Goal: Task Accomplishment & Management: Use online tool/utility

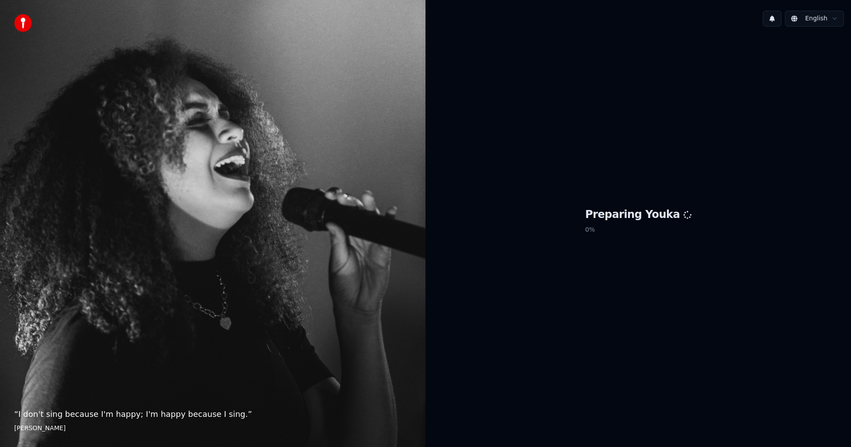
click at [435, 356] on div "Preparing Youka 0 %" at bounding box center [639, 223] width 426 height 378
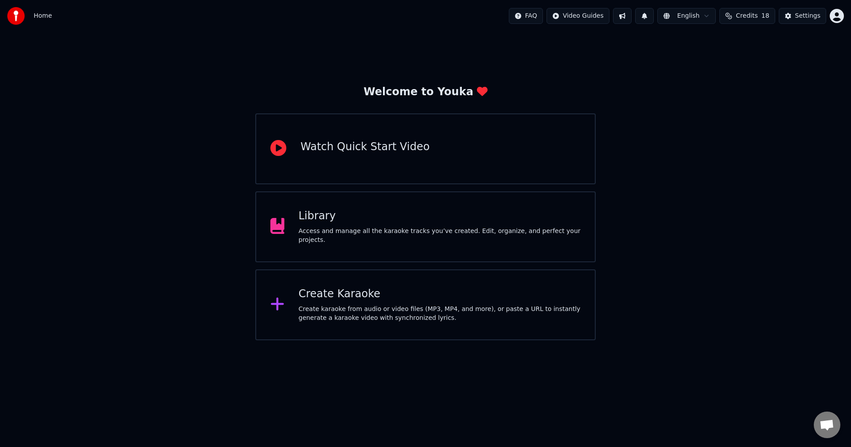
click at [359, 293] on div "Create Karaoke" at bounding box center [440, 294] width 282 height 14
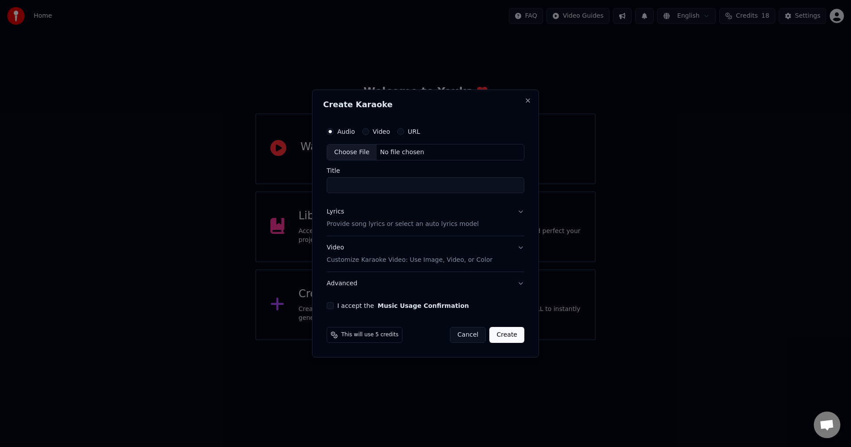
click at [473, 337] on button "Cancel" at bounding box center [468, 335] width 36 height 16
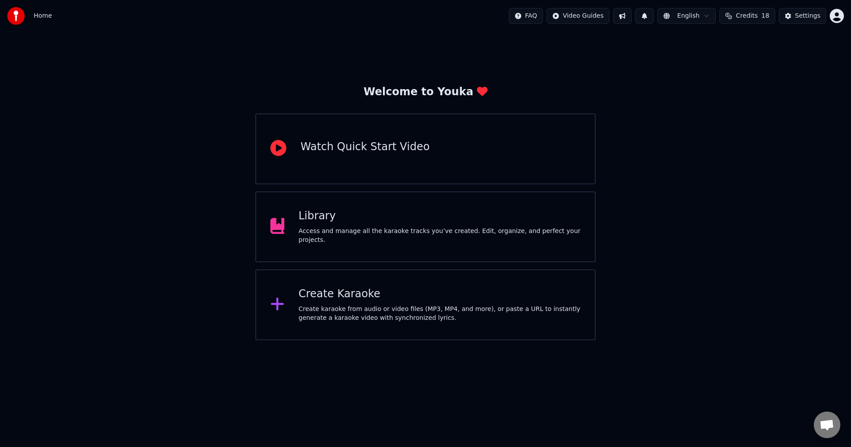
click at [377, 297] on div "Create Karaoke" at bounding box center [440, 294] width 282 height 14
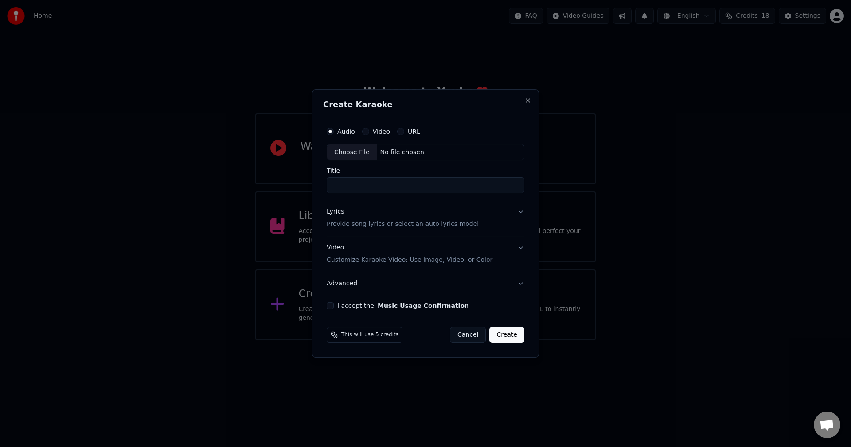
click at [371, 130] on div "Video" at bounding box center [376, 131] width 28 height 7
click at [363, 130] on button "Video" at bounding box center [365, 131] width 7 height 7
click at [347, 166] on div "Audio Video URL Choose File No file chosen Title" at bounding box center [426, 158] width 198 height 71
click at [351, 152] on div "Choose File" at bounding box center [352, 153] width 50 height 16
type input "**********"
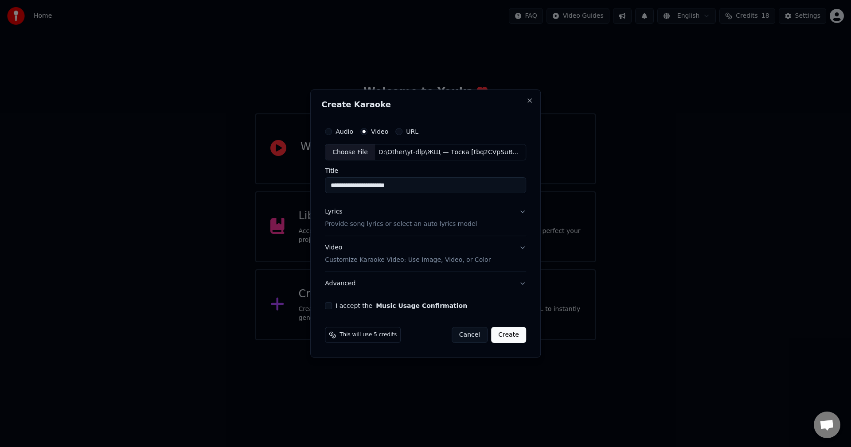
click at [436, 259] on p "Customize Karaoke Video: Use Image, Video, or Color" at bounding box center [408, 260] width 166 height 9
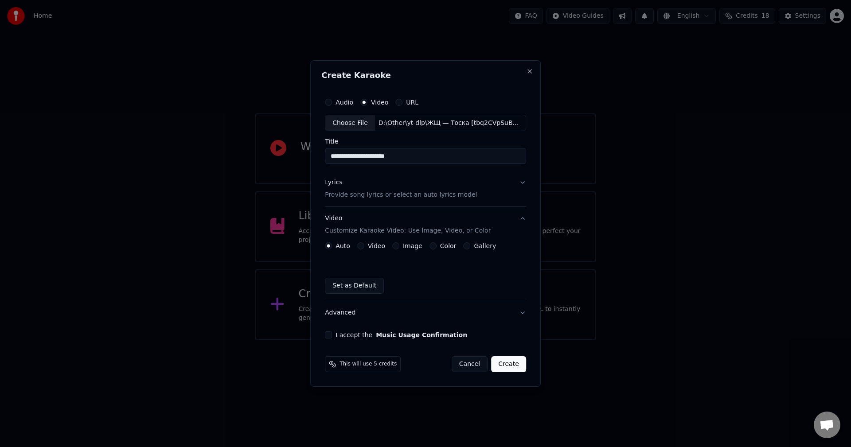
click at [381, 192] on p "Provide song lyrics or select an auto lyrics model" at bounding box center [401, 195] width 152 height 9
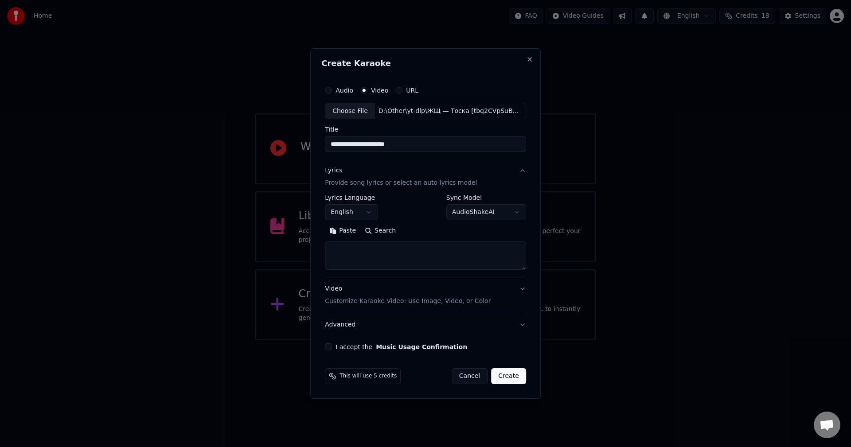
click at [361, 266] on textarea at bounding box center [425, 256] width 201 height 28
paste textarea "**********"
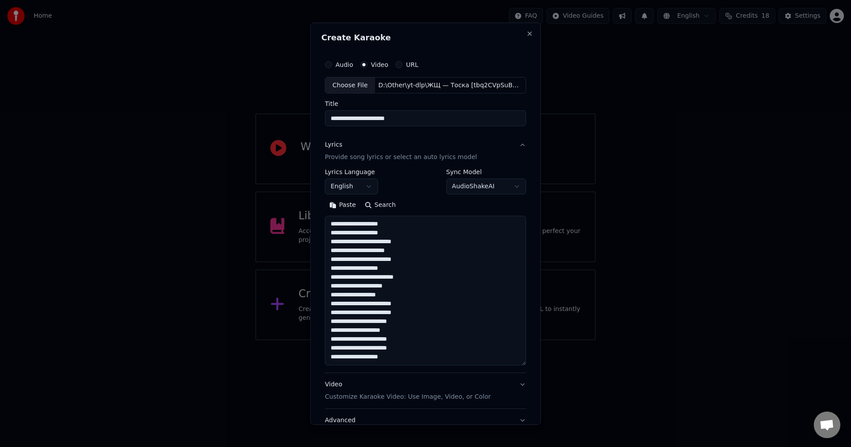
scroll to position [118, 0]
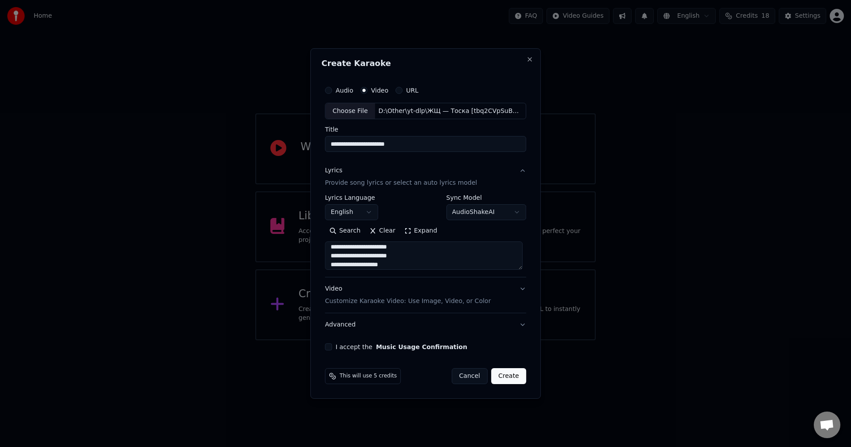
click at [420, 231] on button "Expand" at bounding box center [421, 231] width 42 height 14
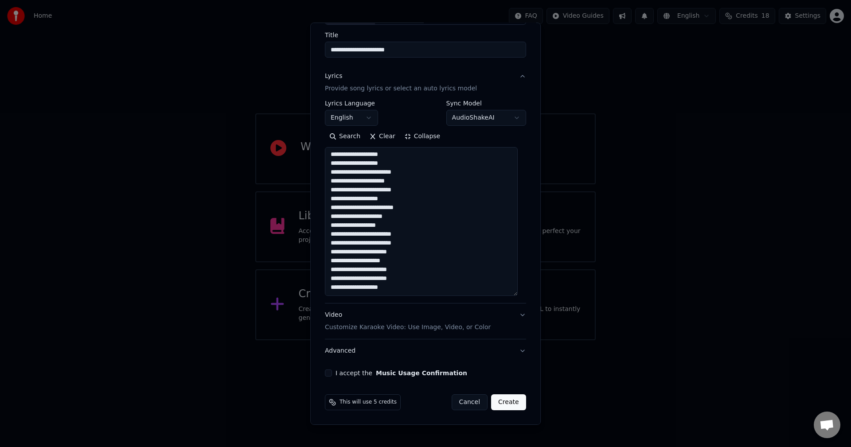
scroll to position [0, 0]
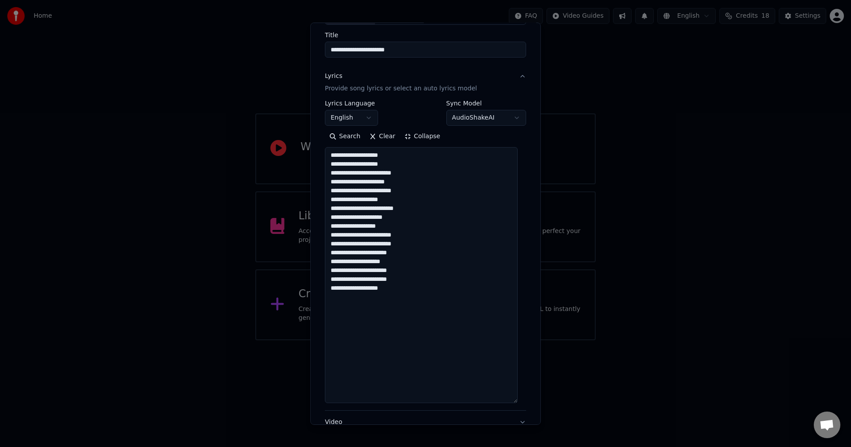
drag, startPoint x: 514, startPoint y: 301, endPoint x: 518, endPoint y: 413, distance: 112.2
click at [518, 403] on div "**********" at bounding box center [425, 266] width 201 height 274
drag, startPoint x: 449, startPoint y: 289, endPoint x: 276, endPoint y: 117, distance: 243.6
click at [276, 117] on body "**********" at bounding box center [425, 170] width 851 height 341
click at [411, 219] on textarea "**********" at bounding box center [421, 280] width 193 height 267
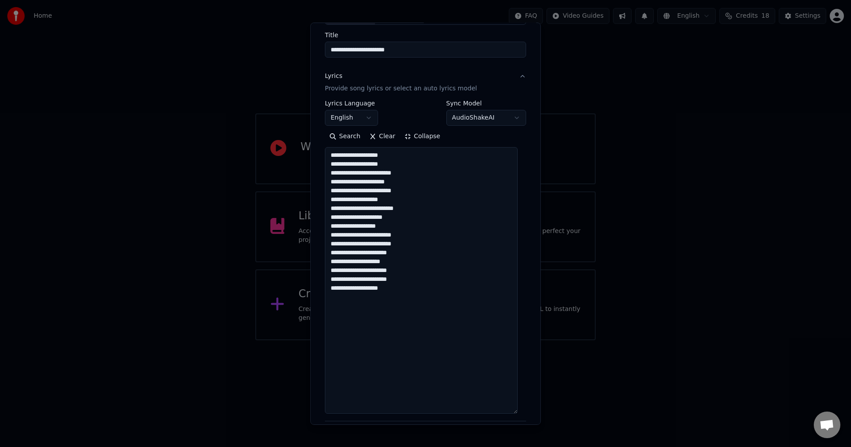
click at [414, 310] on textarea "**********" at bounding box center [421, 280] width 193 height 267
paste textarea "**********"
click at [404, 360] on textarea "**********" at bounding box center [421, 280] width 193 height 267
drag, startPoint x: 415, startPoint y: 368, endPoint x: 376, endPoint y: 272, distance: 104.4
click at [339, 266] on textarea "**********" at bounding box center [421, 280] width 193 height 267
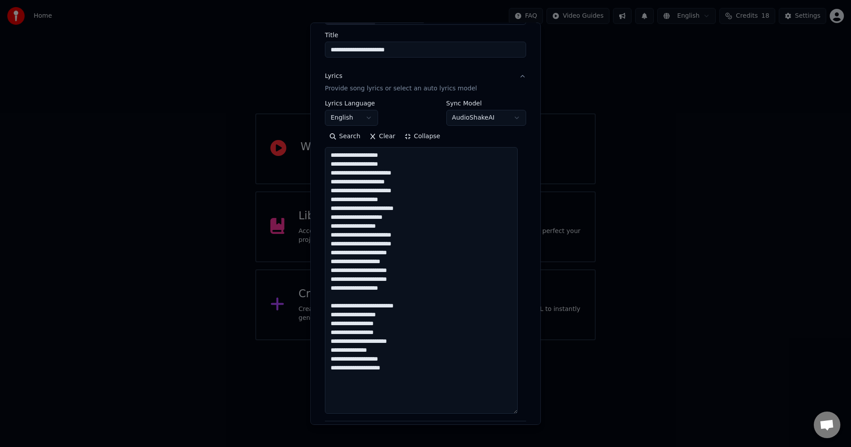
click at [414, 244] on textarea "**********" at bounding box center [421, 280] width 193 height 267
click at [430, 233] on textarea "**********" at bounding box center [421, 280] width 193 height 267
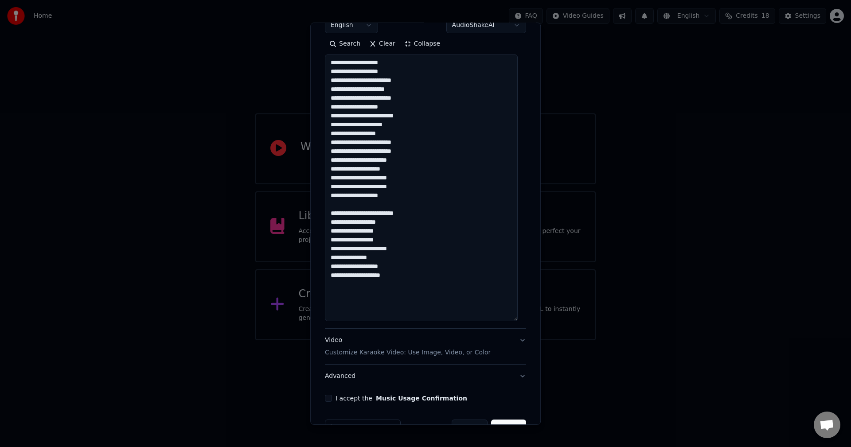
scroll to position [187, 0]
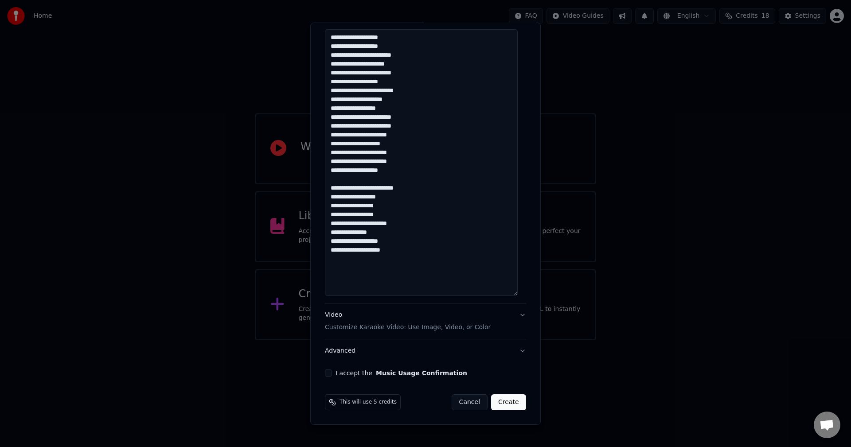
click at [427, 271] on textarea "**********" at bounding box center [421, 162] width 193 height 267
paste textarea "**********"
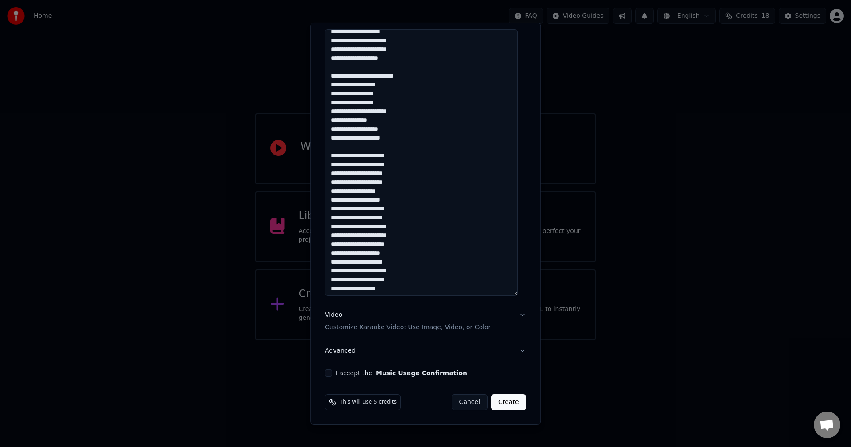
scroll to position [113, 0]
paste textarea "**********"
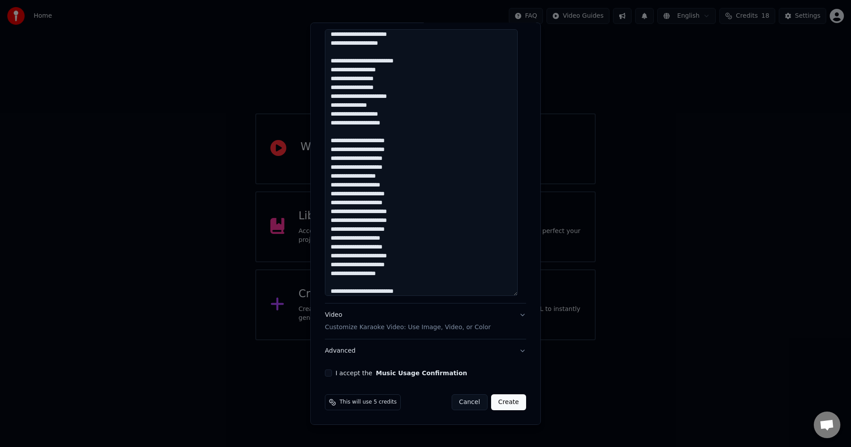
scroll to position [189, 0]
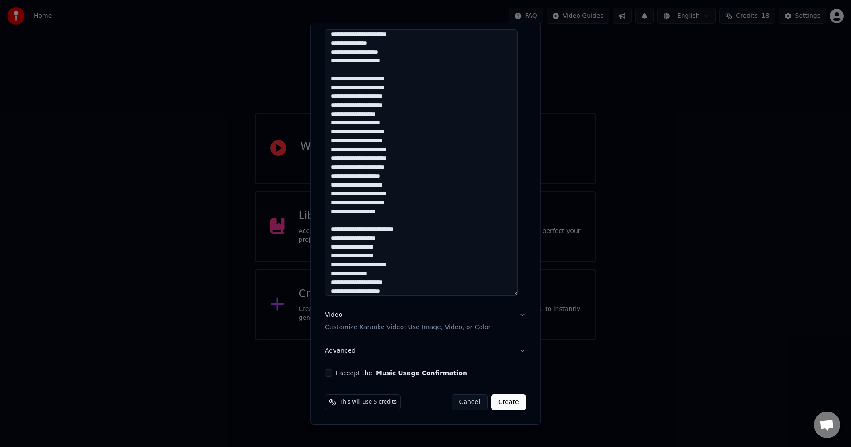
click at [414, 278] on textarea at bounding box center [421, 162] width 193 height 267
click at [413, 287] on textarea at bounding box center [421, 162] width 193 height 267
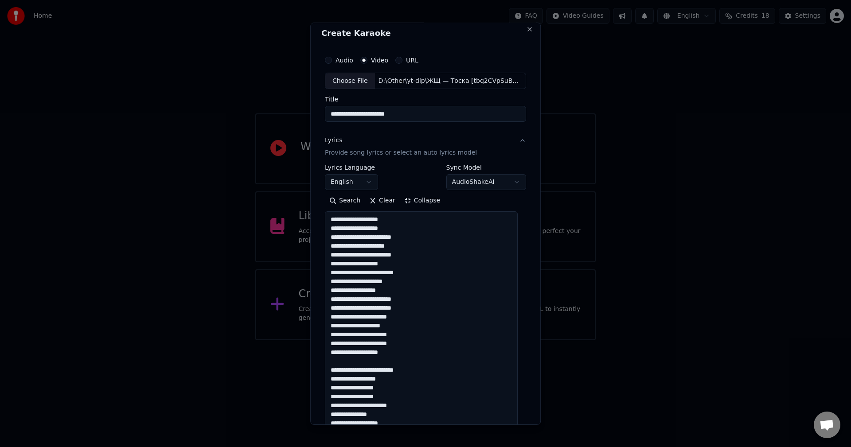
scroll to position [0, 0]
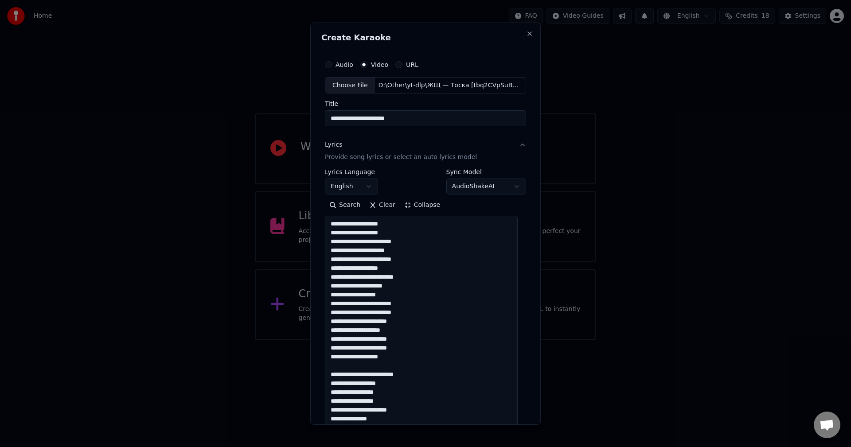
click at [425, 240] on textarea at bounding box center [421, 349] width 193 height 267
click at [423, 306] on textarea at bounding box center [421, 349] width 193 height 267
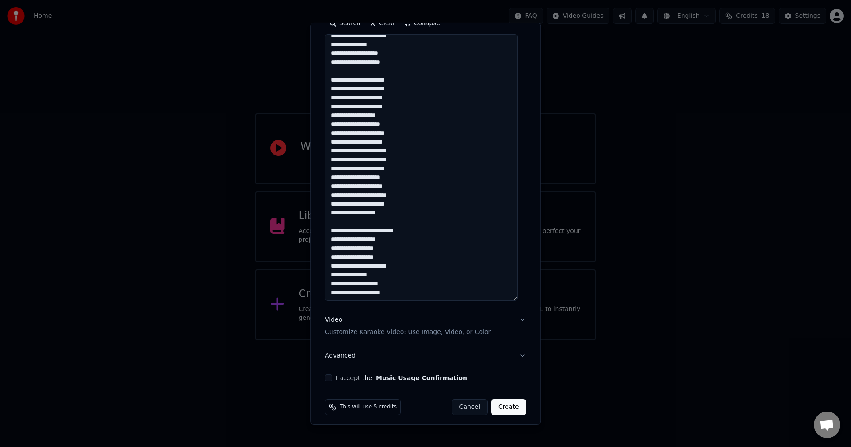
scroll to position [187, 0]
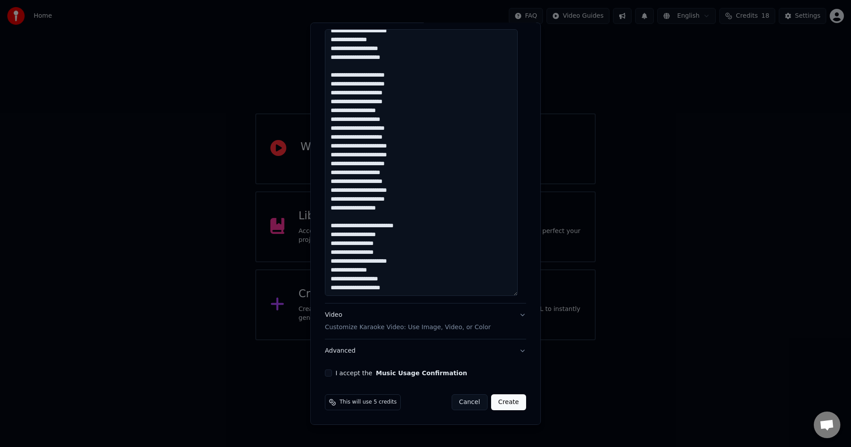
click at [437, 293] on textarea at bounding box center [421, 162] width 193 height 267
paste textarea "**********"
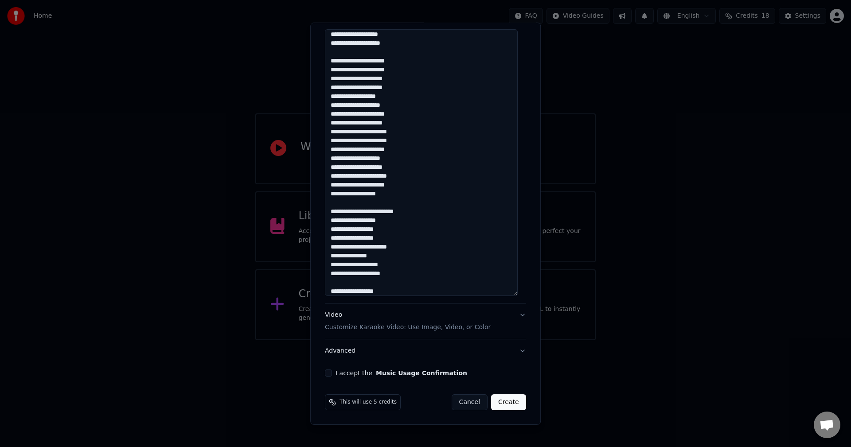
scroll to position [340, 0]
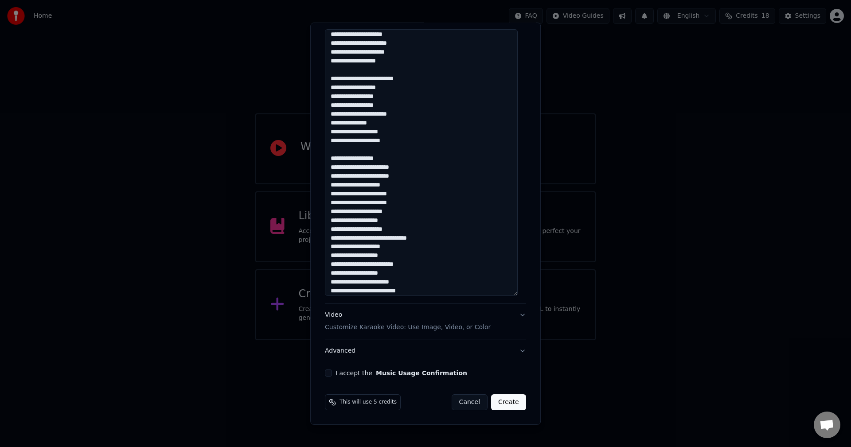
click at [390, 239] on textarea at bounding box center [421, 162] width 193 height 267
click at [335, 278] on textarea at bounding box center [421, 162] width 193 height 267
click at [440, 286] on textarea at bounding box center [421, 162] width 193 height 267
click at [438, 256] on textarea at bounding box center [421, 162] width 193 height 267
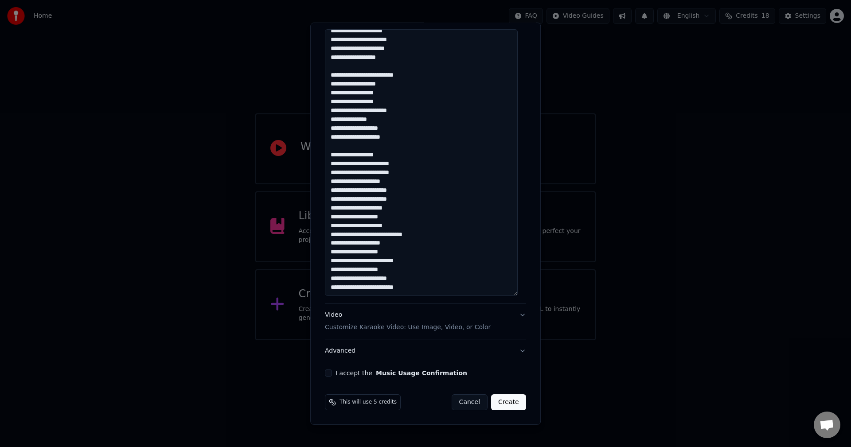
click at [435, 273] on textarea at bounding box center [421, 162] width 193 height 267
click at [443, 284] on textarea at bounding box center [421, 162] width 193 height 267
paste textarea "**********"
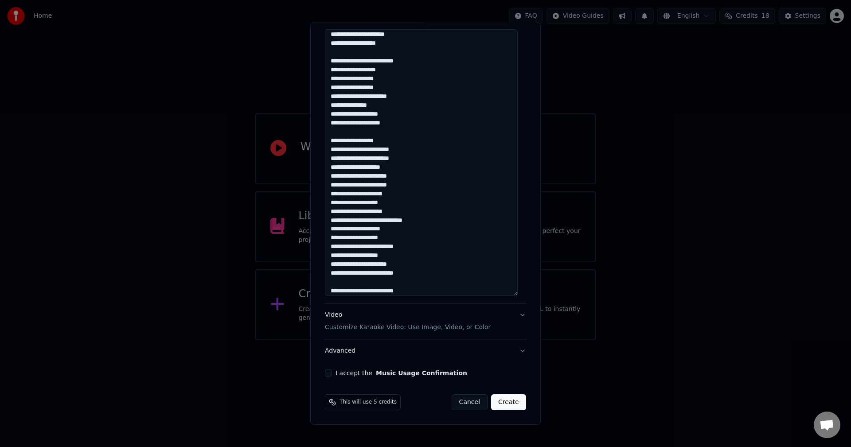
scroll to position [491, 0]
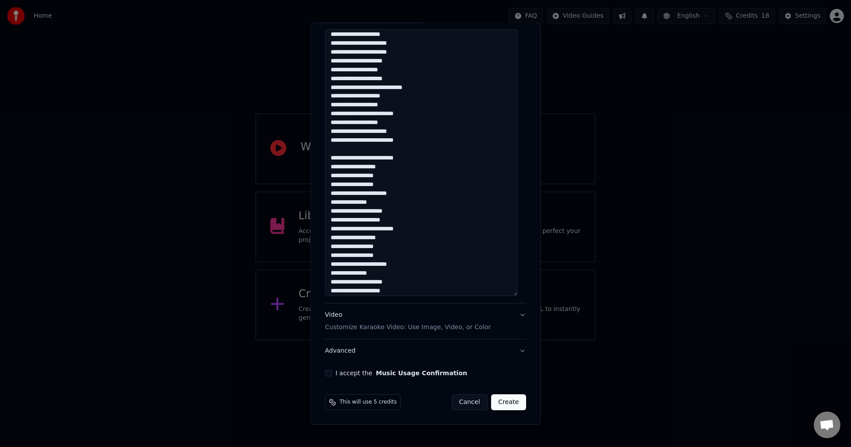
click at [411, 284] on textarea at bounding box center [421, 162] width 193 height 267
click at [422, 211] on textarea at bounding box center [421, 162] width 193 height 267
click at [422, 286] on textarea at bounding box center [421, 162] width 193 height 267
click at [425, 294] on textarea at bounding box center [421, 162] width 193 height 267
click at [430, 282] on textarea at bounding box center [421, 162] width 193 height 267
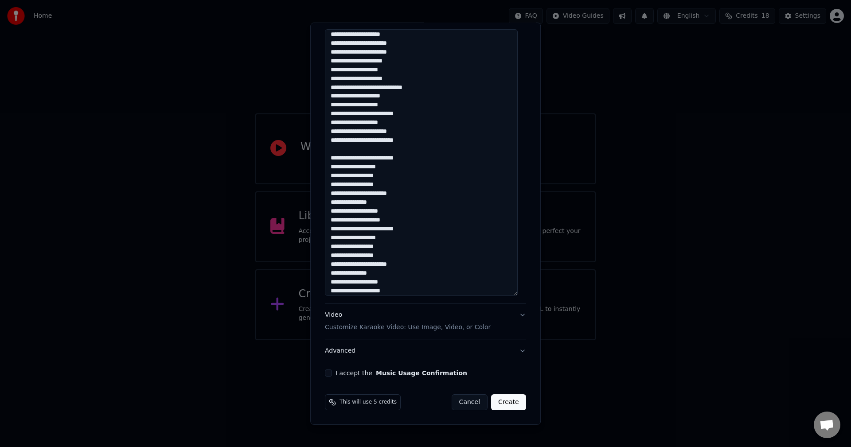
click at [430, 275] on textarea at bounding box center [421, 162] width 193 height 267
click at [439, 258] on textarea at bounding box center [421, 162] width 193 height 267
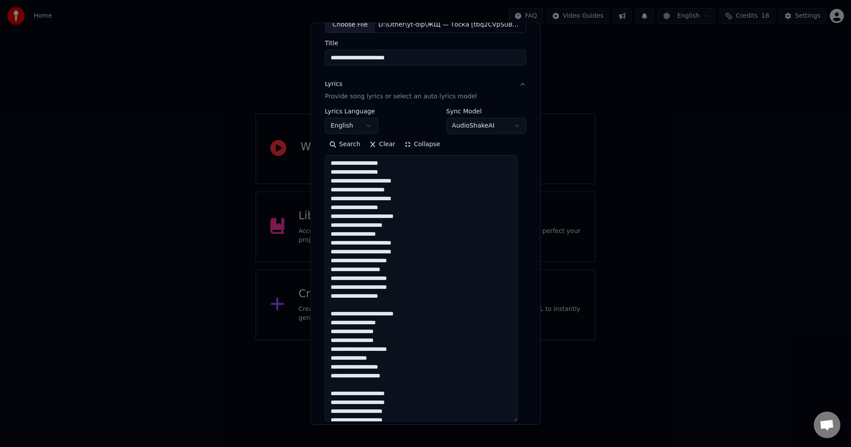
scroll to position [54, 0]
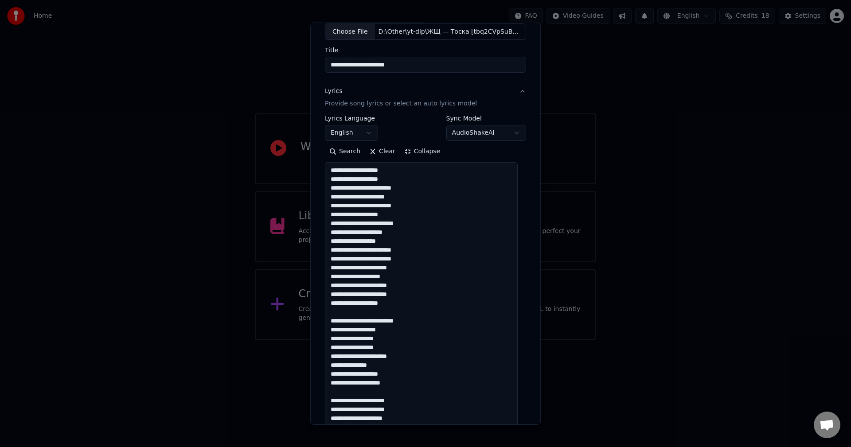
type textarea "**********"
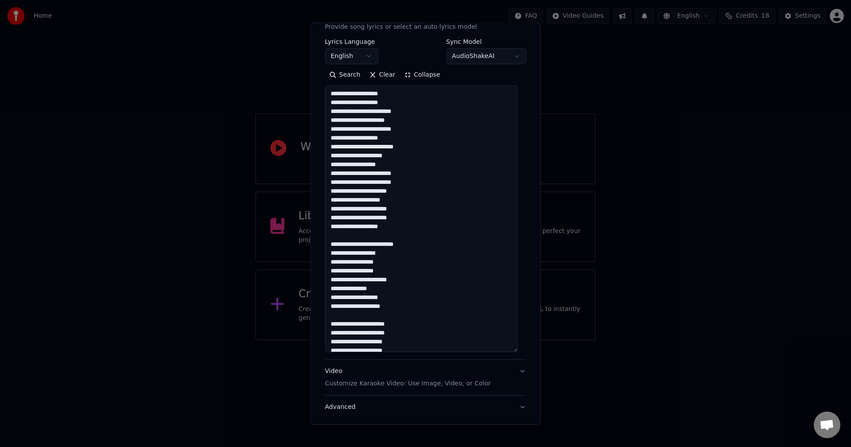
scroll to position [187, 0]
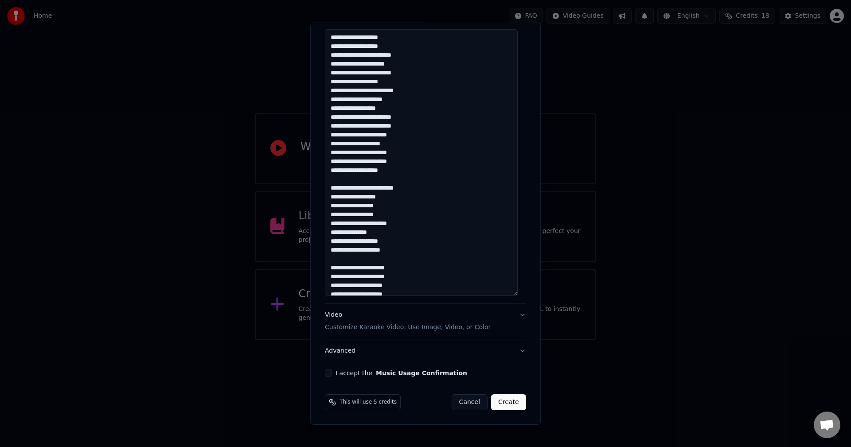
click at [337, 372] on label "I accept the Music Usage Confirmation" at bounding box center [402, 373] width 132 height 6
click at [332, 372] on button "I accept the Music Usage Confirmation" at bounding box center [328, 373] width 7 height 7
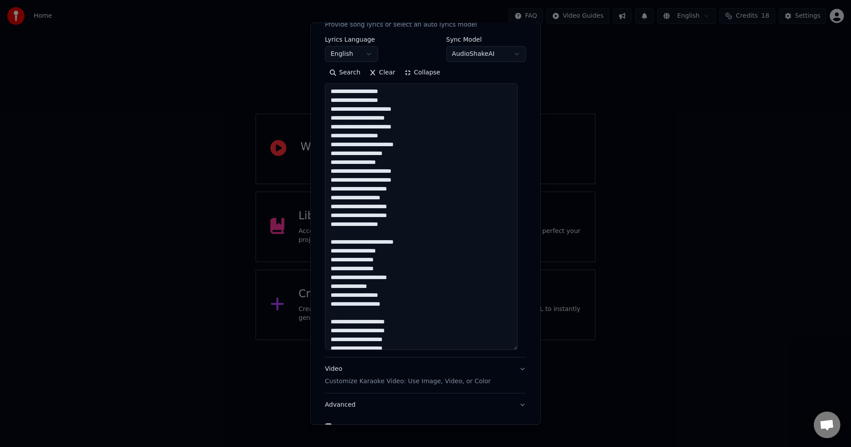
scroll to position [0, 0]
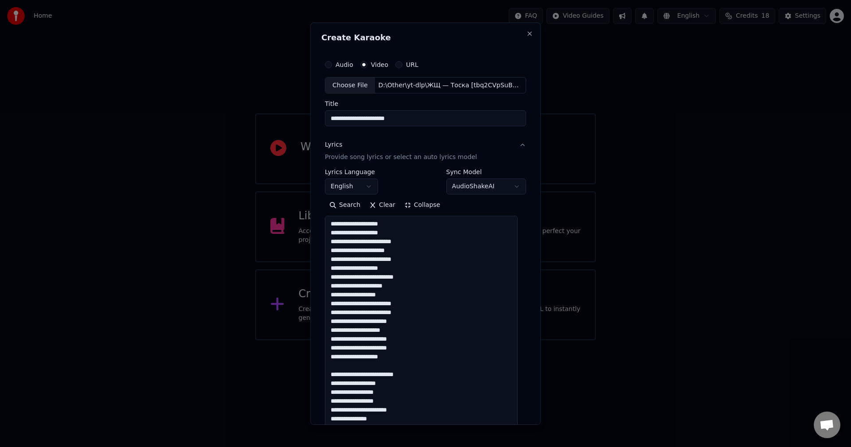
click at [349, 184] on body "**********" at bounding box center [425, 170] width 851 height 341
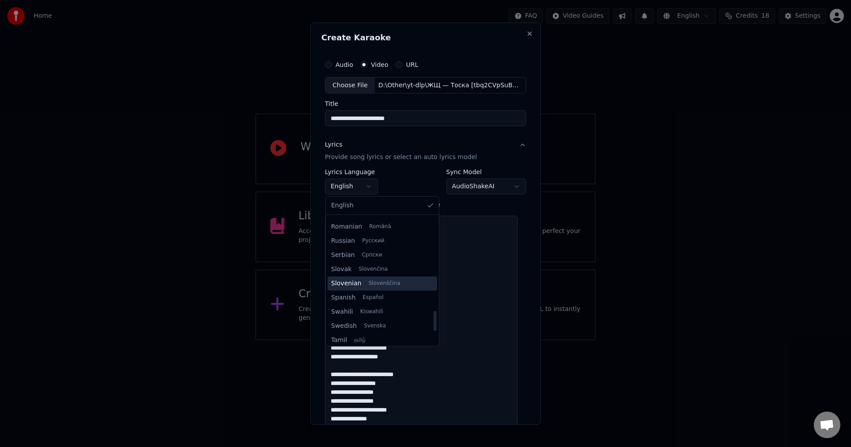
scroll to position [592, 0]
select select "**"
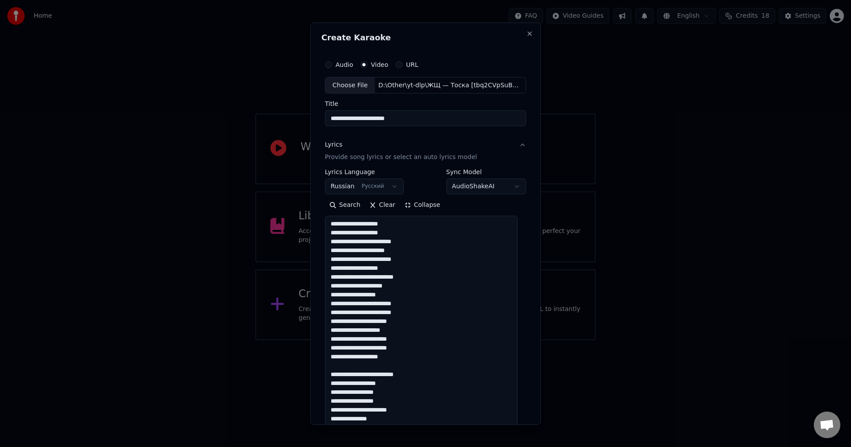
scroll to position [187, 0]
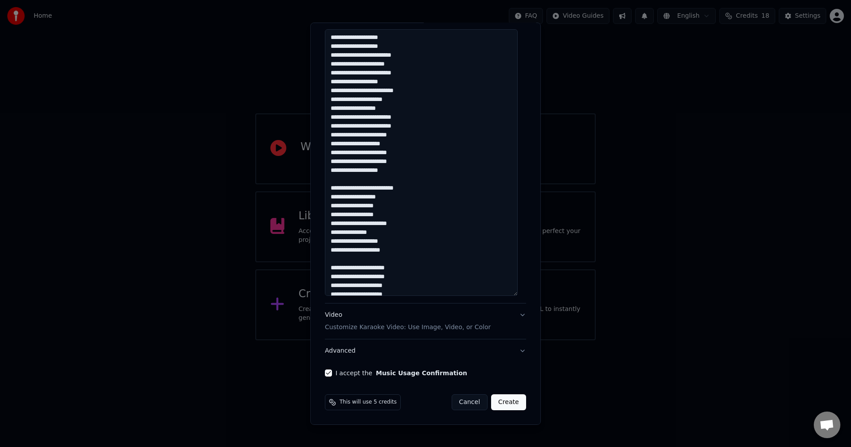
click at [399, 322] on div "Video Customize Karaoke Video: Use Image, Video, or Color" at bounding box center [408, 321] width 166 height 21
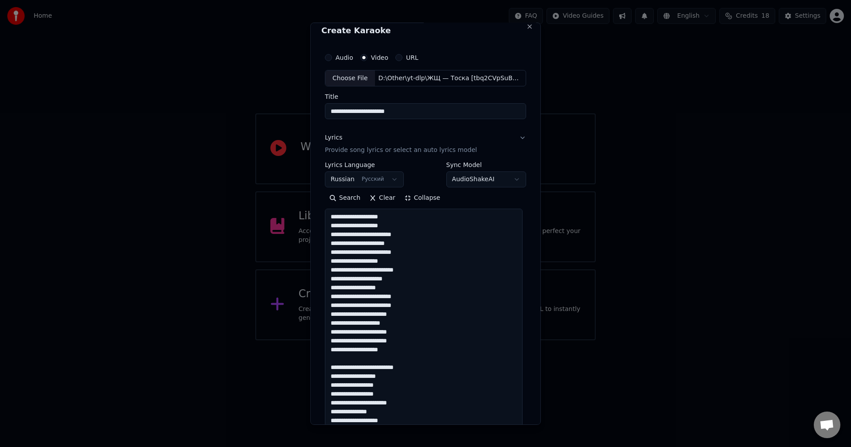
scroll to position [0, 0]
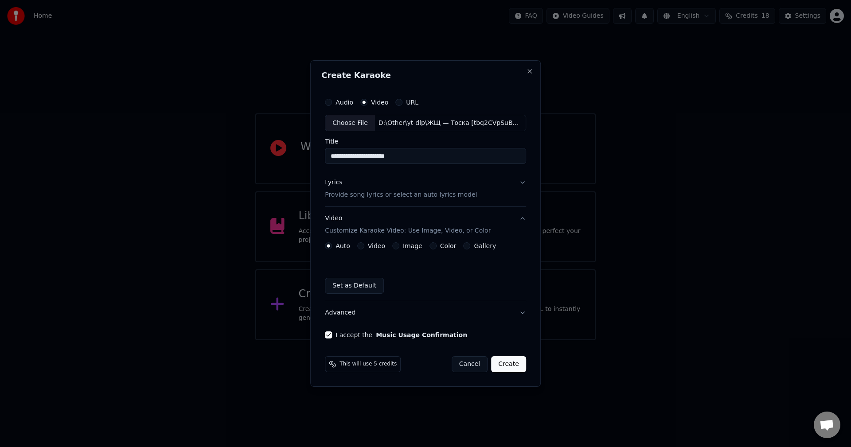
click at [358, 318] on button "Advanced" at bounding box center [425, 313] width 201 height 23
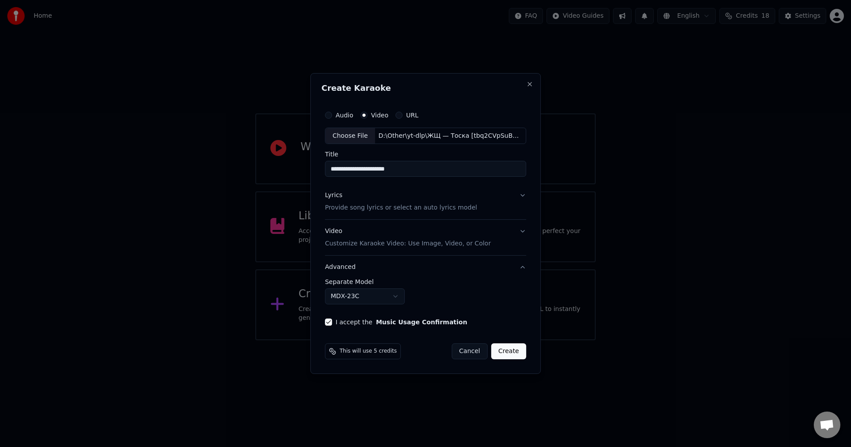
click at [365, 206] on p "Provide song lyrics or select an auto lyrics model" at bounding box center [401, 208] width 152 height 9
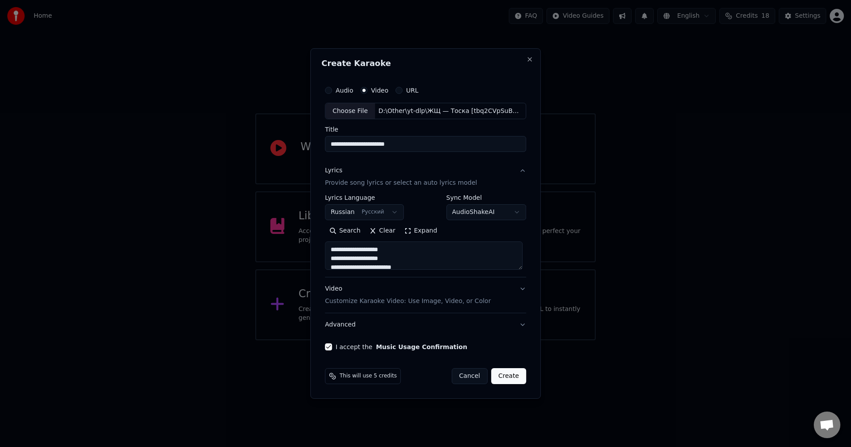
click at [514, 376] on button "Create" at bounding box center [508, 376] width 35 height 16
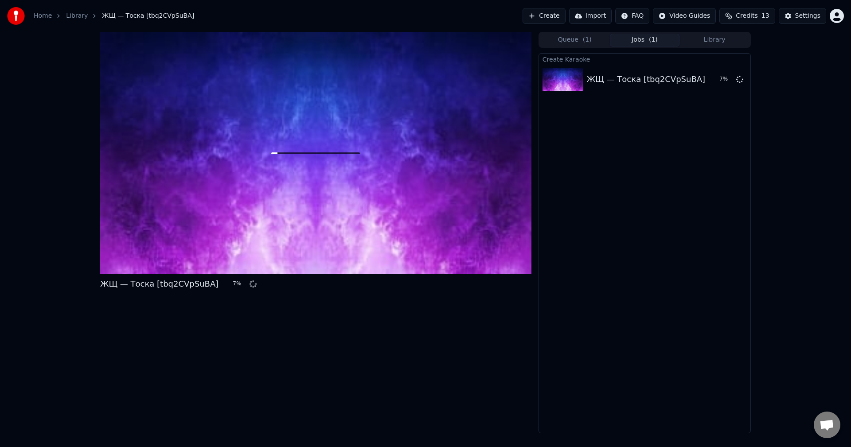
click at [756, 16] on span "Credits" at bounding box center [747, 16] width 22 height 9
click at [754, 82] on button "Refresh" at bounding box center [752, 82] width 46 height 16
click at [787, 149] on div "ЖЩ — Тоска [tbq2CVpSuBA] 8 % Queue ( 1 ) Jobs ( 1 ) Library Create Karaoke ЖЩ —…" at bounding box center [425, 233] width 851 height 402
click at [837, 19] on html "Home Library ЖЩ — Тоска [tbq2CVpSuBA] Create Import FAQ Video Guides Credits 13…" at bounding box center [425, 223] width 851 height 447
click at [804, 102] on div "darkprothekun@gmail.com Billing Feature Voting Sign Out 2.2.0 68e835c" at bounding box center [798, 73] width 106 height 96
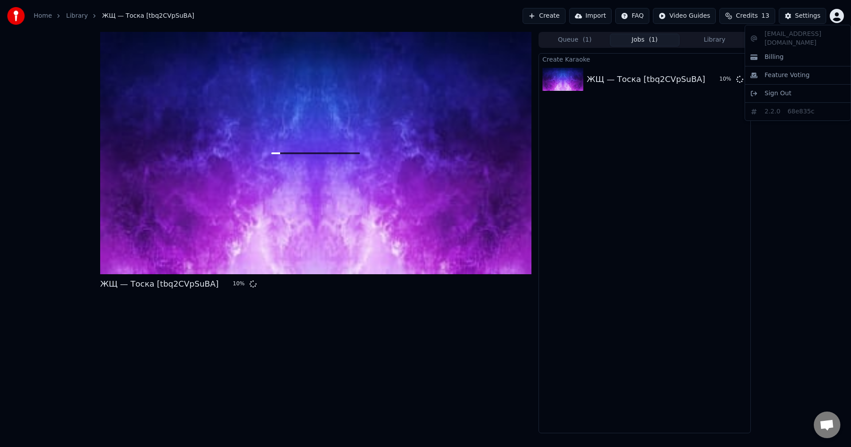
drag, startPoint x: 777, startPoint y: 217, endPoint x: 753, endPoint y: 233, distance: 28.8
click at [777, 217] on html "Home Library ЖЩ — Тоска [tbq2CVpSuBA] Create Import FAQ Video Guides Credits 13…" at bounding box center [425, 223] width 851 height 447
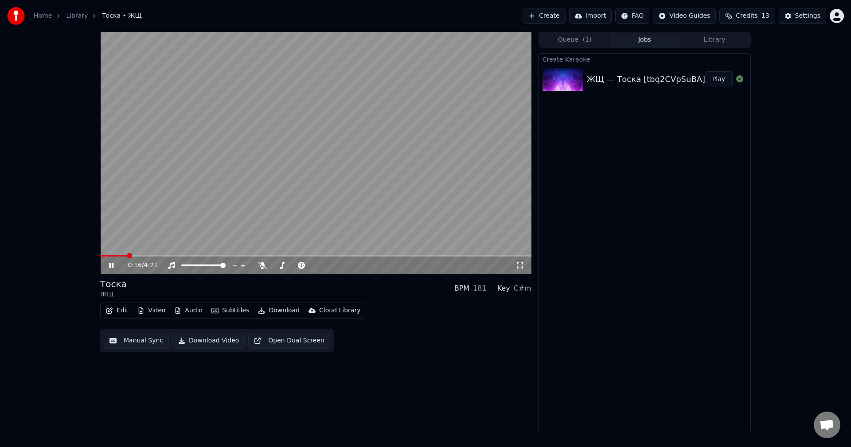
click at [108, 265] on icon at bounding box center [117, 265] width 21 height 7
click at [100, 254] on span at bounding box center [102, 255] width 5 height 5
click at [105, 255] on span at bounding box center [107, 255] width 5 height 5
click at [584, 44] on button "Queue ( 1 )" at bounding box center [575, 40] width 70 height 13
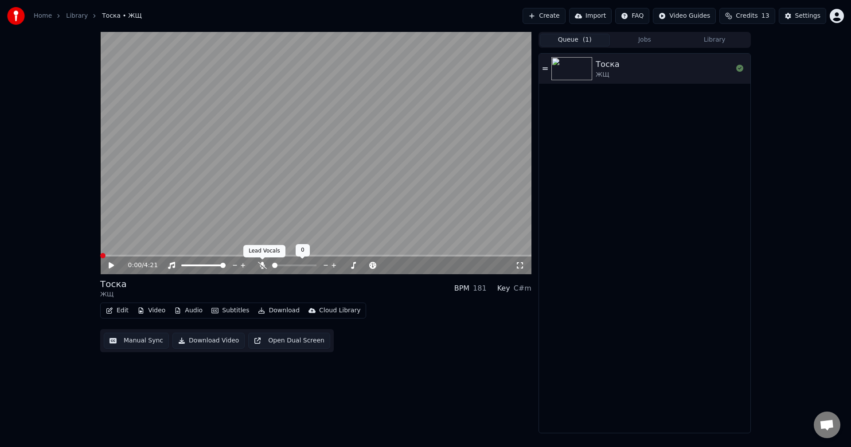
click at [262, 265] on icon at bounding box center [262, 265] width 9 height 7
click at [257, 266] on div "0:03 / 4:21" at bounding box center [322, 265] width 388 height 9
click at [262, 265] on icon at bounding box center [262, 265] width 5 height 7
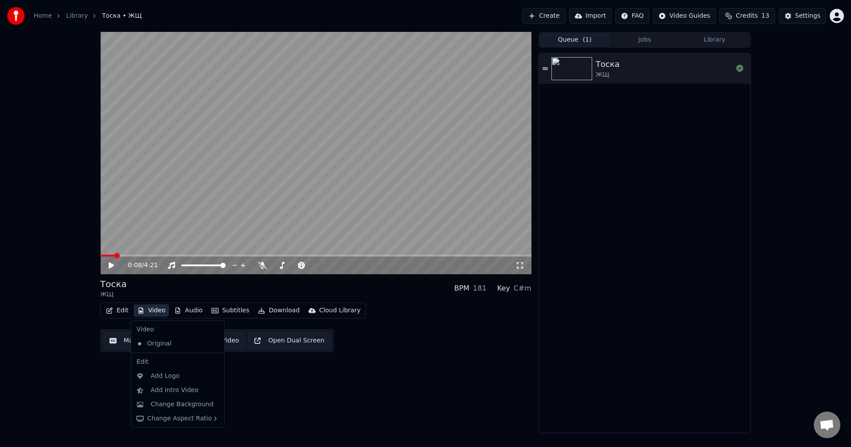
click at [158, 310] on button "Video" at bounding box center [151, 311] width 35 height 12
click at [195, 399] on div "Change Background" at bounding box center [178, 405] width 90 height 14
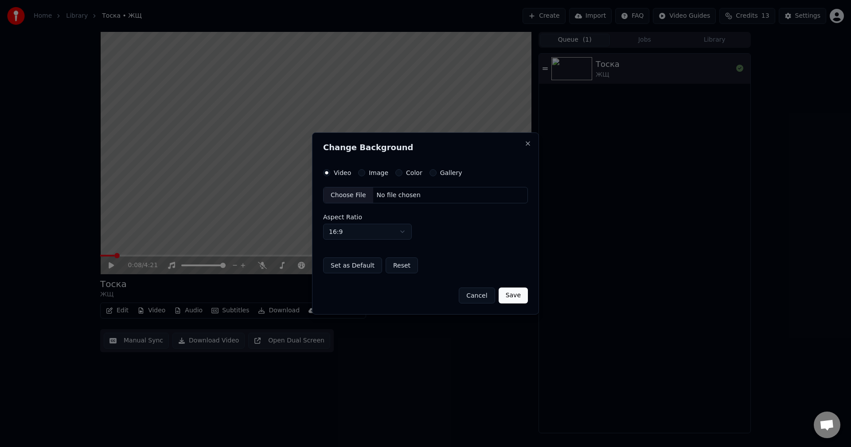
click at [353, 200] on div "Choose File" at bounding box center [349, 196] width 50 height 16
click at [517, 296] on button "Save" at bounding box center [513, 296] width 29 height 16
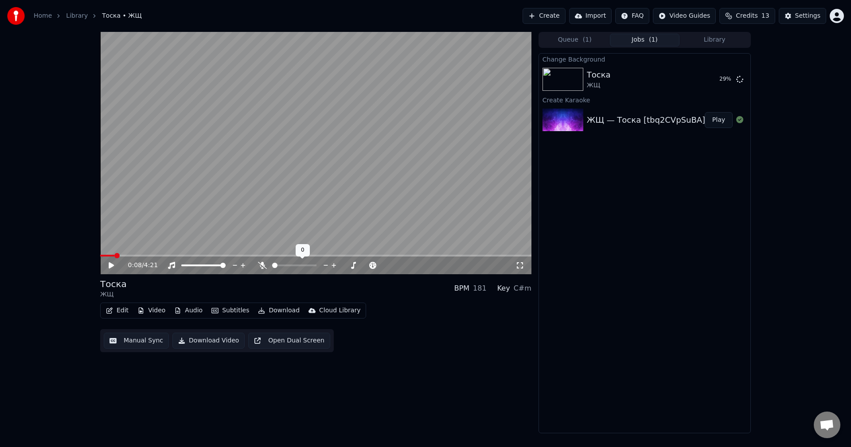
click at [279, 267] on div at bounding box center [302, 265] width 71 height 9
click at [279, 265] on span at bounding box center [294, 266] width 44 height 2
click at [195, 265] on span at bounding box center [187, 266] width 13 height 2
click at [111, 270] on div "0:08 / 4:21" at bounding box center [316, 265] width 424 height 9
click at [113, 266] on icon at bounding box center [111, 265] width 5 height 6
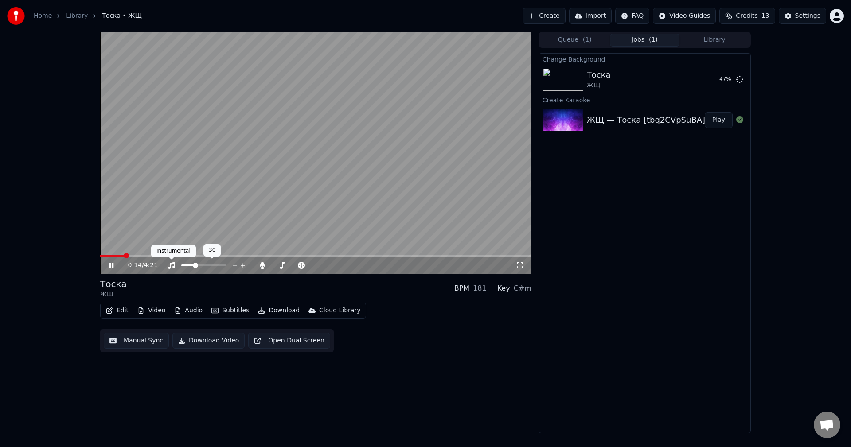
click at [172, 266] on icon at bounding box center [171, 265] width 9 height 7
click at [110, 263] on icon at bounding box center [111, 265] width 4 height 5
click at [649, 76] on div "Тоска ЖЩ" at bounding box center [646, 79] width 118 height 21
click at [100, 255] on span at bounding box center [105, 256] width 10 height 2
click at [123, 264] on icon at bounding box center [117, 265] width 21 height 7
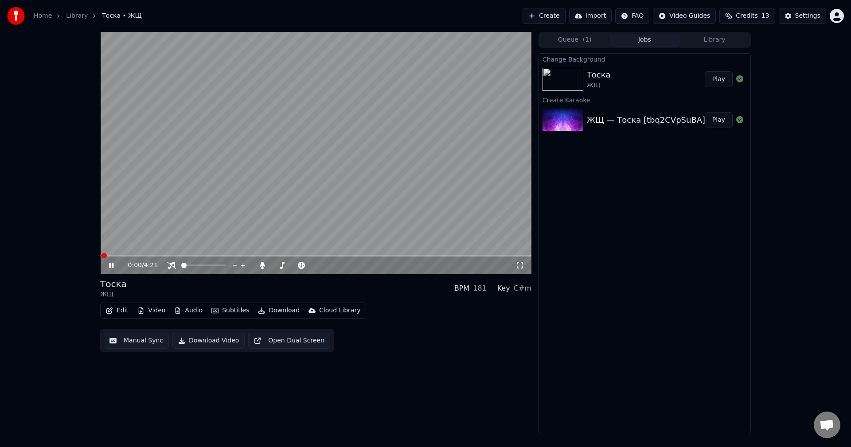
click at [111, 264] on icon at bounding box center [111, 265] width 4 height 5
click at [717, 78] on button "Play" at bounding box center [719, 79] width 28 height 16
click at [188, 266] on span at bounding box center [203, 266] width 44 height 2
click at [176, 311] on icon "button" at bounding box center [177, 311] width 7 height 6
click at [100, 256] on span at bounding box center [103, 256] width 7 height 2
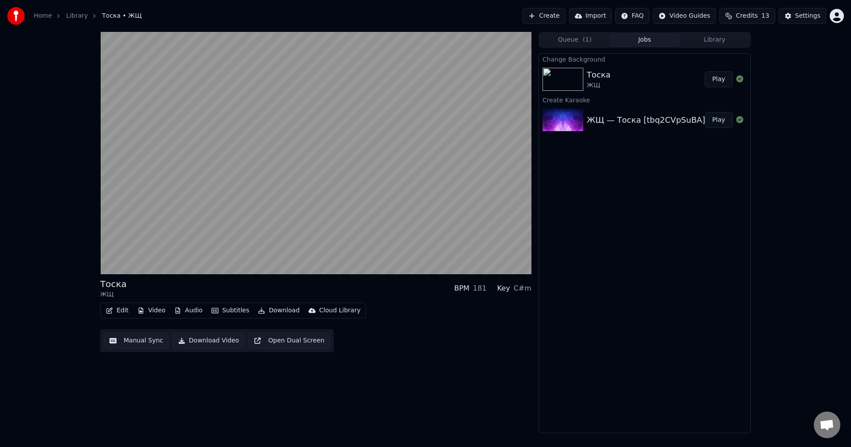
click at [149, 312] on button "Video" at bounding box center [151, 311] width 35 height 12
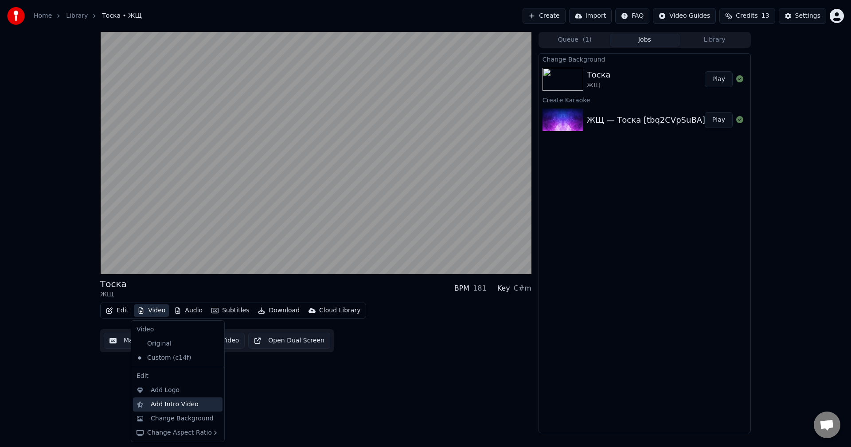
click at [174, 405] on div "Add Intro Video" at bounding box center [175, 404] width 48 height 9
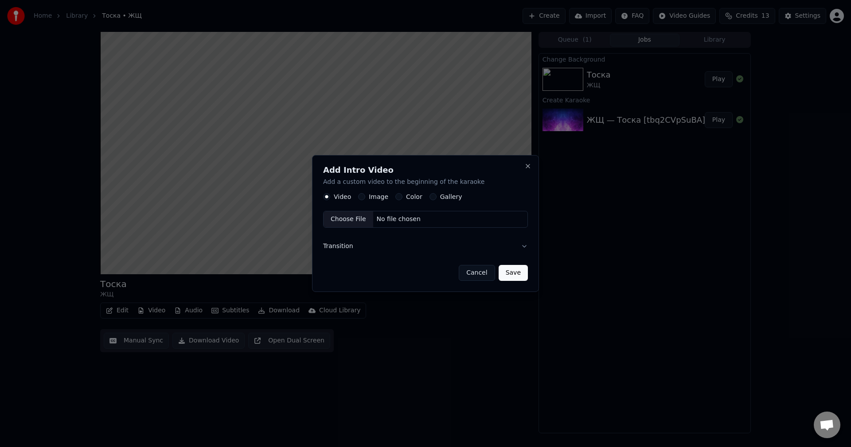
click at [402, 196] on div "Color" at bounding box center [409, 197] width 27 height 7
click at [398, 196] on button "Color" at bounding box center [399, 197] width 7 height 7
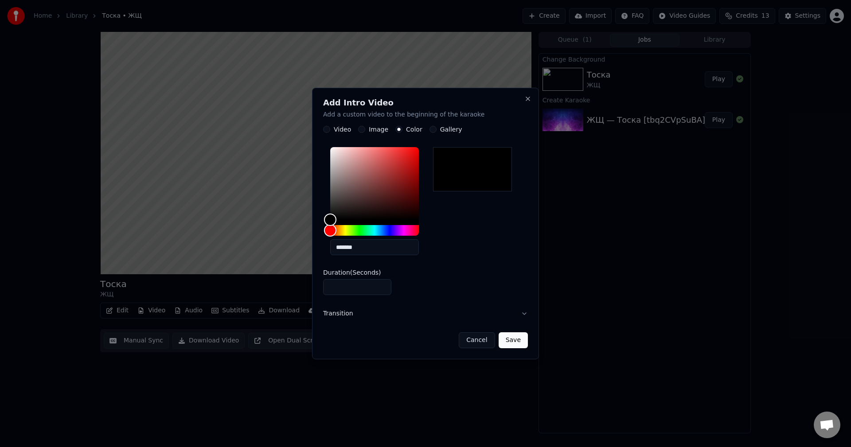
click at [345, 310] on button "Transition" at bounding box center [425, 314] width 205 height 23
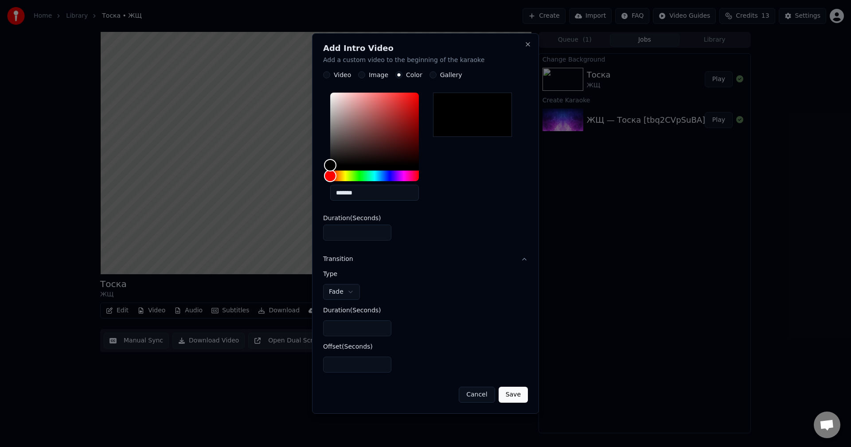
drag, startPoint x: 340, startPoint y: 236, endPoint x: 294, endPoint y: 234, distance: 45.3
click at [296, 234] on body "**********" at bounding box center [425, 223] width 851 height 447
drag, startPoint x: 302, startPoint y: 235, endPoint x: 287, endPoint y: 234, distance: 15.5
click at [295, 235] on body "**********" at bounding box center [425, 223] width 851 height 447
drag, startPoint x: 319, startPoint y: 235, endPoint x: 295, endPoint y: 235, distance: 23.9
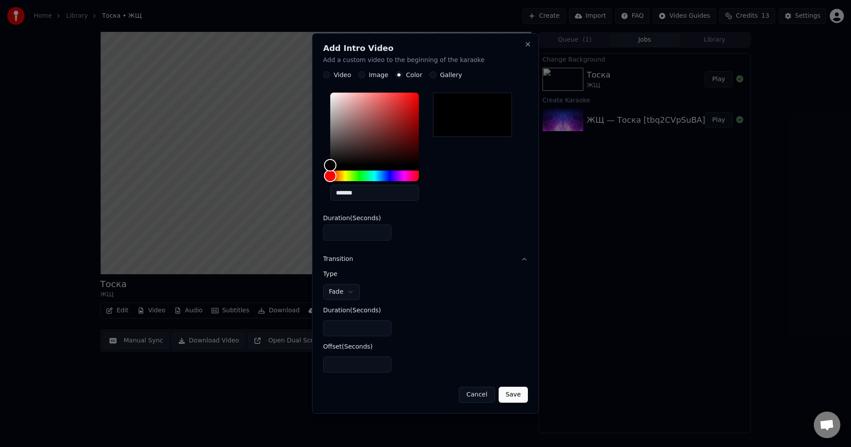
click at [295, 235] on body "**********" at bounding box center [425, 223] width 851 height 447
type input "*"
click at [384, 230] on input "*" at bounding box center [357, 233] width 68 height 16
click at [518, 400] on button "Save" at bounding box center [513, 395] width 29 height 16
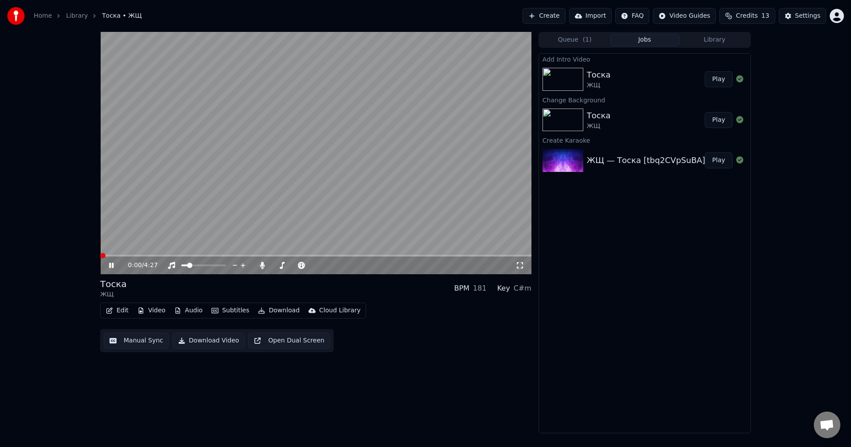
drag, startPoint x: 220, startPoint y: 215, endPoint x: 165, endPoint y: 245, distance: 62.5
click at [219, 215] on video at bounding box center [315, 153] width 431 height 243
click at [100, 256] on span at bounding box center [102, 255] width 5 height 5
click at [111, 266] on icon at bounding box center [111, 265] width 5 height 6
click at [111, 266] on icon at bounding box center [111, 265] width 4 height 5
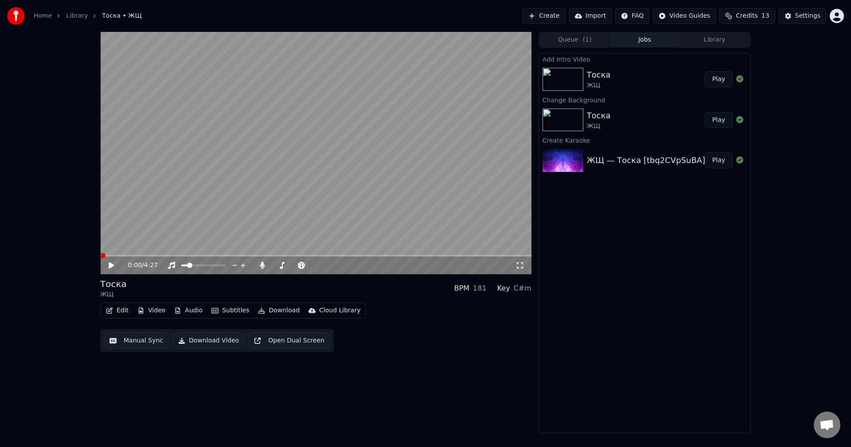
drag, startPoint x: 121, startPoint y: 254, endPoint x: 156, endPoint y: 256, distance: 35.5
click at [156, 256] on div "0:00 / 4:27" at bounding box center [315, 153] width 431 height 243
click at [155, 257] on div "0:00 / 4:27" at bounding box center [315, 266] width 431 height 18
click at [710, 79] on button "Play" at bounding box center [719, 79] width 28 height 16
click at [112, 268] on icon at bounding box center [111, 265] width 4 height 5
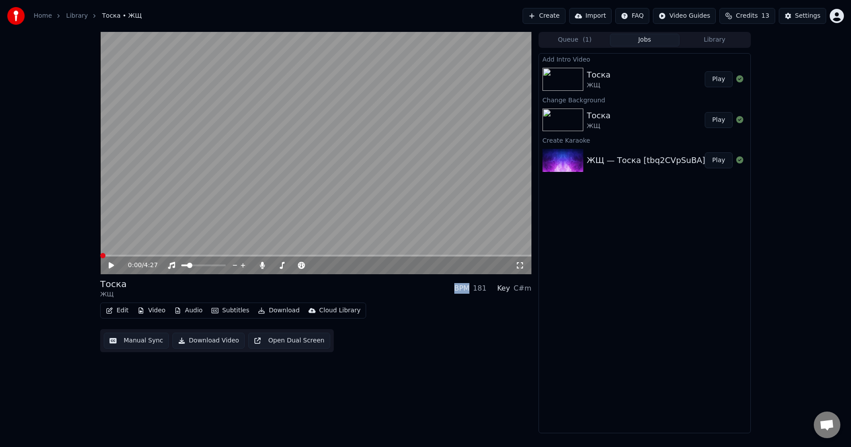
click at [112, 268] on icon at bounding box center [117, 265] width 21 height 7
click at [116, 258] on span at bounding box center [118, 255] width 5 height 5
click at [111, 267] on icon at bounding box center [111, 265] width 4 height 5
click at [585, 50] on div "Queue ( 1 ) Jobs Library Add Intro Video Тоска ЖЩ Play Change Background Тоска …" at bounding box center [645, 233] width 212 height 402
click at [727, 34] on button "Library" at bounding box center [715, 40] width 70 height 13
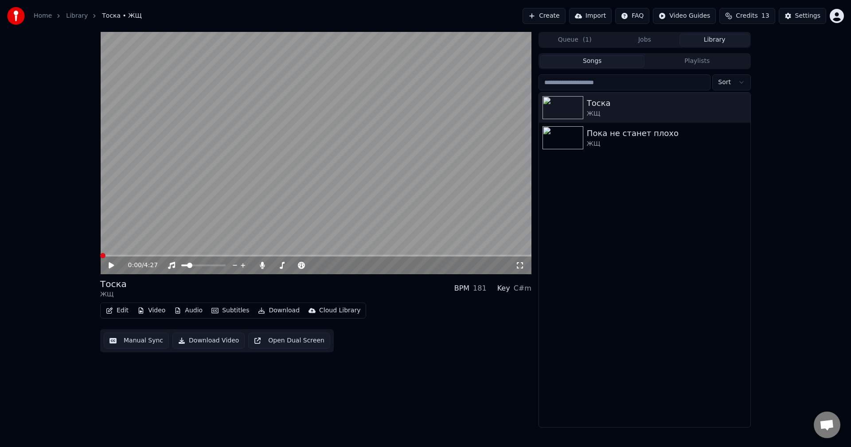
click at [576, 44] on button "Queue ( 1 )" at bounding box center [575, 40] width 70 height 13
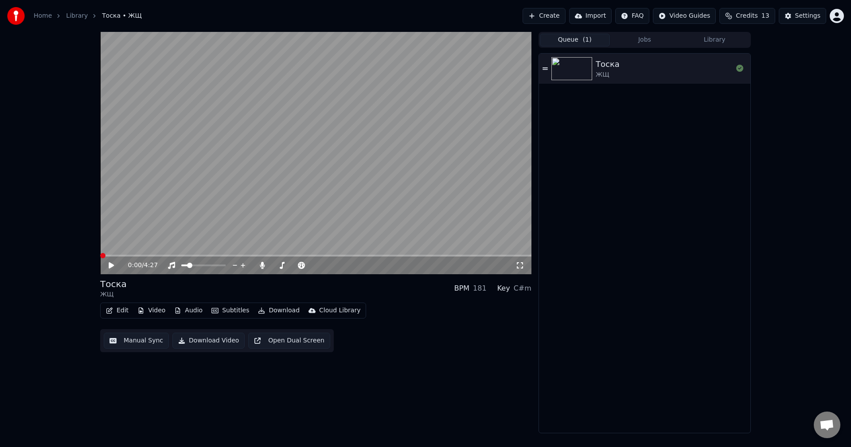
click at [733, 42] on button "Library" at bounding box center [715, 40] width 70 height 13
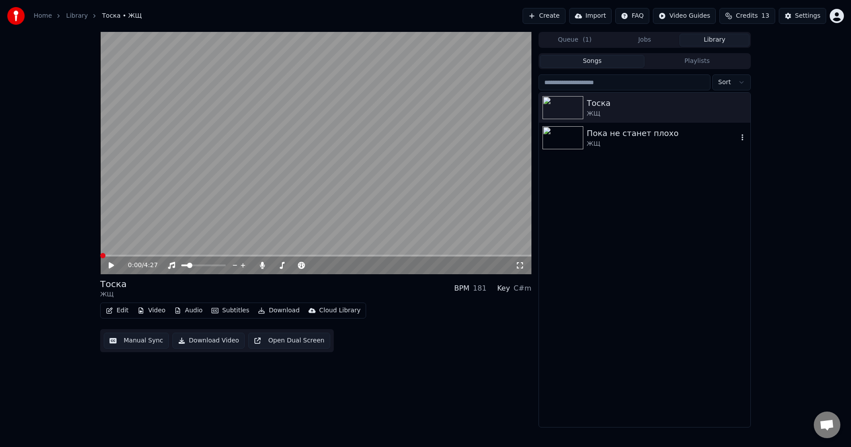
click at [607, 145] on div "ЖЩ" at bounding box center [662, 144] width 151 height 9
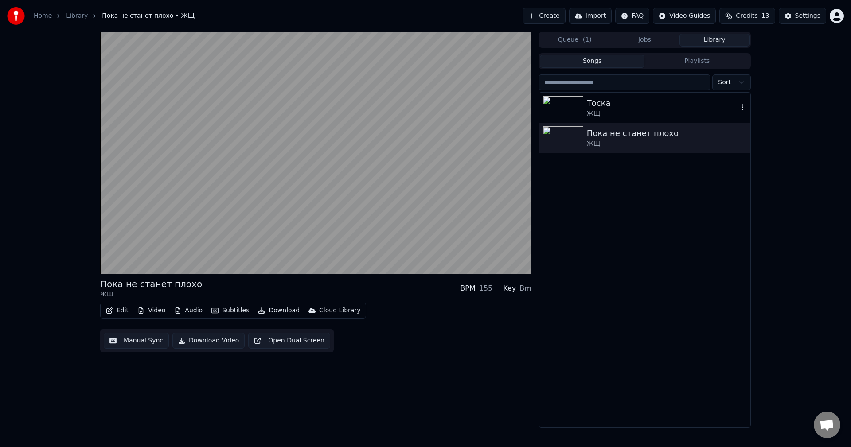
click at [607, 114] on div "ЖЩ" at bounding box center [662, 114] width 151 height 9
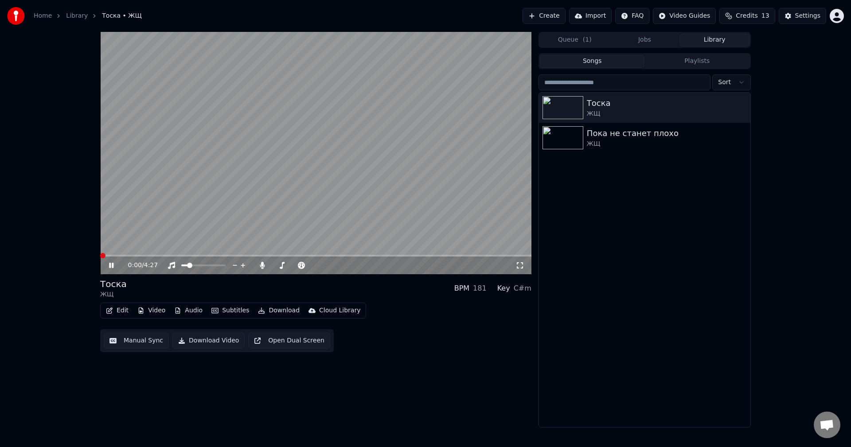
click at [112, 268] on icon at bounding box center [117, 265] width 21 height 7
click at [635, 42] on button "Jobs" at bounding box center [645, 40] width 70 height 13
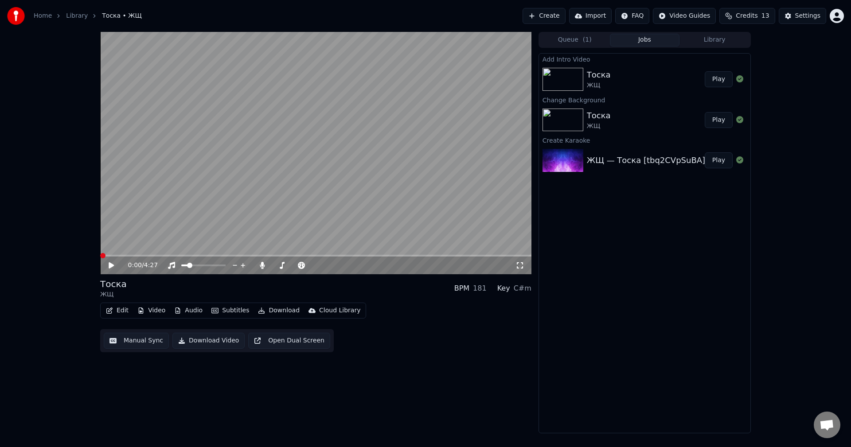
click at [154, 311] on button "Video" at bounding box center [151, 311] width 35 height 12
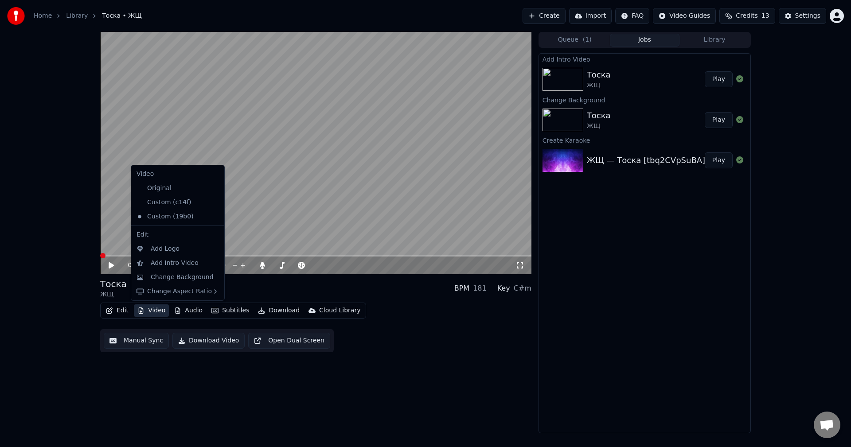
click at [213, 216] on icon at bounding box center [216, 216] width 6 height 7
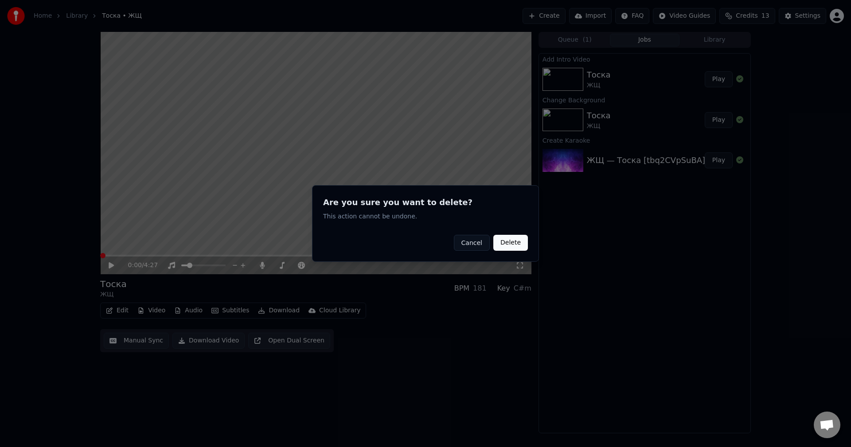
click at [516, 239] on button "Delete" at bounding box center [510, 243] width 35 height 16
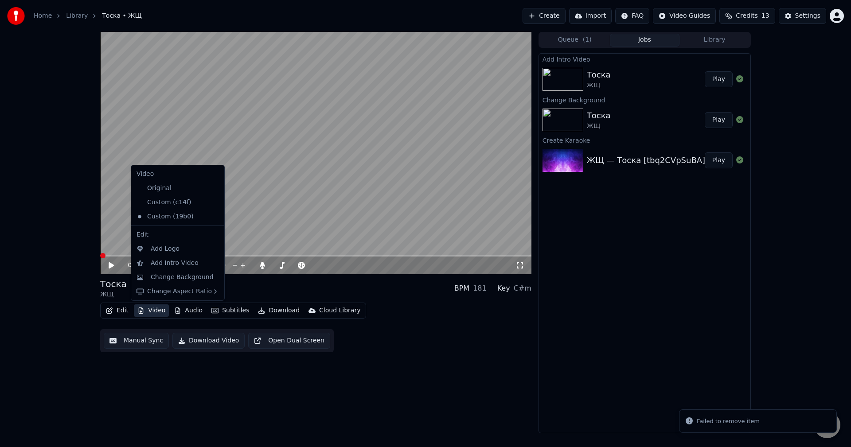
click at [155, 312] on button "Video" at bounding box center [151, 311] width 35 height 12
click at [183, 200] on div "Custom (c14f)" at bounding box center [171, 203] width 76 height 14
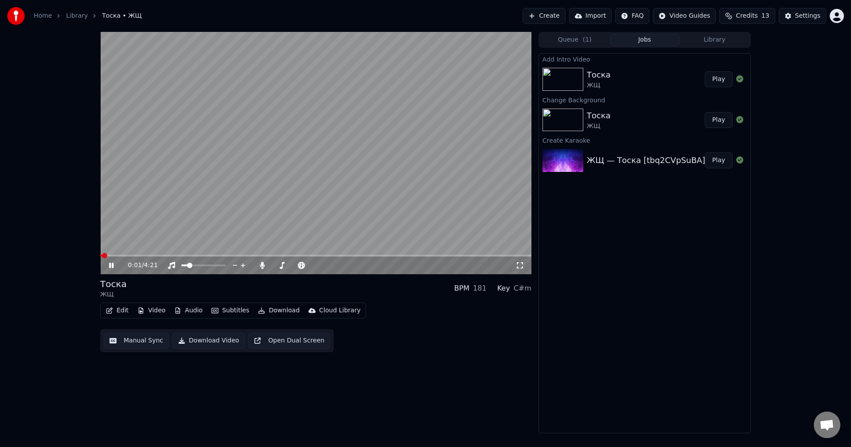
click at [112, 265] on icon at bounding box center [111, 265] width 4 height 5
click at [148, 310] on button "Video" at bounding box center [151, 311] width 35 height 12
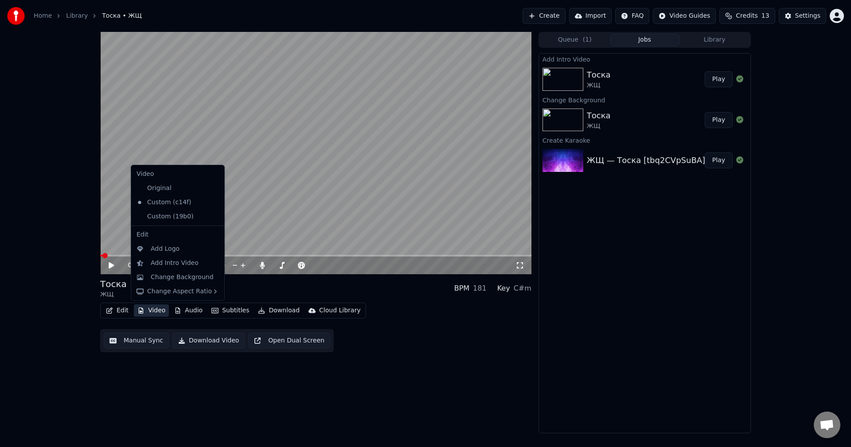
click at [213, 218] on icon at bounding box center [218, 216] width 10 height 7
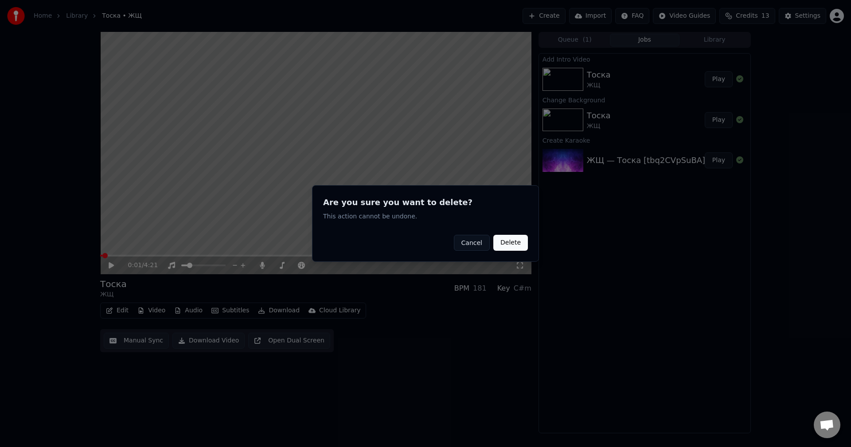
click at [519, 243] on button "Delete" at bounding box center [510, 243] width 35 height 16
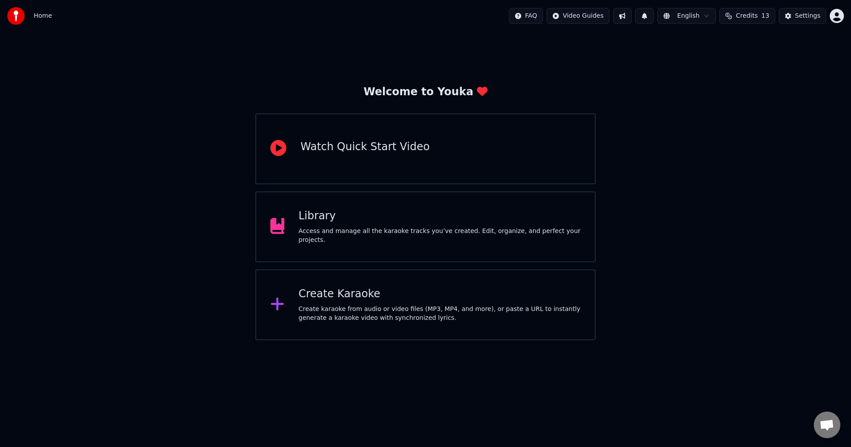
click at [311, 217] on div "Library" at bounding box center [440, 216] width 282 height 14
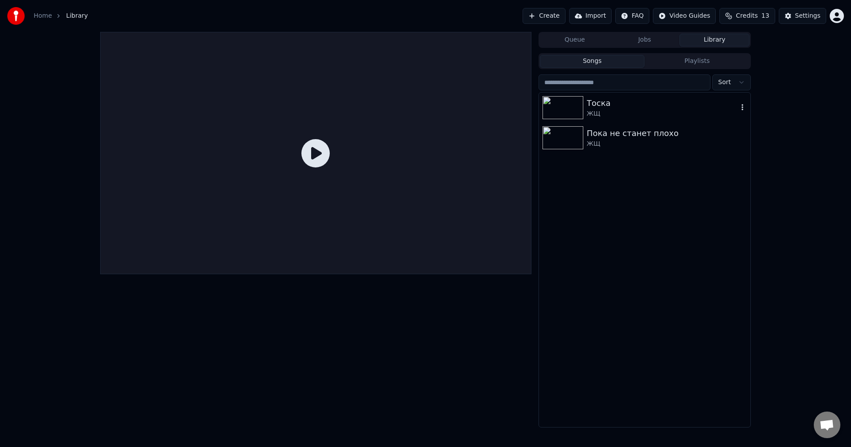
click at [601, 105] on div "Тоска" at bounding box center [662, 103] width 151 height 12
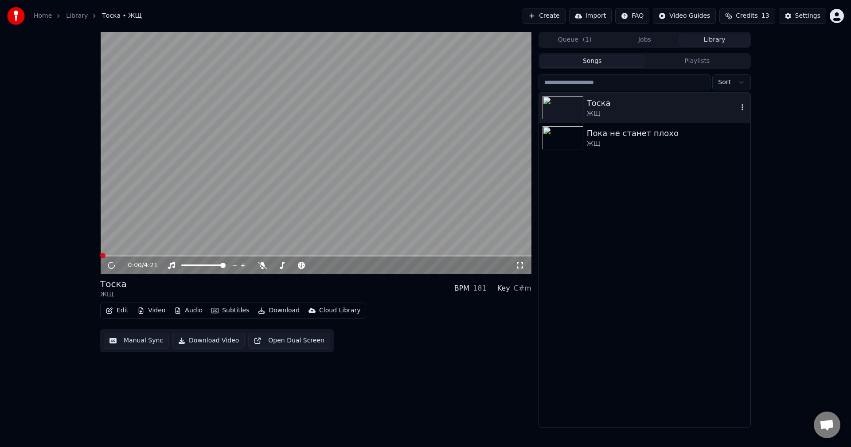
click at [740, 108] on icon "button" at bounding box center [742, 107] width 9 height 7
click at [110, 268] on icon at bounding box center [111, 265] width 4 height 5
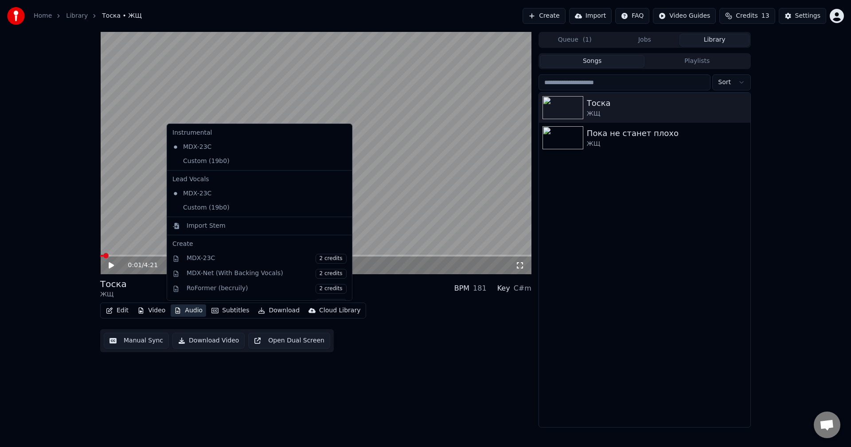
click at [182, 313] on button "Audio" at bounding box center [188, 311] width 35 height 12
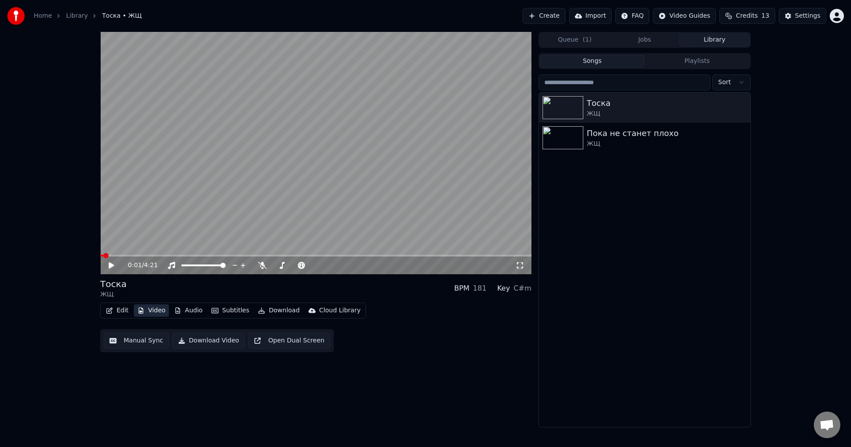
click at [163, 314] on button "Video" at bounding box center [151, 311] width 35 height 12
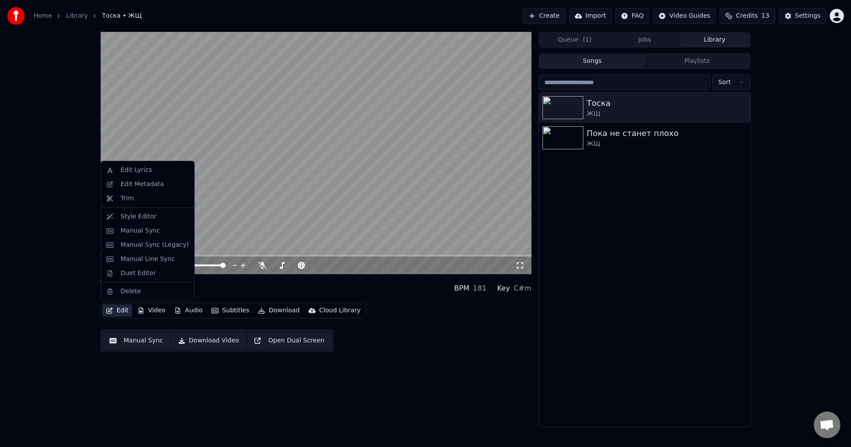
click at [78, 272] on div "0:01 / 4:21 Тоска ЖЩ BPM 181 Key C#m Edit Video Audio Subtitles Download Cloud …" at bounding box center [425, 230] width 851 height 396
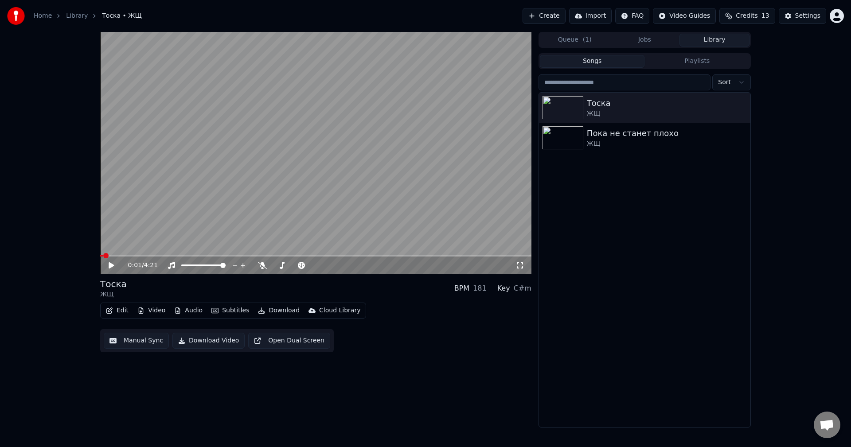
click at [111, 267] on icon at bounding box center [111, 265] width 5 height 6
click at [110, 267] on icon at bounding box center [111, 265] width 4 height 5
click at [100, 254] on span at bounding box center [102, 255] width 5 height 5
click at [111, 270] on div "0:00 / 4:21" at bounding box center [315, 266] width 431 height 18
click at [111, 267] on icon at bounding box center [117, 265] width 21 height 7
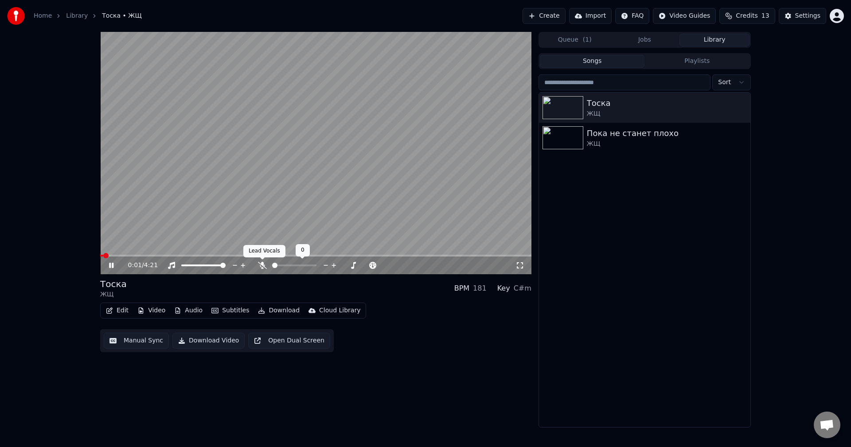
click at [259, 265] on icon at bounding box center [262, 265] width 9 height 7
click at [114, 265] on icon at bounding box center [111, 265] width 4 height 5
drag, startPoint x: 90, startPoint y: 251, endPoint x: 101, endPoint y: 257, distance: 13.1
click at [81, 251] on div "0:04 / 4:21 Тоска ЖЩ BPM 181 Key C#m Edit Video Audio Subtitles Download Cloud …" at bounding box center [425, 230] width 851 height 396
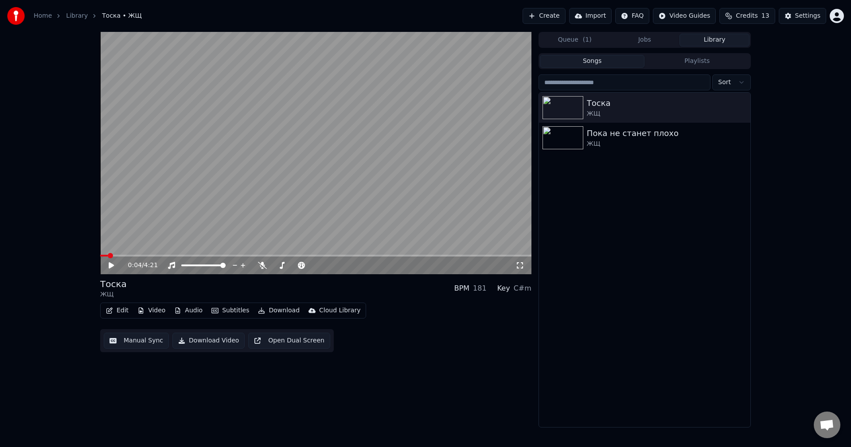
click at [108, 258] on span at bounding box center [110, 255] width 5 height 5
click at [129, 265] on span "0:00" at bounding box center [135, 265] width 14 height 9
click at [118, 265] on icon at bounding box center [117, 265] width 21 height 7
click at [109, 262] on icon at bounding box center [117, 265] width 21 height 7
click at [100, 253] on span at bounding box center [102, 255] width 5 height 5
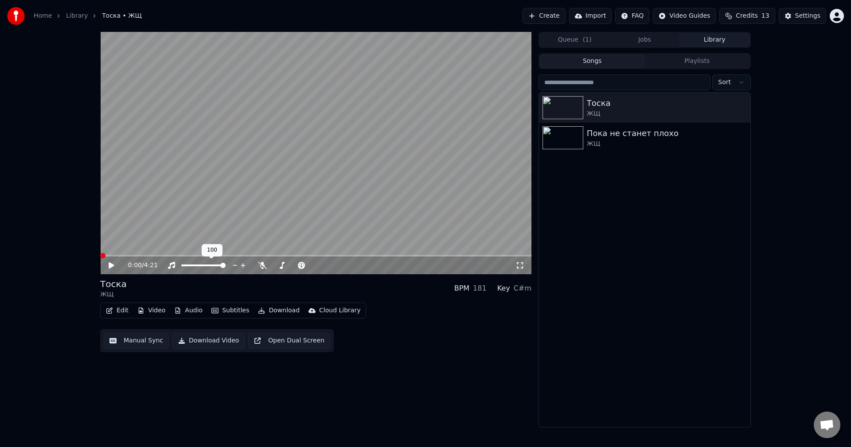
click at [168, 266] on icon at bounding box center [171, 265] width 9 height 7
click at [266, 265] on div at bounding box center [298, 265] width 80 height 9
click at [264, 269] on icon at bounding box center [262, 265] width 9 height 7
click at [107, 262] on div "0:00 / 4:21" at bounding box center [316, 265] width 424 height 9
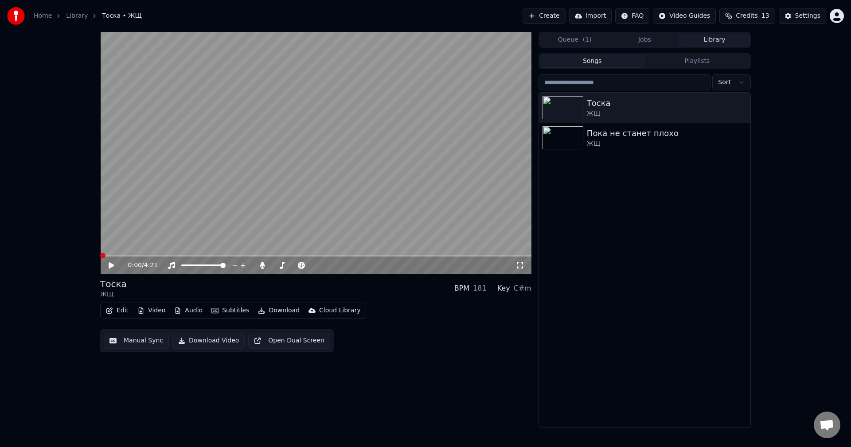
click at [110, 269] on icon at bounding box center [117, 265] width 21 height 7
click at [110, 268] on icon at bounding box center [117, 265] width 21 height 7
click at [107, 255] on span at bounding box center [109, 255] width 5 height 5
click at [107, 262] on icon at bounding box center [117, 265] width 21 height 7
click at [117, 266] on icon at bounding box center [117, 265] width 21 height 7
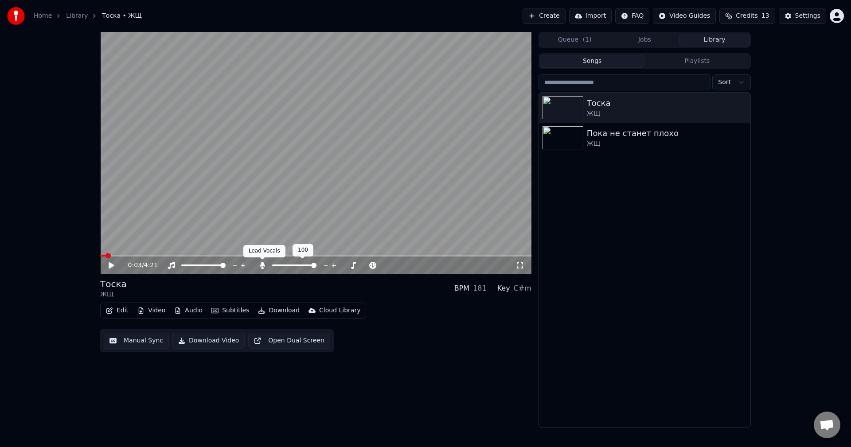
drag, startPoint x: 263, startPoint y: 266, endPoint x: 250, endPoint y: 278, distance: 17.9
click at [263, 266] on icon at bounding box center [262, 265] width 5 height 7
click at [106, 255] on span at bounding box center [108, 255] width 5 height 5
click at [112, 264] on icon at bounding box center [111, 265] width 5 height 6
click at [114, 265] on icon at bounding box center [111, 265] width 4 height 5
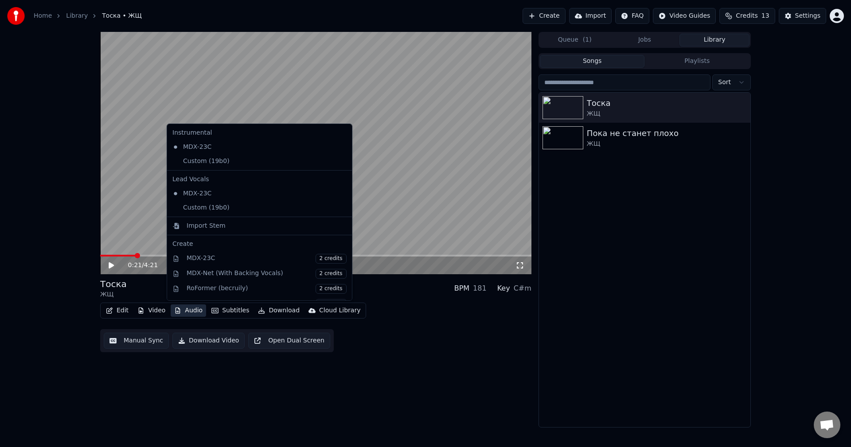
click at [182, 312] on button "Audio" at bounding box center [188, 311] width 35 height 12
click at [216, 206] on div "Custom (19b0)" at bounding box center [253, 208] width 168 height 14
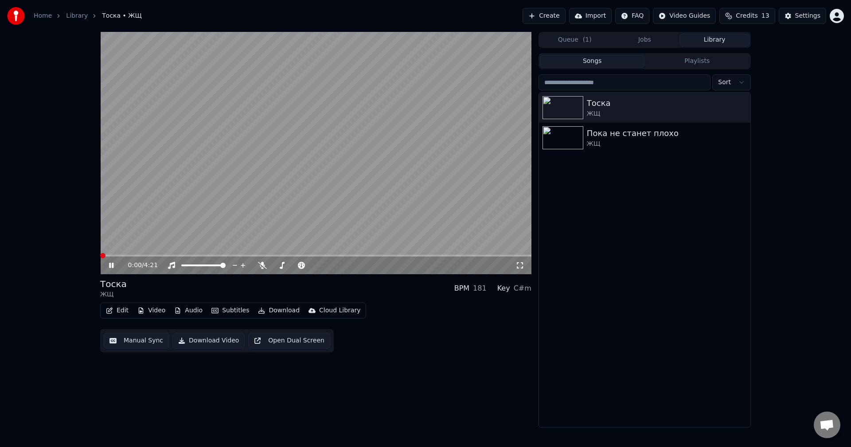
click at [107, 265] on icon at bounding box center [117, 265] width 21 height 7
click at [100, 254] on span at bounding box center [102, 255] width 5 height 5
click at [108, 269] on icon at bounding box center [117, 265] width 21 height 7
click at [113, 270] on div "0:00 / 4:21" at bounding box center [316, 265] width 424 height 9
click at [115, 264] on icon at bounding box center [117, 265] width 21 height 7
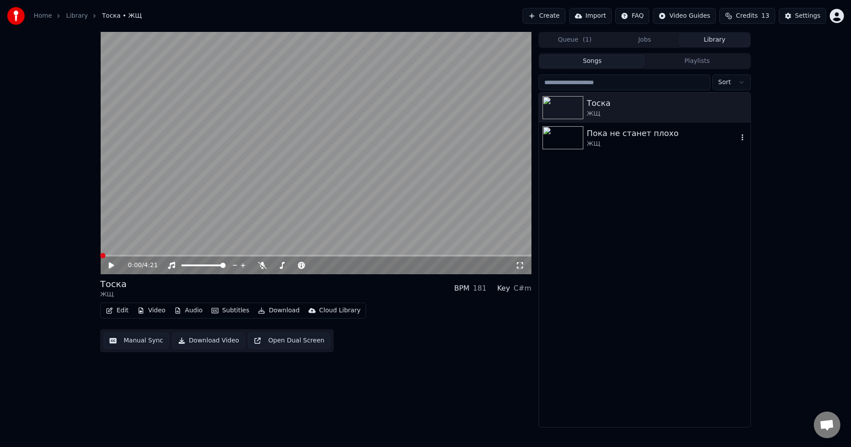
click at [634, 152] on div "Пока не станет плохо ЖЩ" at bounding box center [644, 138] width 211 height 30
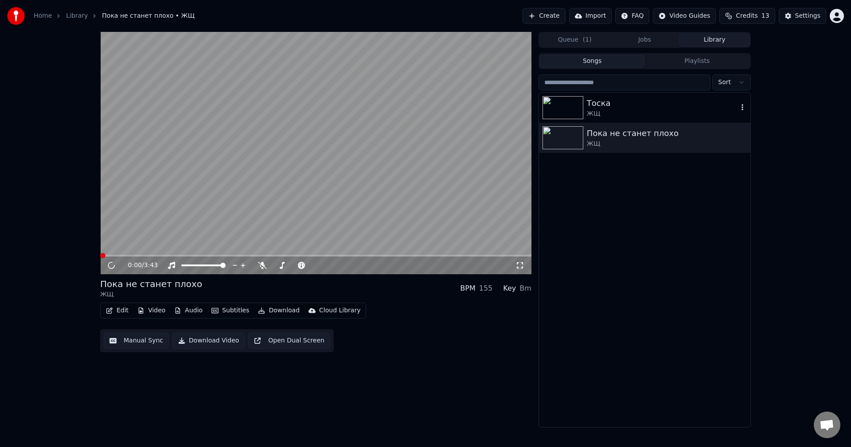
click at [620, 105] on div "Тоска" at bounding box center [662, 103] width 151 height 12
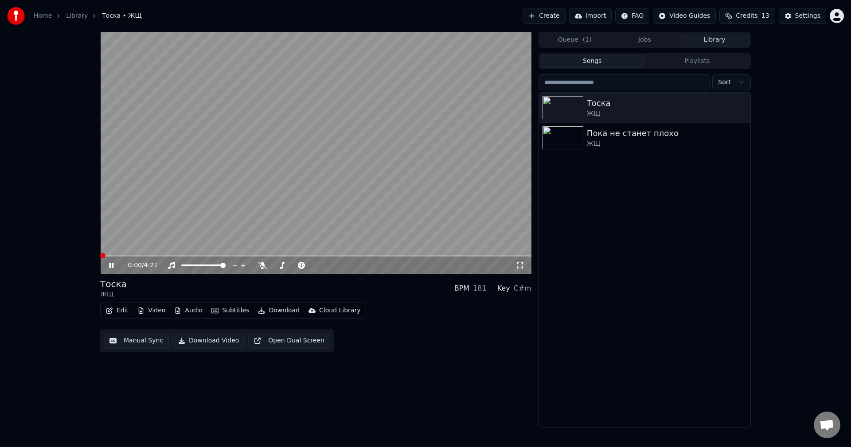
click at [108, 266] on icon at bounding box center [117, 265] width 21 height 7
click at [114, 269] on icon at bounding box center [117, 265] width 21 height 7
drag, startPoint x: 111, startPoint y: 269, endPoint x: 224, endPoint y: 305, distance: 118.3
click at [112, 269] on icon at bounding box center [117, 265] width 21 height 7
click at [184, 308] on button "Audio" at bounding box center [188, 311] width 35 height 12
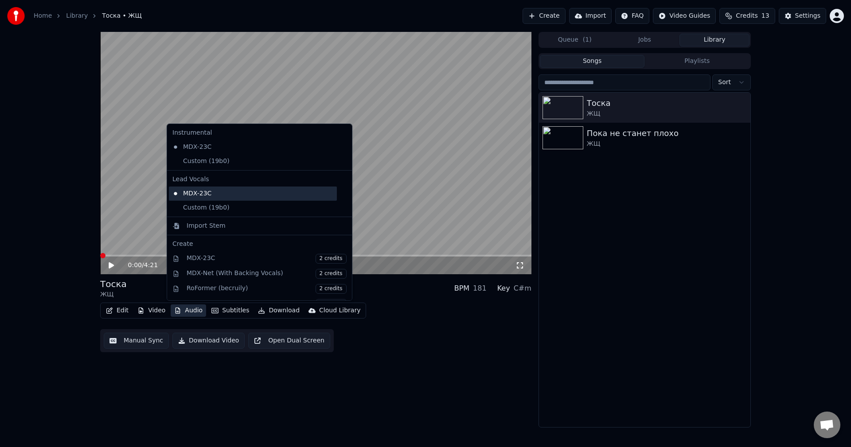
click at [210, 199] on div "MDX-23C" at bounding box center [253, 194] width 168 height 14
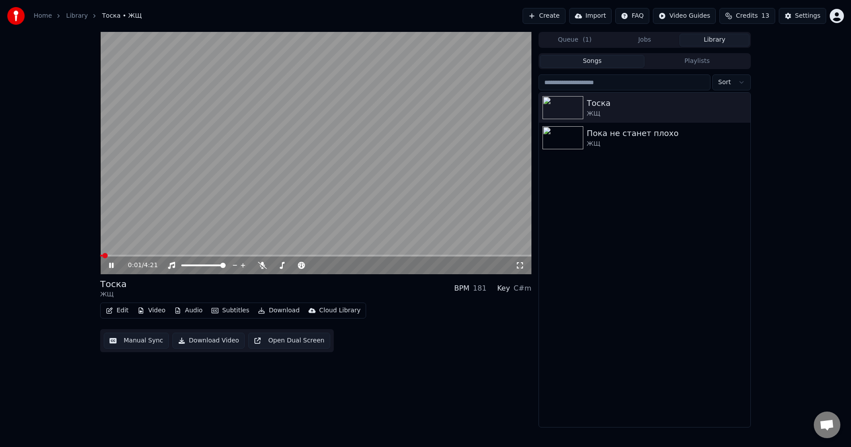
click at [183, 310] on button "Audio" at bounding box center [188, 311] width 35 height 12
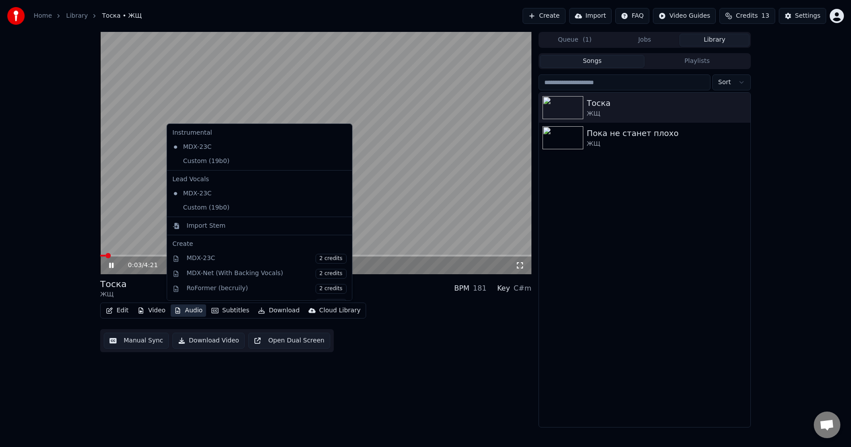
click at [105, 265] on div "0:03 / 4:21" at bounding box center [316, 265] width 424 height 9
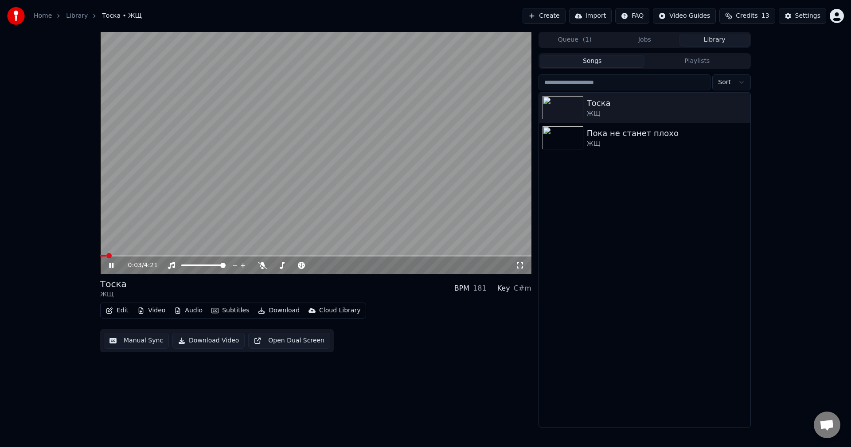
click at [108, 265] on icon at bounding box center [117, 265] width 21 height 7
click at [570, 133] on img at bounding box center [563, 137] width 41 height 23
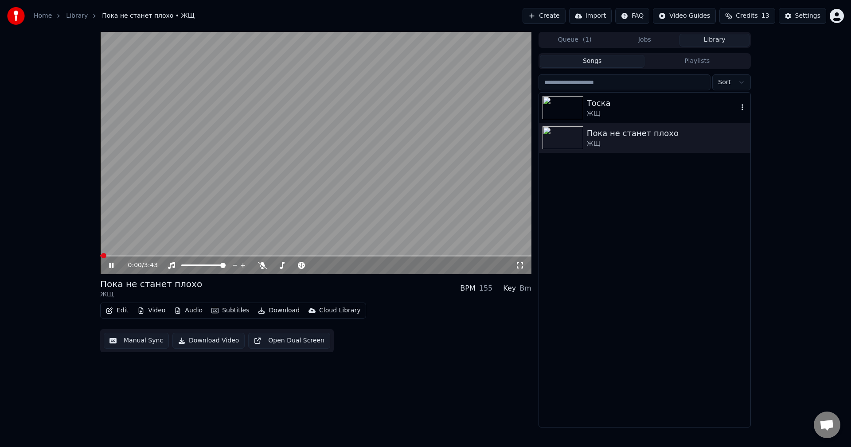
click at [562, 107] on img at bounding box center [563, 107] width 41 height 23
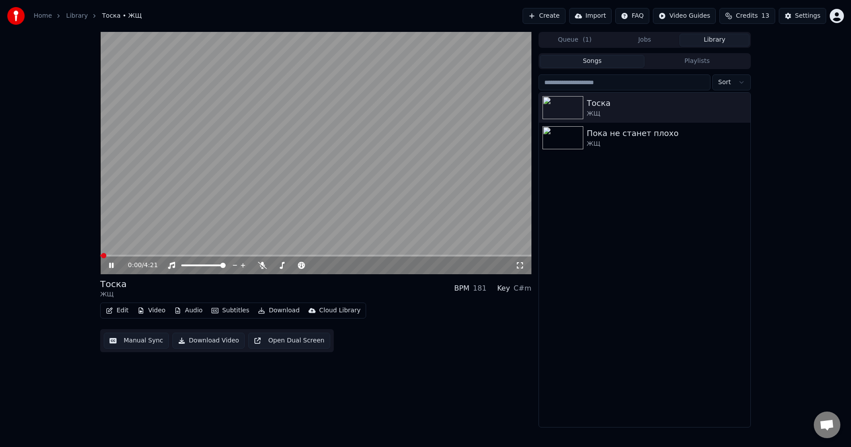
click at [113, 270] on div "0:00 / 4:21" at bounding box center [316, 265] width 424 height 9
click at [112, 266] on icon at bounding box center [111, 265] width 4 height 5
click at [188, 312] on button "Audio" at bounding box center [188, 311] width 35 height 12
click at [127, 306] on button "Edit" at bounding box center [117, 311] width 30 height 12
click at [144, 307] on button "Video" at bounding box center [151, 311] width 35 height 12
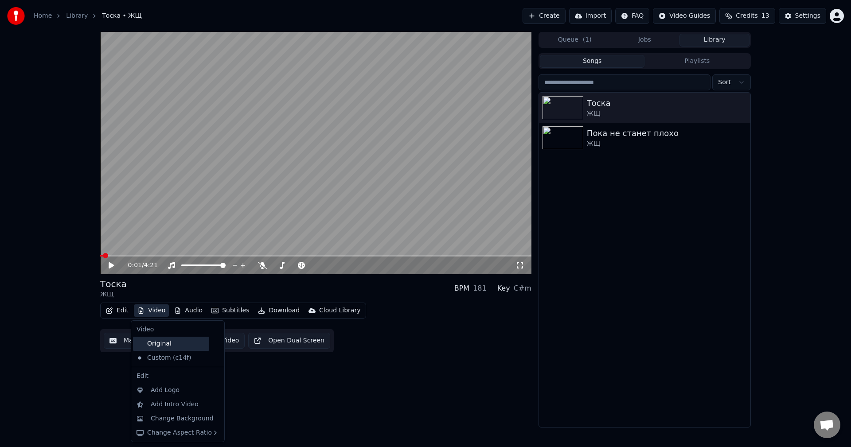
click at [166, 347] on div "Original" at bounding box center [171, 344] width 76 height 14
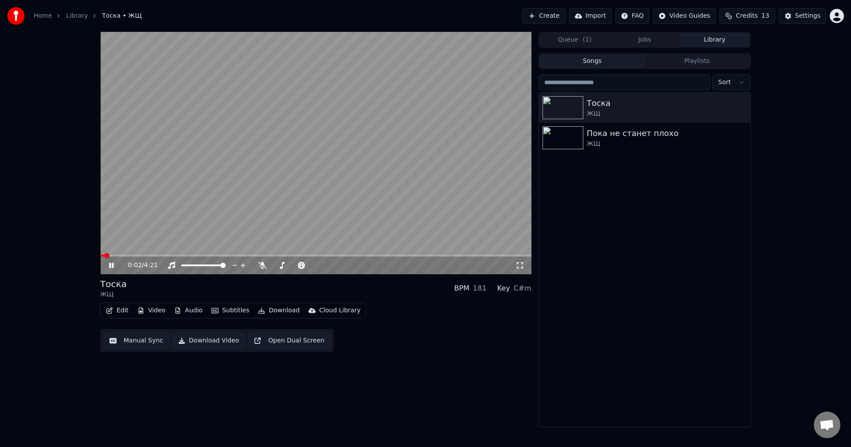
click at [114, 269] on icon at bounding box center [117, 265] width 21 height 7
click at [210, 316] on button "Subtitles" at bounding box center [230, 311] width 45 height 12
click at [318, 361] on icon at bounding box center [323, 358] width 10 height 7
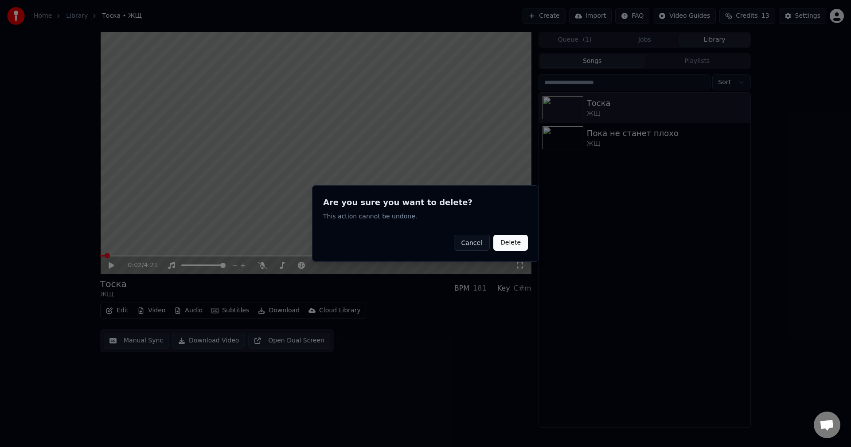
click at [510, 247] on button "Delete" at bounding box center [510, 243] width 35 height 16
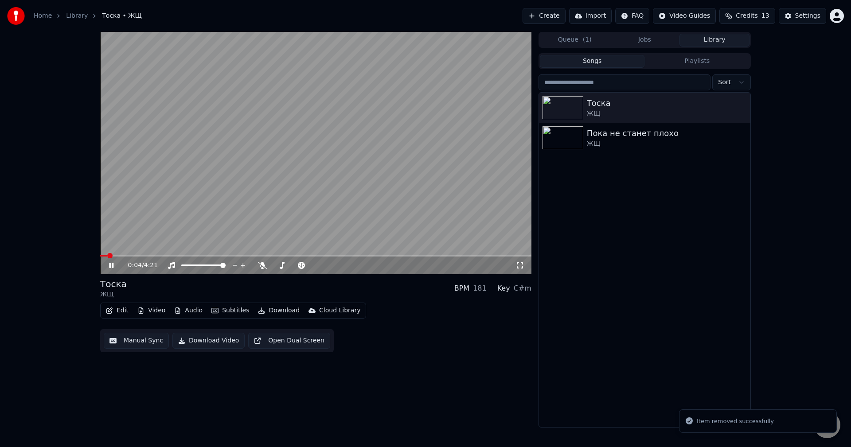
click at [114, 267] on icon at bounding box center [117, 265] width 21 height 7
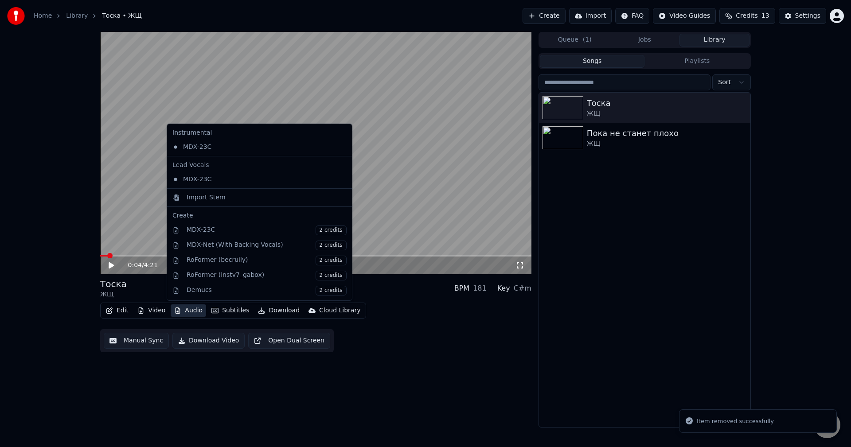
click at [188, 312] on button "Audio" at bounding box center [188, 311] width 35 height 12
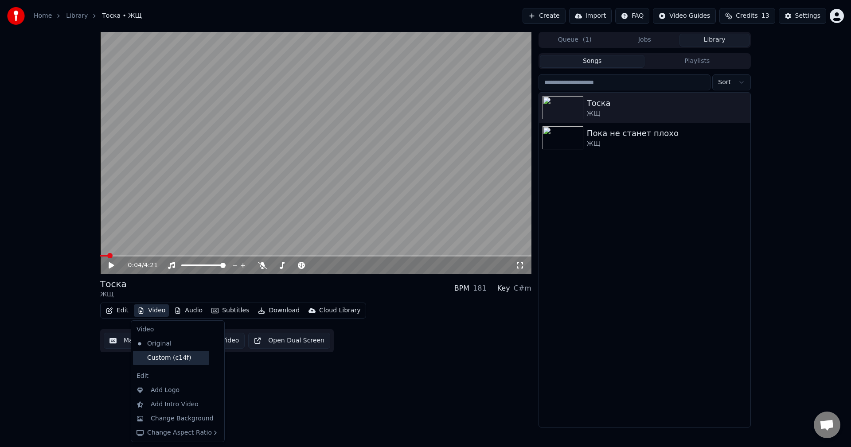
click at [171, 357] on div "Custom (c14f)" at bounding box center [171, 358] width 76 height 14
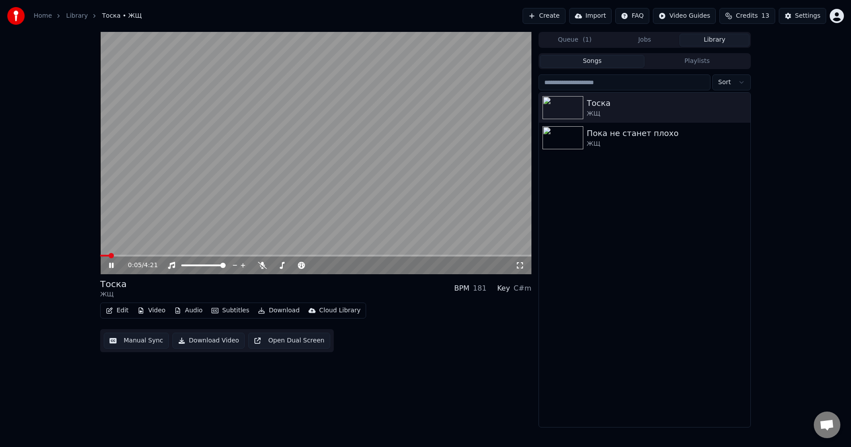
click at [107, 262] on icon at bounding box center [117, 265] width 21 height 7
click at [107, 257] on span at bounding box center [109, 255] width 5 height 5
click at [112, 265] on icon at bounding box center [111, 265] width 5 height 6
click at [112, 265] on icon at bounding box center [111, 265] width 4 height 5
click at [187, 310] on button "Audio" at bounding box center [188, 311] width 35 height 12
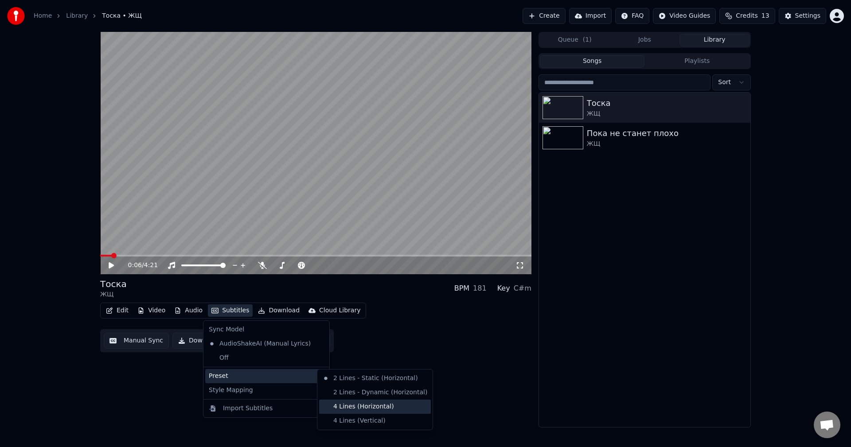
click at [342, 405] on div "4 Lines (Horizontal)" at bounding box center [375, 407] width 112 height 14
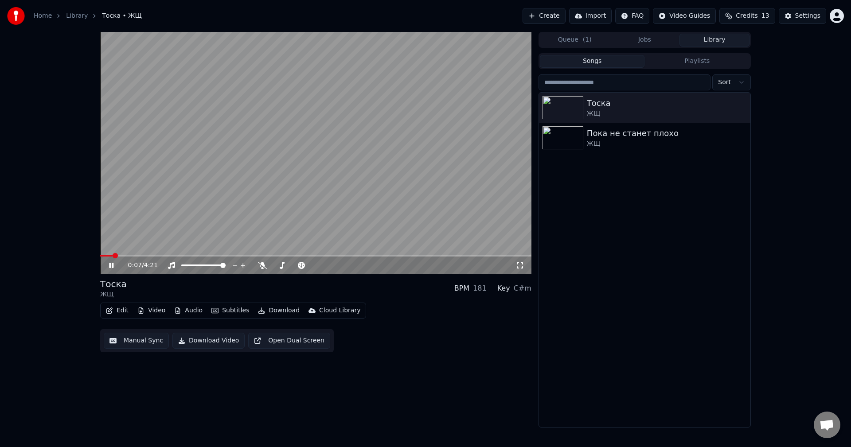
click at [114, 266] on icon at bounding box center [117, 265] width 21 height 7
click at [113, 258] on span at bounding box center [115, 255] width 5 height 5
click at [112, 267] on icon at bounding box center [111, 265] width 5 height 6
click at [112, 267] on icon at bounding box center [117, 265] width 21 height 7
click at [105, 256] on span at bounding box center [107, 255] width 5 height 5
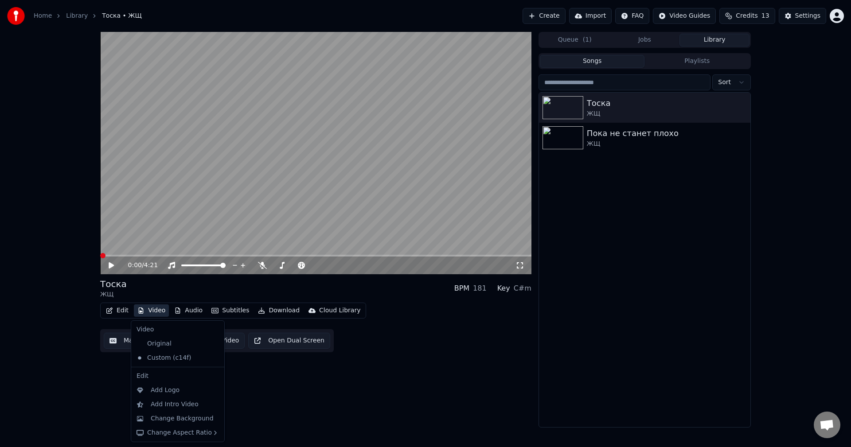
click at [134, 310] on button "Video" at bounding box center [151, 311] width 35 height 12
click at [184, 408] on div "Add Intro Video" at bounding box center [175, 404] width 48 height 9
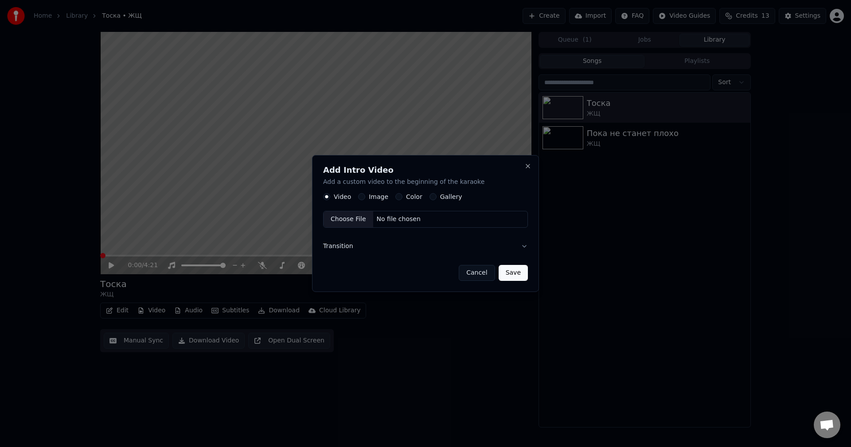
click at [468, 271] on button "Cancel" at bounding box center [477, 273] width 36 height 16
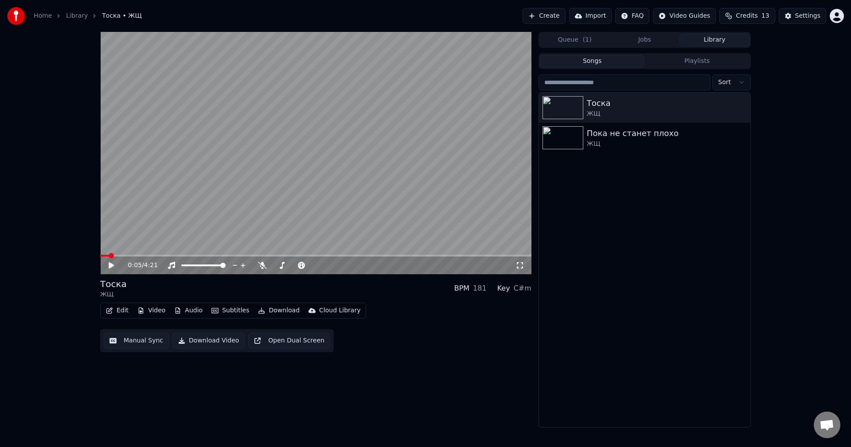
click at [216, 308] on button "Subtitles" at bounding box center [230, 311] width 45 height 12
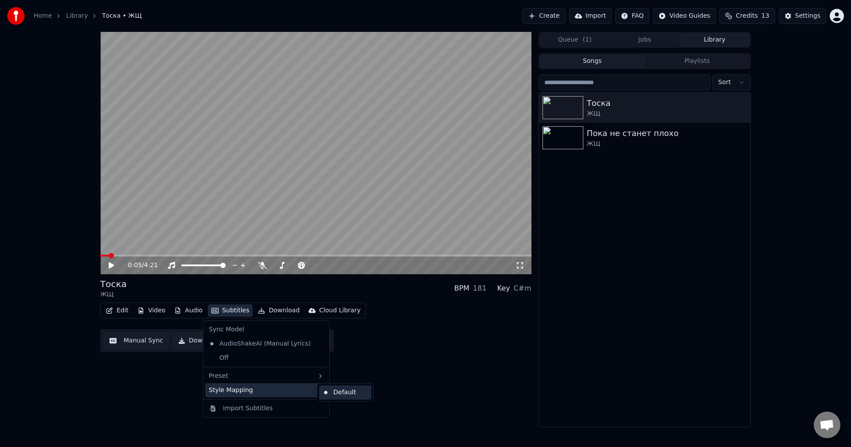
click at [340, 393] on div "Default" at bounding box center [345, 393] width 52 height 14
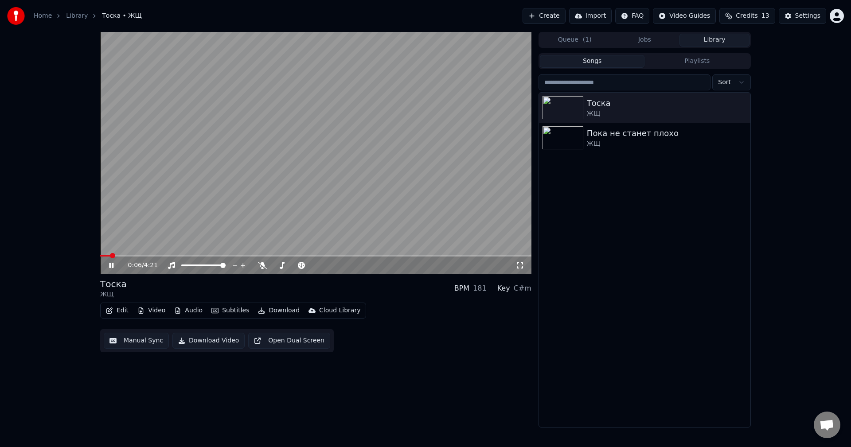
click at [102, 267] on div "0:06 / 4:21" at bounding box center [315, 266] width 431 height 18
click at [114, 264] on icon at bounding box center [111, 265] width 4 height 5
click at [220, 314] on button "Subtitles" at bounding box center [230, 311] width 45 height 12
click at [260, 383] on div "0:06 / 4:21 Тоска ЖЩ BPM 181 Key C#m Edit Video Audio Subtitles Download Cloud …" at bounding box center [315, 230] width 431 height 396
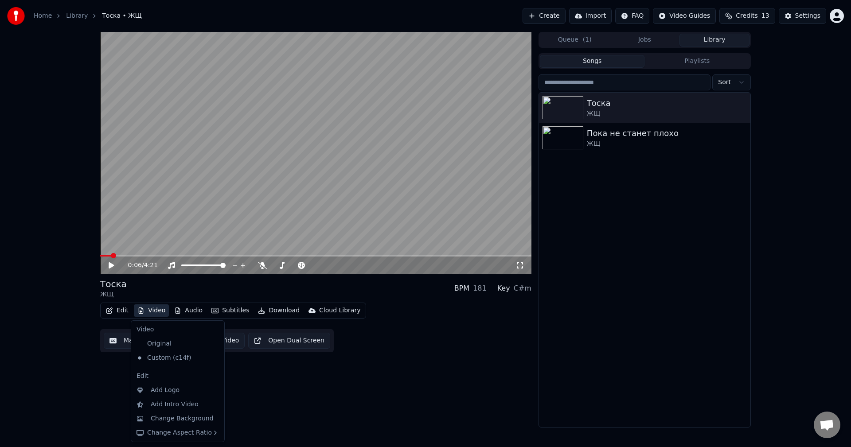
click at [155, 311] on button "Video" at bounding box center [151, 311] width 35 height 12
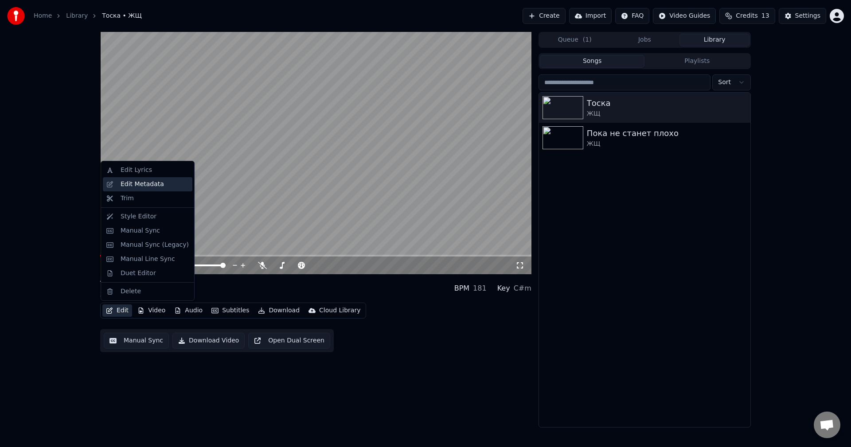
click at [159, 188] on div "Edit Metadata" at bounding box center [142, 184] width 43 height 9
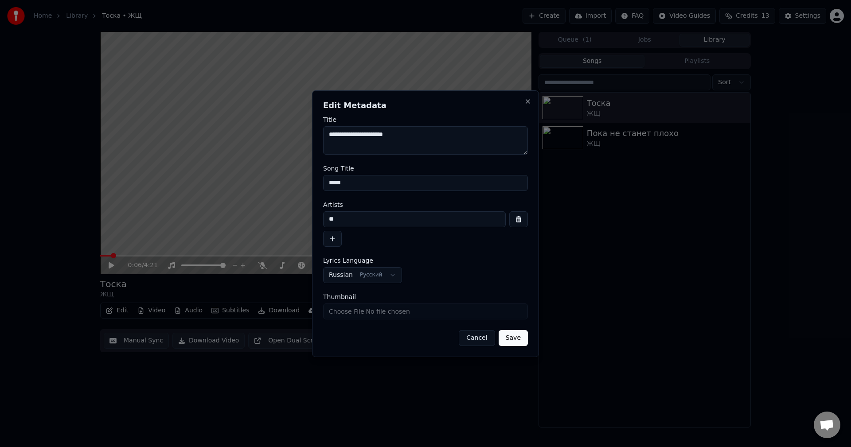
click at [485, 337] on button "Cancel" at bounding box center [477, 338] width 36 height 16
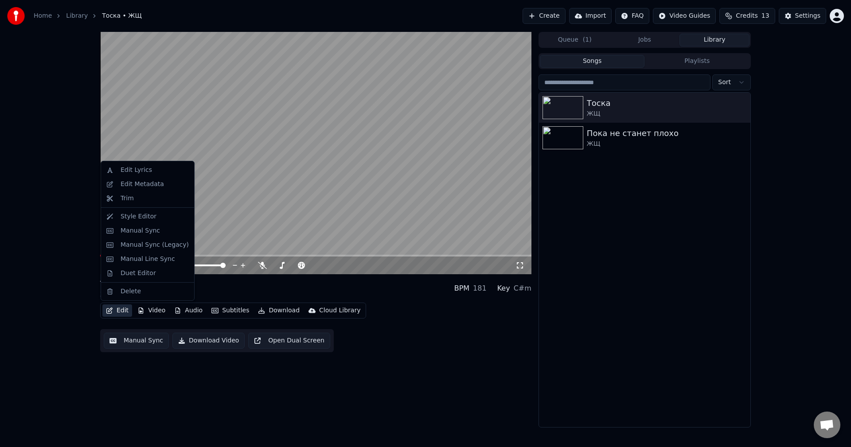
click at [108, 308] on icon "button" at bounding box center [109, 311] width 7 height 6
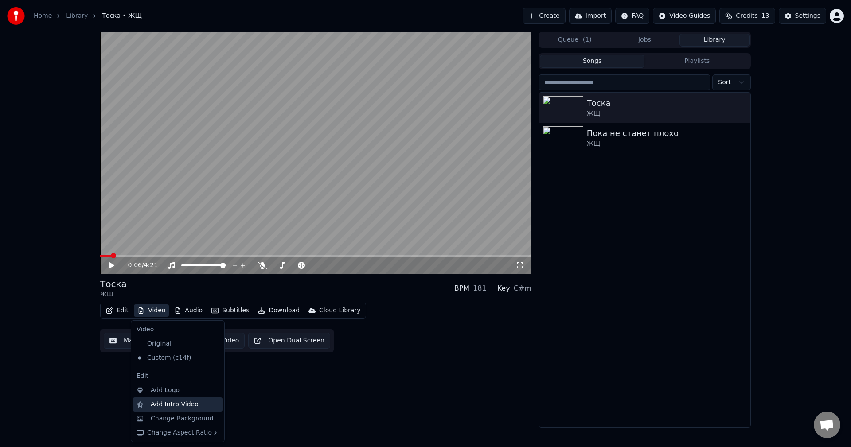
click at [170, 409] on div "Add Intro Video" at bounding box center [178, 405] width 90 height 14
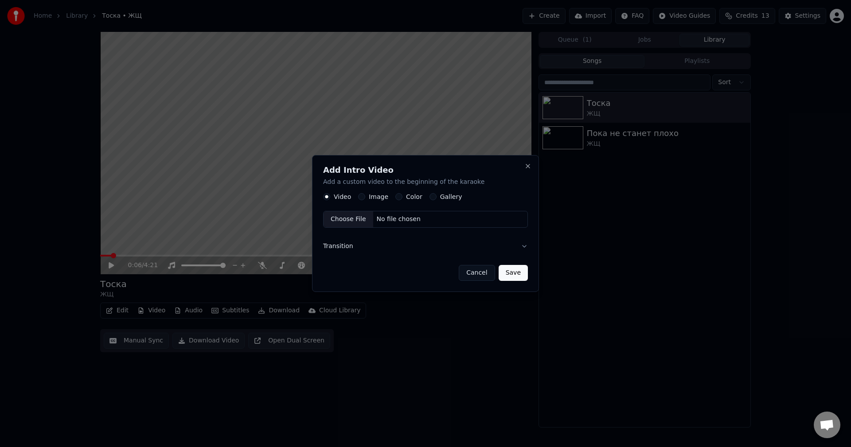
click at [400, 197] on div "Color" at bounding box center [409, 197] width 27 height 7
click at [397, 197] on button "Color" at bounding box center [399, 197] width 7 height 7
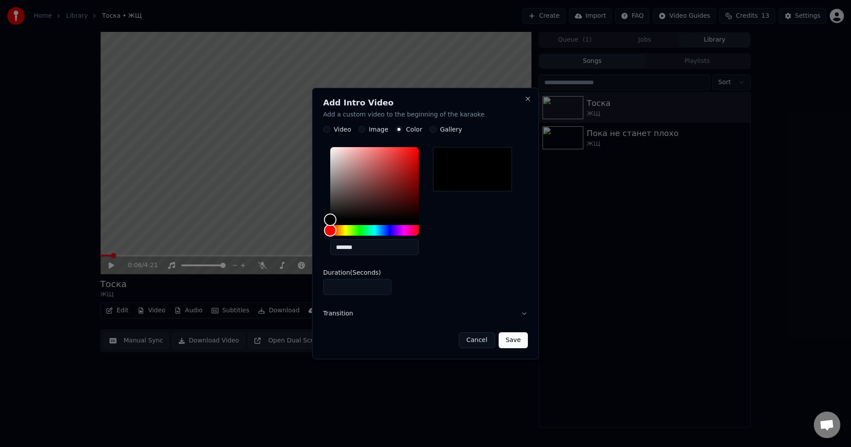
click at [518, 340] on button "Save" at bounding box center [513, 341] width 29 height 16
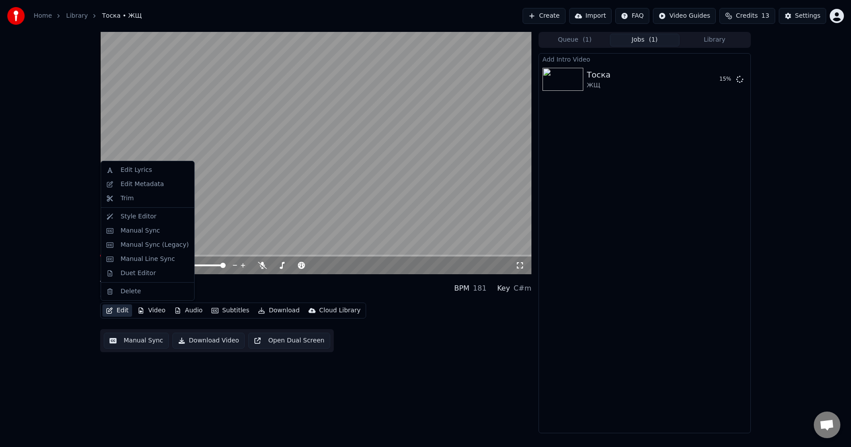
click at [119, 311] on button "Edit" at bounding box center [117, 311] width 30 height 12
click at [141, 216] on div "Style Editor" at bounding box center [139, 216] width 36 height 9
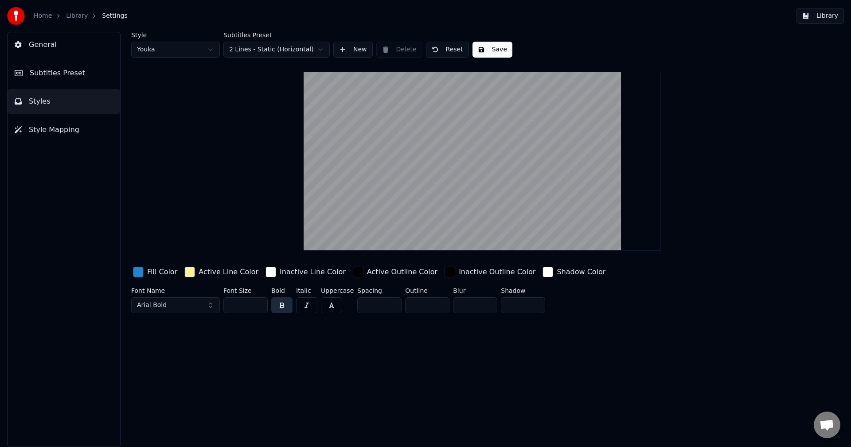
click at [70, 74] on span "Subtitles Preset" at bounding box center [57, 73] width 55 height 11
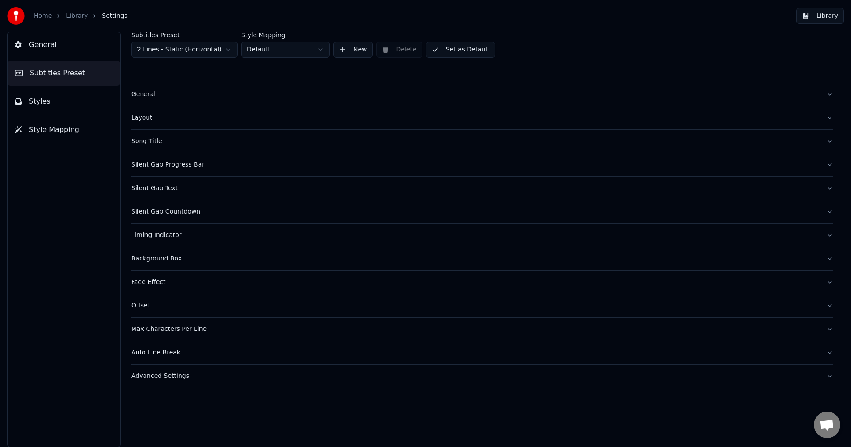
click at [143, 135] on button "Song Title" at bounding box center [482, 141] width 702 height 23
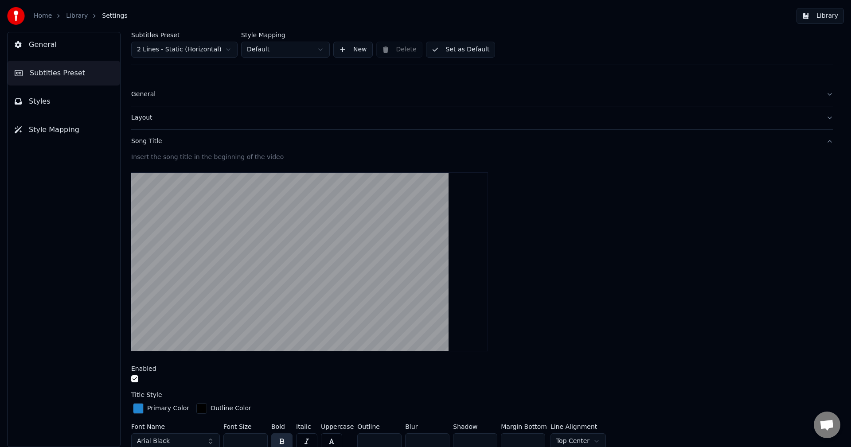
click at [69, 20] on link "Library" at bounding box center [77, 16] width 22 height 9
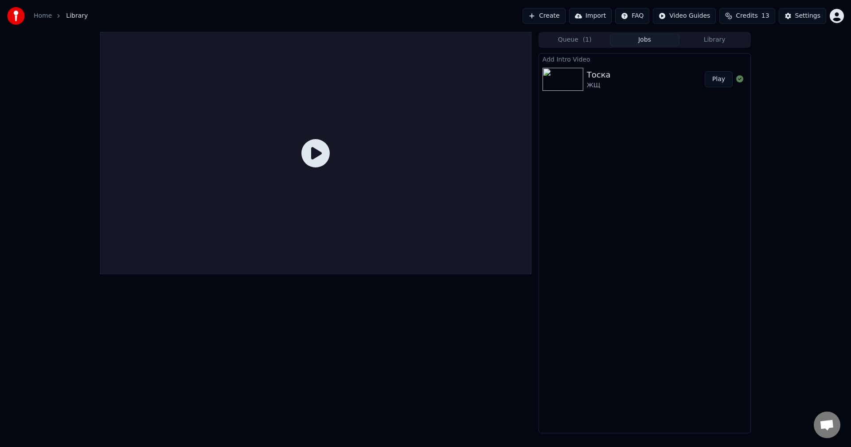
click at [575, 70] on img at bounding box center [563, 79] width 41 height 23
click at [718, 80] on button "Play" at bounding box center [719, 79] width 28 height 16
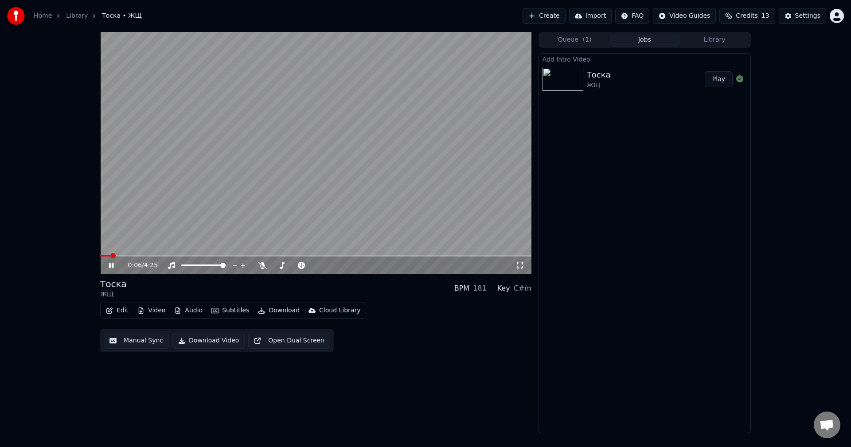
click at [111, 267] on icon at bounding box center [117, 265] width 21 height 7
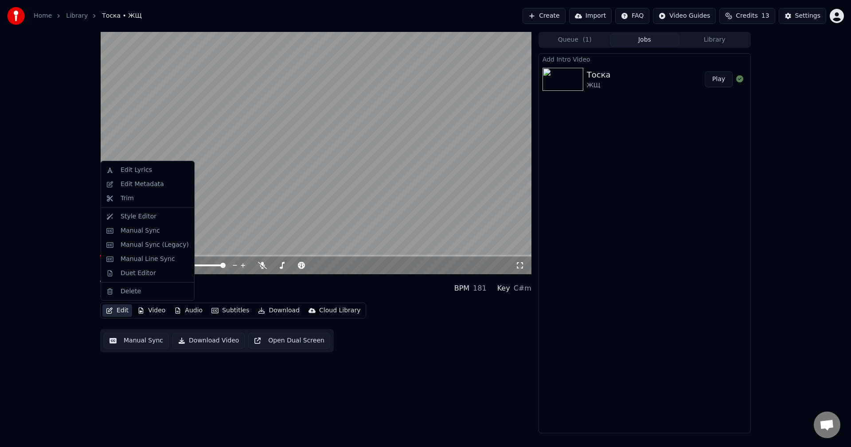
click at [111, 311] on icon "button" at bounding box center [109, 311] width 7 height 6
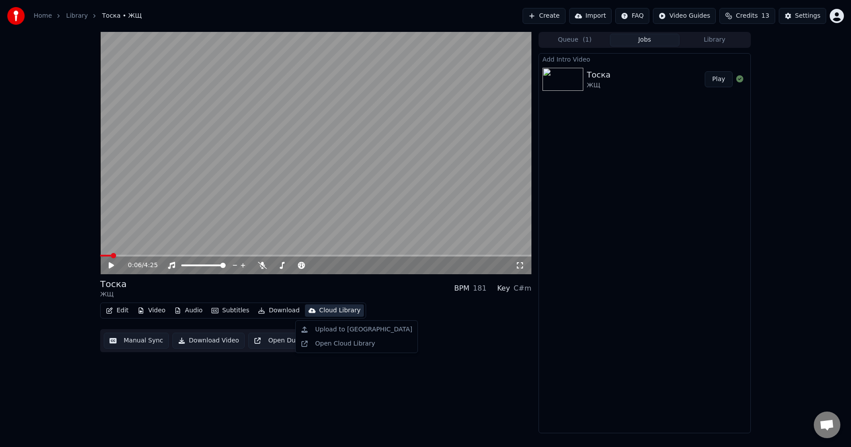
click at [295, 293] on div "[DEMOGRAPHIC_DATA] ЖЩ BPM 181 Key C#m" at bounding box center [315, 288] width 431 height 21
click at [115, 266] on icon at bounding box center [117, 265] width 21 height 7
drag, startPoint x: 115, startPoint y: 266, endPoint x: 261, endPoint y: 262, distance: 146.4
click at [118, 265] on icon at bounding box center [117, 265] width 21 height 7
click at [261, 264] on icon at bounding box center [262, 265] width 9 height 7
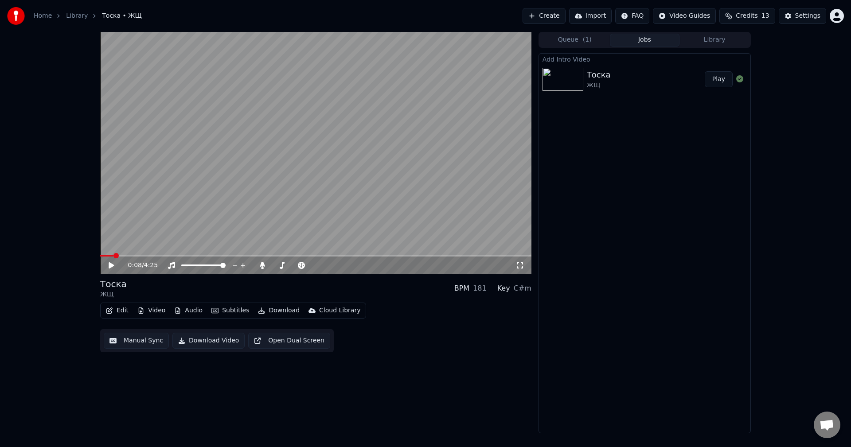
click at [109, 265] on icon at bounding box center [111, 265] width 5 height 6
click at [112, 256] on span at bounding box center [107, 256] width 14 height 2
click at [108, 257] on span at bounding box center [110, 255] width 5 height 5
click at [107, 269] on icon at bounding box center [117, 265] width 21 height 7
click at [108, 268] on icon at bounding box center [117, 265] width 21 height 7
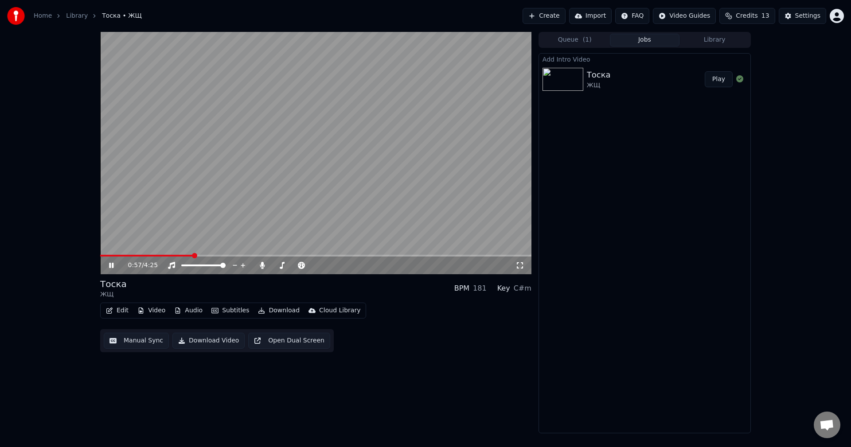
click at [108, 263] on icon at bounding box center [117, 265] width 21 height 7
click at [114, 264] on icon at bounding box center [117, 265] width 21 height 7
click at [114, 265] on icon at bounding box center [117, 265] width 21 height 7
click at [112, 266] on icon at bounding box center [111, 265] width 5 height 6
click at [111, 264] on icon at bounding box center [117, 265] width 21 height 7
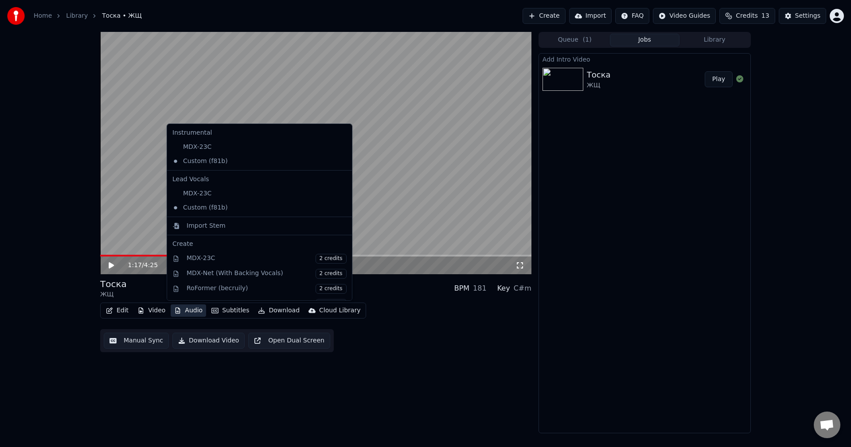
click at [188, 309] on button "Audio" at bounding box center [188, 311] width 35 height 12
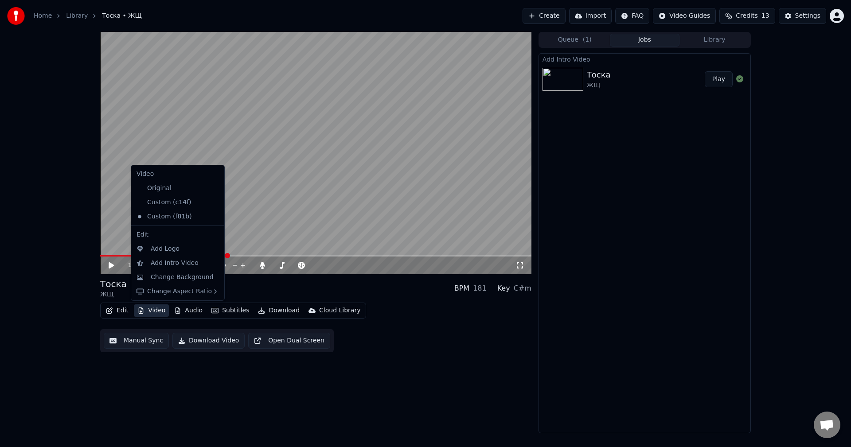
click at [147, 308] on button "Video" at bounding box center [151, 311] width 35 height 12
click at [148, 309] on button "Video" at bounding box center [151, 311] width 35 height 12
click at [151, 309] on button "Video" at bounding box center [151, 311] width 35 height 12
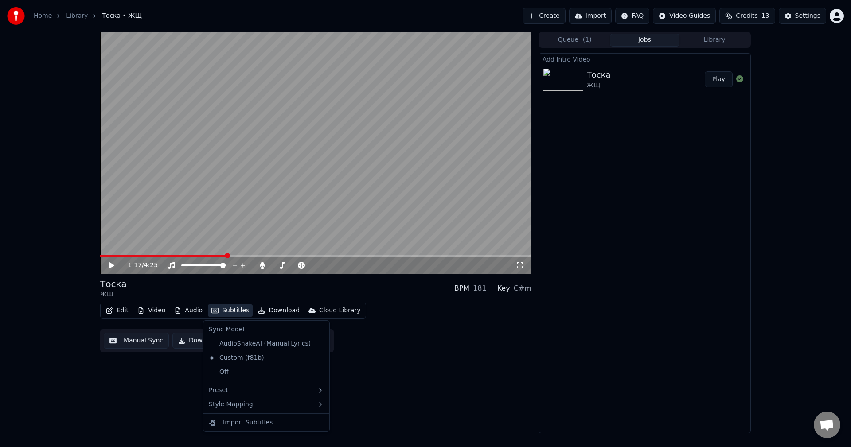
click at [224, 307] on button "Subtitles" at bounding box center [230, 311] width 45 height 12
click at [214, 292] on div "[DEMOGRAPHIC_DATA] ЖЩ BPM 181 Key C#m" at bounding box center [315, 288] width 431 height 21
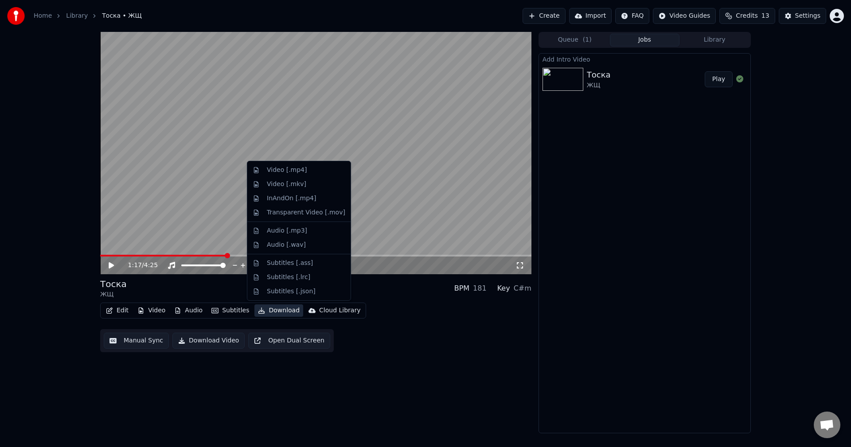
click at [264, 312] on button "Download" at bounding box center [279, 311] width 49 height 12
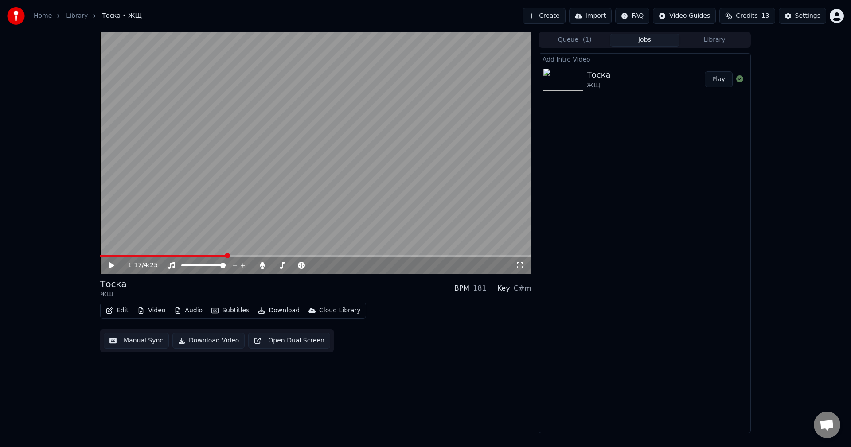
click at [113, 264] on icon at bounding box center [117, 265] width 21 height 7
click at [113, 264] on icon at bounding box center [111, 265] width 4 height 5
click at [112, 264] on icon at bounding box center [111, 265] width 5 height 6
click at [112, 270] on div "1:17 / 4:25" at bounding box center [316, 265] width 424 height 9
click at [113, 267] on icon at bounding box center [111, 265] width 4 height 5
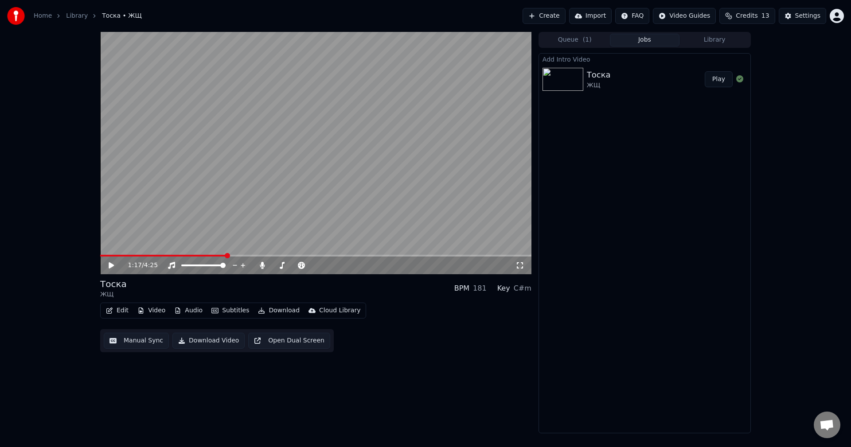
click at [112, 266] on icon at bounding box center [111, 265] width 5 height 6
click at [112, 266] on icon at bounding box center [117, 265] width 21 height 7
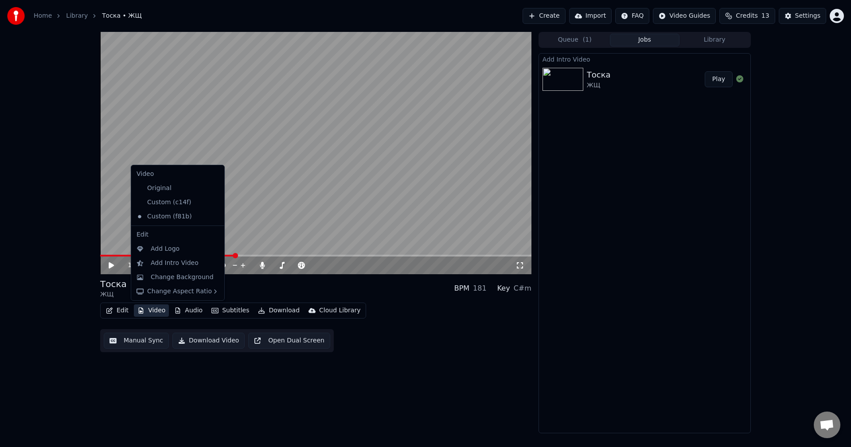
click at [152, 309] on button "Video" at bounding box center [151, 311] width 35 height 12
click at [213, 215] on icon at bounding box center [218, 216] width 10 height 7
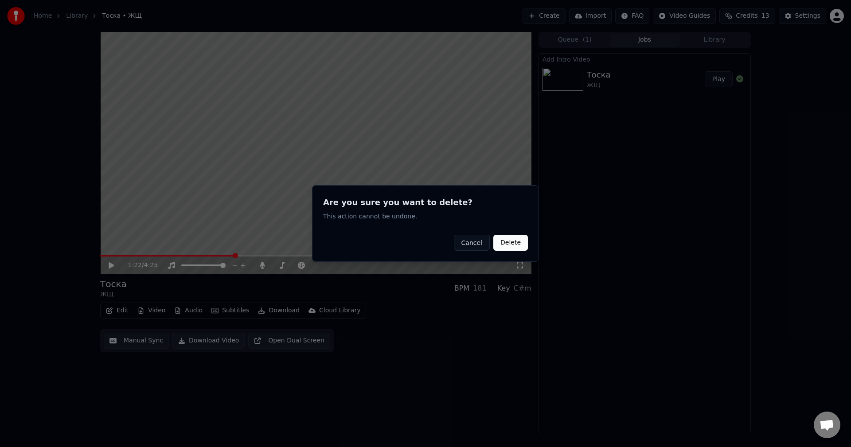
click at [521, 238] on button "Delete" at bounding box center [510, 243] width 35 height 16
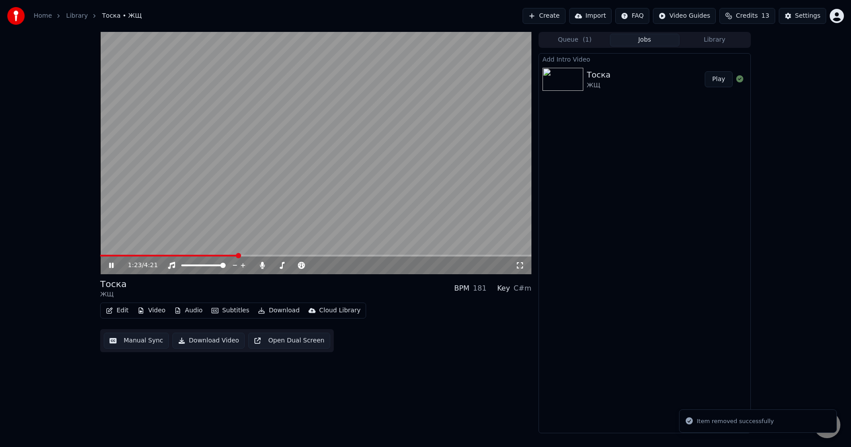
click at [111, 264] on icon at bounding box center [117, 265] width 21 height 7
click at [145, 318] on div "Edit Video Audio Subtitles Download Cloud Library" at bounding box center [233, 311] width 266 height 16
click at [147, 312] on button "Video" at bounding box center [151, 311] width 35 height 12
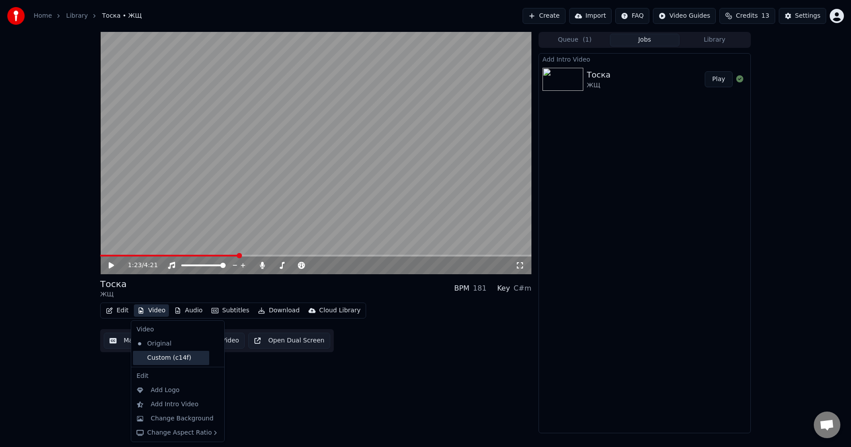
click at [167, 357] on div "Custom (c14f)" at bounding box center [171, 358] width 76 height 14
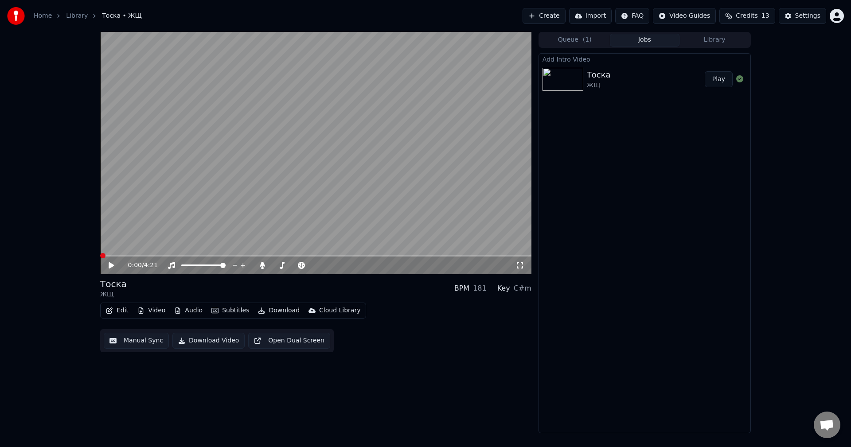
click at [188, 309] on button "Audio" at bounding box center [188, 311] width 35 height 12
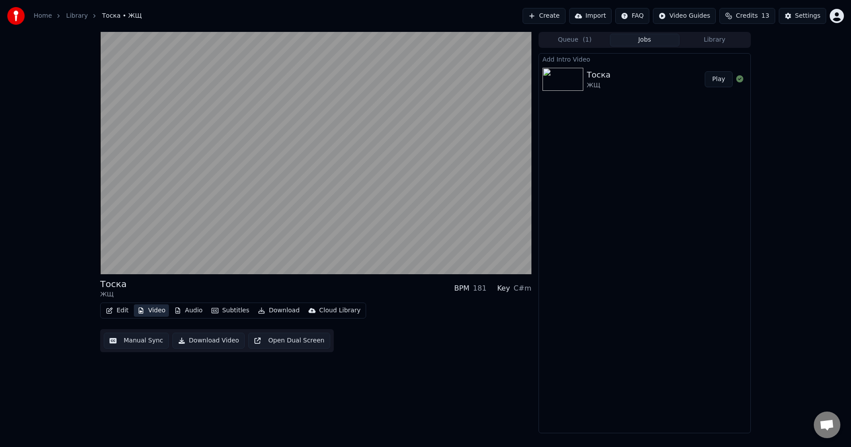
click at [154, 310] on button "Video" at bounding box center [151, 311] width 35 height 12
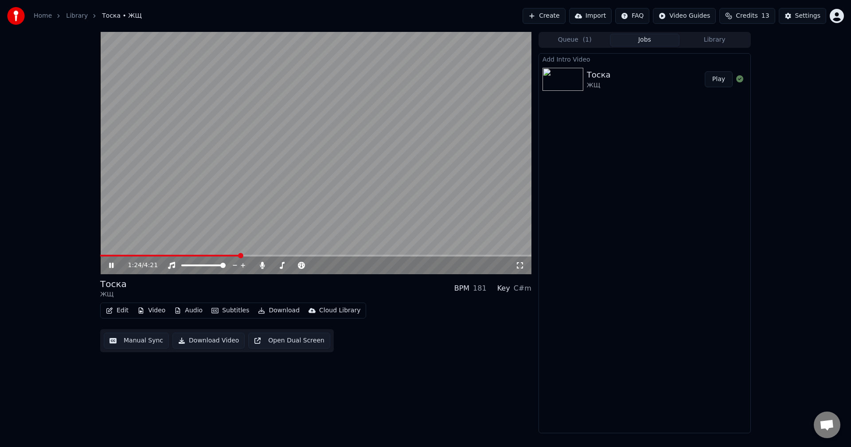
click at [110, 266] on icon at bounding box center [111, 265] width 4 height 5
click at [177, 308] on icon "button" at bounding box center [177, 311] width 7 height 6
click at [217, 287] on div "[DEMOGRAPHIC_DATA] ЖЩ BPM 181 Key C#m" at bounding box center [315, 288] width 431 height 21
click at [112, 264] on icon at bounding box center [117, 265] width 21 height 7
click at [111, 264] on icon at bounding box center [117, 265] width 21 height 7
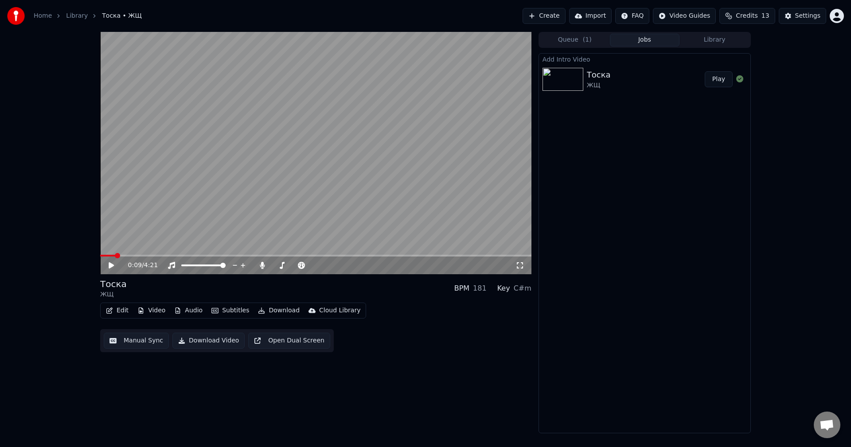
click at [100, 255] on span at bounding box center [107, 256] width 15 height 2
click at [105, 268] on div "0:00 / 4:21" at bounding box center [316, 265] width 424 height 9
click at [111, 266] on icon at bounding box center [111, 265] width 5 height 6
click at [111, 266] on icon at bounding box center [117, 265] width 21 height 7
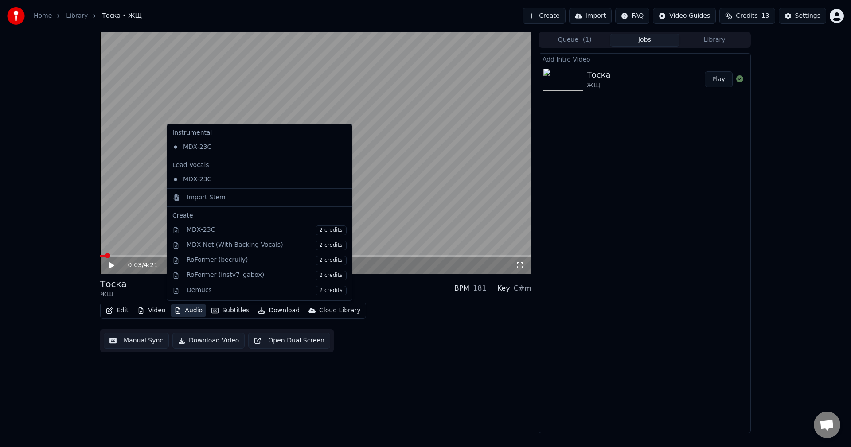
click at [176, 309] on icon "button" at bounding box center [178, 311] width 5 height 6
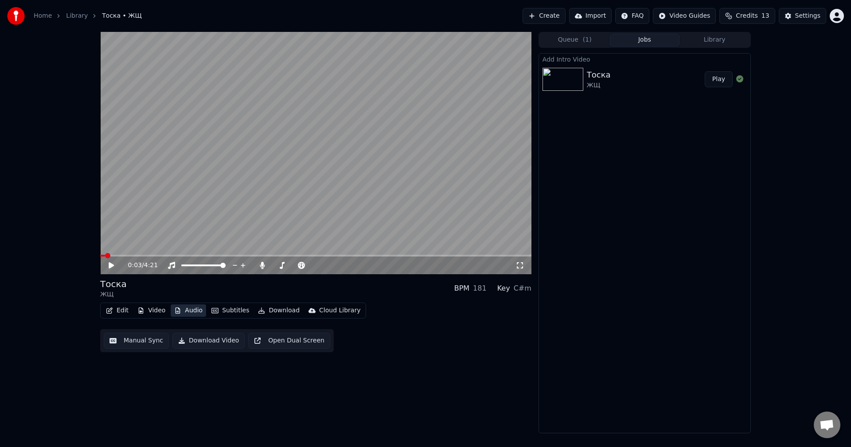
click at [176, 309] on icon "button" at bounding box center [178, 311] width 5 height 6
click at [157, 312] on button "Video" at bounding box center [151, 311] width 35 height 12
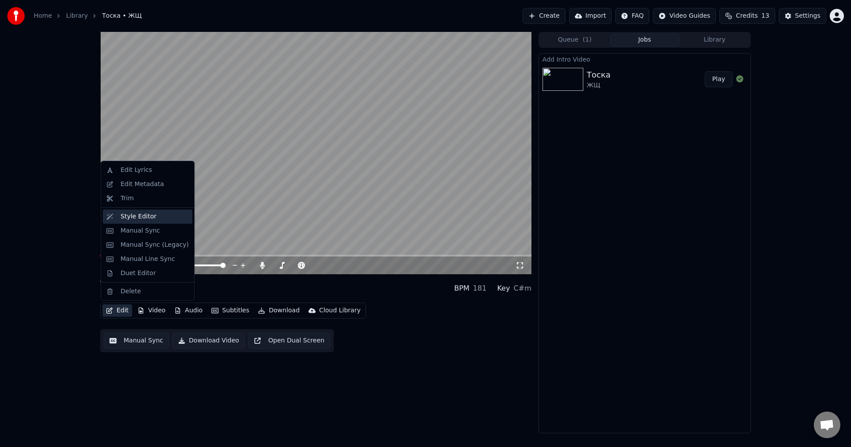
click at [141, 212] on div "Style Editor" at bounding box center [139, 216] width 36 height 9
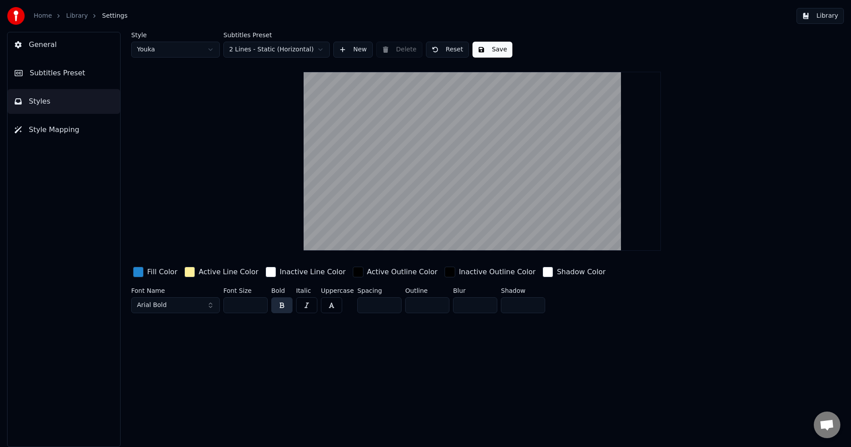
click at [65, 77] on span "Subtitles Preset" at bounding box center [57, 73] width 55 height 11
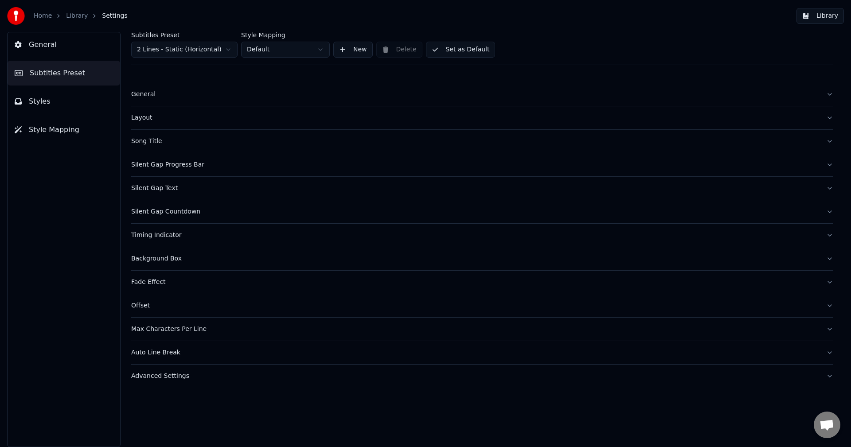
click at [141, 139] on div "Song Title" at bounding box center [475, 141] width 688 height 9
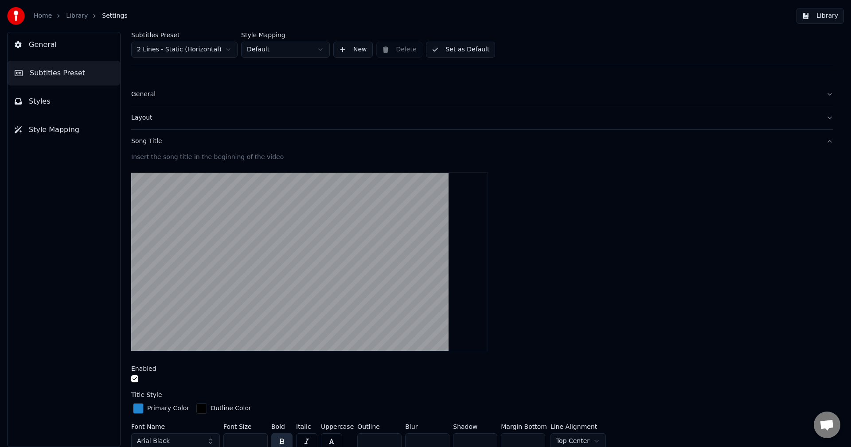
scroll to position [177, 0]
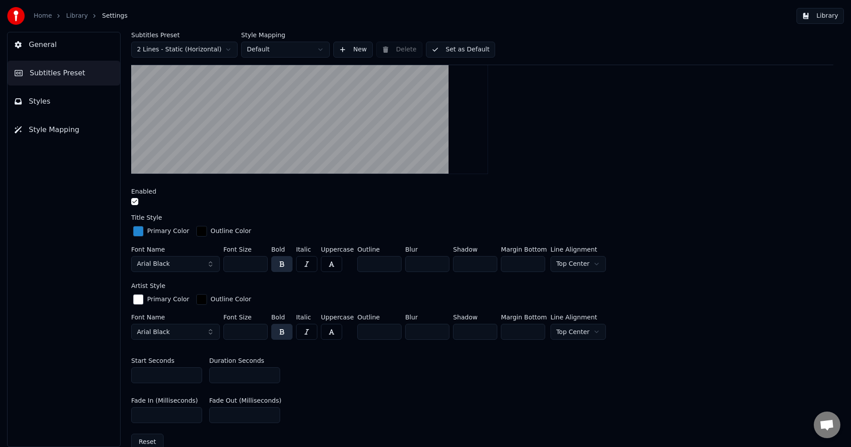
click at [135, 202] on button "button" at bounding box center [134, 201] width 7 height 7
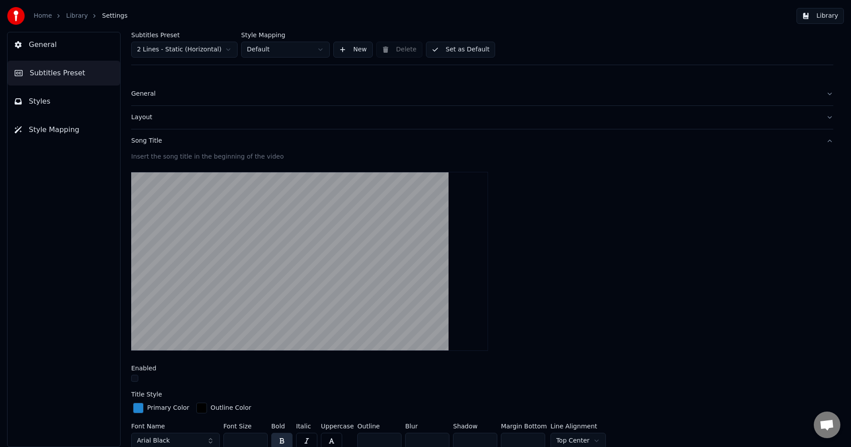
scroll to position [0, 0]
click at [34, 39] on span "General" at bounding box center [43, 44] width 28 height 11
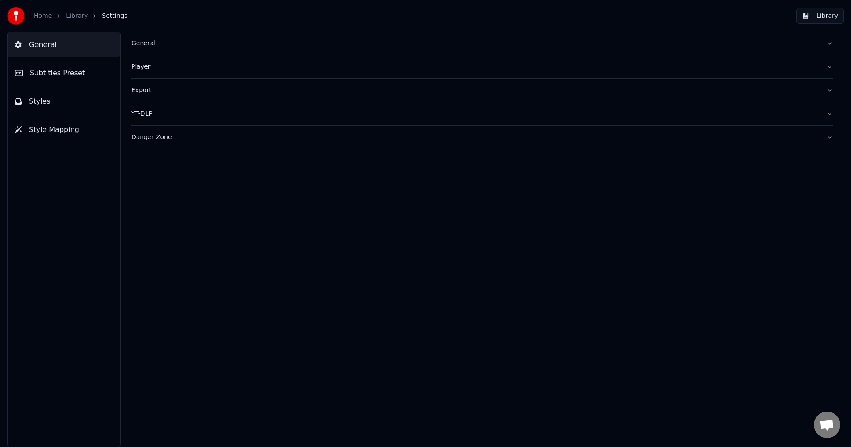
click at [70, 14] on link "Library" at bounding box center [77, 16] width 22 height 9
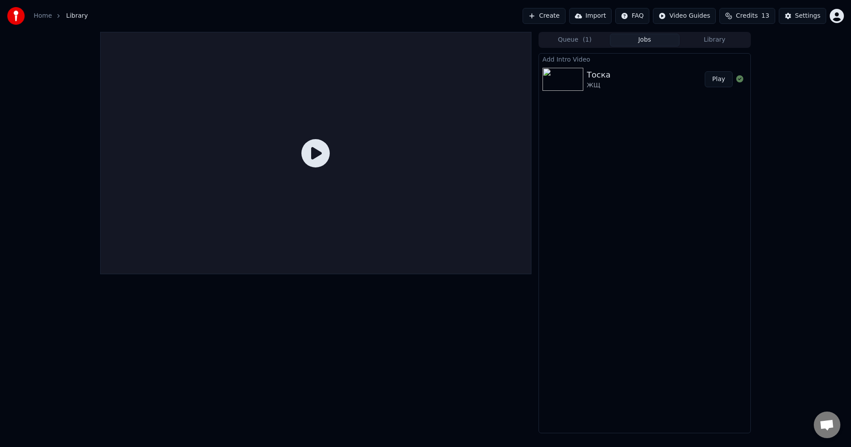
click at [317, 150] on icon at bounding box center [316, 153] width 28 height 28
click at [572, 93] on div "Тоска ЖЩ Play" at bounding box center [644, 79] width 211 height 30
click at [582, 78] on img at bounding box center [563, 79] width 41 height 23
click at [721, 78] on button "Play" at bounding box center [719, 79] width 28 height 16
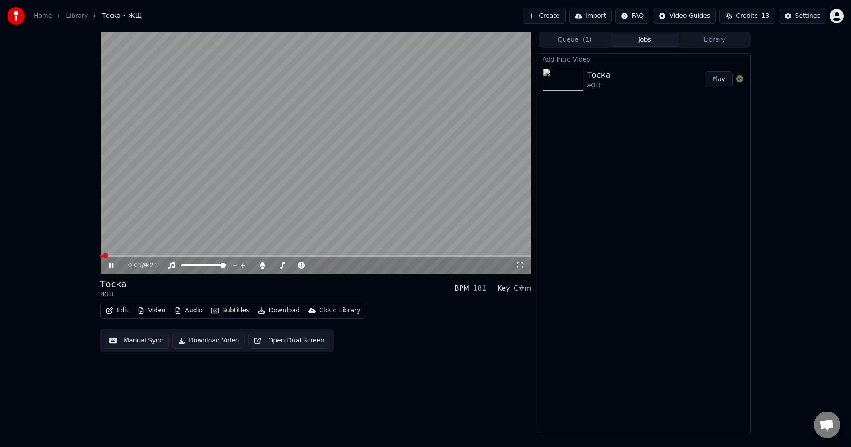
click at [112, 268] on icon at bounding box center [117, 265] width 21 height 7
click at [149, 312] on button "Video" at bounding box center [151, 311] width 35 height 12
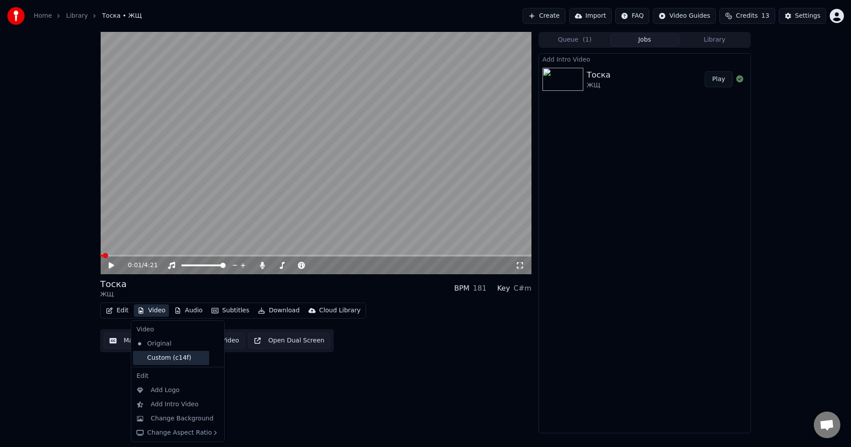
click at [164, 358] on div "Custom (c14f)" at bounding box center [171, 358] width 76 height 14
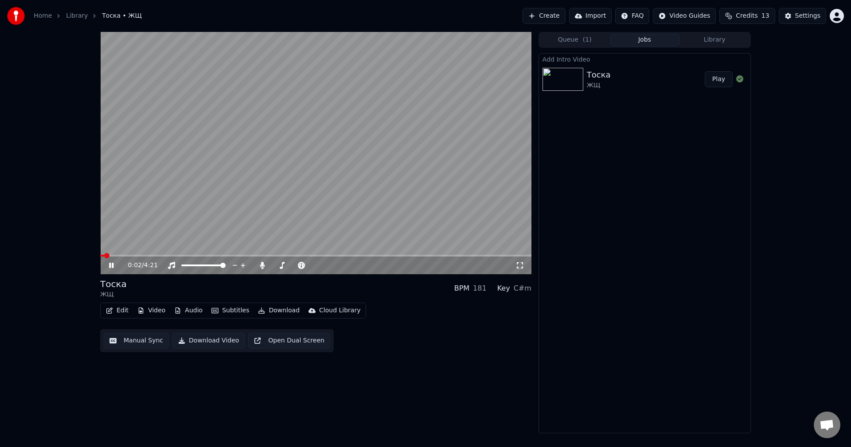
click at [110, 265] on icon at bounding box center [111, 265] width 4 height 5
click at [159, 315] on button "Video" at bounding box center [151, 311] width 35 height 12
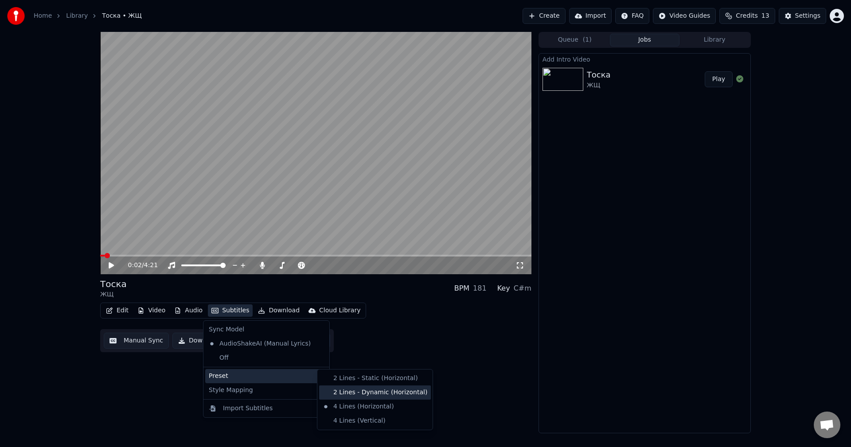
click at [364, 391] on div "2 Lines - Dynamic (Horizontal)" at bounding box center [375, 393] width 112 height 14
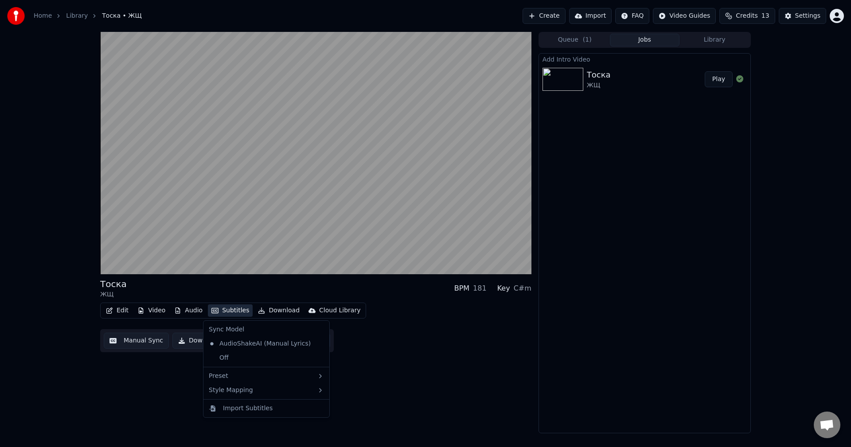
click at [229, 312] on button "Subtitles" at bounding box center [230, 311] width 45 height 12
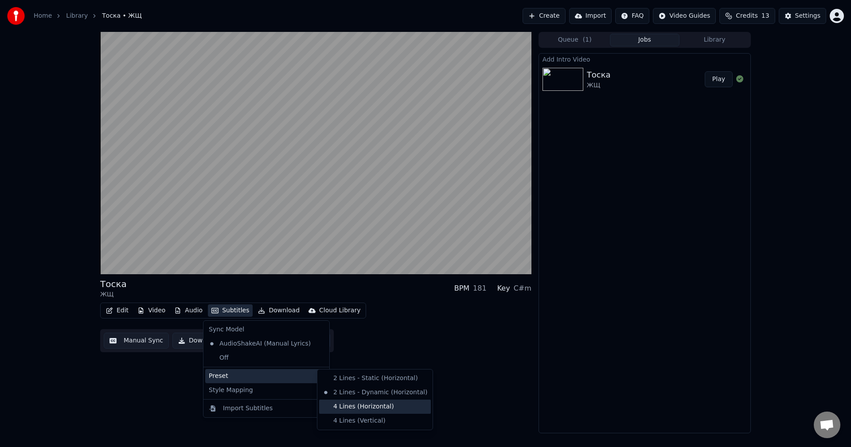
click at [369, 408] on div "4 Lines (Horizontal)" at bounding box center [375, 407] width 112 height 14
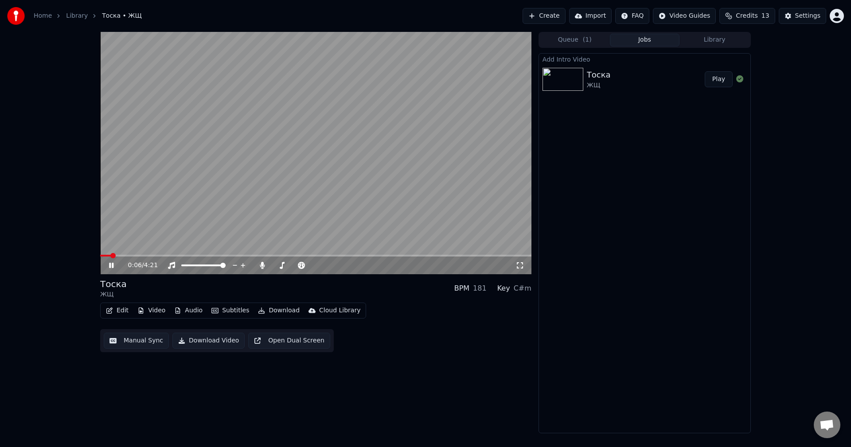
click at [105, 254] on video at bounding box center [315, 153] width 431 height 243
click at [104, 257] on span at bounding box center [105, 256] width 11 height 2
click at [117, 302] on div "Тоска ЖЩ BPM 181 Key C#m Edit Video Audio Subtitles Download Cloud Library Manu…" at bounding box center [315, 315] width 431 height 74
click at [117, 311] on button "Edit" at bounding box center [117, 311] width 30 height 12
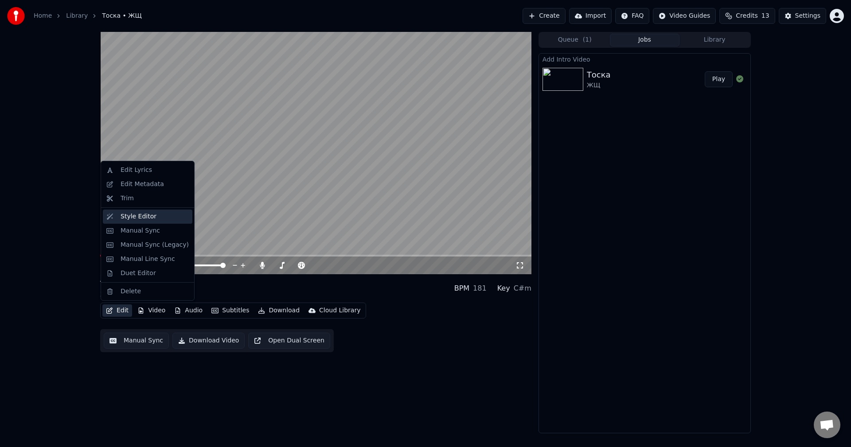
click at [138, 219] on div "Style Editor" at bounding box center [139, 216] width 36 height 9
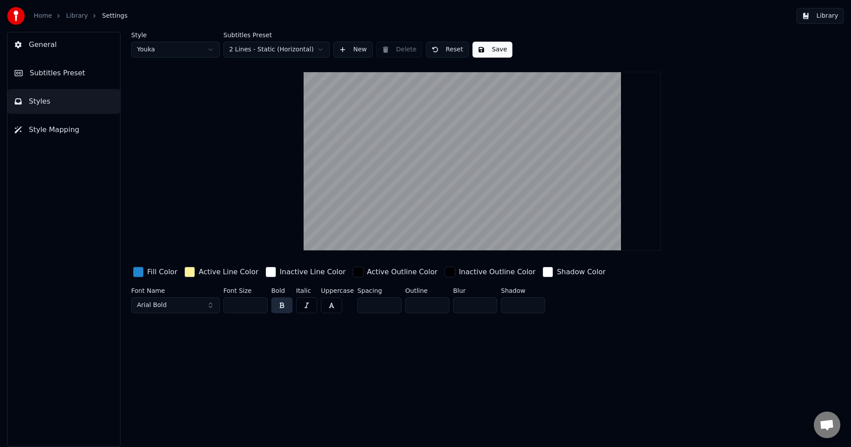
click at [90, 137] on button "Style Mapping" at bounding box center [64, 129] width 113 height 25
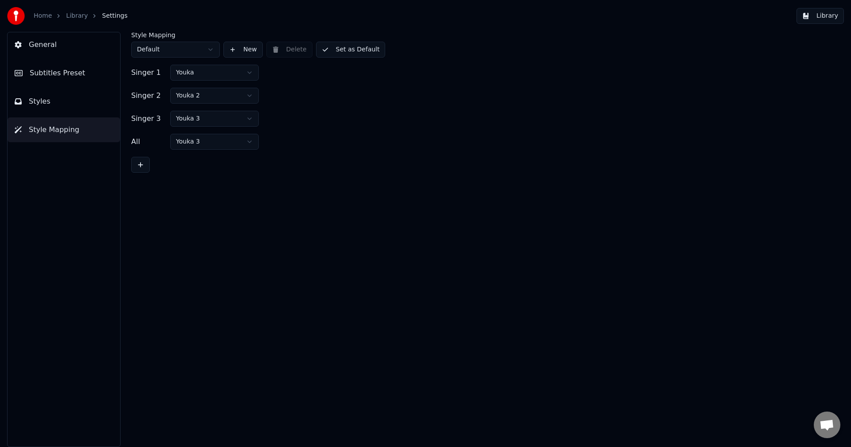
click at [68, 86] on div "General Subtitles Preset Styles Style Mapping" at bounding box center [64, 239] width 114 height 415
click at [71, 68] on span "Subtitles Preset" at bounding box center [57, 73] width 55 height 11
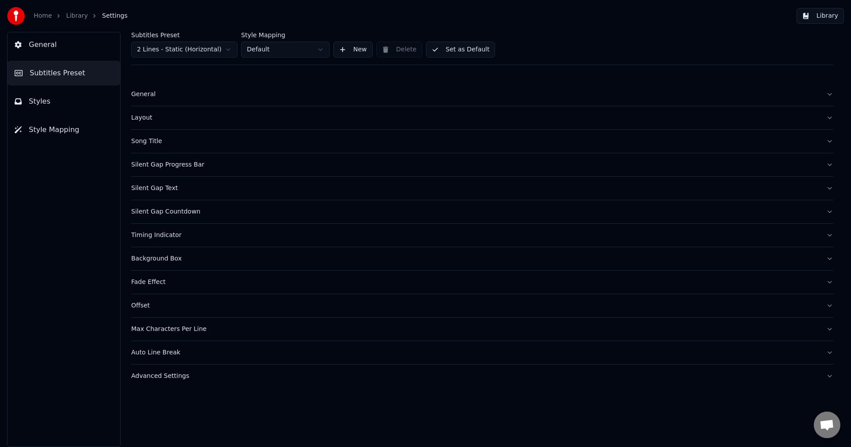
click at [59, 99] on button "Styles" at bounding box center [64, 101] width 113 height 25
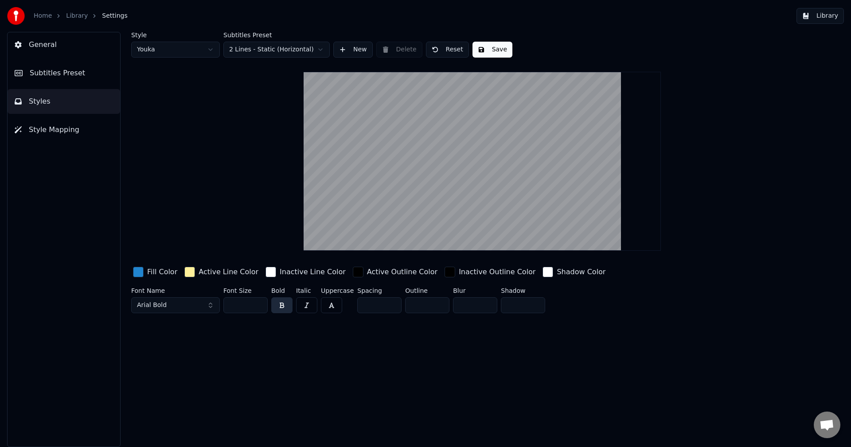
click at [64, 74] on span "Subtitles Preset" at bounding box center [57, 73] width 55 height 11
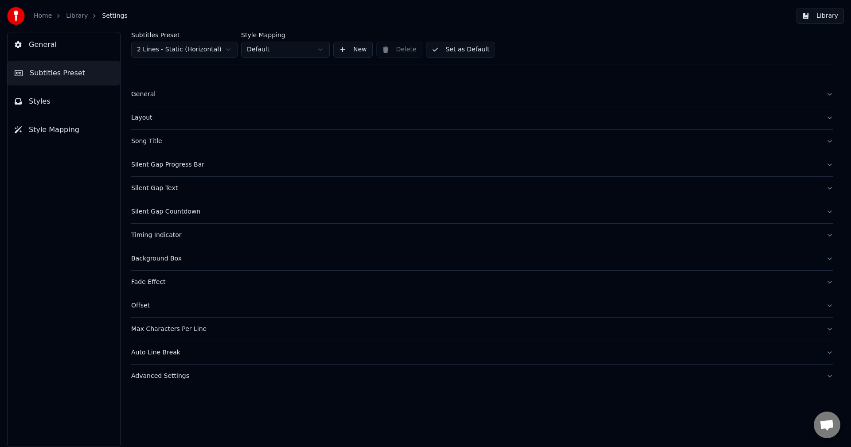
click at [160, 57] on html "Home Library Settings Library General Subtitles Preset Styles Style Mapping Sub…" at bounding box center [425, 223] width 851 height 447
click at [145, 115] on div "Song Title" at bounding box center [475, 118] width 688 height 9
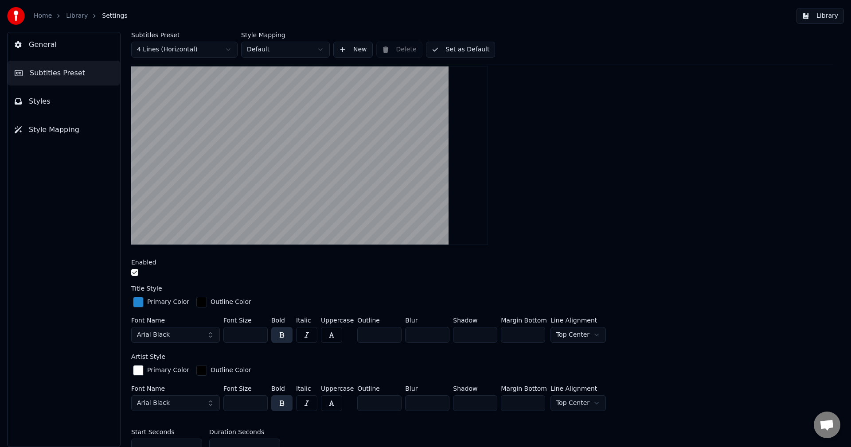
scroll to position [222, 0]
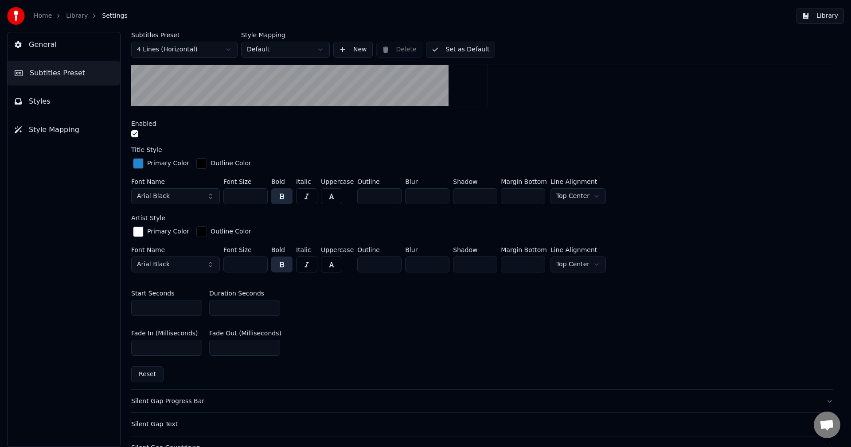
drag, startPoint x: 150, startPoint y: 308, endPoint x: 82, endPoint y: 301, distance: 68.3
click at [90, 302] on div "General Subtitles Preset Styles Style Mapping Subtitles Preset 4 Lines (Horizon…" at bounding box center [425, 239] width 851 height 415
type input "*"
drag, startPoint x: 197, startPoint y: 299, endPoint x: 185, endPoint y: 303, distance: 12.1
click at [172, 299] on div "Start Seconds * Duration Seconds *" at bounding box center [482, 303] width 702 height 40
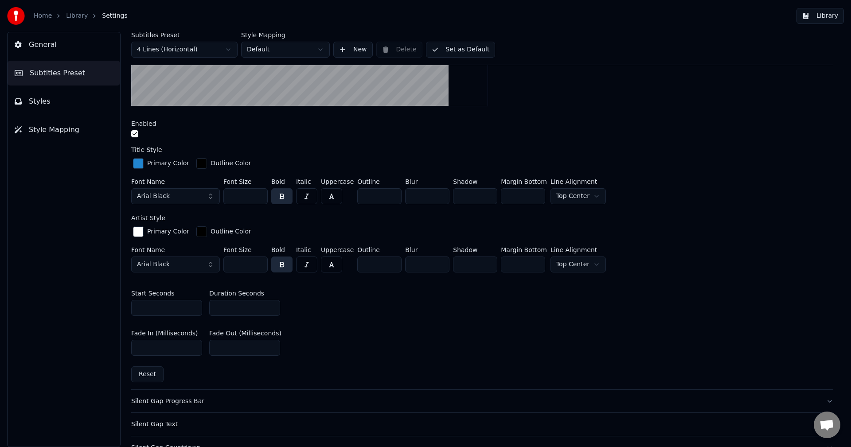
type input "*"
click at [348, 335] on div "Fade In (Milliseconds) *** Fade Out (Milliseconds) ***" at bounding box center [482, 343] width 702 height 40
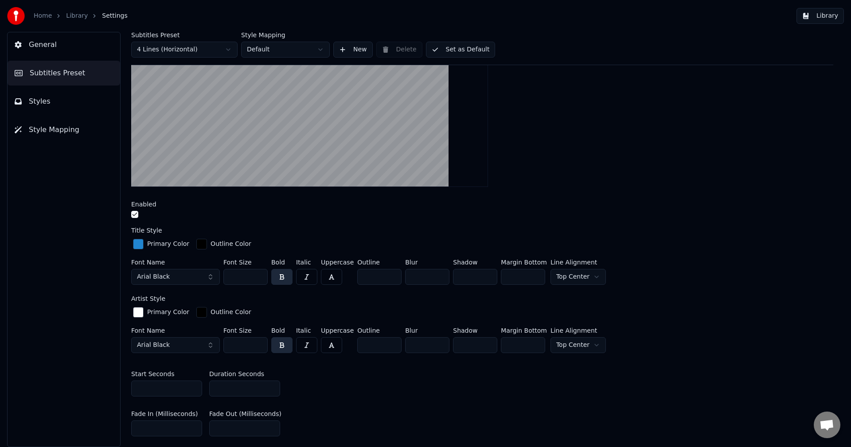
scroll to position [0, 0]
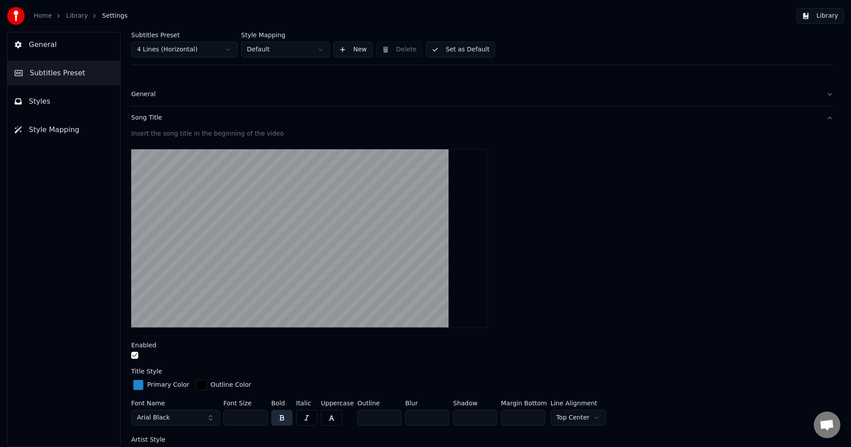
click at [286, 50] on html "Home Library Settings Library General Subtitles Preset Styles Style Mapping Sub…" at bounding box center [425, 223] width 851 height 447
click at [175, 45] on html "Home Library Settings Library General Subtitles Preset Styles Style Mapping Sub…" at bounding box center [425, 223] width 851 height 447
click at [451, 51] on button "Set as Default" at bounding box center [461, 50] width 70 height 16
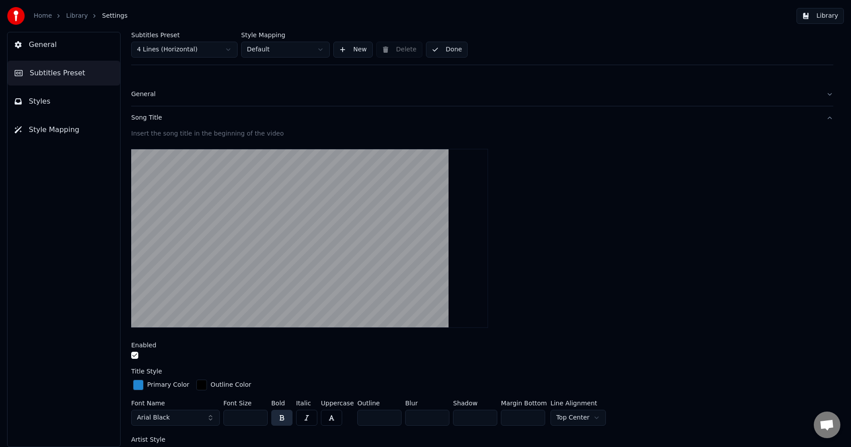
click at [41, 43] on span "General" at bounding box center [43, 44] width 28 height 11
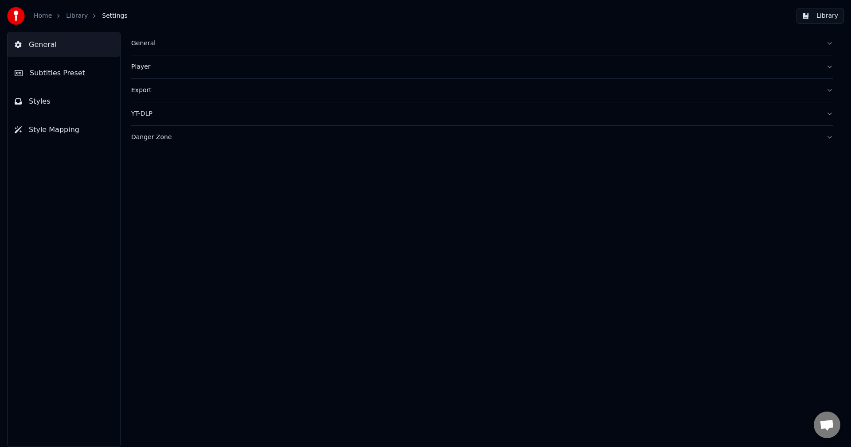
click at [67, 15] on link "Library" at bounding box center [77, 16] width 22 height 9
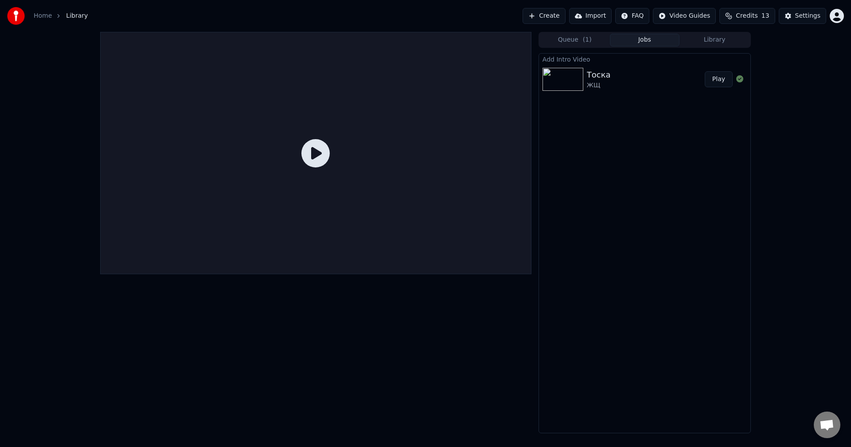
click at [581, 82] on img at bounding box center [563, 79] width 41 height 23
click at [721, 77] on button "Play" at bounding box center [719, 79] width 28 height 16
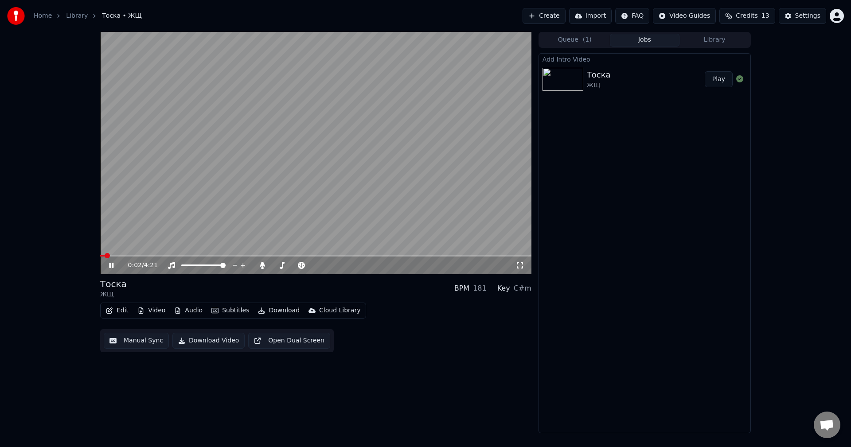
click at [110, 266] on icon at bounding box center [111, 265] width 4 height 5
click at [100, 257] on span at bounding box center [102, 255] width 5 height 5
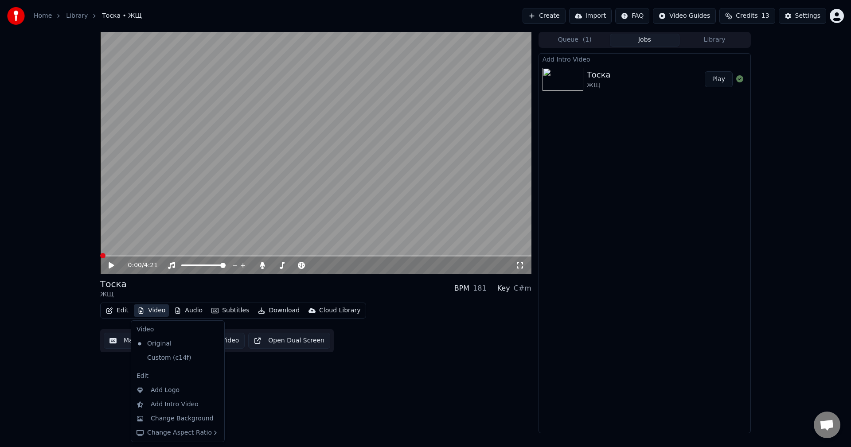
click at [144, 309] on button "Video" at bounding box center [151, 311] width 35 height 12
click at [156, 358] on div "Custom (c14f)" at bounding box center [171, 358] width 76 height 14
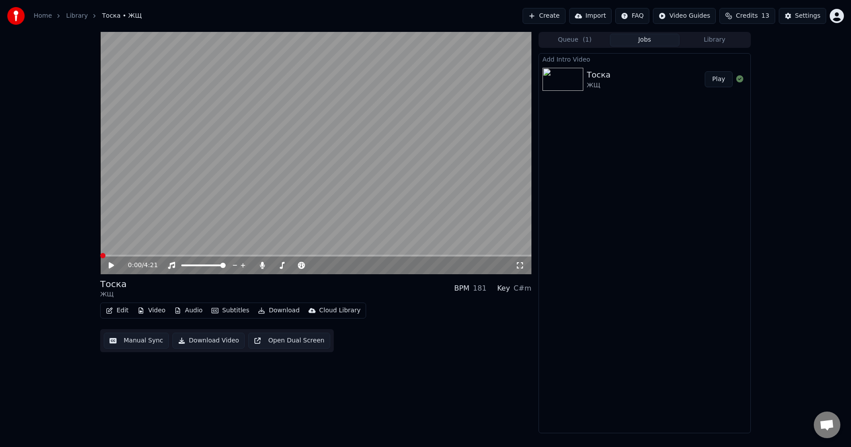
click at [115, 269] on icon at bounding box center [117, 265] width 21 height 7
click at [113, 269] on icon at bounding box center [117, 265] width 21 height 7
click at [106, 313] on button "Edit" at bounding box center [117, 311] width 30 height 12
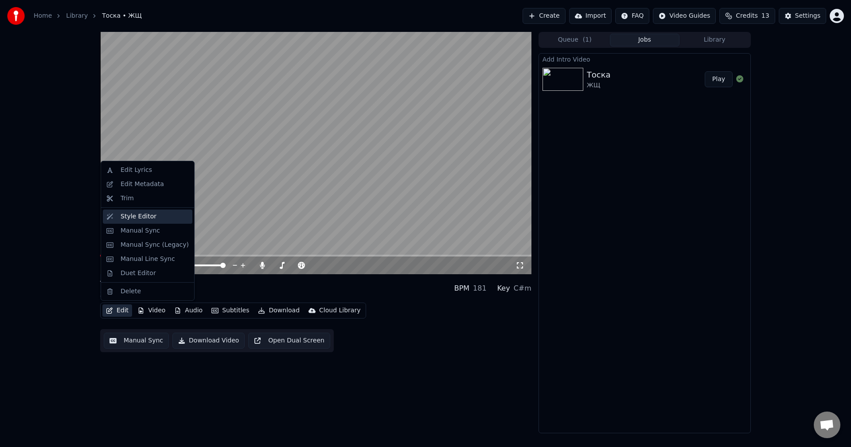
click at [145, 216] on div "Style Editor" at bounding box center [139, 216] width 36 height 9
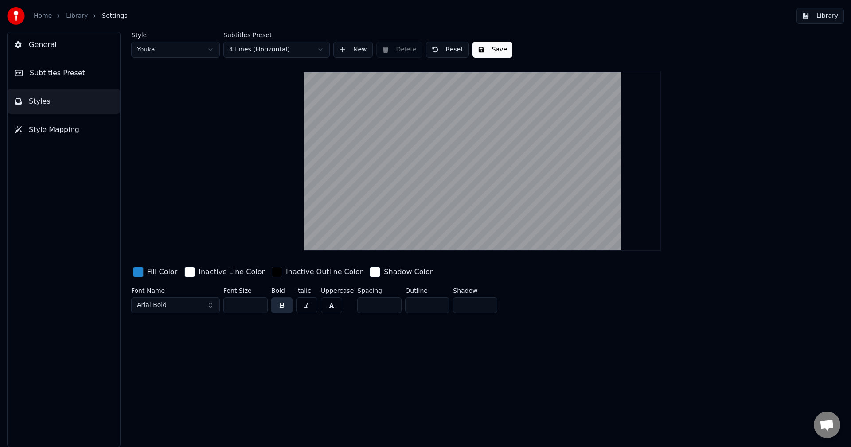
click at [71, 71] on span "Subtitles Preset" at bounding box center [57, 73] width 55 height 11
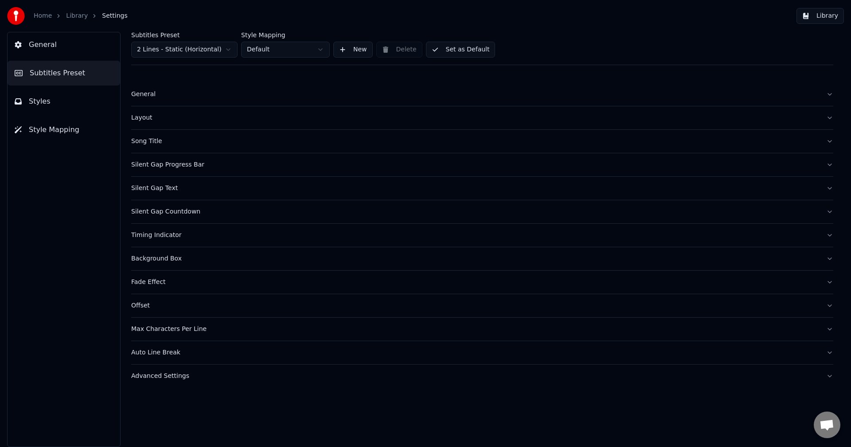
click at [144, 148] on button "Song Title" at bounding box center [482, 141] width 702 height 23
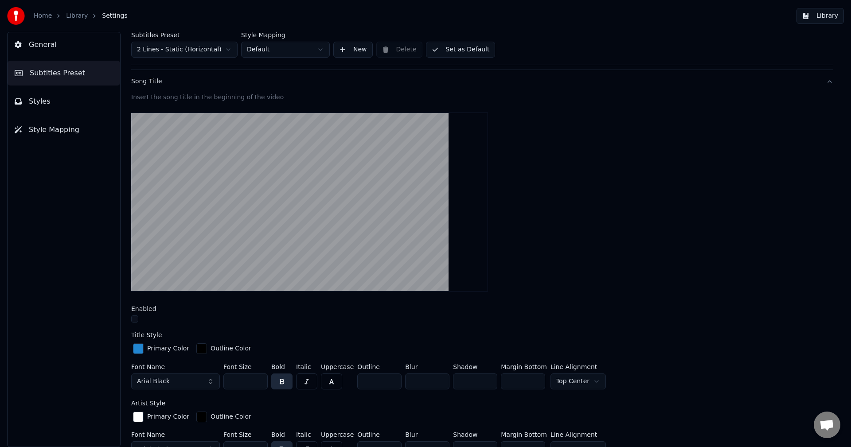
scroll to position [222, 0]
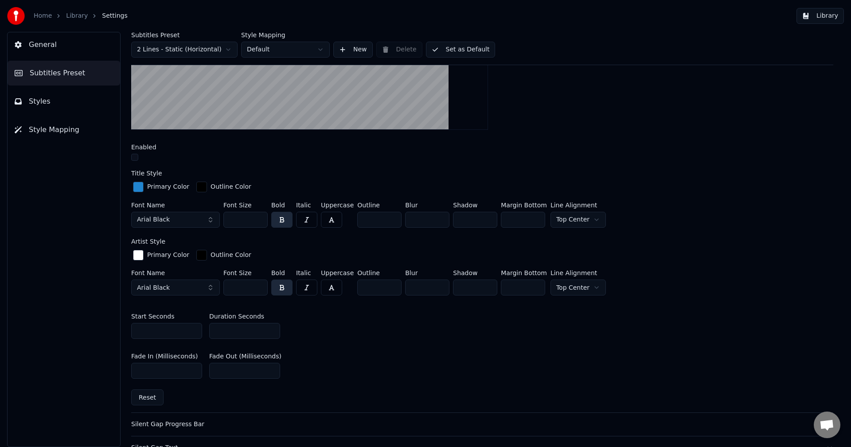
click at [136, 158] on button "button" at bounding box center [134, 157] width 7 height 7
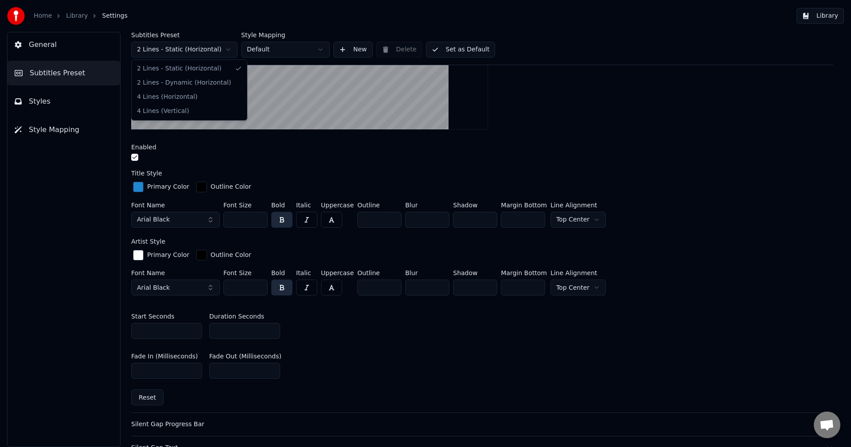
click at [175, 49] on html "Home Library Settings Library General Subtitles Preset Styles Style Mapping Sub…" at bounding box center [425, 223] width 851 height 447
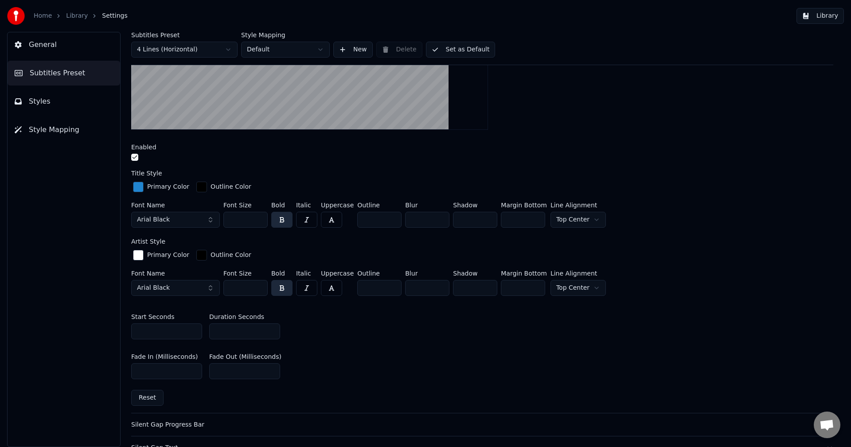
click at [127, 161] on div "Subtitles Preset 4 Lines (Horizontal) Style Mapping Default New Delete Set as D…" at bounding box center [483, 239] width 738 height 415
click at [133, 157] on button "button" at bounding box center [134, 157] width 7 height 7
click at [206, 49] on html "Home Library Settings Library General Subtitles Preset Styles Style Mapping Sub…" at bounding box center [425, 223] width 851 height 447
click at [206, 48] on html "Home Library Settings Library General Subtitles Preset Styles Style Mapping Sub…" at bounding box center [425, 223] width 851 height 447
click at [460, 42] on button "Set as Default" at bounding box center [461, 50] width 70 height 16
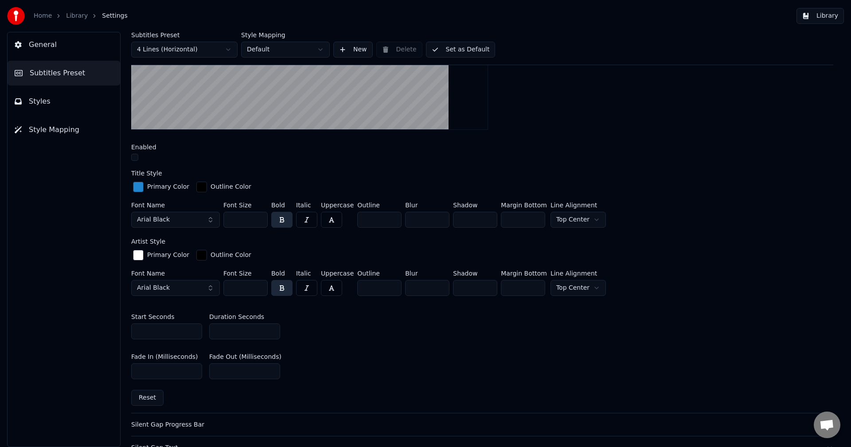
click at [19, 18] on img at bounding box center [16, 16] width 18 height 18
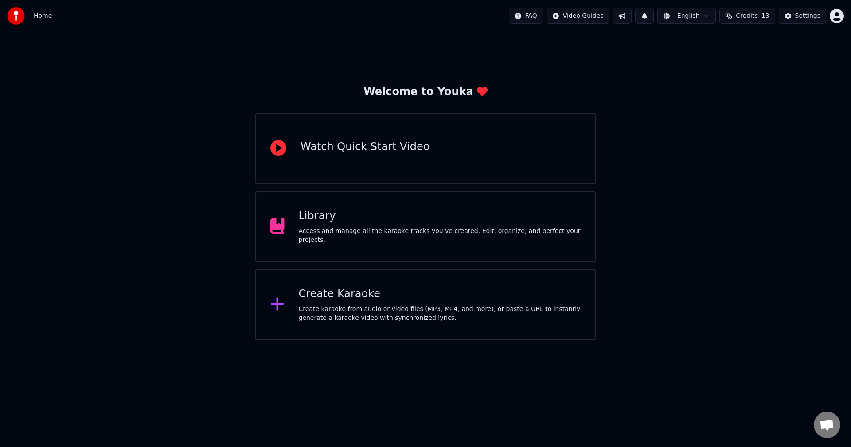
click at [298, 212] on div "Library Access and manage all the karaoke tracks you’ve created. Edit, organize…" at bounding box center [425, 227] width 341 height 71
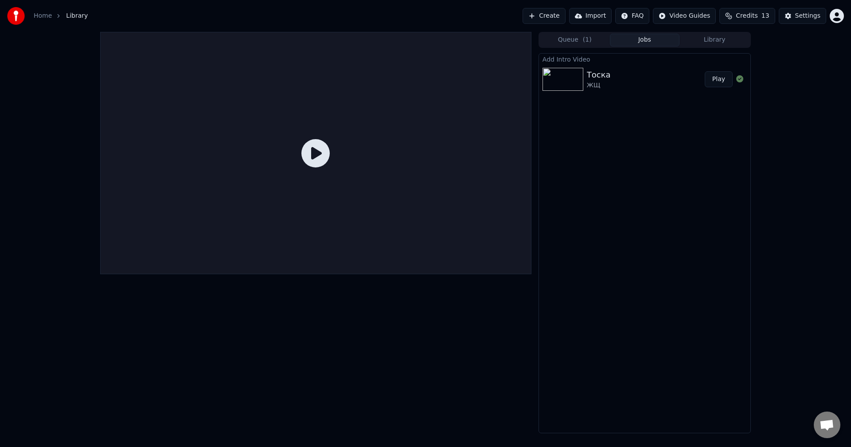
click at [565, 78] on img at bounding box center [563, 79] width 41 height 23
click at [319, 153] on icon at bounding box center [316, 153] width 28 height 28
click at [657, 65] on div "Тоска ЖЩ Play" at bounding box center [644, 79] width 211 height 30
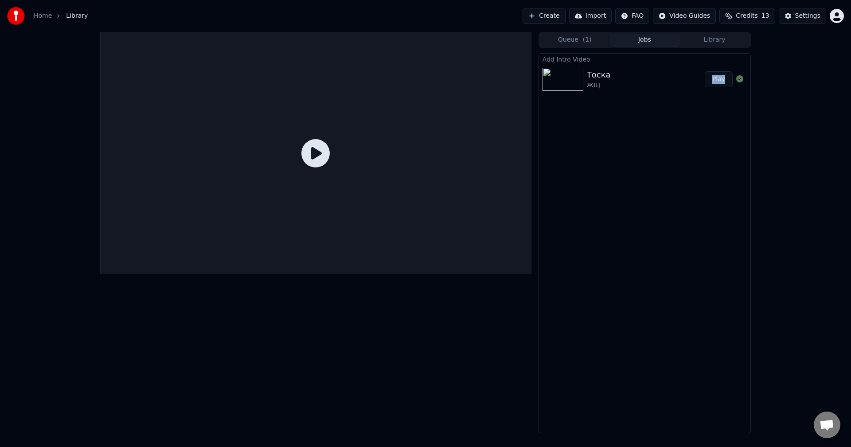
click at [657, 65] on div "Тоска ЖЩ Play" at bounding box center [644, 79] width 211 height 30
click at [592, 40] on button "Queue ( 1 )" at bounding box center [575, 40] width 70 height 13
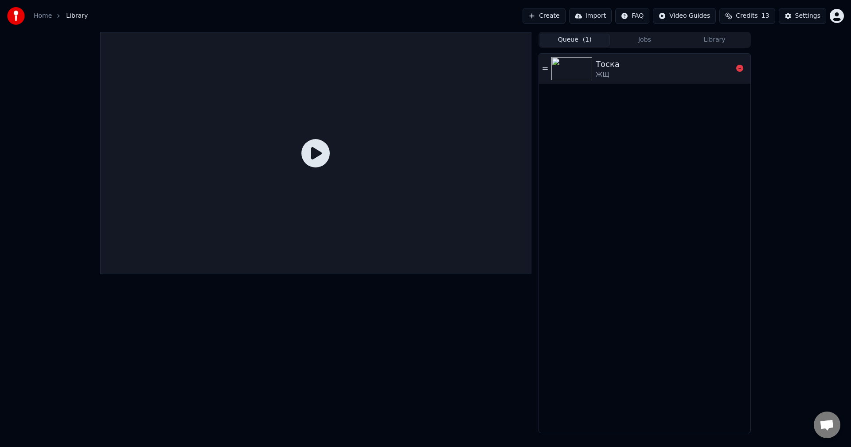
click at [597, 75] on div "ЖЩ" at bounding box center [608, 74] width 24 height 9
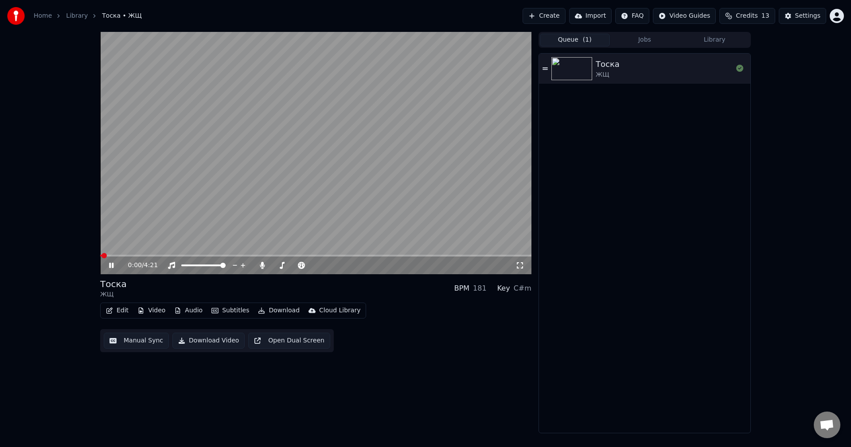
click at [111, 270] on div "0:00 / 4:21" at bounding box center [316, 265] width 424 height 9
click at [119, 263] on icon at bounding box center [117, 265] width 21 height 7
click at [163, 312] on button "Video" at bounding box center [151, 311] width 35 height 12
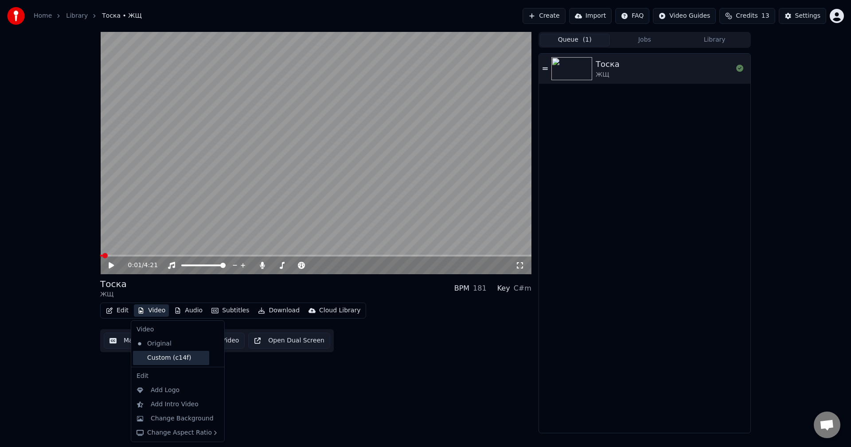
click at [171, 357] on div "Custom (c14f)" at bounding box center [171, 358] width 76 height 14
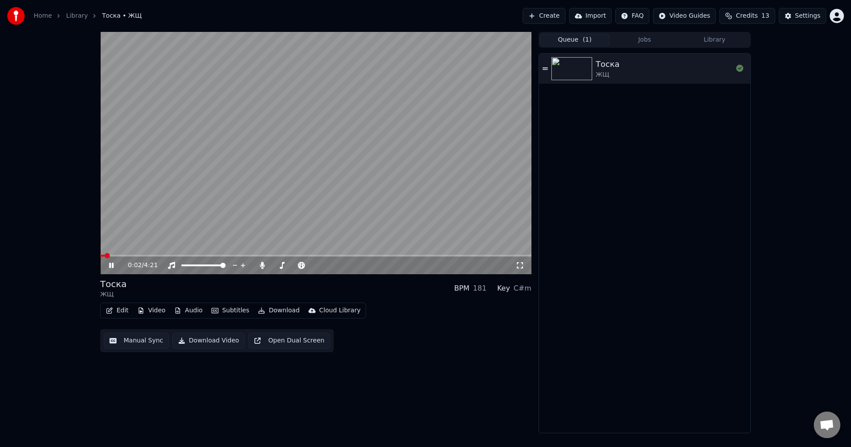
click at [111, 268] on icon at bounding box center [117, 265] width 21 height 7
click at [100, 258] on span at bounding box center [102, 255] width 5 height 5
click at [110, 266] on icon at bounding box center [111, 265] width 5 height 6
click at [108, 266] on icon at bounding box center [117, 265] width 21 height 7
click at [112, 264] on icon at bounding box center [111, 265] width 5 height 6
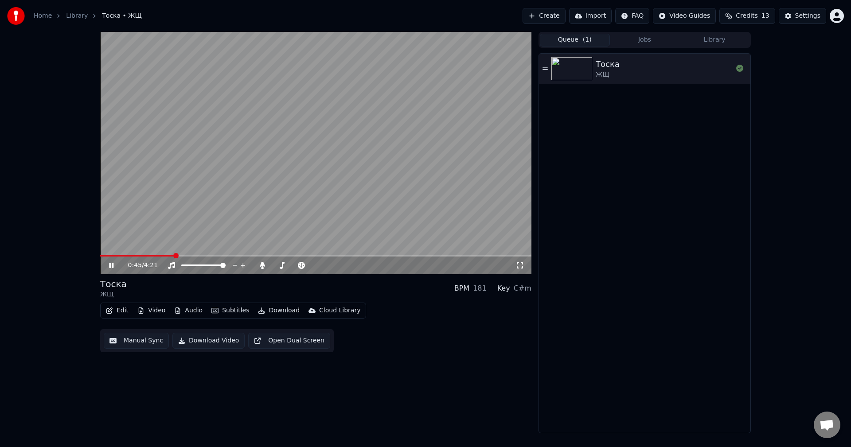
click at [174, 256] on span at bounding box center [315, 256] width 431 height 2
click at [110, 266] on icon at bounding box center [111, 265] width 4 height 5
click at [152, 311] on button "Video" at bounding box center [151, 311] width 35 height 12
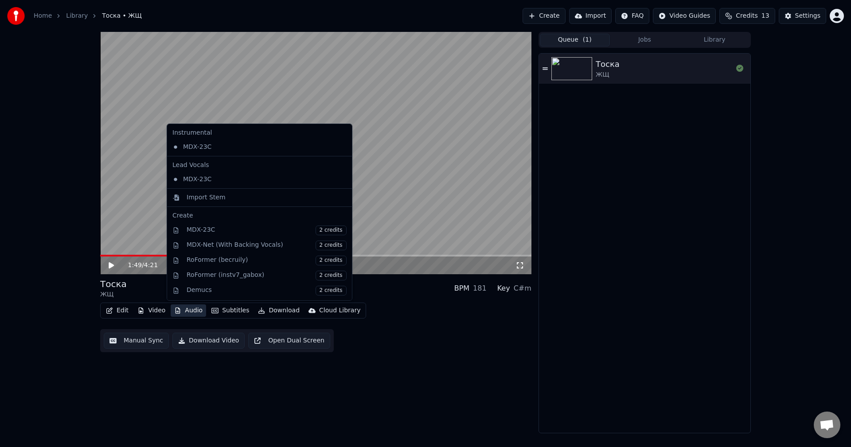
click at [177, 311] on icon "button" at bounding box center [177, 311] width 7 height 6
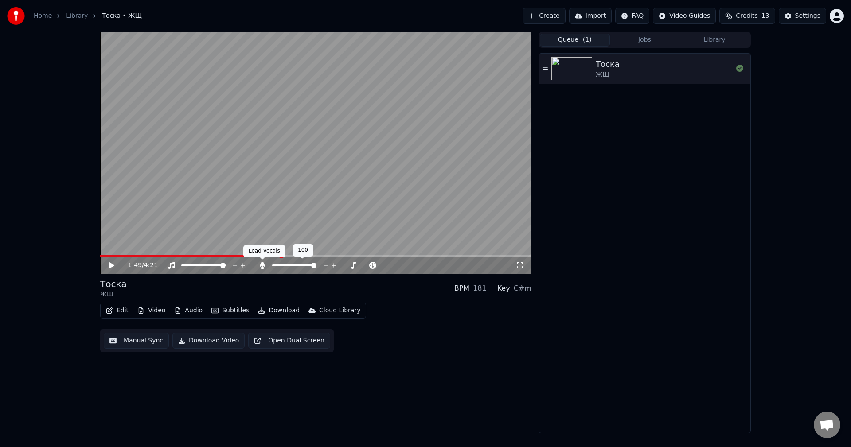
click at [263, 267] on icon at bounding box center [262, 265] width 5 height 7
click at [109, 265] on icon at bounding box center [111, 265] width 5 height 6
click at [261, 261] on div "1:52 / 4:21" at bounding box center [322, 265] width 388 height 9
click at [261, 263] on body "Home Library Тоска • ЖЩ Create Import FAQ Video Guides Credits 13 Settings 1:52…" at bounding box center [425, 223] width 851 height 447
click at [261, 263] on icon at bounding box center [262, 265] width 9 height 7
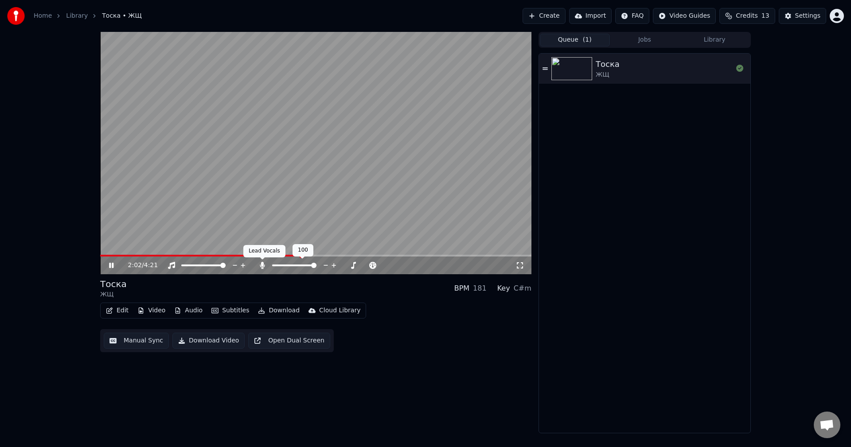
click at [261, 267] on icon at bounding box center [262, 265] width 5 height 7
click at [263, 267] on icon at bounding box center [262, 265] width 9 height 7
click at [443, 305] on div "Edit Video Audio Subtitles Download Cloud Library Manual Sync Download Video Op…" at bounding box center [315, 328] width 431 height 50
click at [265, 267] on icon at bounding box center [262, 265] width 9 height 7
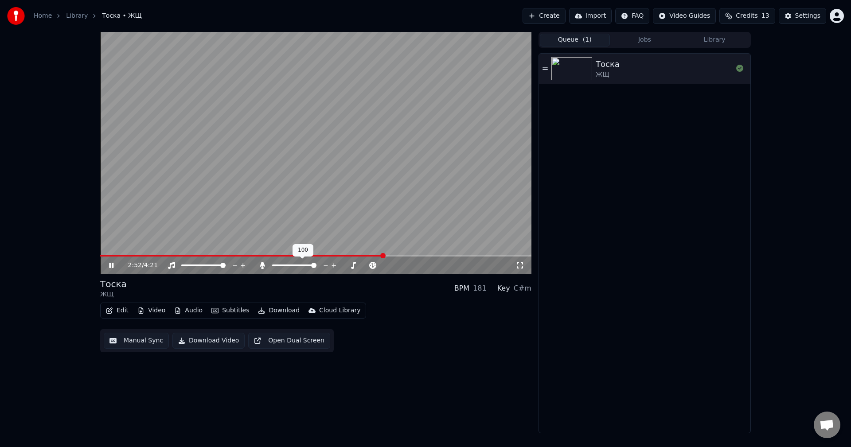
click at [265, 267] on icon at bounding box center [262, 265] width 9 height 7
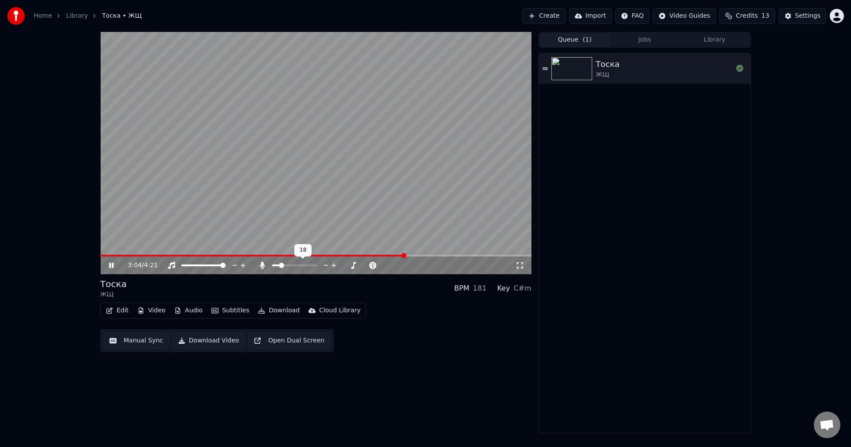
click at [280, 266] on span at bounding box center [294, 266] width 44 height 2
click at [290, 266] on span at bounding box center [289, 265] width 5 height 5
click at [404, 254] on video at bounding box center [315, 153] width 431 height 243
click at [404, 255] on span at bounding box center [252, 256] width 304 height 2
click at [403, 212] on video at bounding box center [315, 153] width 431 height 243
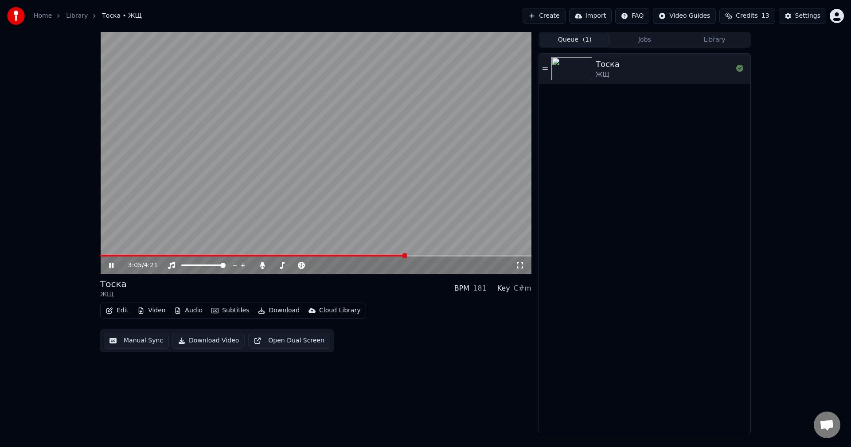
click at [414, 255] on video at bounding box center [315, 153] width 431 height 243
click at [412, 255] on span at bounding box center [315, 256] width 431 height 2
click at [409, 218] on video at bounding box center [315, 153] width 431 height 243
click at [110, 267] on icon at bounding box center [111, 265] width 4 height 5
click at [117, 309] on button "Edit" at bounding box center [117, 311] width 30 height 12
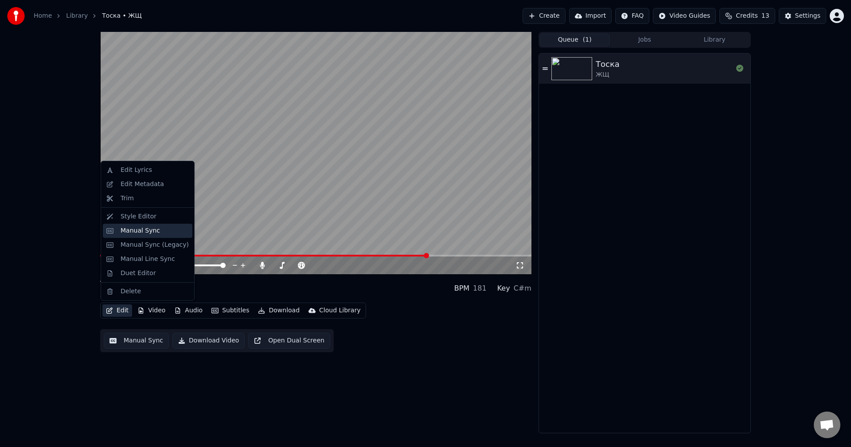
click at [146, 228] on div "Manual Sync" at bounding box center [140, 231] width 39 height 9
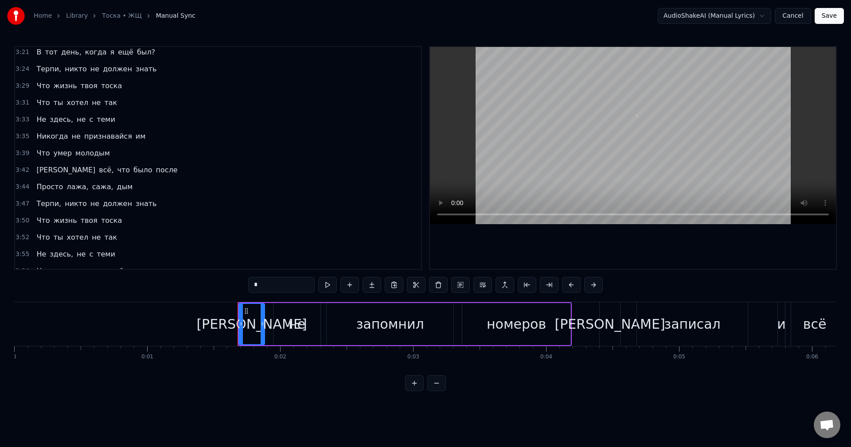
scroll to position [860, 0]
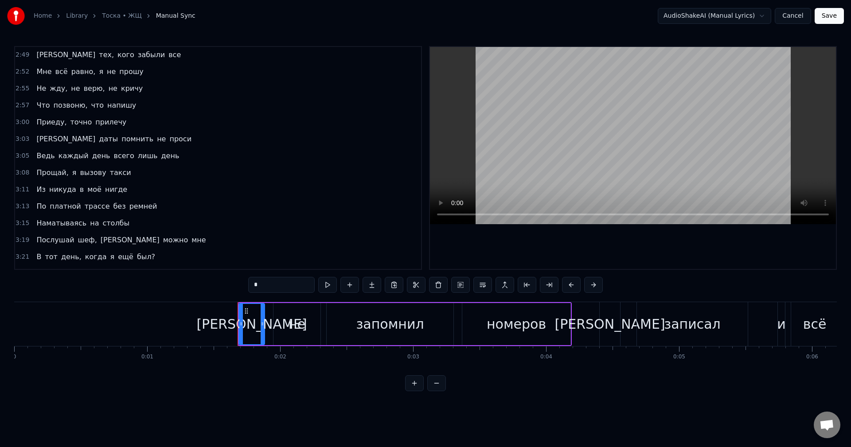
click at [97, 147] on div "3:03 И даты помнить не проси" at bounding box center [218, 139] width 406 height 17
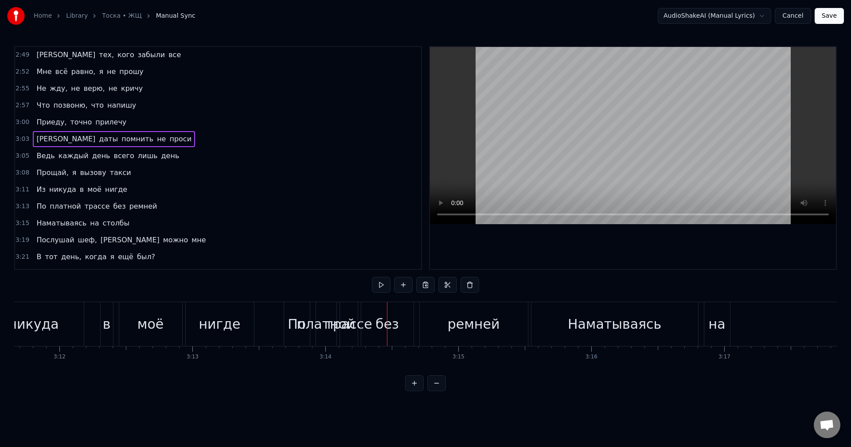
scroll to position [0, 25418]
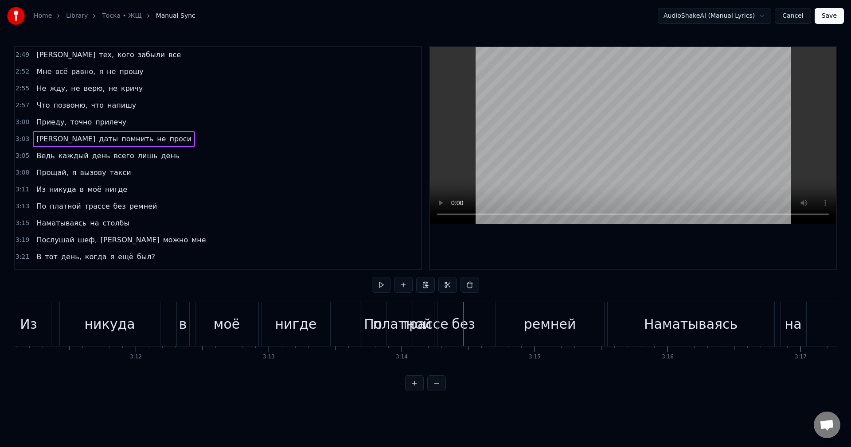
click at [724, 14] on html "Home Library Тоска • ЖЩ Manual Sync AudioShakeAI (Manual Lyrics) Cancel Save 0:…" at bounding box center [425, 203] width 851 height 406
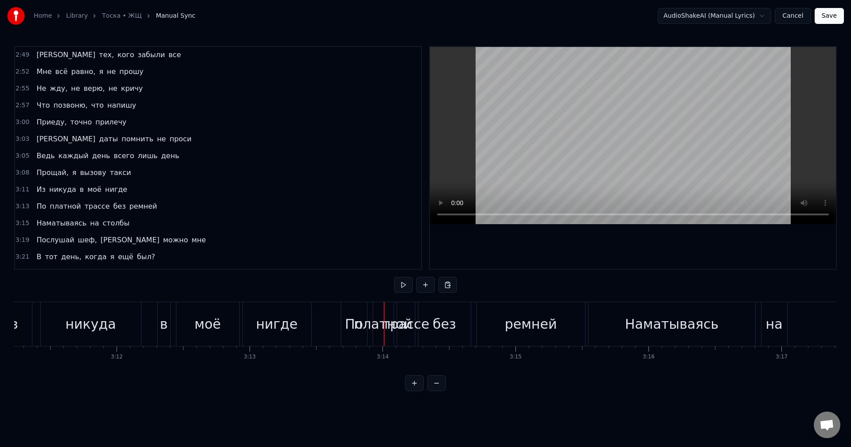
click at [356, 328] on div "По" at bounding box center [354, 324] width 18 height 20
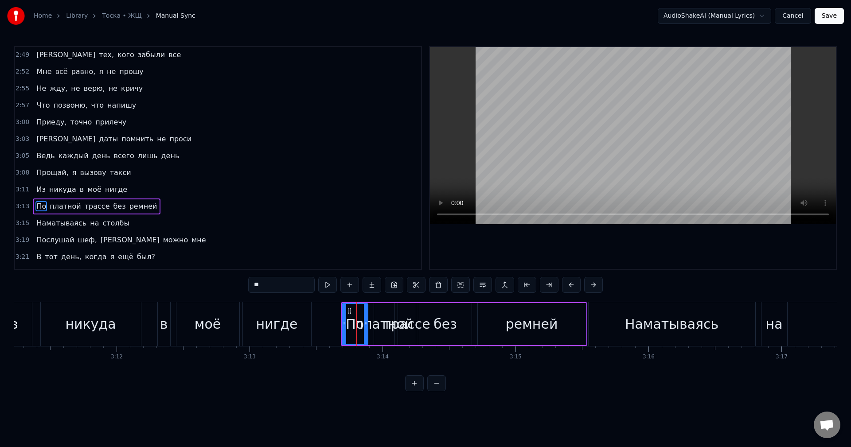
scroll to position [908, 0]
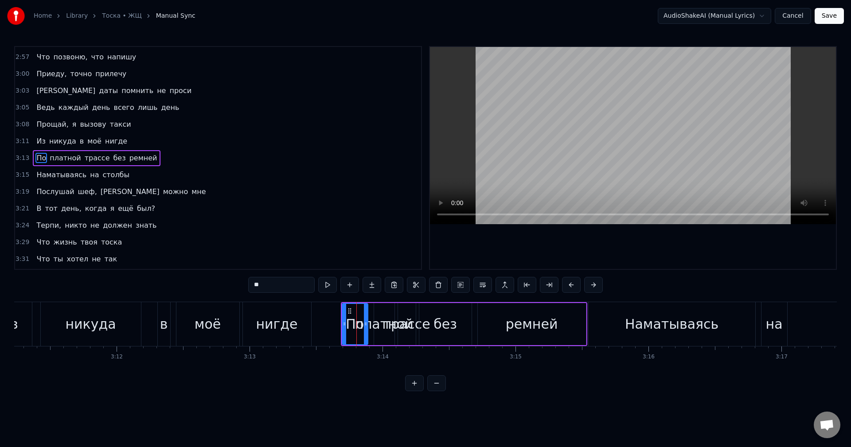
click at [62, 157] on span "платной" at bounding box center [65, 158] width 33 height 10
click at [354, 321] on div "По" at bounding box center [355, 324] width 18 height 20
click at [374, 323] on div "платной" at bounding box center [384, 324] width 59 height 20
click at [91, 156] on span "трассе" at bounding box center [97, 158] width 27 height 10
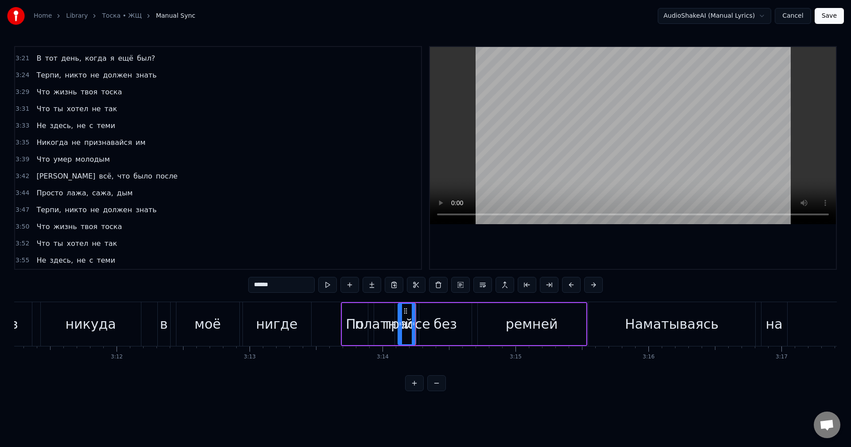
scroll to position [948, 0]
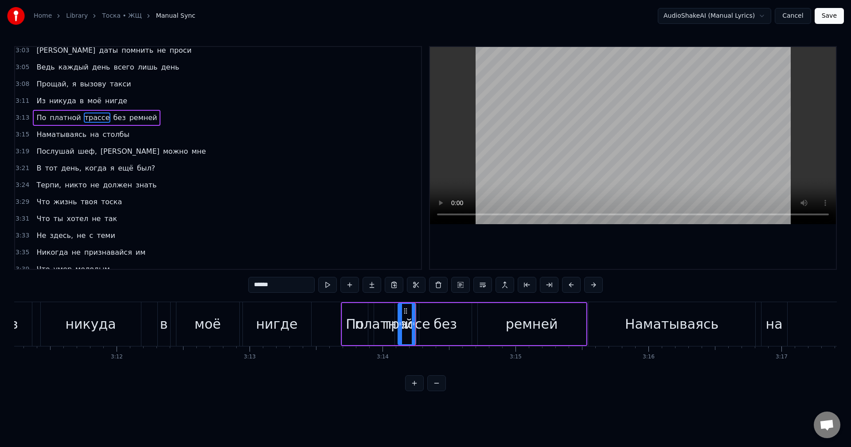
click at [112, 116] on span "без" at bounding box center [119, 118] width 14 height 10
type input "***"
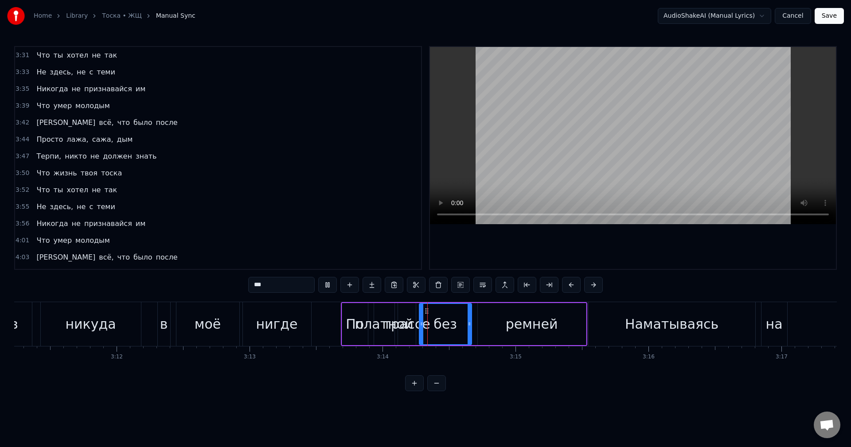
scroll to position [1126, 0]
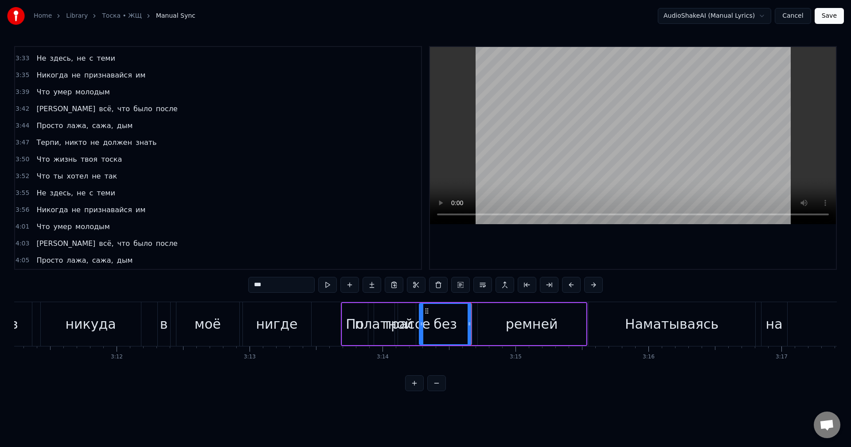
click at [796, 21] on button "Cancel" at bounding box center [793, 16] width 36 height 16
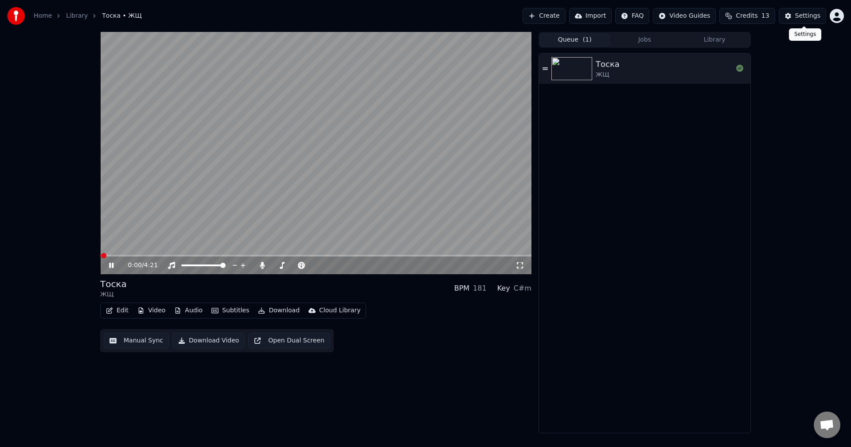
click at [802, 14] on div "Settings" at bounding box center [807, 16] width 25 height 9
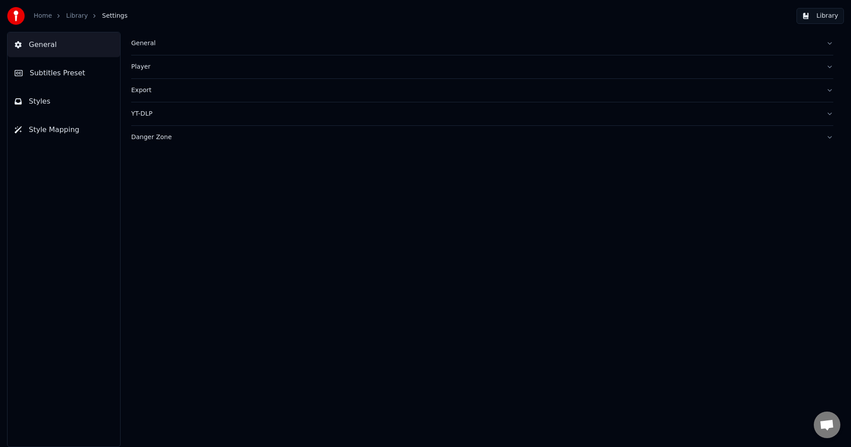
click at [150, 73] on button "Player" at bounding box center [482, 66] width 702 height 23
click at [152, 86] on div "Export" at bounding box center [475, 90] width 688 height 9
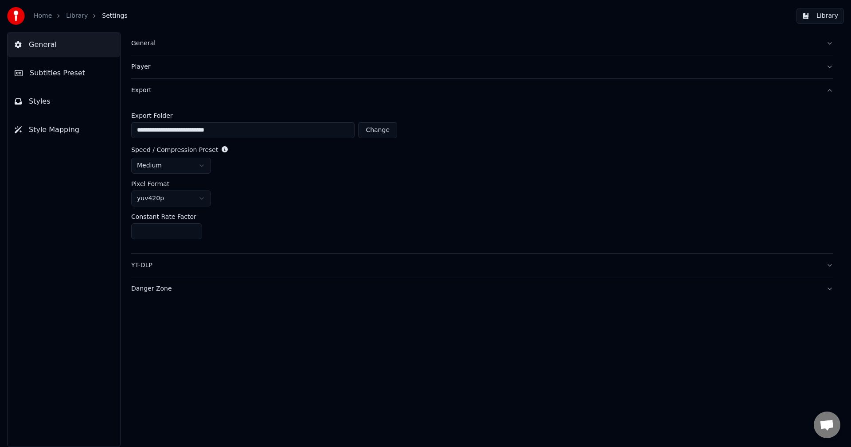
click at [152, 86] on div "Export" at bounding box center [475, 90] width 688 height 9
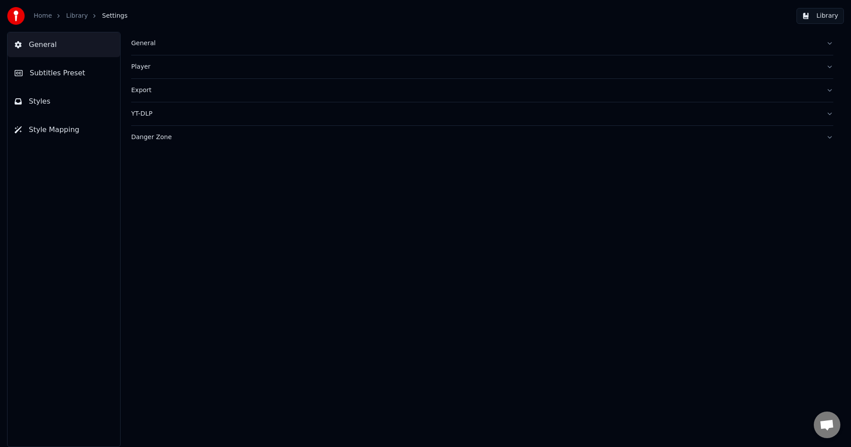
click at [153, 140] on div "Danger Zone" at bounding box center [475, 137] width 688 height 9
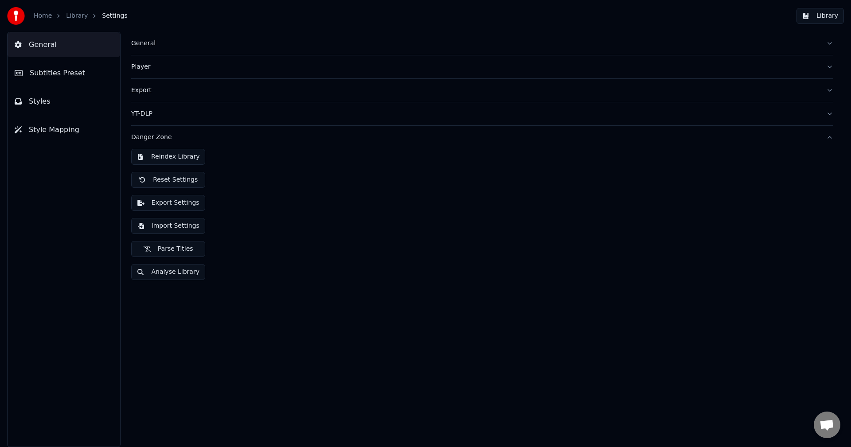
click at [153, 136] on div "Danger Zone" at bounding box center [475, 137] width 688 height 9
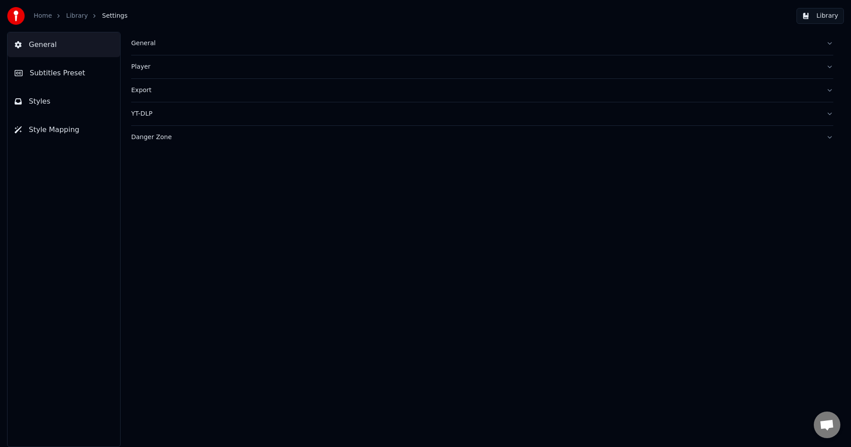
click at [154, 45] on div "General" at bounding box center [475, 43] width 688 height 9
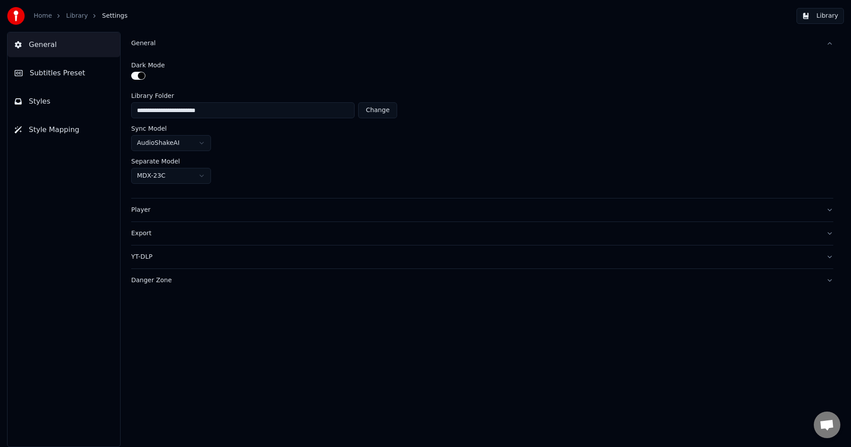
click at [154, 45] on div "General" at bounding box center [475, 43] width 688 height 9
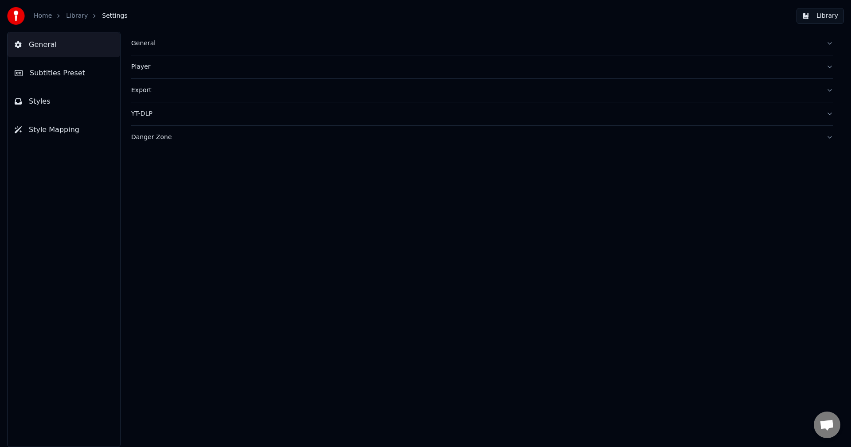
click at [78, 68] on button "Subtitles Preset" at bounding box center [64, 73] width 113 height 25
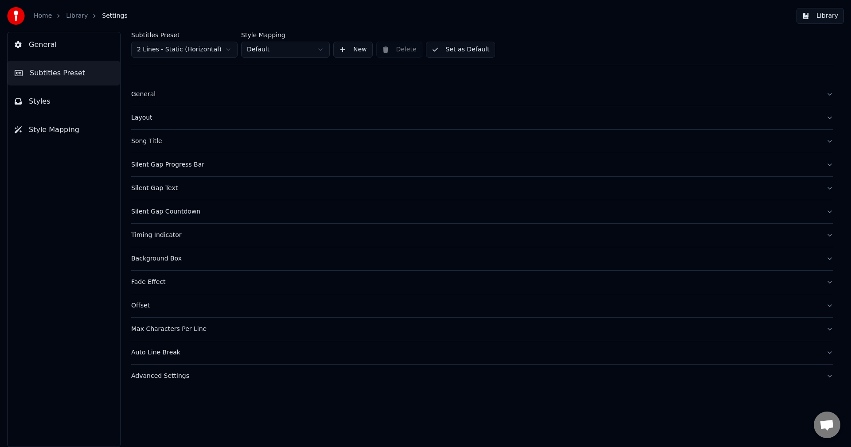
click at [77, 101] on button "Styles" at bounding box center [64, 101] width 113 height 25
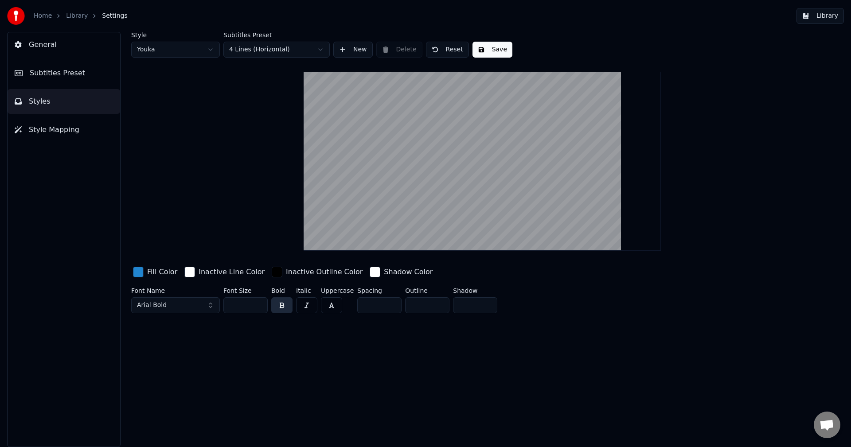
click at [81, 129] on button "Style Mapping" at bounding box center [64, 129] width 113 height 25
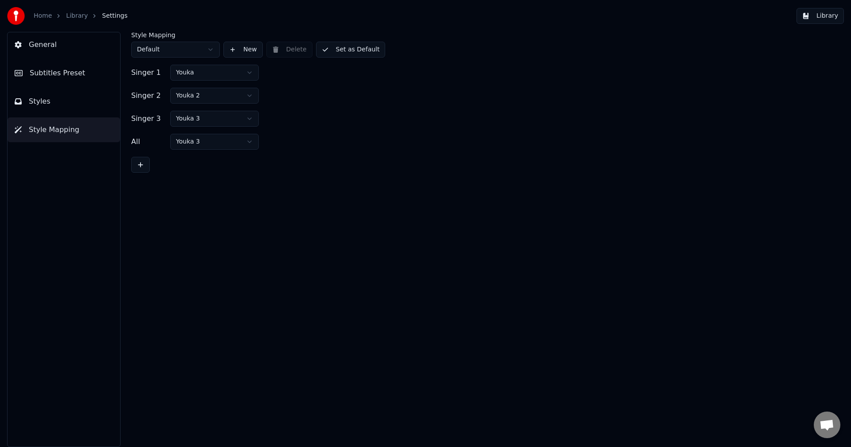
click at [70, 18] on link "Library" at bounding box center [77, 16] width 22 height 9
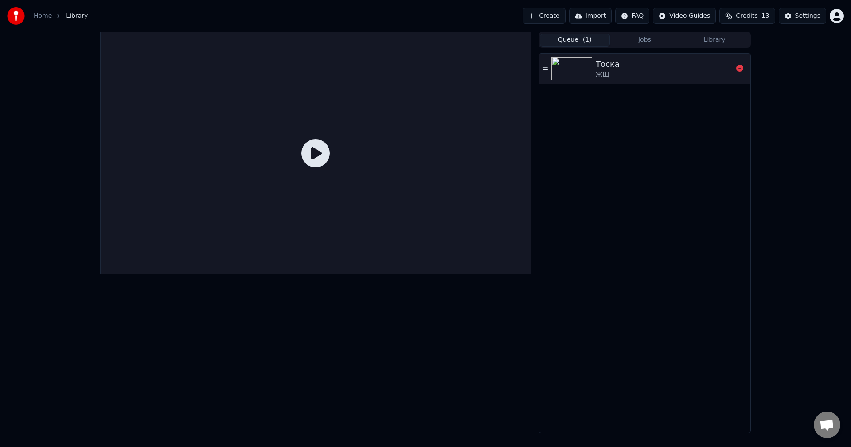
click at [604, 69] on div "Тоска" at bounding box center [608, 64] width 24 height 12
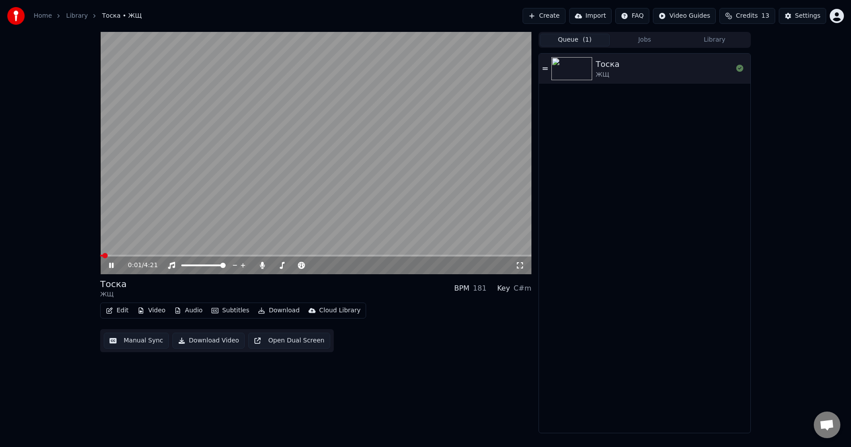
click at [117, 271] on div "0:01 / 4:21" at bounding box center [315, 266] width 431 height 18
click at [115, 269] on icon at bounding box center [117, 265] width 21 height 7
click at [114, 268] on icon at bounding box center [117, 265] width 21 height 7
click at [263, 312] on button "Download" at bounding box center [279, 311] width 49 height 12
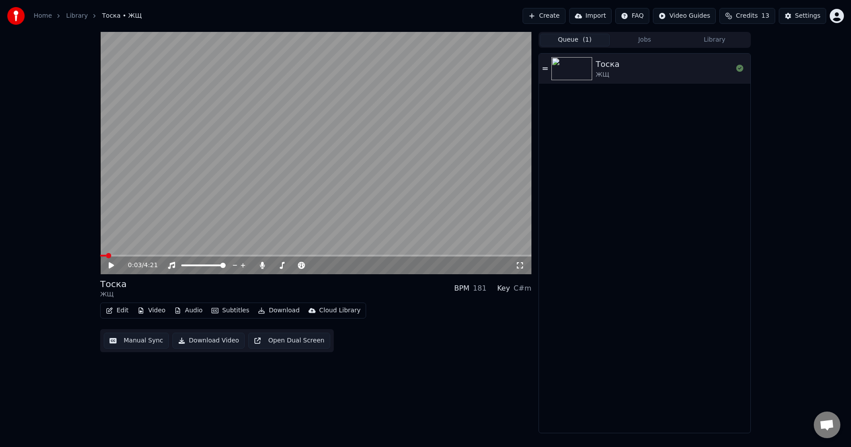
click at [393, 309] on div "Edit Video Audio Subtitles Download Cloud Library Manual Sync Download Video Op…" at bounding box center [315, 328] width 431 height 50
click at [228, 313] on button "Subtitles" at bounding box center [230, 311] width 45 height 12
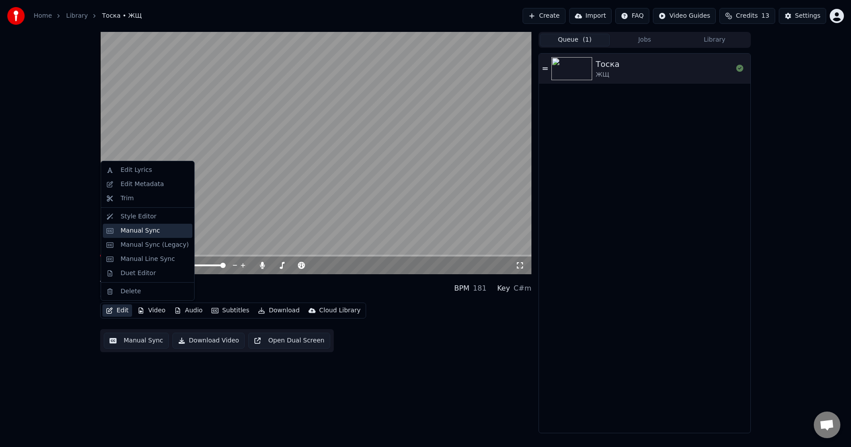
click at [148, 233] on div "Manual Sync" at bounding box center [140, 231] width 39 height 9
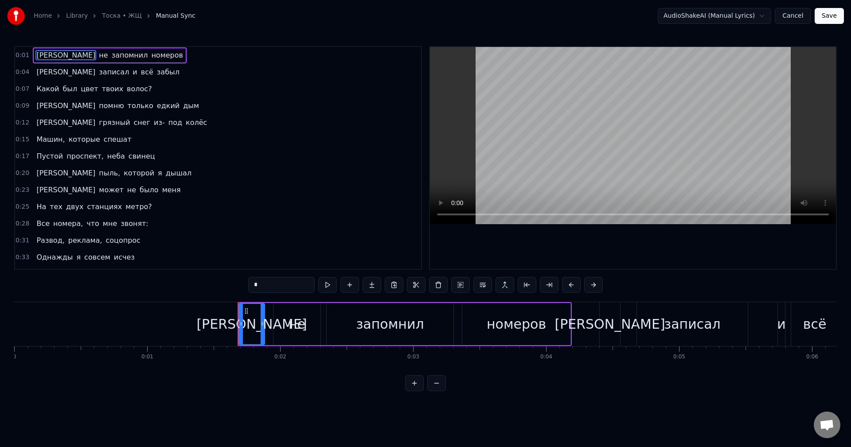
click at [106, 15] on link "Тоска • ЖЩ" at bounding box center [121, 16] width 39 height 9
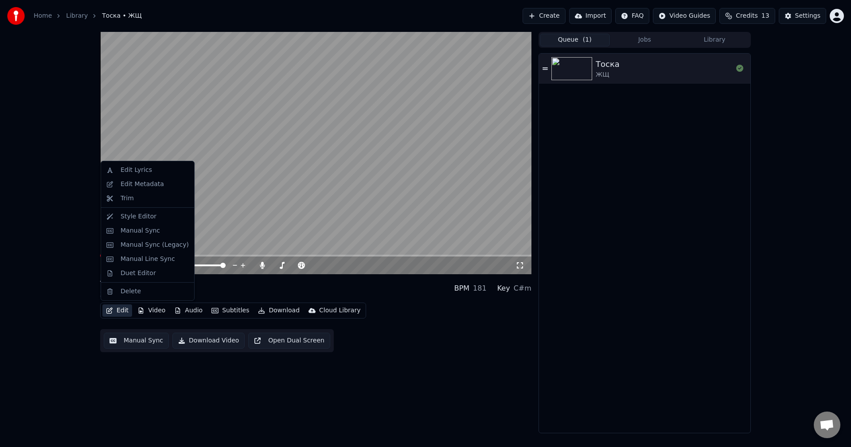
click at [119, 312] on button "Edit" at bounding box center [117, 311] width 30 height 12
click at [143, 248] on div "Manual Sync (Legacy)" at bounding box center [155, 245] width 68 height 9
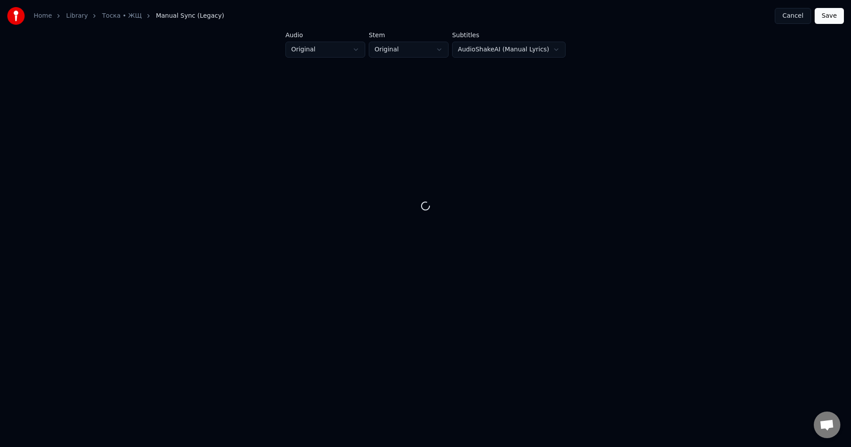
click at [114, 16] on link "Тоска • ЖЩ" at bounding box center [121, 16] width 39 height 9
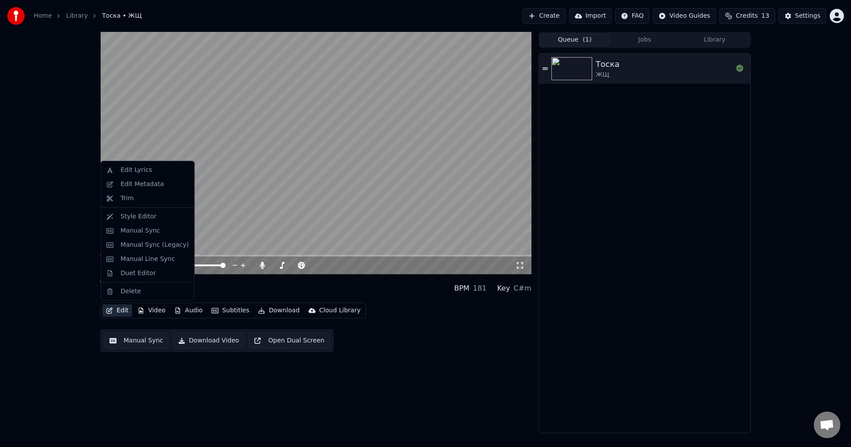
click at [122, 311] on button "Edit" at bounding box center [117, 311] width 30 height 12
click at [144, 258] on div "Manual Line Sync" at bounding box center [148, 259] width 55 height 9
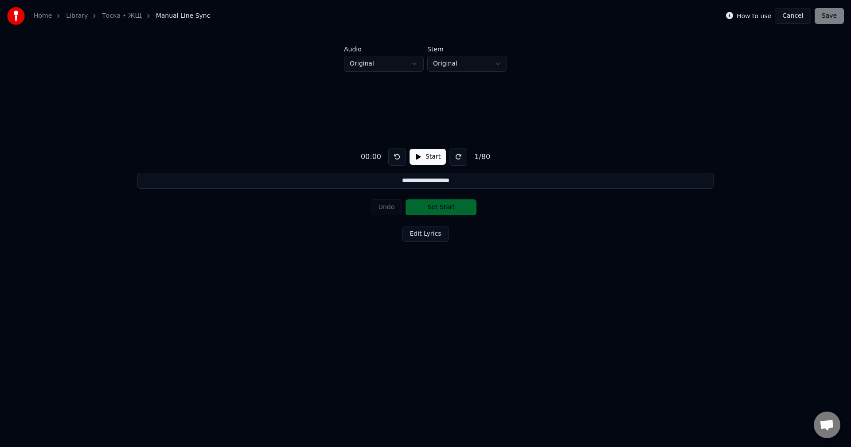
click at [429, 155] on button "Start" at bounding box center [428, 157] width 36 height 16
click at [427, 156] on button "Pause" at bounding box center [427, 157] width 39 height 16
click at [103, 12] on link "Тоска • ЖЩ" at bounding box center [121, 16] width 39 height 9
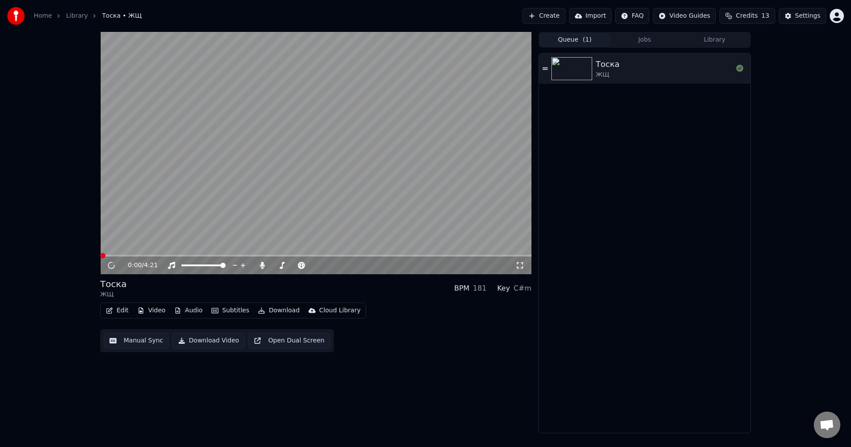
click at [121, 310] on button "Edit" at bounding box center [117, 311] width 30 height 12
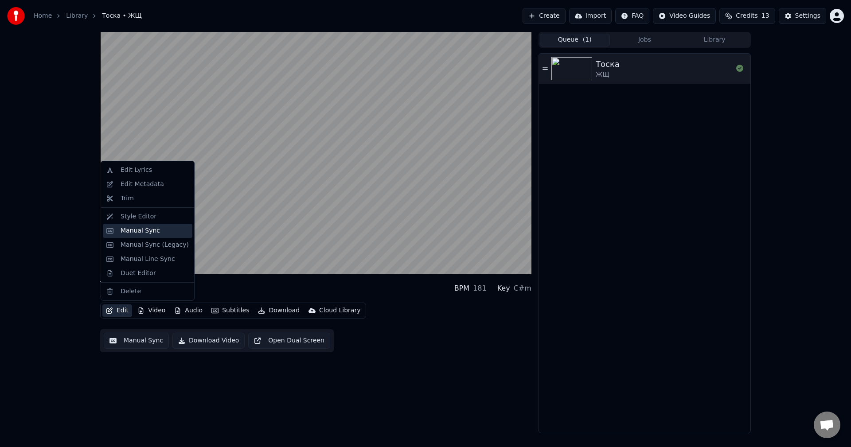
click at [145, 235] on div "Manual Sync" at bounding box center [140, 231] width 39 height 9
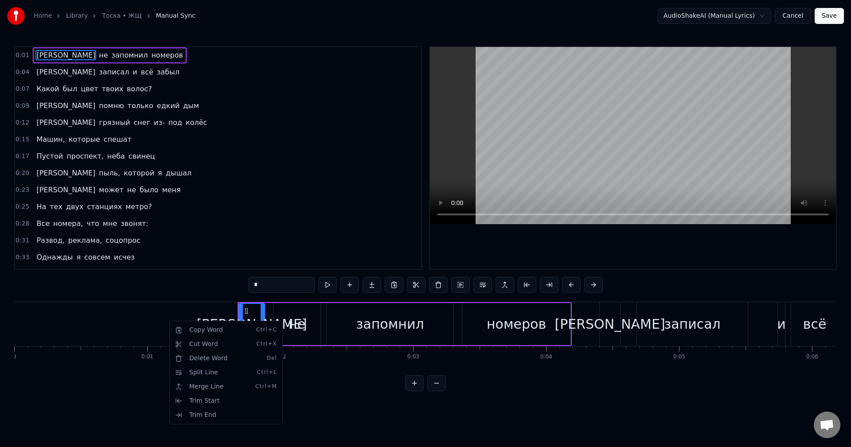
click at [206, 290] on div "0:01 Я не запомнил номеров 0:04 Я записал и всё забыл 0:07 Какой был цвет твоих…" at bounding box center [425, 218] width 823 height 345
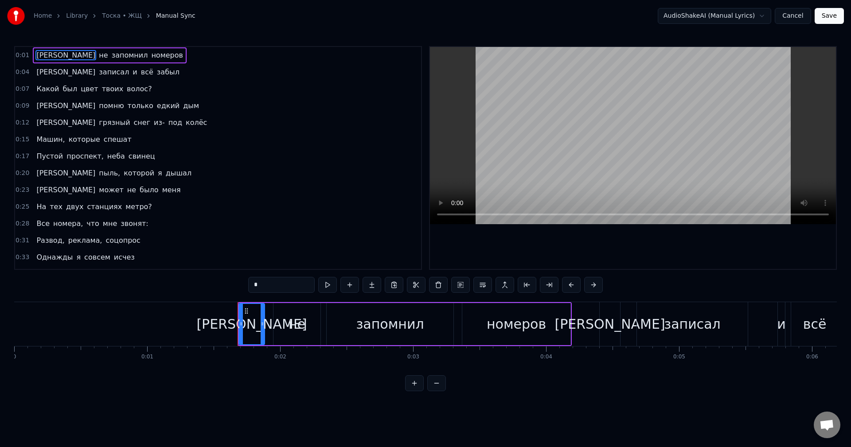
click at [127, 17] on link "Тоска • ЖЩ" at bounding box center [121, 16] width 39 height 9
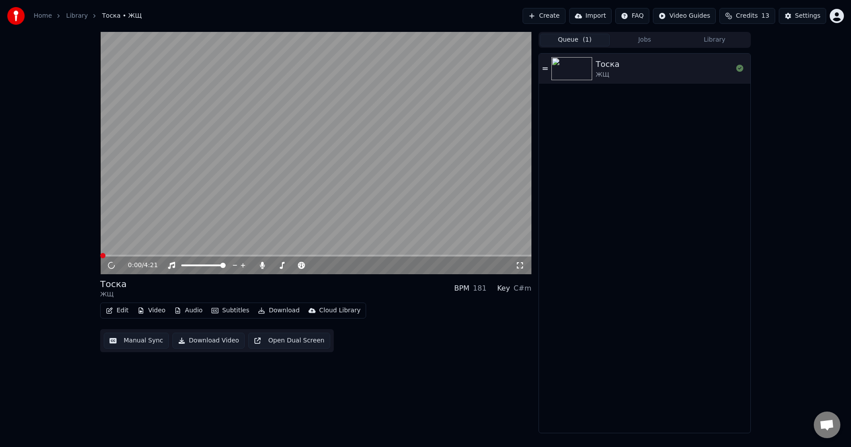
click at [146, 313] on button "Video" at bounding box center [151, 311] width 35 height 12
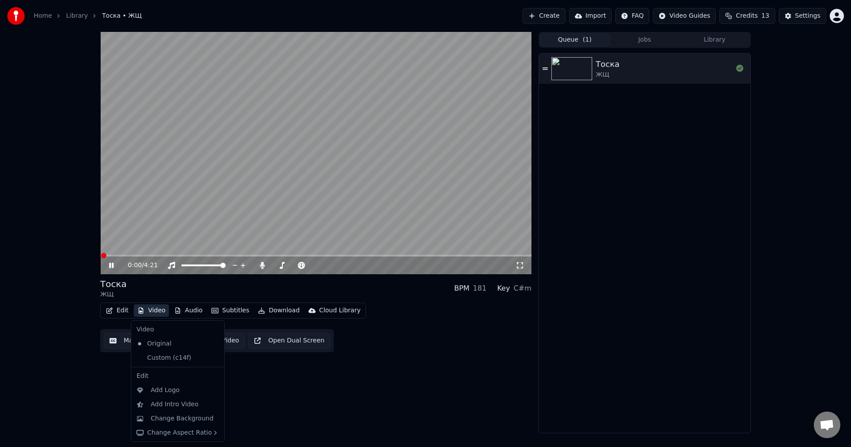
drag, startPoint x: 146, startPoint y: 313, endPoint x: 155, endPoint y: 312, distance: 9.0
click at [148, 313] on button "Video" at bounding box center [151, 311] width 35 height 12
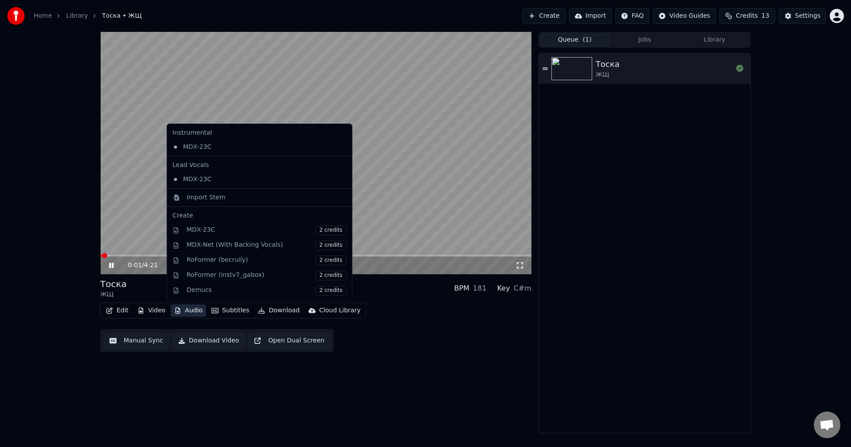
click at [184, 309] on button "Audio" at bounding box center [188, 311] width 35 height 12
click at [159, 196] on video at bounding box center [315, 153] width 431 height 243
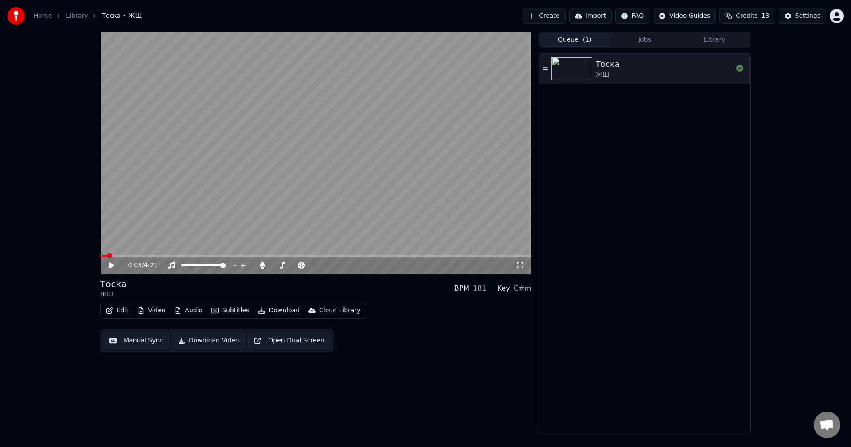
click at [212, 314] on button "Subtitles" at bounding box center [230, 311] width 45 height 12
click at [315, 380] on div "0:03 / 4:21 Тоска ЖЩ BPM 181 Key C#m Edit Video Audio Subtitles Download Cloud …" at bounding box center [315, 233] width 431 height 402
click at [291, 344] on button "Open Dual Screen" at bounding box center [289, 341] width 82 height 16
click at [107, 264] on div "0:07 / 4:21" at bounding box center [316, 265] width 424 height 9
click at [109, 266] on icon at bounding box center [117, 265] width 21 height 7
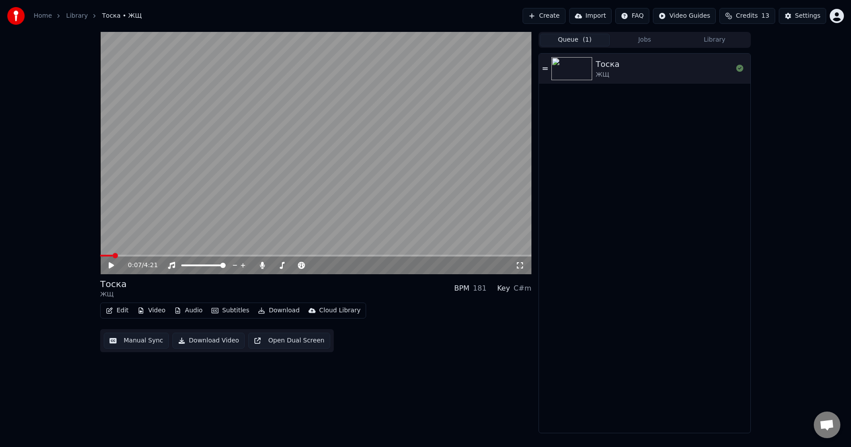
click at [148, 340] on button "Manual Sync" at bounding box center [136, 341] width 65 height 16
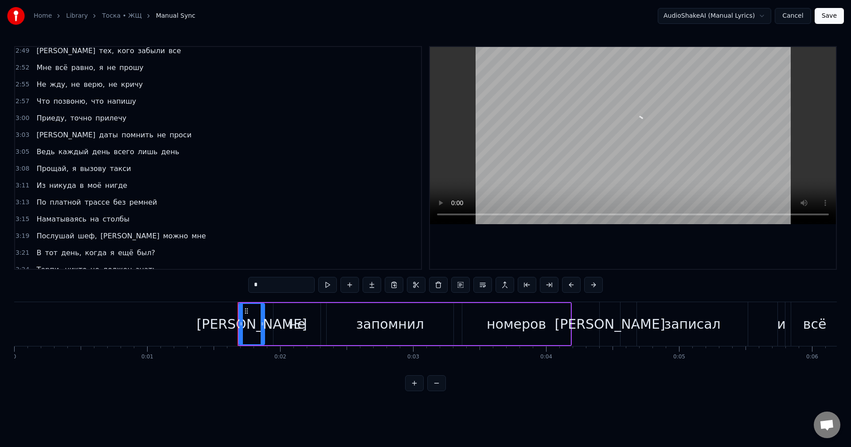
scroll to position [860, 0]
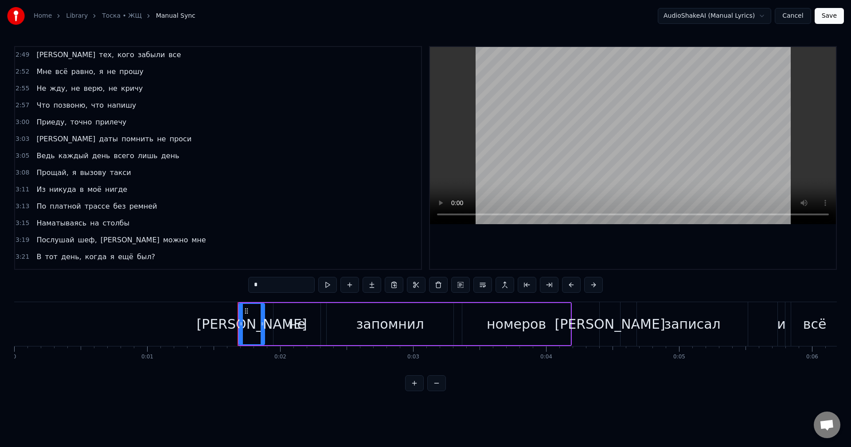
click at [48, 173] on span "Прощай," at bounding box center [52, 173] width 34 height 10
type input "*******"
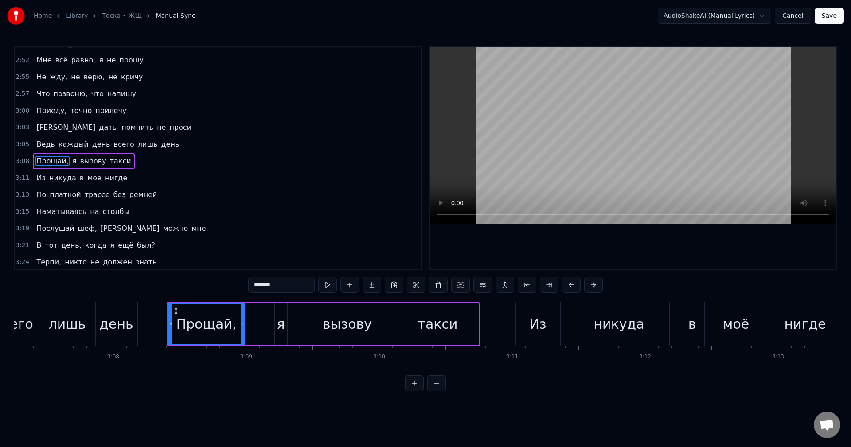
scroll to position [0, 25017]
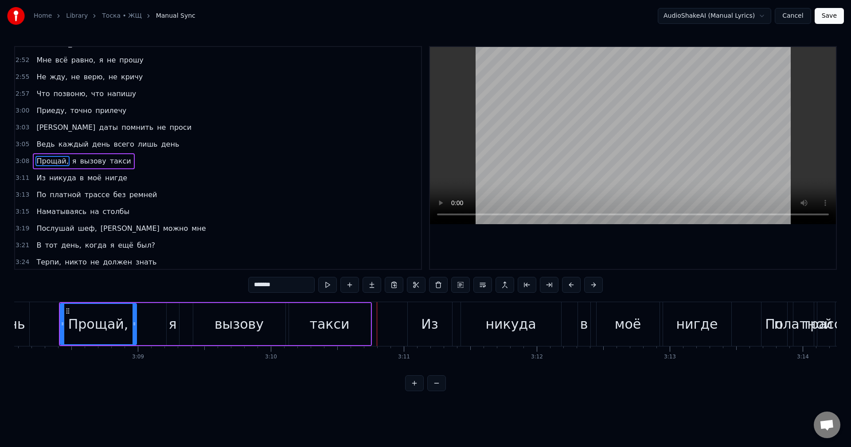
click at [345, 327] on div "такси" at bounding box center [330, 324] width 40 height 20
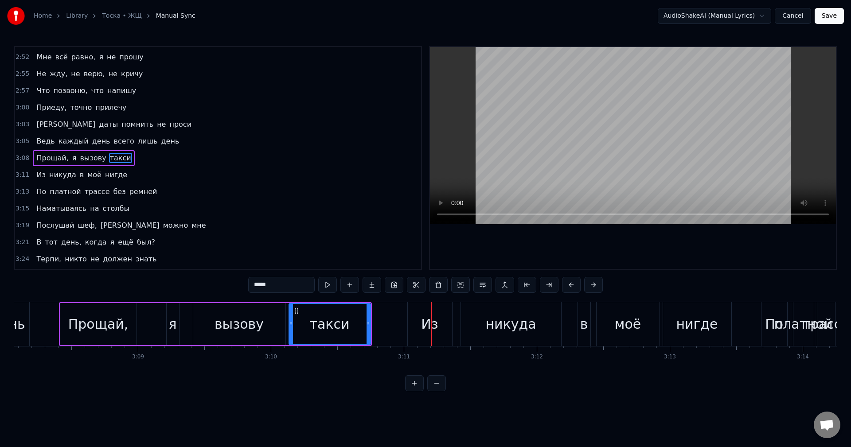
click at [109, 163] on span "такси" at bounding box center [120, 158] width 23 height 10
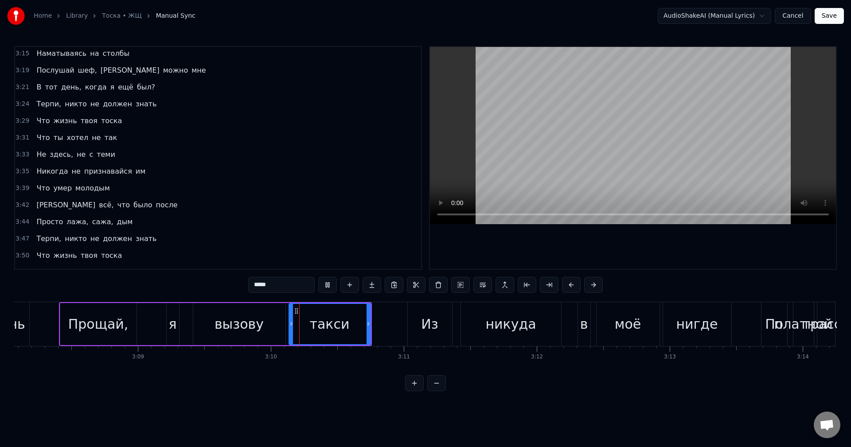
scroll to position [1069, 0]
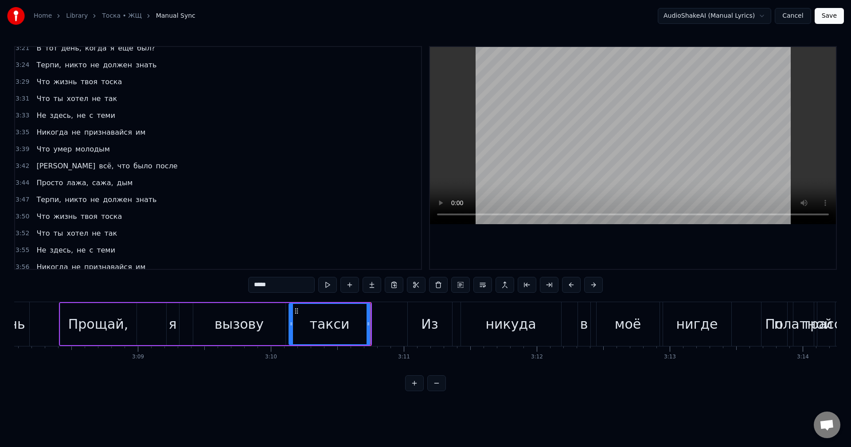
click at [216, 317] on div "вызову" at bounding box center [239, 324] width 92 height 42
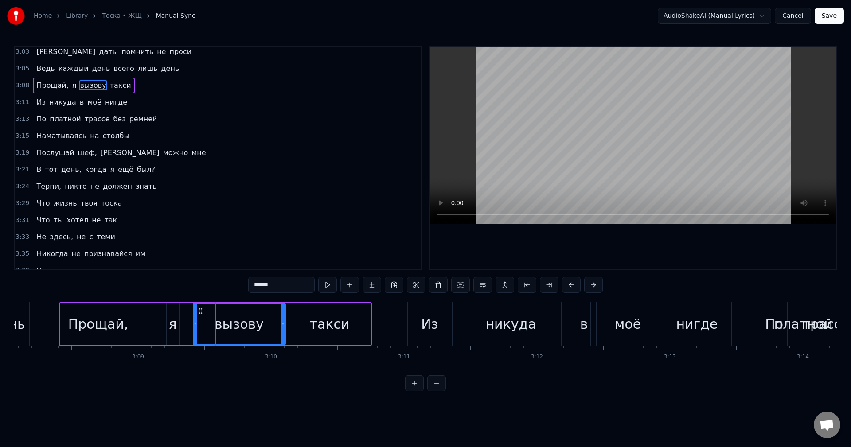
scroll to position [874, 0]
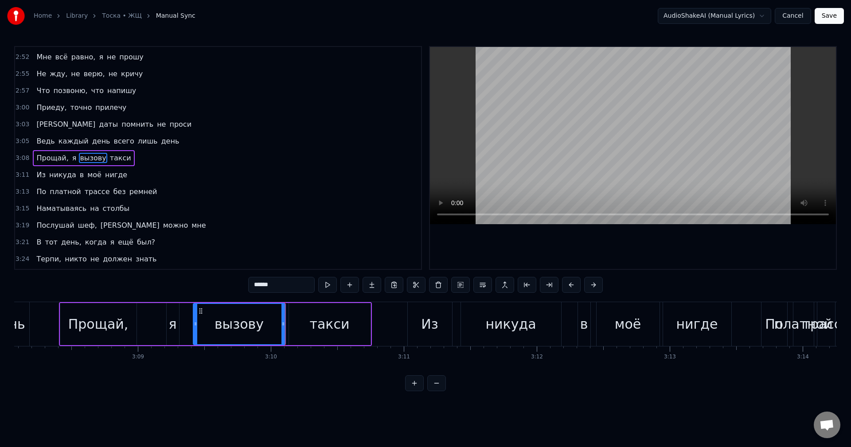
click at [171, 322] on div "я" at bounding box center [172, 324] width 8 height 20
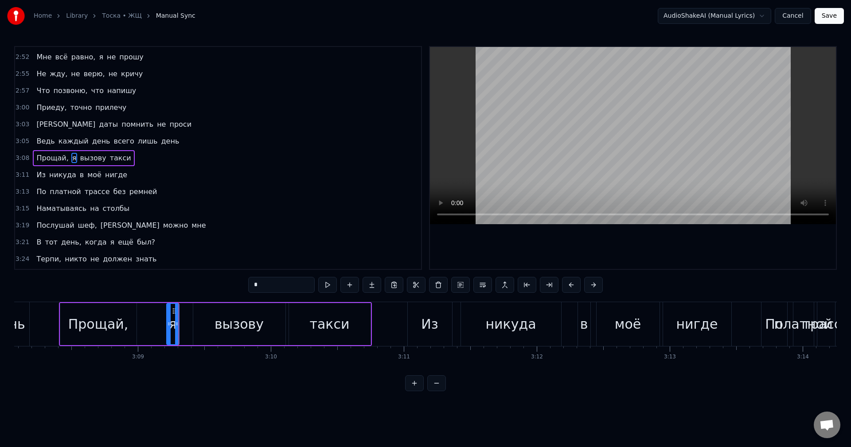
click at [117, 322] on div "Прощай," at bounding box center [98, 324] width 60 height 20
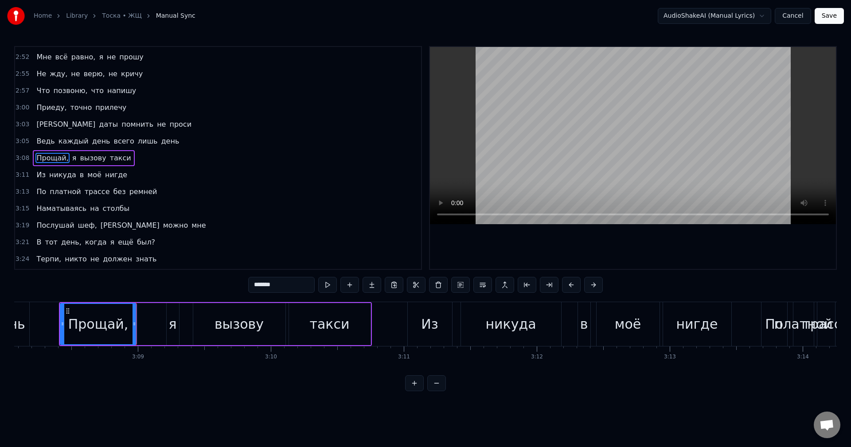
click at [415, 327] on div "Из" at bounding box center [430, 324] width 44 height 44
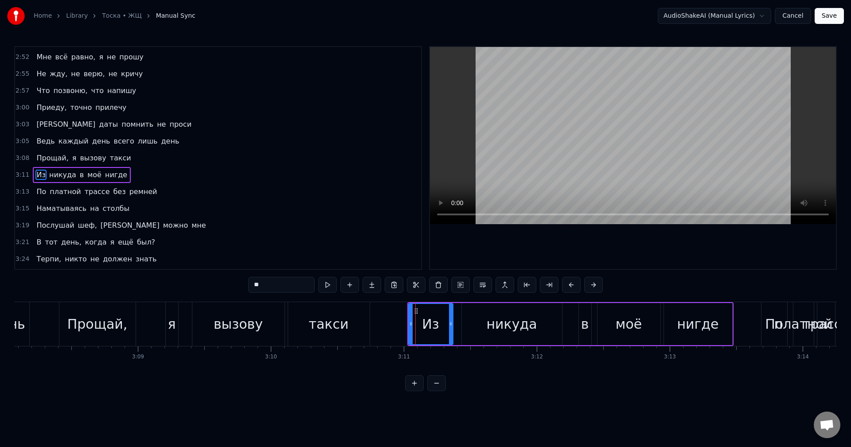
scroll to position [891, 0]
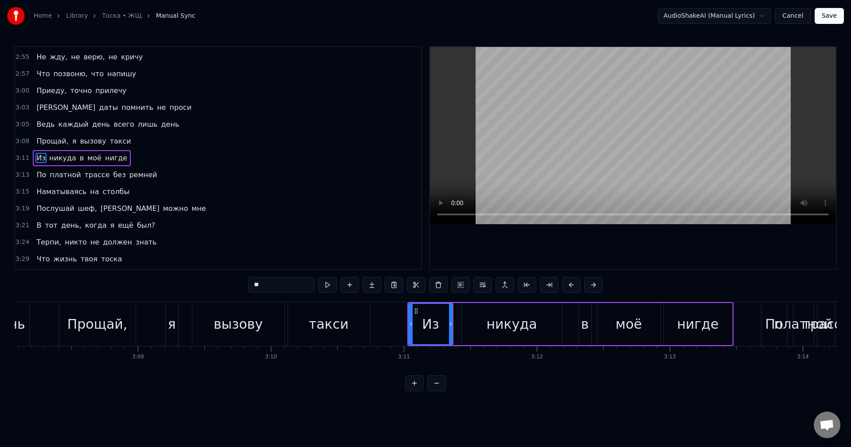
click at [509, 328] on div "никуда" at bounding box center [511, 324] width 51 height 20
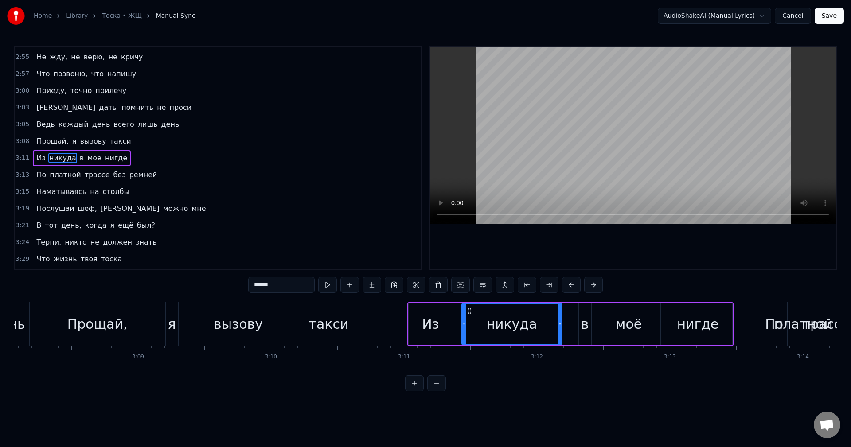
click at [429, 325] on div "Из" at bounding box center [430, 324] width 17 height 20
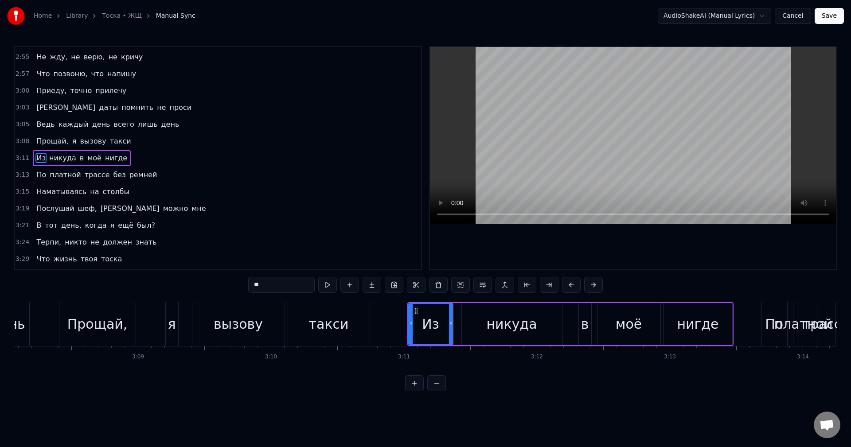
click at [481, 322] on div "никуда" at bounding box center [512, 324] width 100 height 42
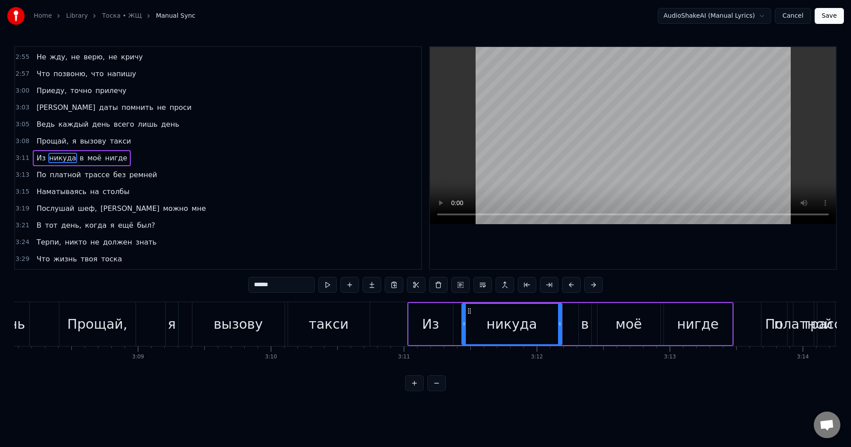
click at [436, 327] on div "Из" at bounding box center [430, 324] width 17 height 20
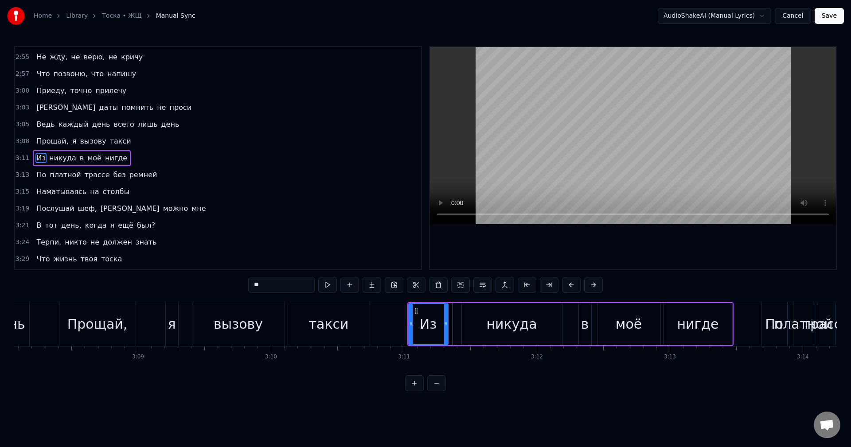
drag, startPoint x: 450, startPoint y: 330, endPoint x: 445, endPoint y: 331, distance: 5.4
click at [445, 331] on div at bounding box center [446, 324] width 4 height 40
click at [419, 324] on div "Из" at bounding box center [428, 324] width 38 height 40
drag, startPoint x: 446, startPoint y: 331, endPoint x: 441, endPoint y: 331, distance: 4.5
click at [441, 331] on div at bounding box center [441, 324] width 4 height 40
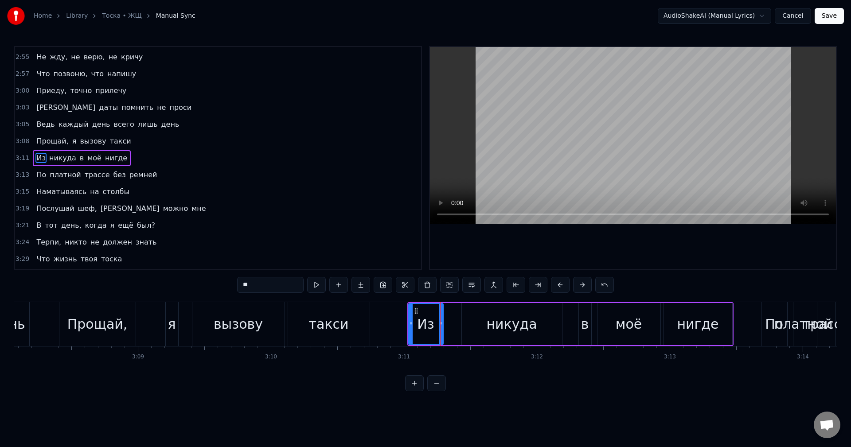
click at [421, 327] on div "Из" at bounding box center [425, 324] width 17 height 20
click at [439, 333] on div at bounding box center [438, 324] width 4 height 40
click at [424, 326] on div "Из" at bounding box center [424, 324] width 17 height 20
click at [494, 332] on div "никуда" at bounding box center [511, 324] width 51 height 20
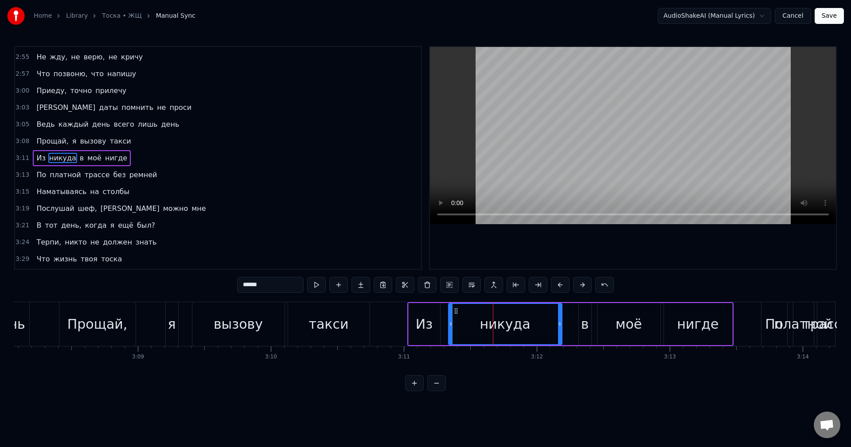
drag, startPoint x: 462, startPoint y: 326, endPoint x: 449, endPoint y: 326, distance: 13.3
click at [449, 326] on icon at bounding box center [451, 324] width 4 height 7
click at [446, 327] on icon at bounding box center [448, 324] width 4 height 7
click at [421, 324] on div "Из" at bounding box center [424, 324] width 17 height 20
type input "**"
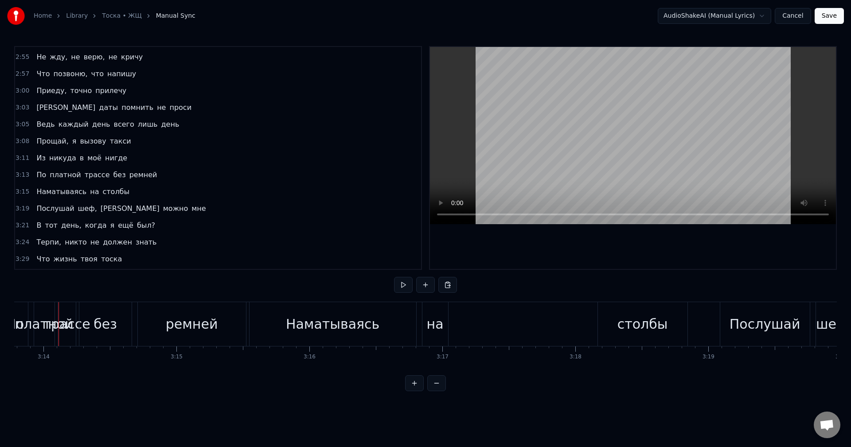
scroll to position [0, 25302]
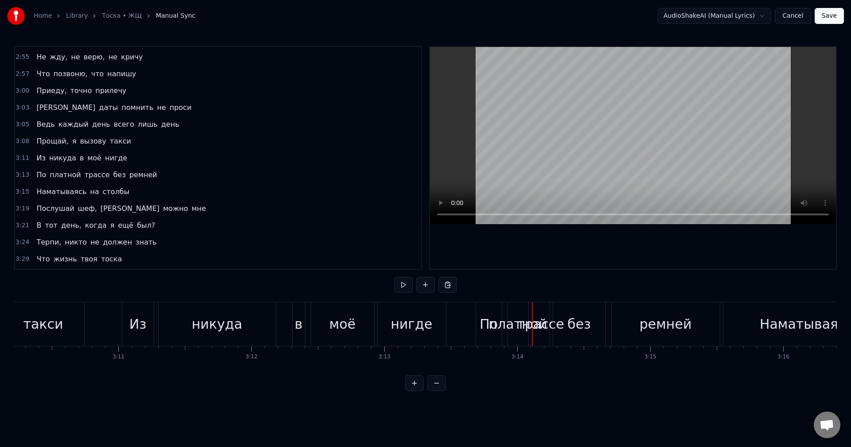
click at [485, 322] on div "По" at bounding box center [489, 324] width 18 height 20
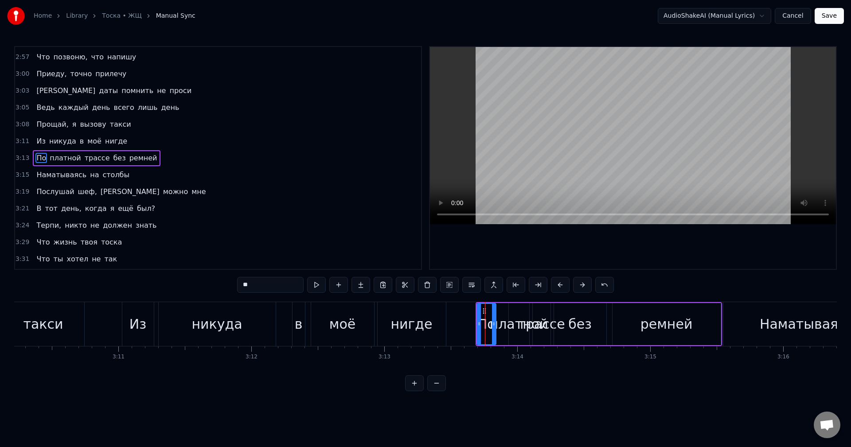
drag, startPoint x: 501, startPoint y: 325, endPoint x: 493, endPoint y: 327, distance: 8.7
click at [493, 327] on icon at bounding box center [494, 324] width 4 height 7
click at [493, 327] on icon at bounding box center [492, 324] width 4 height 7
click at [496, 328] on div at bounding box center [495, 324] width 4 height 40
click at [501, 328] on div "платной" at bounding box center [519, 324] width 59 height 20
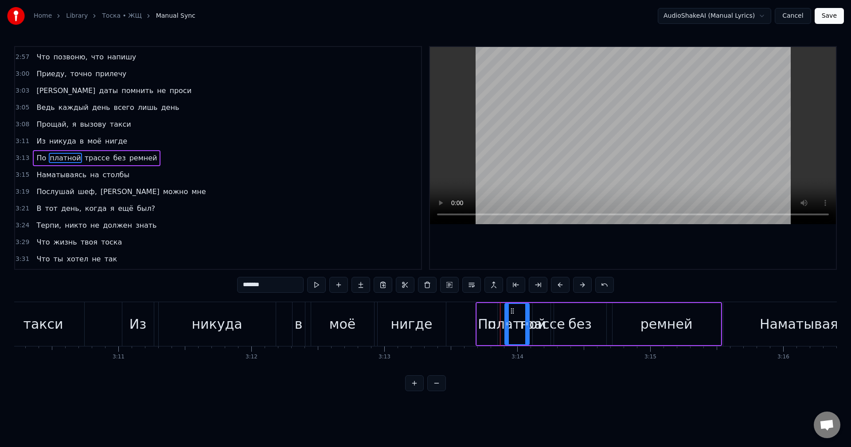
click at [507, 327] on icon at bounding box center [507, 324] width 4 height 7
click at [504, 327] on icon at bounding box center [506, 324] width 4 height 7
click at [500, 327] on icon at bounding box center [500, 324] width 4 height 7
drag, startPoint x: 526, startPoint y: 329, endPoint x: 546, endPoint y: 329, distance: 19.5
click at [546, 329] on div at bounding box center [545, 324] width 4 height 40
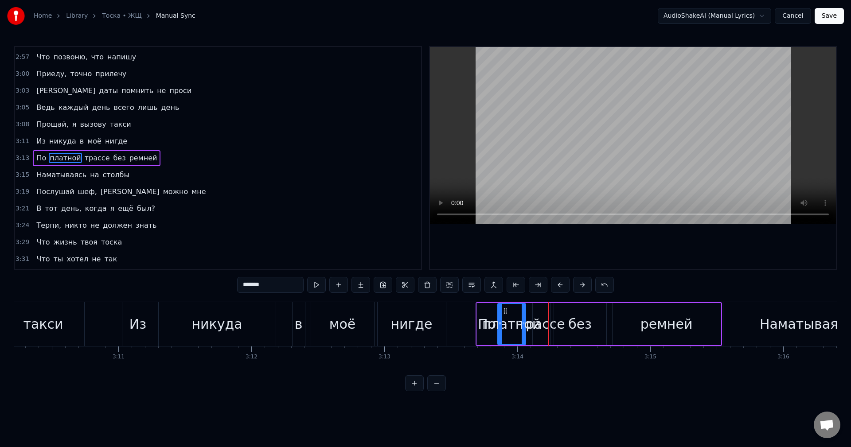
drag, startPoint x: 546, startPoint y: 329, endPoint x: 523, endPoint y: 332, distance: 23.2
click at [523, 332] on div at bounding box center [524, 324] width 4 height 40
click at [548, 332] on div "трассе" at bounding box center [541, 324] width 47 height 20
click at [575, 325] on div "без" at bounding box center [579, 324] width 23 height 20
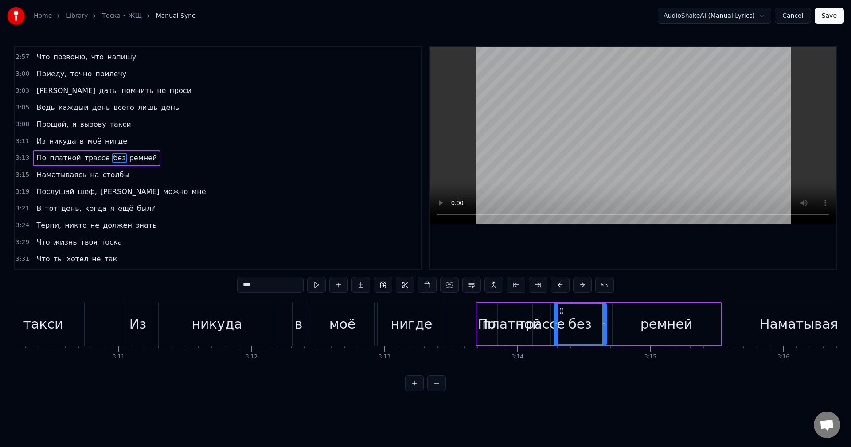
click at [629, 326] on div "ремней" at bounding box center [667, 324] width 108 height 42
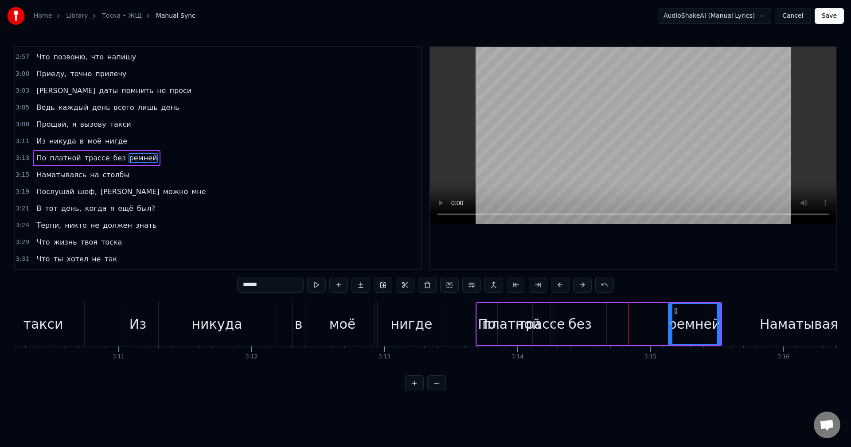
drag, startPoint x: 613, startPoint y: 325, endPoint x: 669, endPoint y: 327, distance: 55.9
click at [669, 327] on icon at bounding box center [671, 324] width 4 height 7
click at [576, 325] on div "без" at bounding box center [579, 324] width 23 height 20
type input "***"
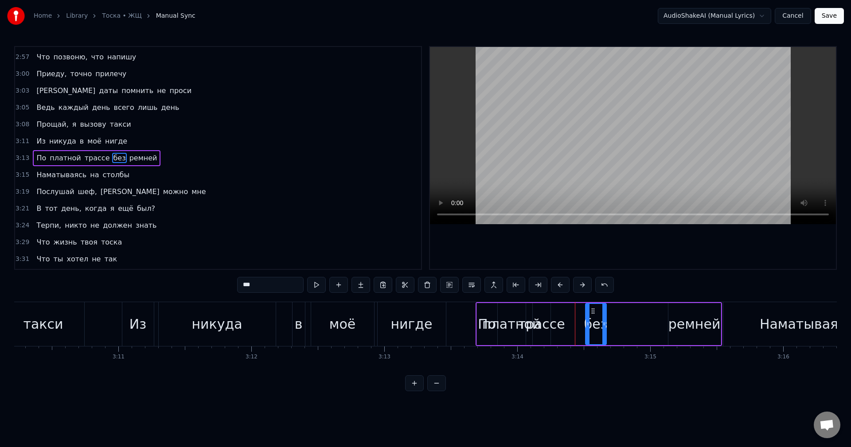
drag, startPoint x: 555, startPoint y: 325, endPoint x: 587, endPoint y: 325, distance: 31.5
click at [587, 325] on icon at bounding box center [588, 324] width 4 height 7
drag, startPoint x: 592, startPoint y: 327, endPoint x: 603, endPoint y: 323, distance: 11.4
click at [633, 326] on div "По платной трассе без ремней" at bounding box center [599, 324] width 247 height 44
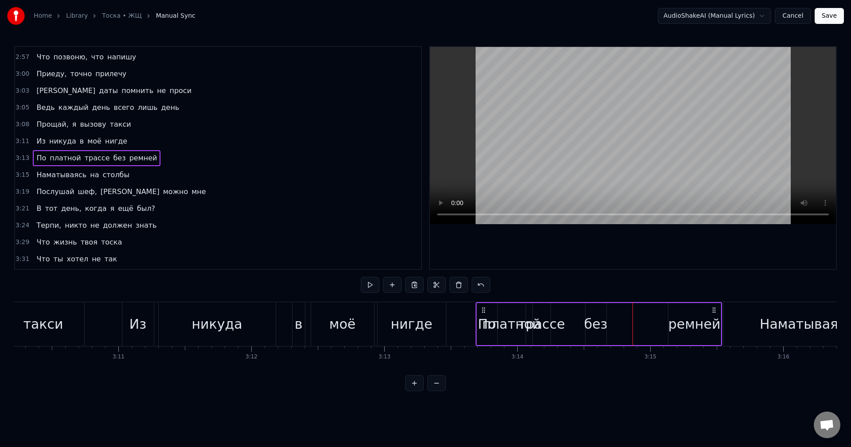
click at [593, 321] on div "без" at bounding box center [595, 324] width 23 height 20
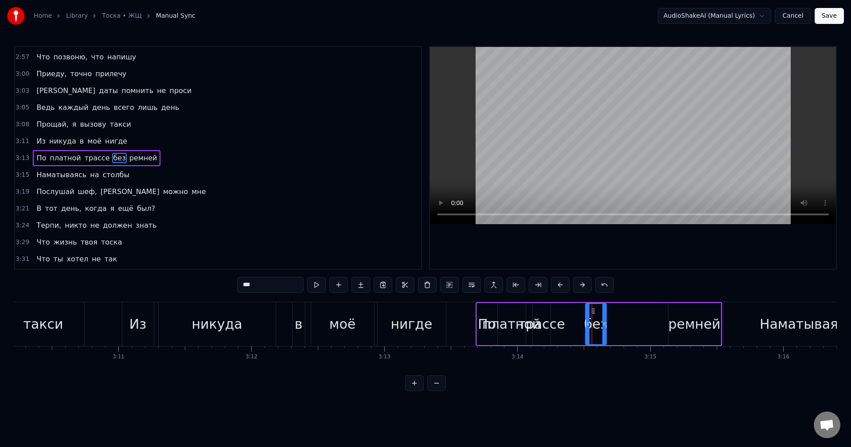
drag, startPoint x: 592, startPoint y: 309, endPoint x: 621, endPoint y: 313, distance: 28.6
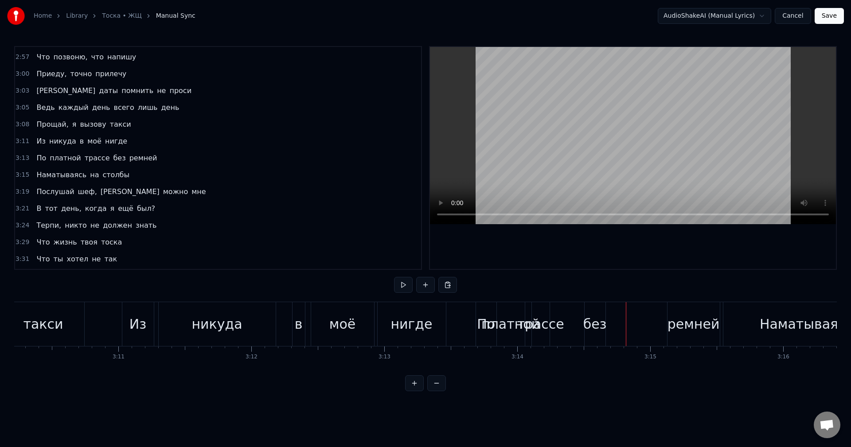
click at [592, 312] on div "без" at bounding box center [595, 324] width 21 height 44
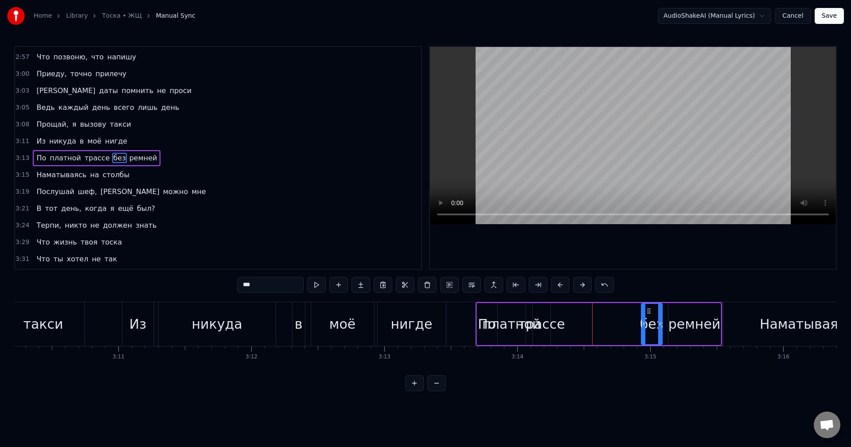
drag, startPoint x: 594, startPoint y: 311, endPoint x: 650, endPoint y: 314, distance: 56.0
click at [650, 314] on icon at bounding box center [649, 311] width 7 height 7
click at [541, 320] on div "трассе" at bounding box center [541, 324] width 47 height 20
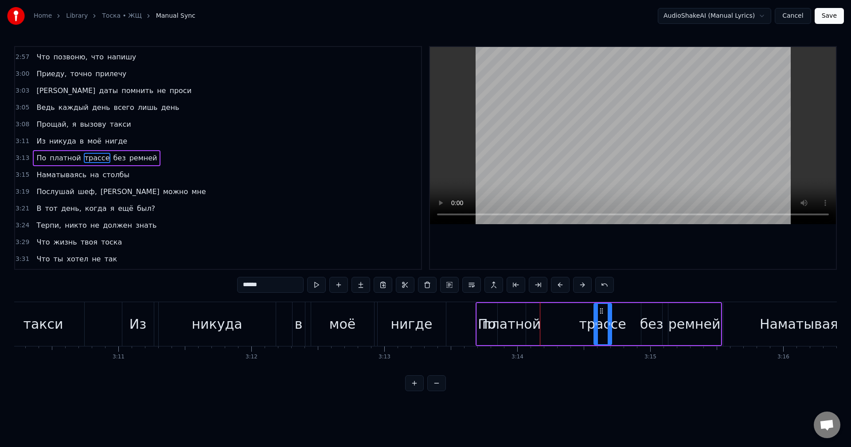
drag, startPoint x: 542, startPoint y: 311, endPoint x: 569, endPoint y: 317, distance: 27.3
click at [611, 316] on div "трассе" at bounding box center [603, 324] width 17 height 40
click at [520, 320] on div "платной" at bounding box center [511, 324] width 59 height 20
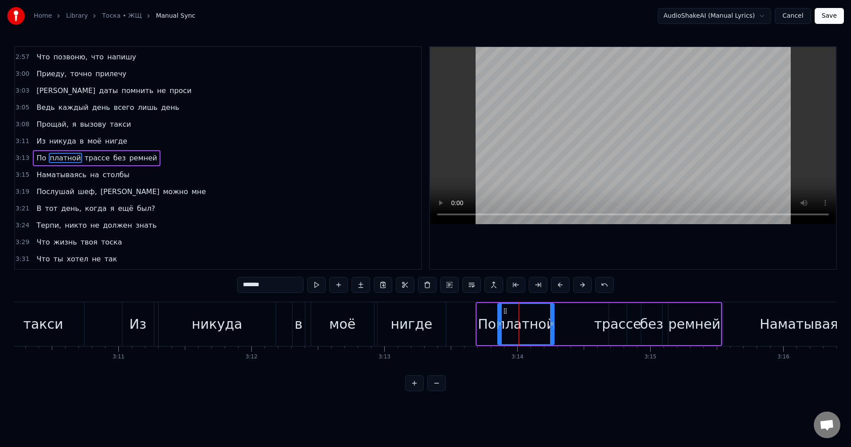
drag, startPoint x: 524, startPoint y: 322, endPoint x: 553, endPoint y: 323, distance: 29.3
click at [553, 323] on icon at bounding box center [552, 324] width 4 height 7
drag, startPoint x: 554, startPoint y: 325, endPoint x: 593, endPoint y: 325, distance: 39.0
click at [593, 325] on icon at bounding box center [593, 324] width 4 height 7
drag, startPoint x: 593, startPoint y: 325, endPoint x: 584, endPoint y: 325, distance: 8.9
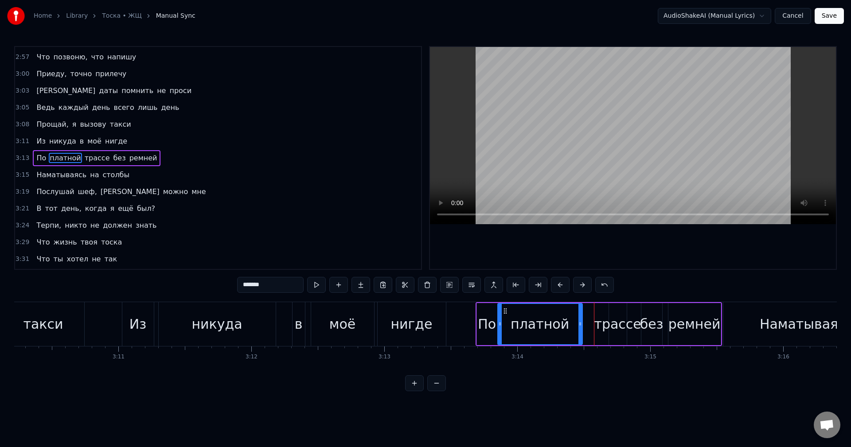
click at [582, 325] on icon at bounding box center [581, 324] width 4 height 7
click at [581, 325] on icon at bounding box center [582, 324] width 4 height 7
click at [482, 322] on div "По" at bounding box center [487, 324] width 18 height 20
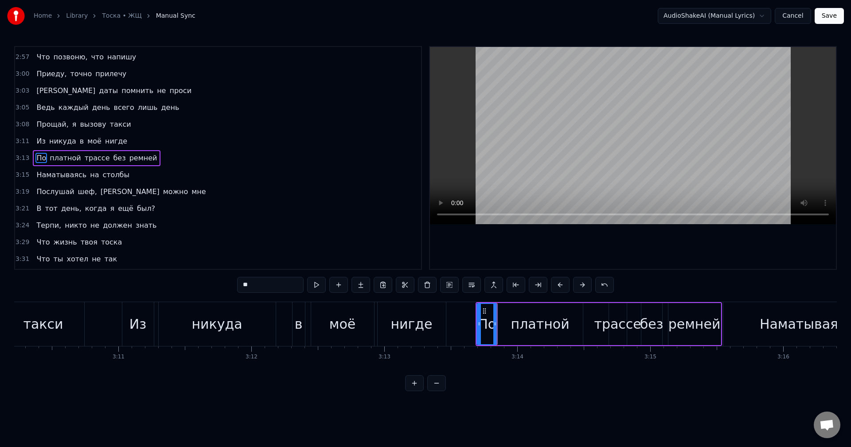
click at [521, 326] on div "платной" at bounding box center [540, 324] width 59 height 20
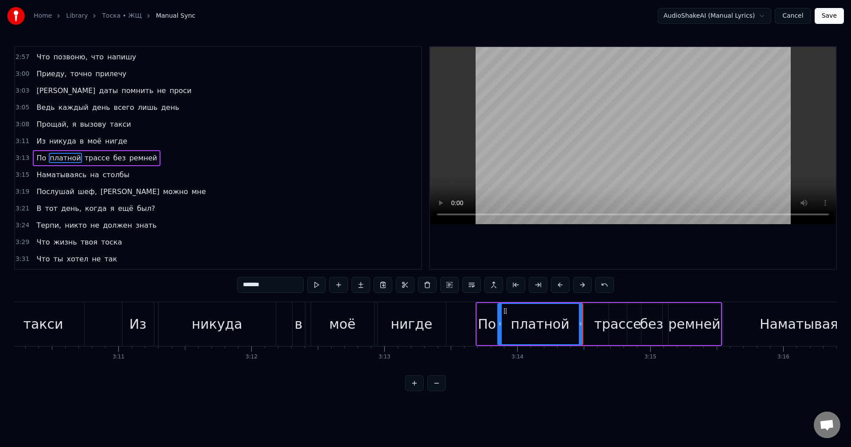
click at [618, 327] on div "трассе" at bounding box center [617, 324] width 47 height 20
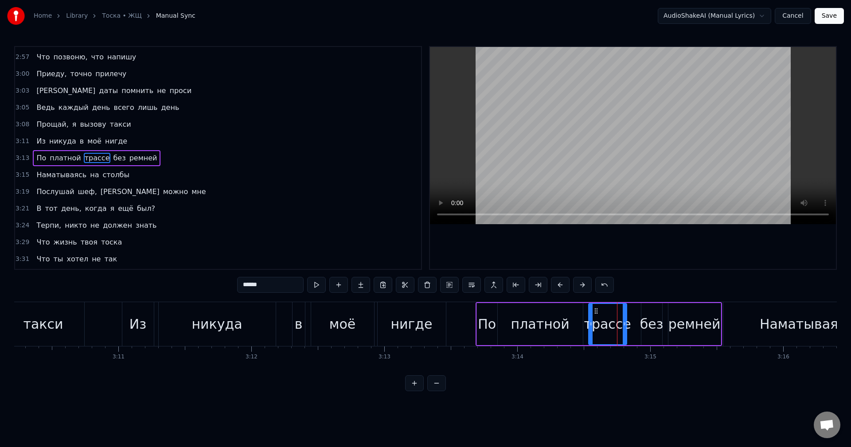
drag, startPoint x: 611, startPoint y: 325, endPoint x: 590, endPoint y: 325, distance: 20.4
click at [590, 325] on icon at bounding box center [591, 324] width 4 height 7
click at [590, 326] on icon at bounding box center [591, 324] width 4 height 7
click at [587, 326] on icon at bounding box center [589, 324] width 4 height 7
drag, startPoint x: 627, startPoint y: 327, endPoint x: 637, endPoint y: 326, distance: 10.7
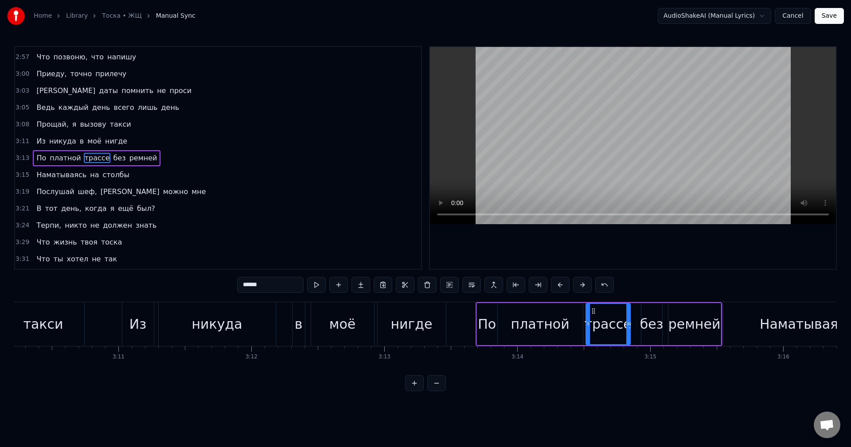
click at [630, 326] on icon at bounding box center [629, 324] width 4 height 7
click at [682, 323] on div "ремней" at bounding box center [695, 324] width 52 height 20
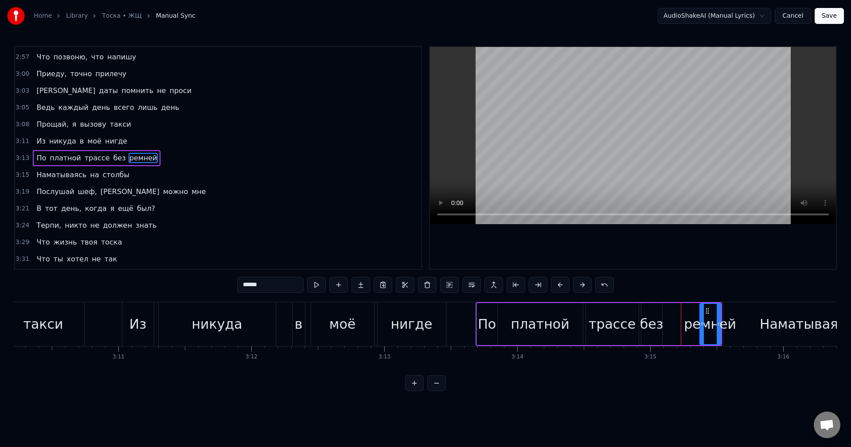
drag, startPoint x: 671, startPoint y: 325, endPoint x: 703, endPoint y: 329, distance: 31.7
click at [703, 329] on div at bounding box center [703, 324] width 4 height 40
click at [653, 329] on div "без" at bounding box center [651, 324] width 23 height 20
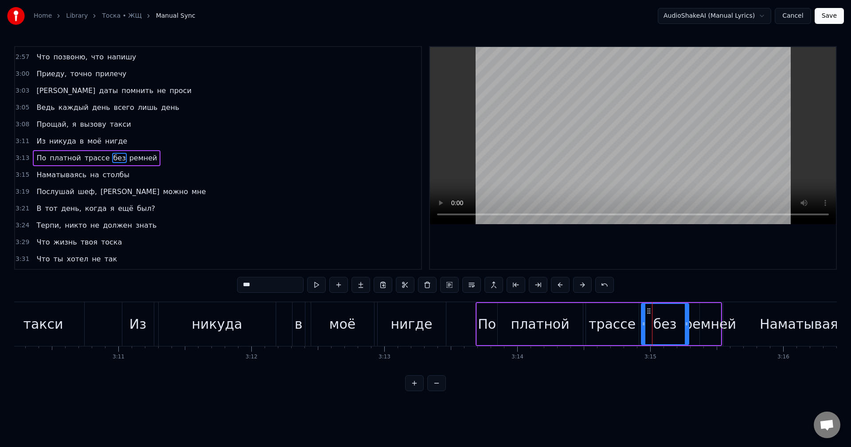
drag, startPoint x: 660, startPoint y: 325, endPoint x: 687, endPoint y: 326, distance: 26.6
click at [687, 326] on icon at bounding box center [687, 324] width 4 height 7
drag, startPoint x: 645, startPoint y: 324, endPoint x: 674, endPoint y: 325, distance: 29.3
click at [674, 325] on icon at bounding box center [673, 324] width 4 height 7
click at [619, 322] on div "трассе" at bounding box center [612, 324] width 47 height 20
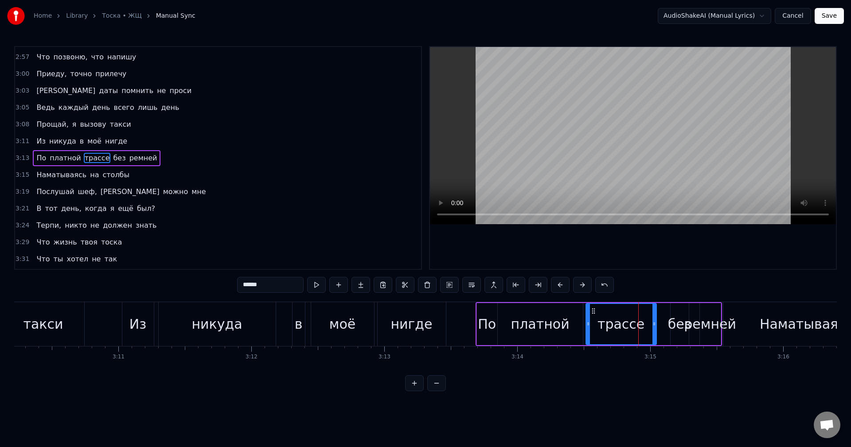
drag, startPoint x: 638, startPoint y: 328, endPoint x: 655, endPoint y: 327, distance: 17.7
click at [655, 327] on div at bounding box center [655, 324] width 4 height 40
click at [683, 327] on div "без" at bounding box center [679, 324] width 23 height 20
type input "***"
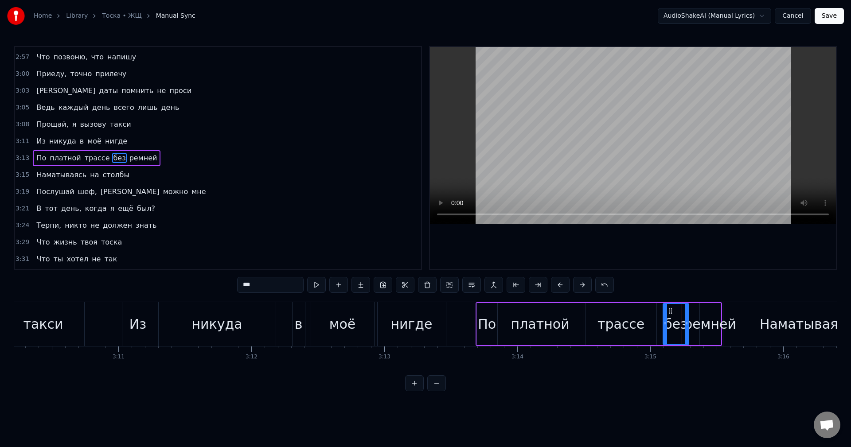
drag, startPoint x: 673, startPoint y: 326, endPoint x: 665, endPoint y: 326, distance: 7.5
click at [665, 326] on icon at bounding box center [666, 324] width 4 height 7
click at [662, 326] on icon at bounding box center [664, 324] width 4 height 7
drag, startPoint x: 685, startPoint y: 328, endPoint x: 691, endPoint y: 328, distance: 6.2
click at [691, 328] on div at bounding box center [692, 324] width 4 height 40
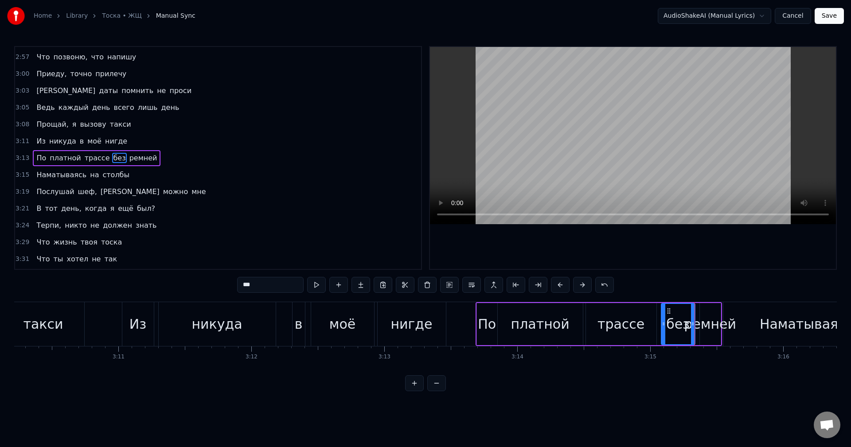
click at [83, 164] on div "По платной трассе без ремней" at bounding box center [97, 158] width 128 height 16
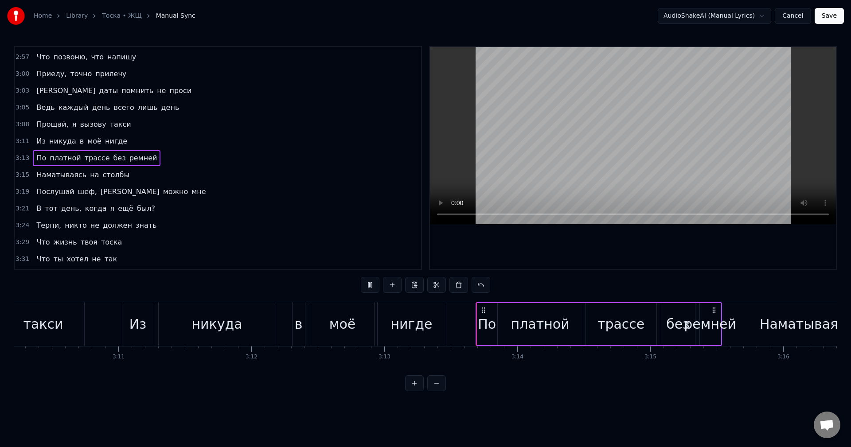
scroll to position [1102, 0]
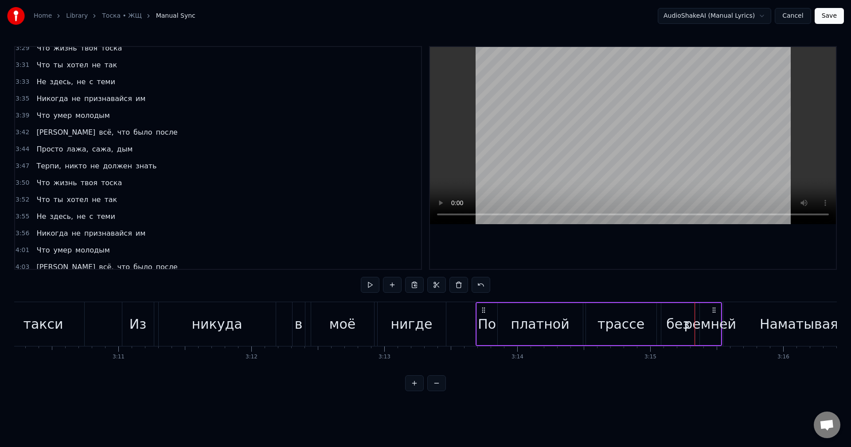
click at [713, 327] on div "ремней" at bounding box center [710, 324] width 52 height 20
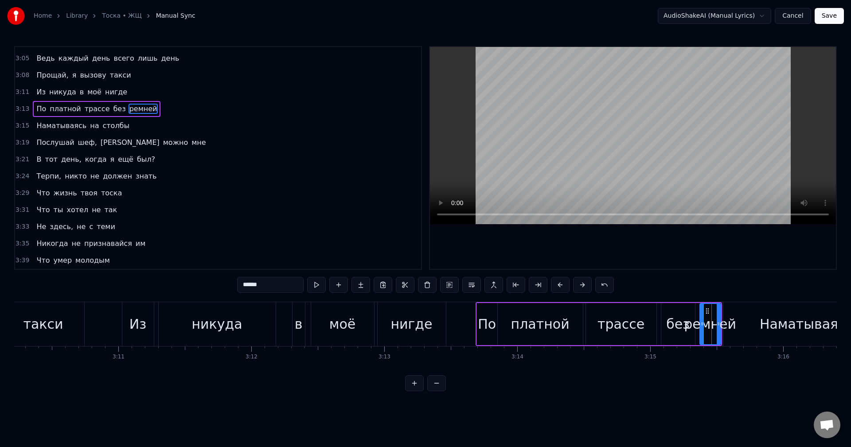
scroll to position [908, 0]
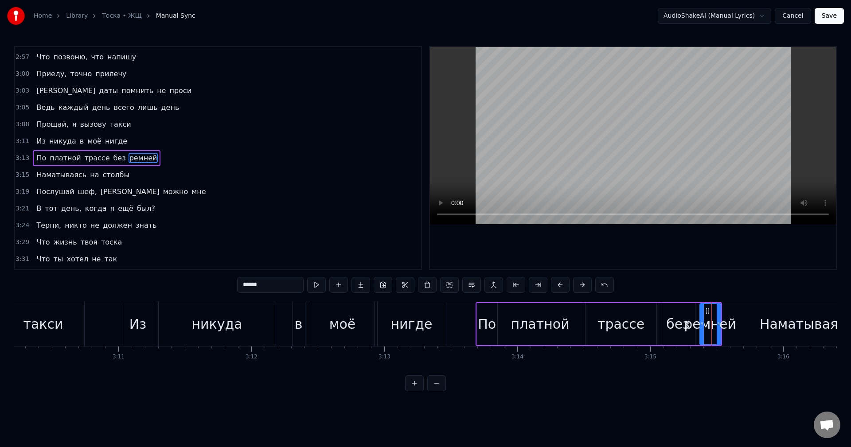
click at [736, 324] on div "Наматываясь" at bounding box center [807, 324] width 167 height 44
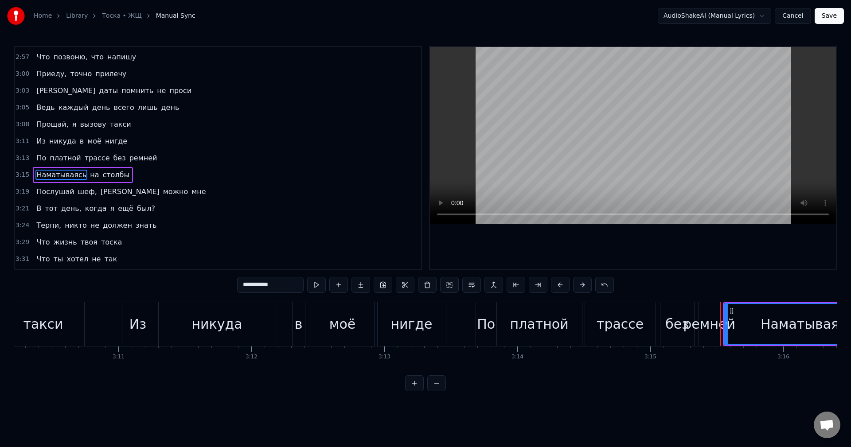
scroll to position [925, 0]
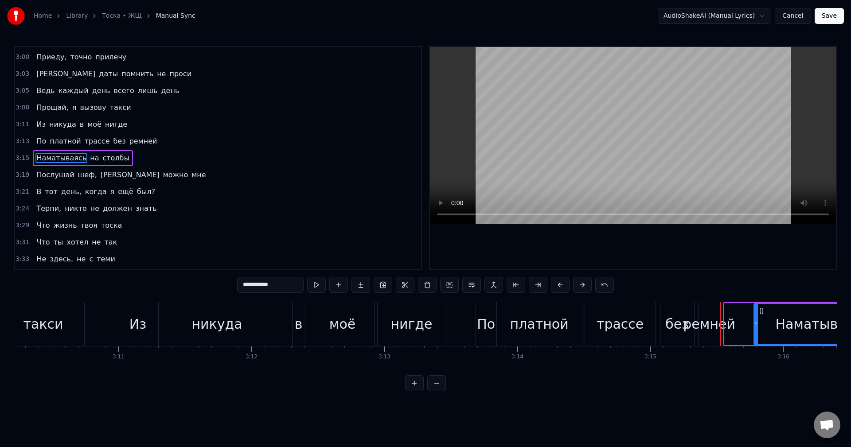
drag, startPoint x: 727, startPoint y: 324, endPoint x: 756, endPoint y: 325, distance: 29.7
click at [756, 325] on icon at bounding box center [757, 324] width 4 height 7
click at [712, 327] on div "ремней" at bounding box center [709, 324] width 52 height 20
type input "******"
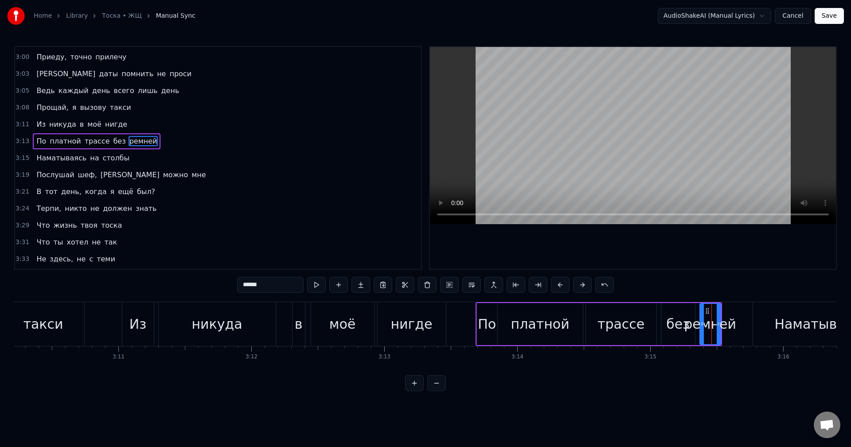
scroll to position [908, 0]
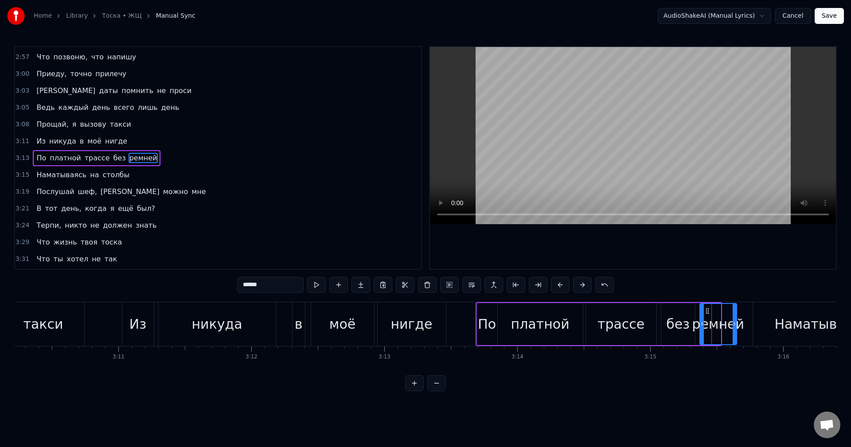
drag, startPoint x: 719, startPoint y: 326, endPoint x: 739, endPoint y: 328, distance: 19.6
click at [736, 328] on div at bounding box center [735, 324] width 4 height 40
drag, startPoint x: 739, startPoint y: 328, endPoint x: 761, endPoint y: 331, distance: 22.9
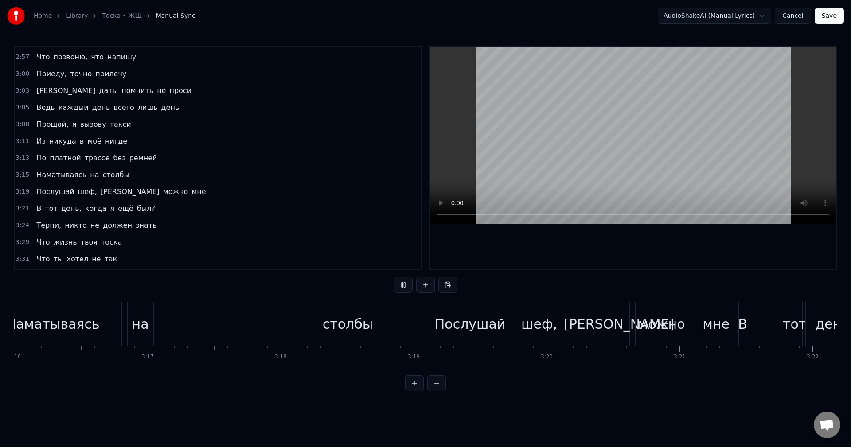
scroll to position [0, 26071]
click at [94, 336] on div "Наматываясь" at bounding box center [52, 324] width 137 height 44
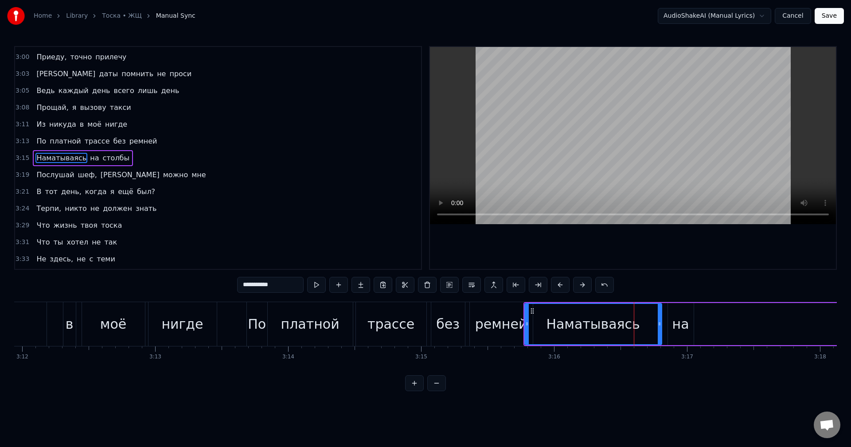
scroll to position [0, 25474]
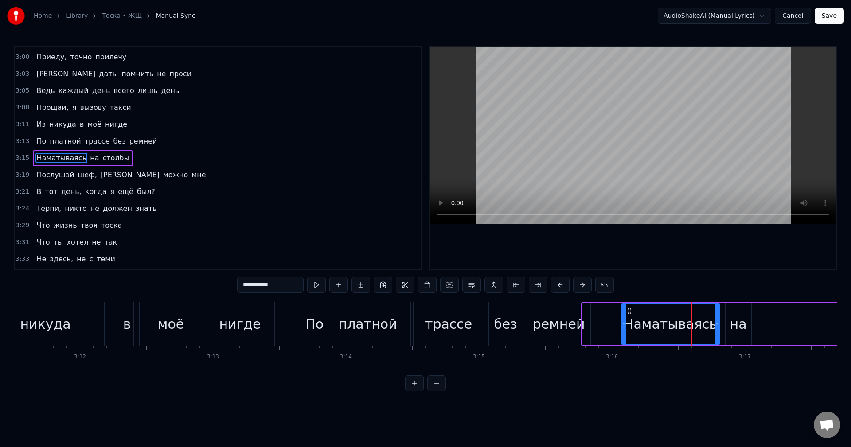
drag, startPoint x: 592, startPoint y: 327, endPoint x: 623, endPoint y: 329, distance: 31.1
click at [623, 329] on div at bounding box center [625, 324] width 4 height 40
click at [553, 322] on div "ремней" at bounding box center [559, 324] width 52 height 20
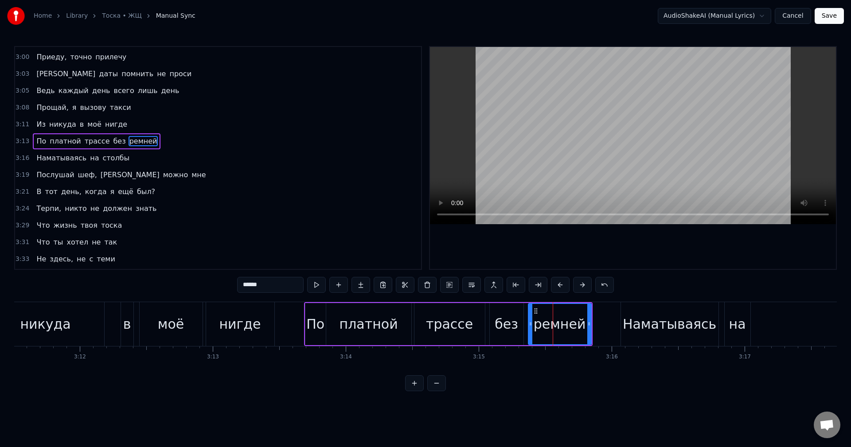
scroll to position [908, 0]
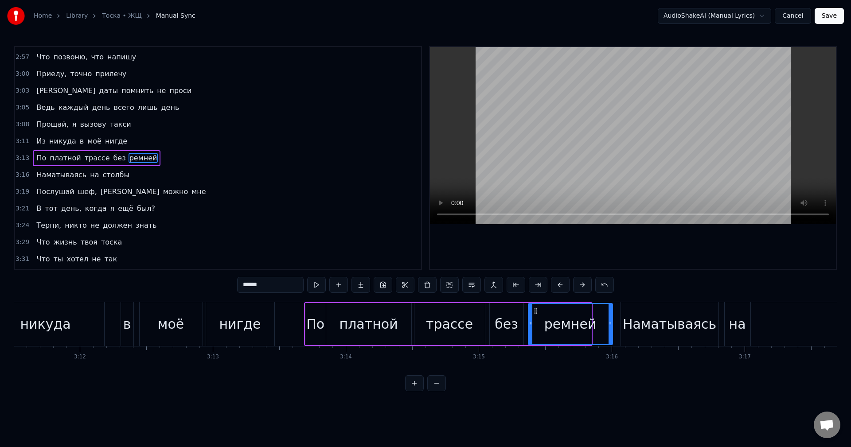
drag, startPoint x: 589, startPoint y: 324, endPoint x: 610, endPoint y: 325, distance: 21.3
click at [610, 325] on icon at bounding box center [611, 324] width 4 height 7
drag, startPoint x: 611, startPoint y: 330, endPoint x: 619, endPoint y: 329, distance: 7.7
click at [619, 329] on div at bounding box center [618, 324] width 4 height 40
click at [646, 329] on div "Наматываясь" at bounding box center [670, 324] width 94 height 20
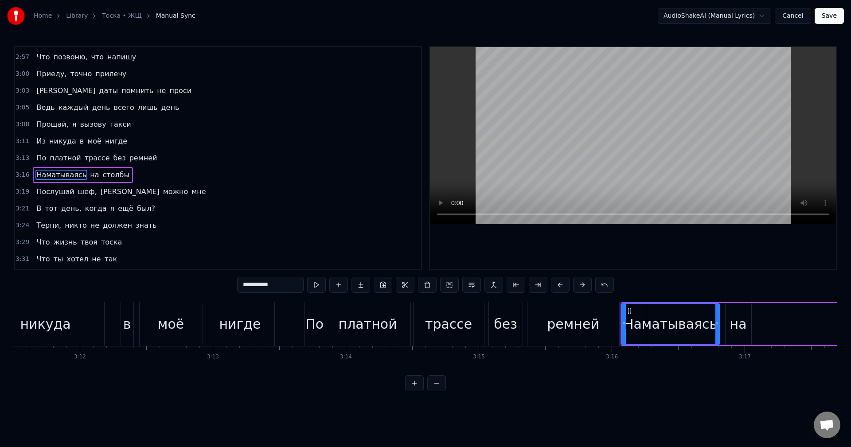
scroll to position [925, 0]
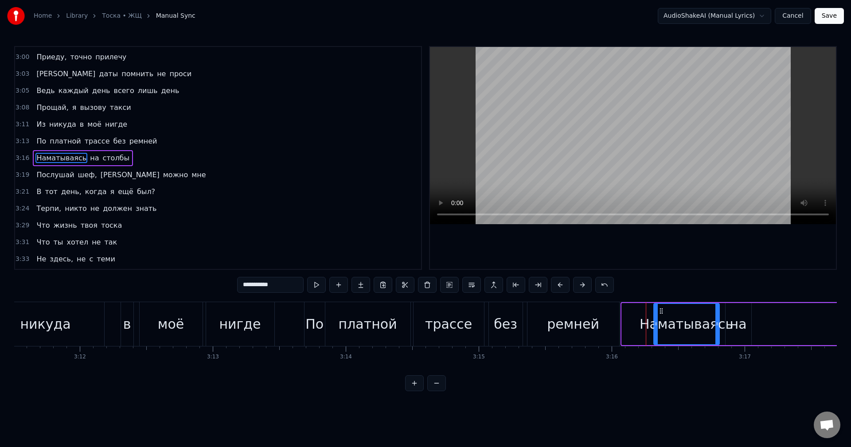
drag, startPoint x: 622, startPoint y: 323, endPoint x: 654, endPoint y: 324, distance: 31.9
click at [654, 324] on icon at bounding box center [656, 324] width 4 height 7
click at [595, 324] on div "ремней" at bounding box center [573, 324] width 52 height 20
type input "******"
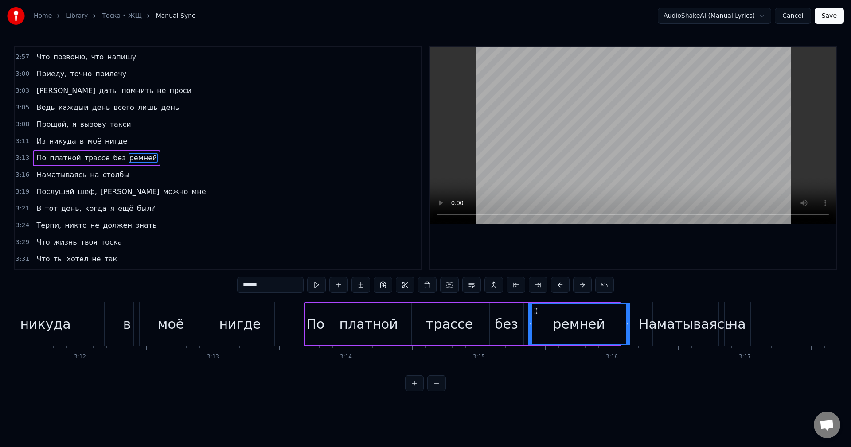
drag, startPoint x: 619, startPoint y: 325, endPoint x: 629, endPoint y: 326, distance: 10.3
click at [629, 326] on icon at bounding box center [628, 324] width 4 height 7
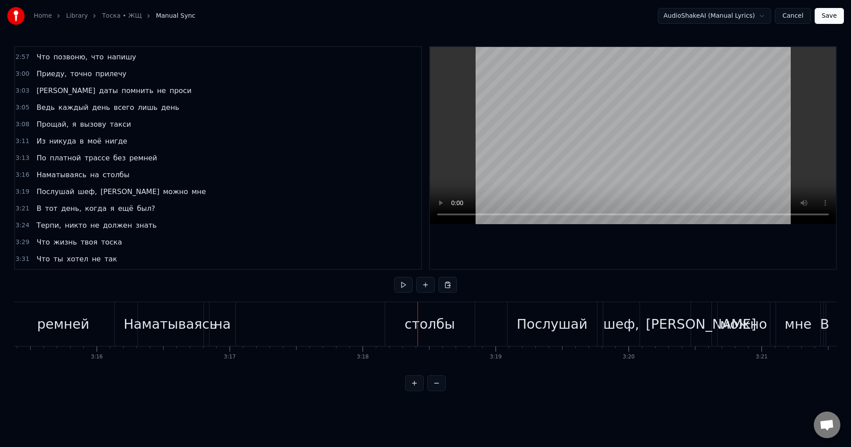
scroll to position [0, 25798]
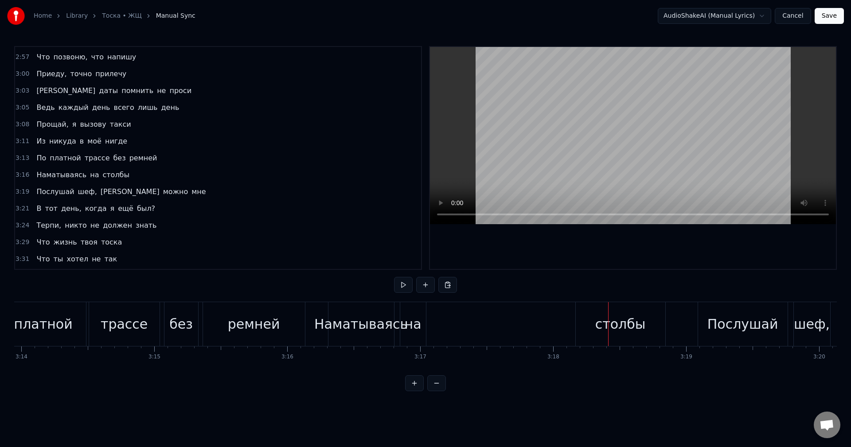
click at [333, 326] on div "Наматываясь" at bounding box center [361, 324] width 94 height 20
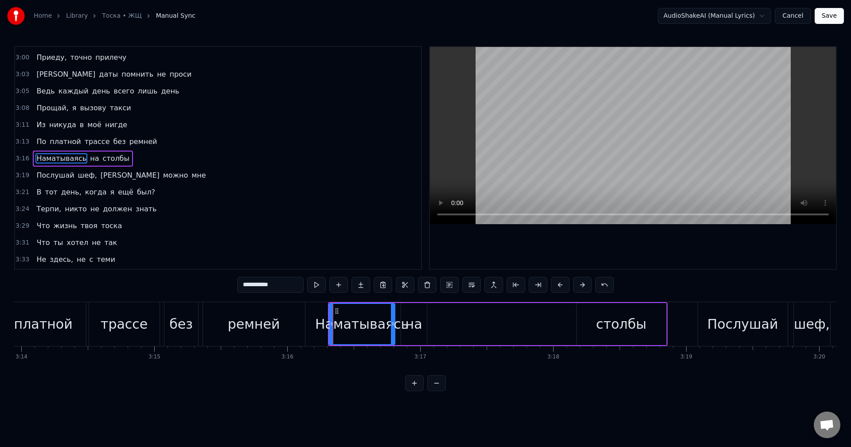
scroll to position [925, 0]
drag, startPoint x: 329, startPoint y: 326, endPoint x: 317, endPoint y: 326, distance: 12.0
click at [320, 326] on icon at bounding box center [322, 324] width 4 height 7
drag, startPoint x: 319, startPoint y: 328, endPoint x: 310, endPoint y: 329, distance: 8.4
click at [310, 329] on div at bounding box center [311, 324] width 4 height 40
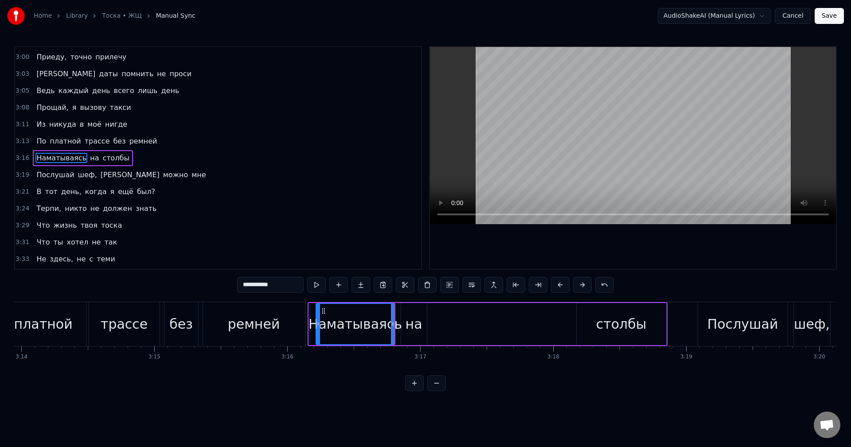
drag, startPoint x: 309, startPoint y: 329, endPoint x: 319, endPoint y: 329, distance: 9.8
click at [319, 329] on div at bounding box center [319, 324] width 4 height 40
drag, startPoint x: 391, startPoint y: 328, endPoint x: 411, endPoint y: 328, distance: 20.8
click at [409, 328] on div at bounding box center [408, 324] width 4 height 40
click at [423, 326] on div "на" at bounding box center [414, 324] width 26 height 42
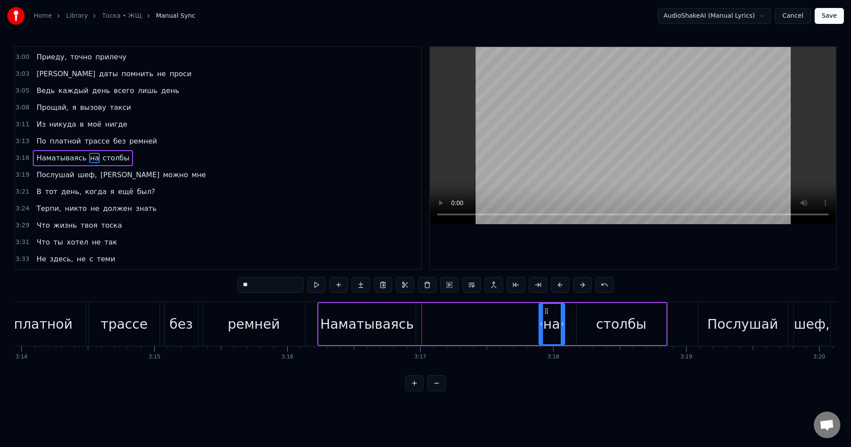
drag, startPoint x: 409, startPoint y: 309, endPoint x: 546, endPoint y: 318, distance: 137.3
click at [546, 318] on div "на" at bounding box center [552, 324] width 25 height 40
click at [391, 314] on div "Наматываясь" at bounding box center [367, 324] width 94 height 20
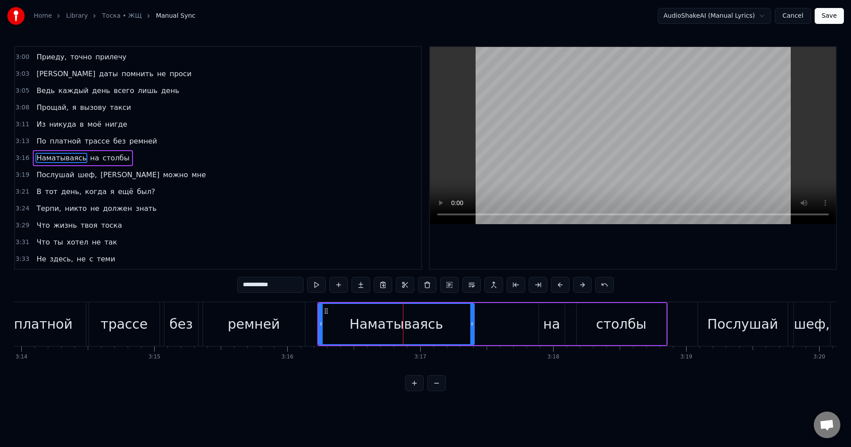
drag, startPoint x: 415, startPoint y: 325, endPoint x: 473, endPoint y: 325, distance: 58.5
click at [473, 325] on icon at bounding box center [472, 324] width 4 height 7
drag, startPoint x: 473, startPoint y: 325, endPoint x: 503, endPoint y: 329, distance: 30.4
click at [503, 329] on div at bounding box center [501, 324] width 4 height 40
drag, startPoint x: 501, startPoint y: 328, endPoint x: 525, endPoint y: 328, distance: 23.5
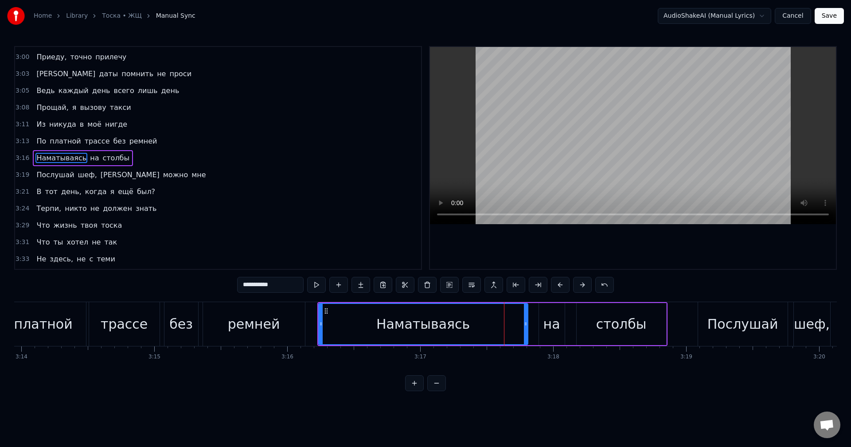
click at [525, 328] on div at bounding box center [526, 324] width 4 height 40
click at [43, 139] on span "По" at bounding box center [41, 141] width 12 height 10
type input "**"
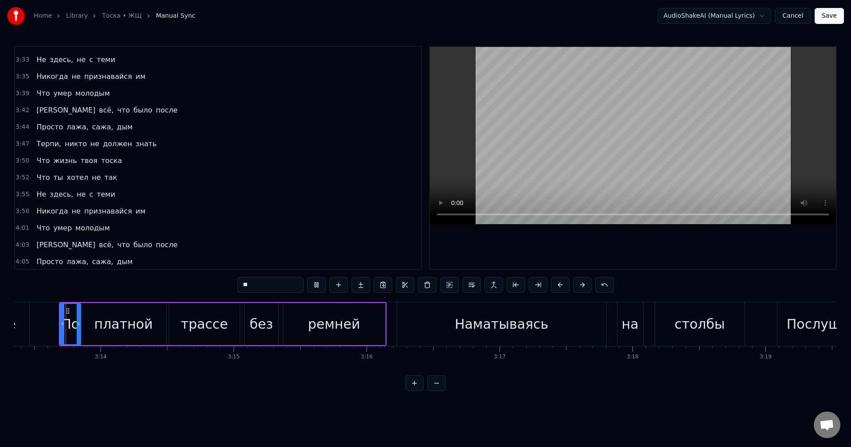
scroll to position [1126, 0]
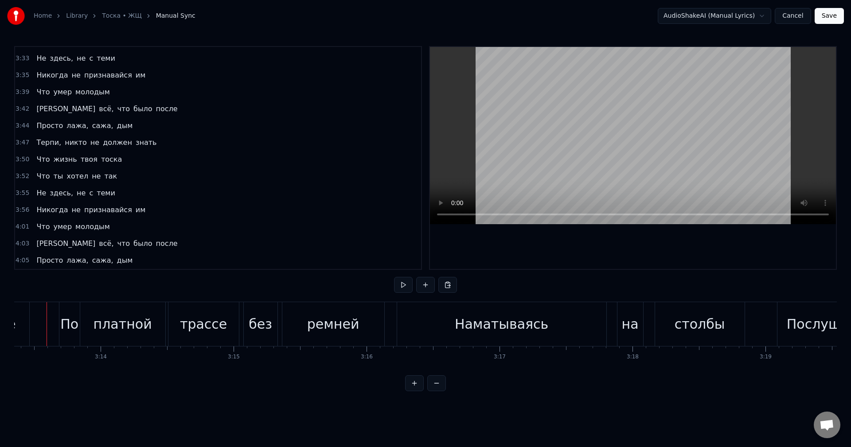
scroll to position [0, 25707]
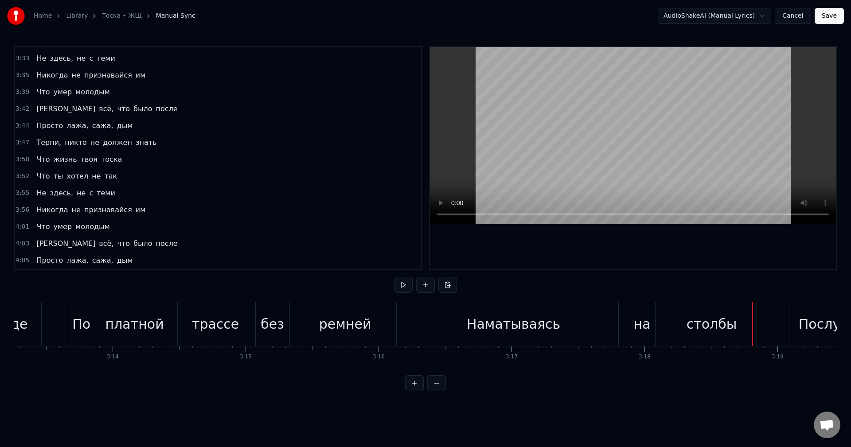
click at [607, 325] on div "Наматываясь" at bounding box center [513, 324] width 209 height 44
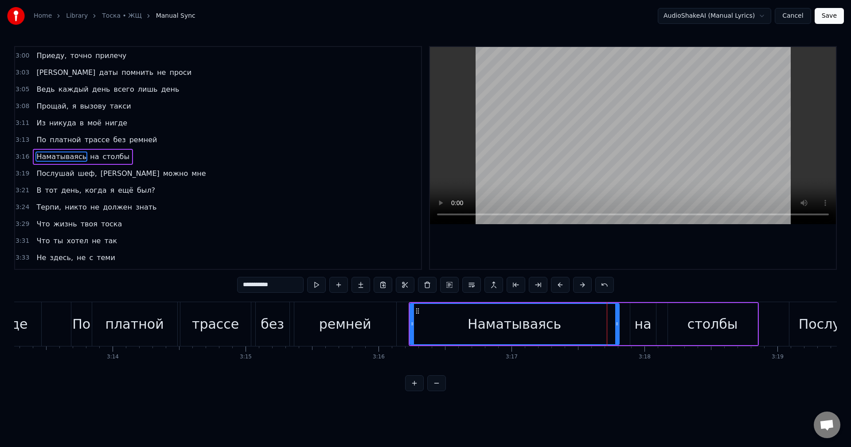
scroll to position [925, 0]
drag, startPoint x: 618, startPoint y: 326, endPoint x: 623, endPoint y: 329, distance: 5.6
click at [623, 329] on div at bounding box center [622, 324] width 4 height 40
click at [645, 330] on div "на" at bounding box center [643, 324] width 17 height 20
type input "**"
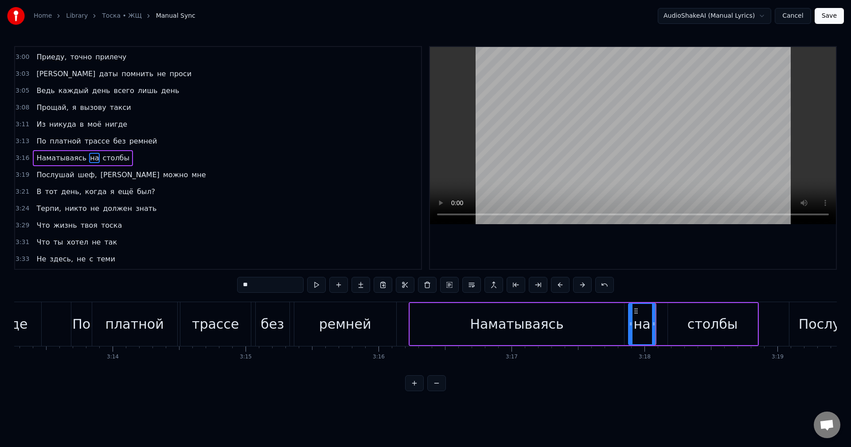
click at [630, 329] on div at bounding box center [631, 324] width 4 height 40
click at [627, 329] on div at bounding box center [629, 324] width 4 height 40
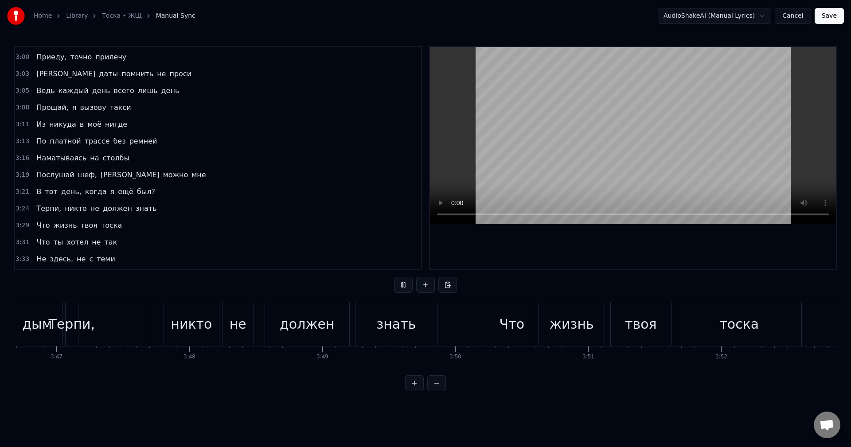
scroll to position [0, 30183]
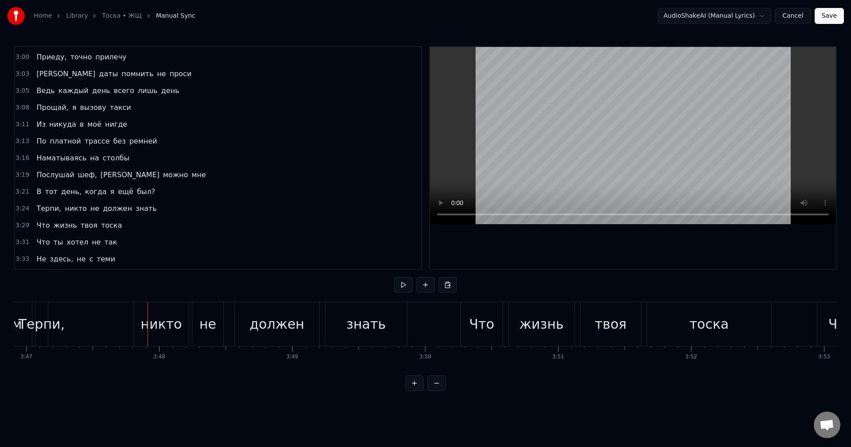
click at [39, 327] on div "Терпи," at bounding box center [42, 324] width 46 height 20
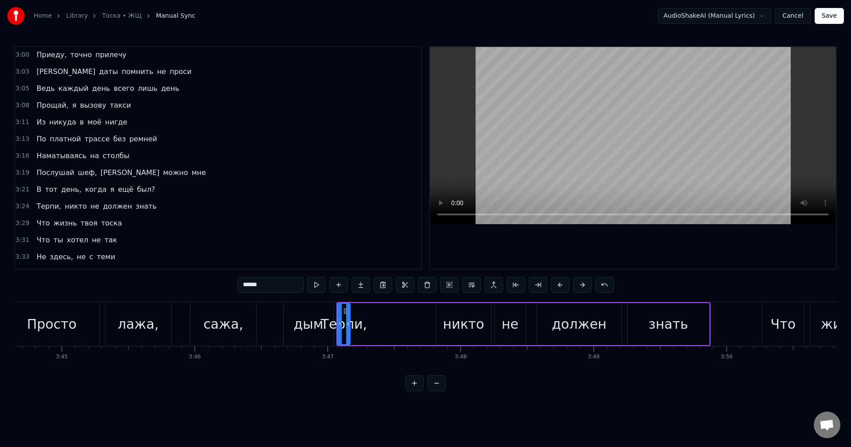
scroll to position [0, 29843]
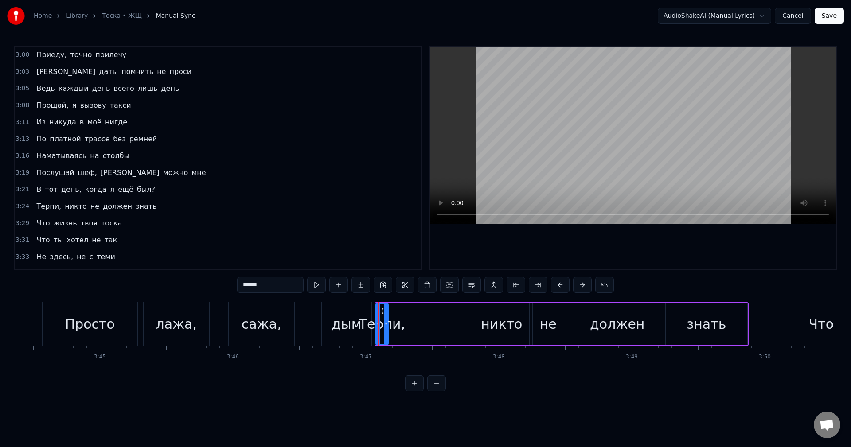
click at [304, 320] on div "Просто лажа, сажа, дым" at bounding box center [208, 324] width 332 height 44
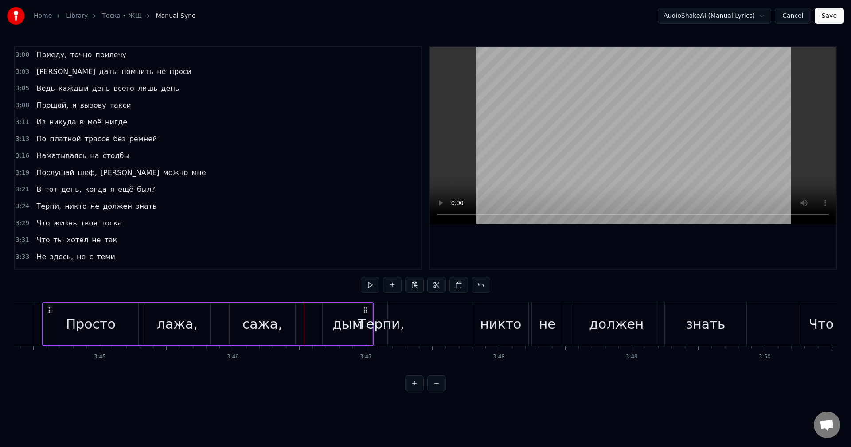
scroll to position [0, 29826]
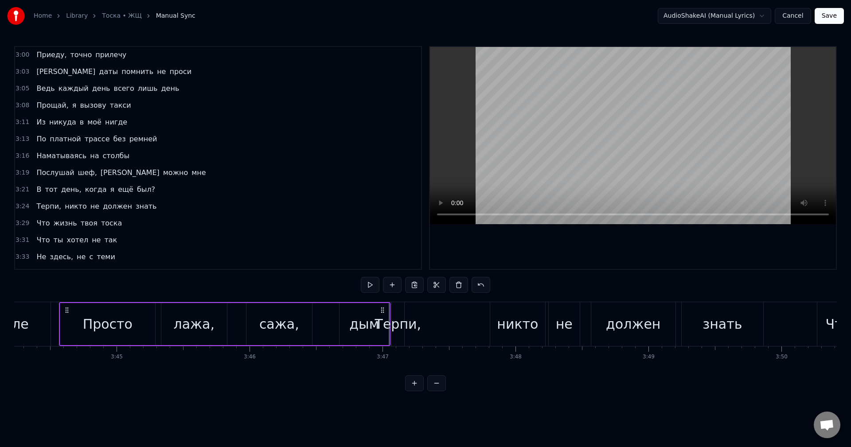
click at [393, 330] on div "Терпи," at bounding box center [398, 324] width 46 height 20
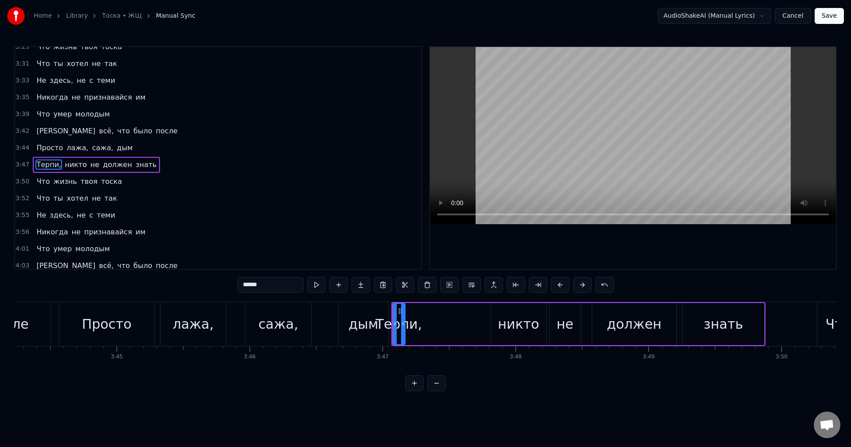
scroll to position [1110, 0]
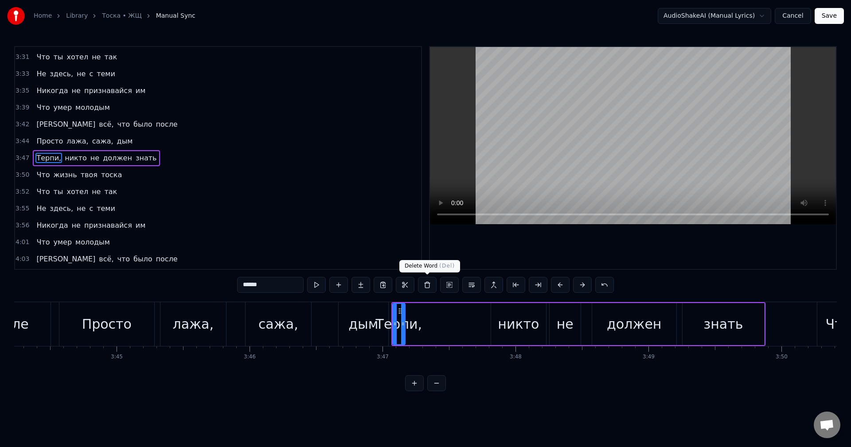
click at [424, 286] on button at bounding box center [427, 285] width 19 height 16
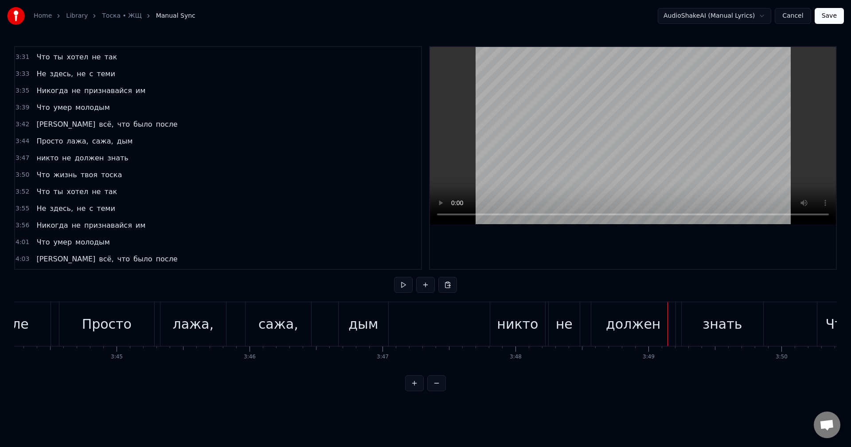
click at [510, 326] on div "никто" at bounding box center [517, 324] width 41 height 20
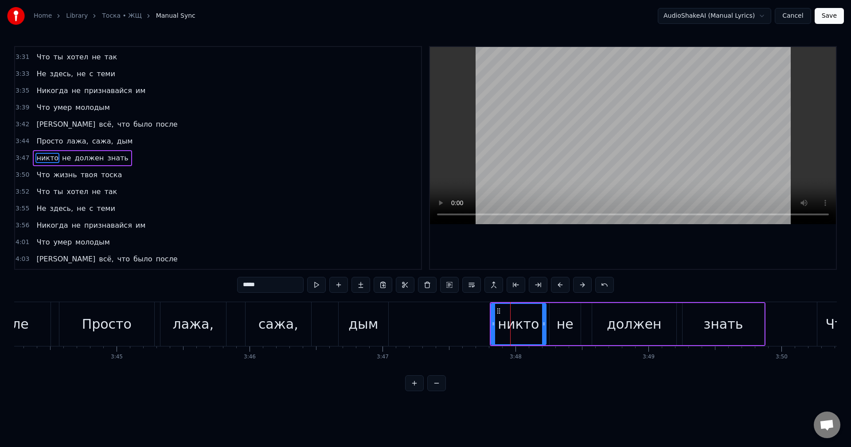
drag, startPoint x: 247, startPoint y: 284, endPoint x: 239, endPoint y: 287, distance: 8.2
click at [239, 286] on input "*****" at bounding box center [270, 285] width 67 height 16
type input "*"
type input "*****"
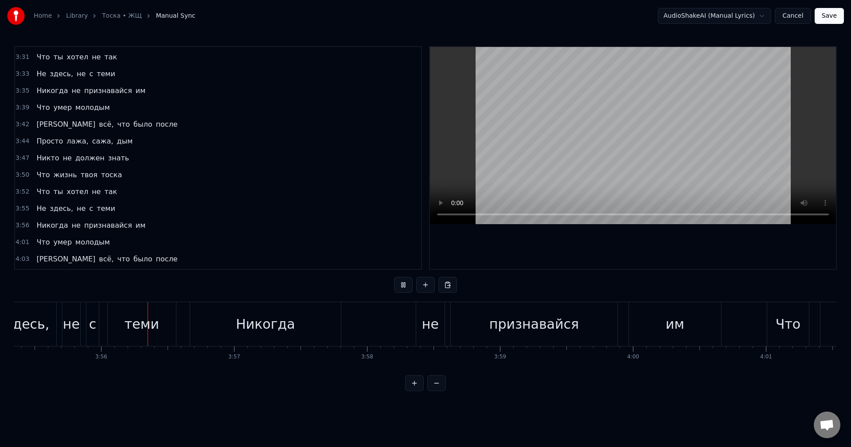
scroll to position [0, 31320]
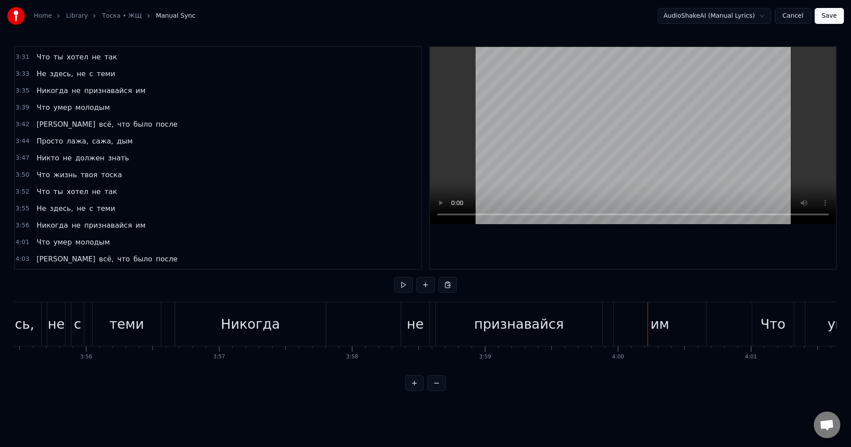
click at [226, 319] on div "Никогда" at bounding box center [250, 324] width 59 height 20
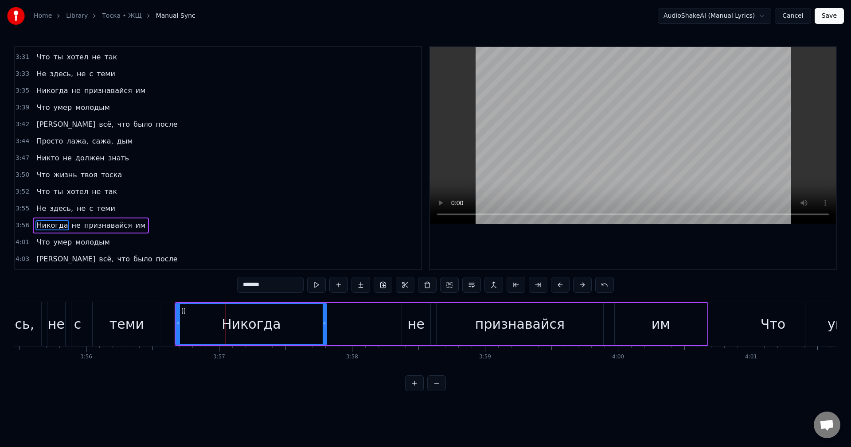
scroll to position [1126, 0]
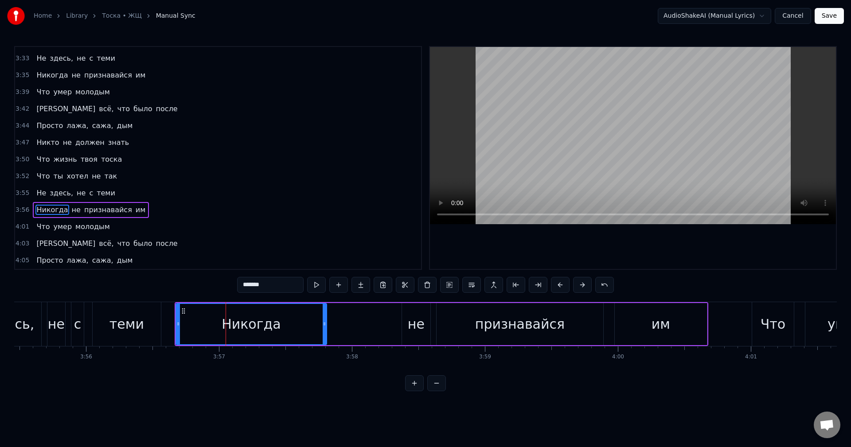
click at [246, 286] on input "*******" at bounding box center [270, 285] width 67 height 16
click at [418, 324] on div "не" at bounding box center [416, 324] width 17 height 20
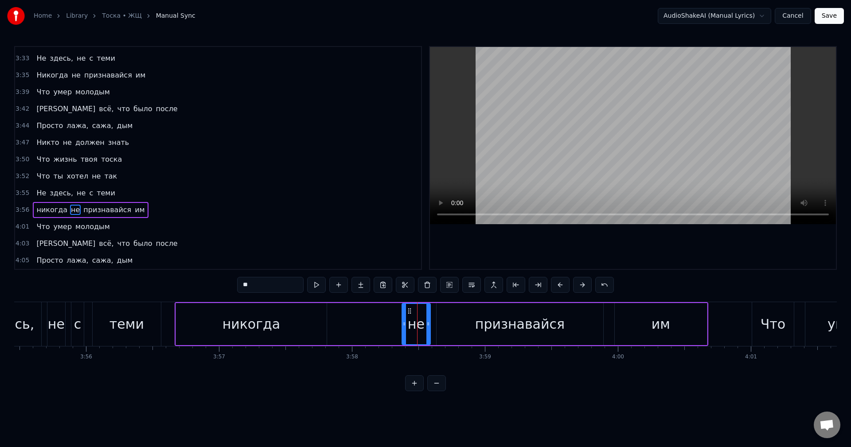
click at [242, 284] on input "**" at bounding box center [270, 285] width 67 height 16
type input "**"
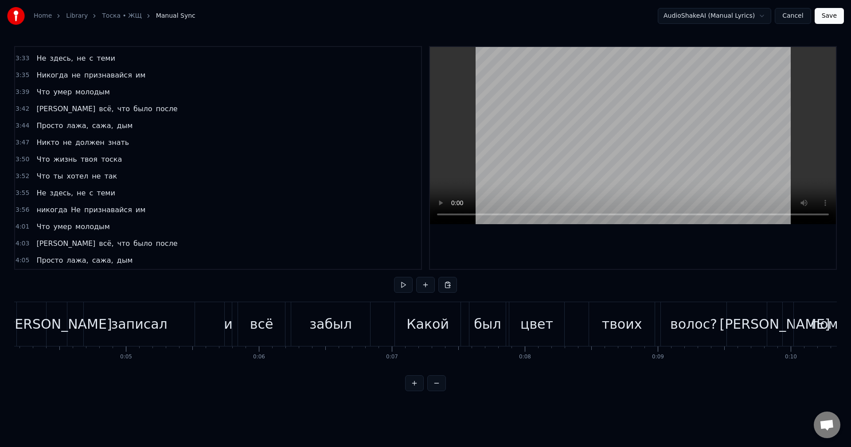
scroll to position [0, 0]
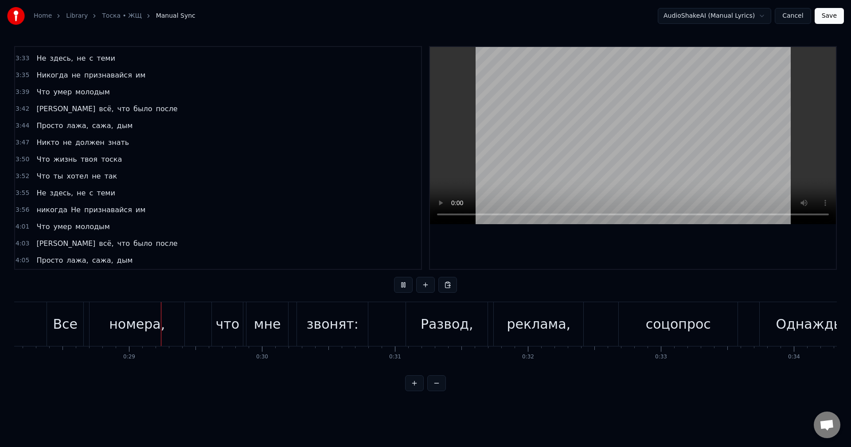
scroll to position [0, 3759]
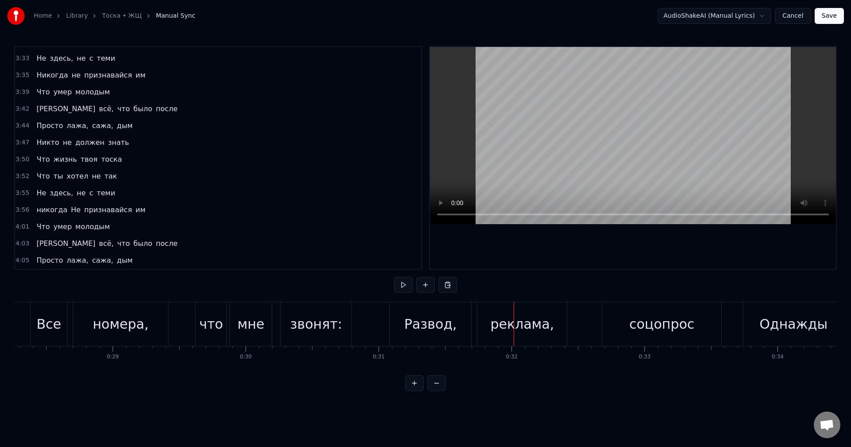
click at [316, 322] on div "звонят:" at bounding box center [316, 324] width 52 height 20
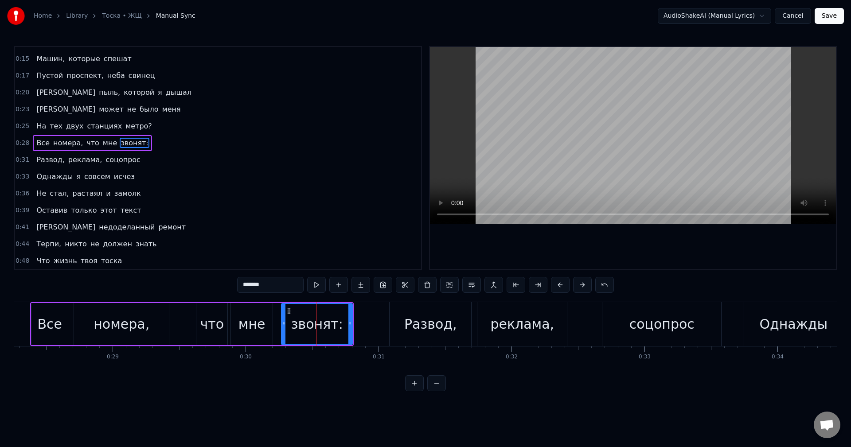
scroll to position [66, 0]
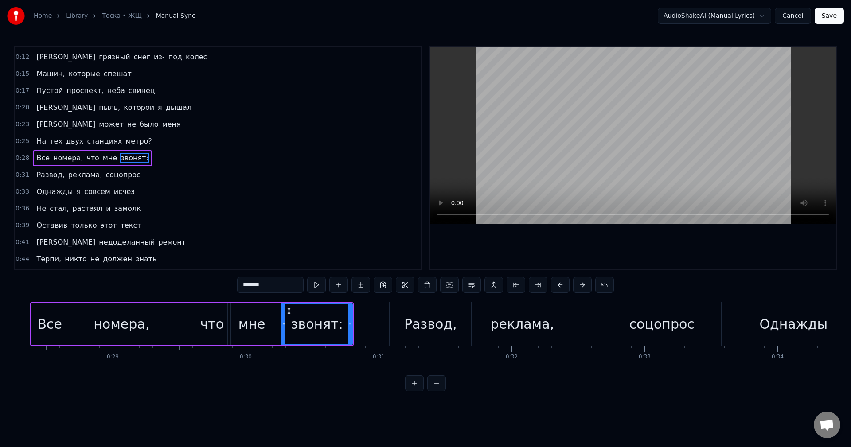
click at [282, 281] on input "*******" at bounding box center [270, 285] width 67 height 16
type input "******"
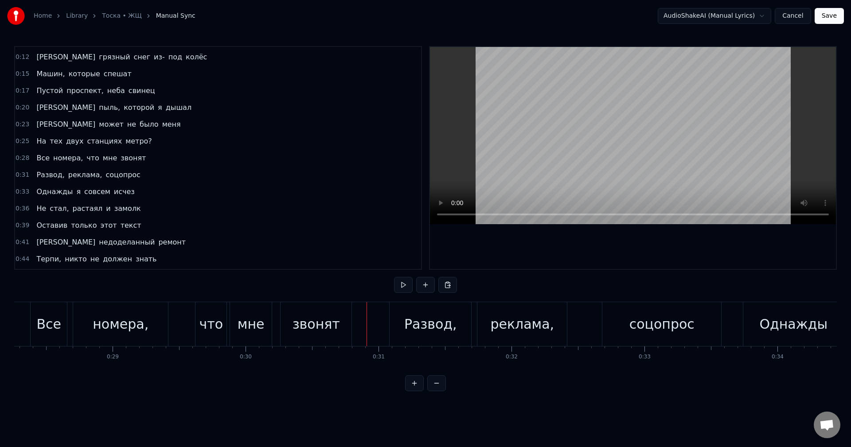
click at [276, 320] on div "Все номера, что мне звонят" at bounding box center [192, 324] width 324 height 44
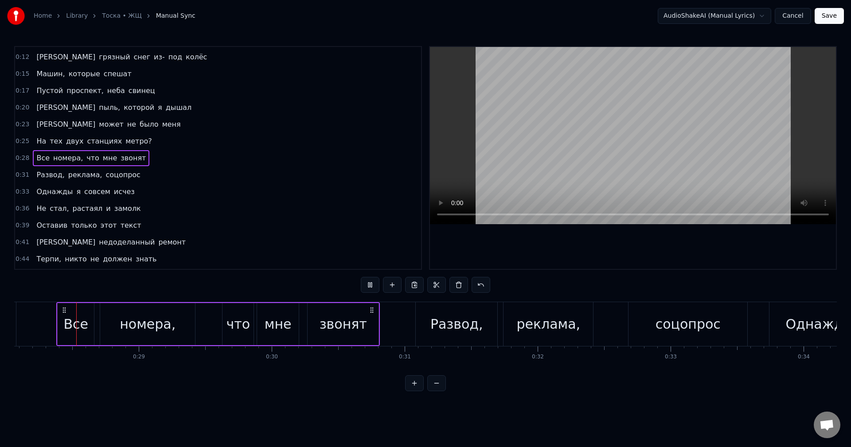
scroll to position [0, 3731]
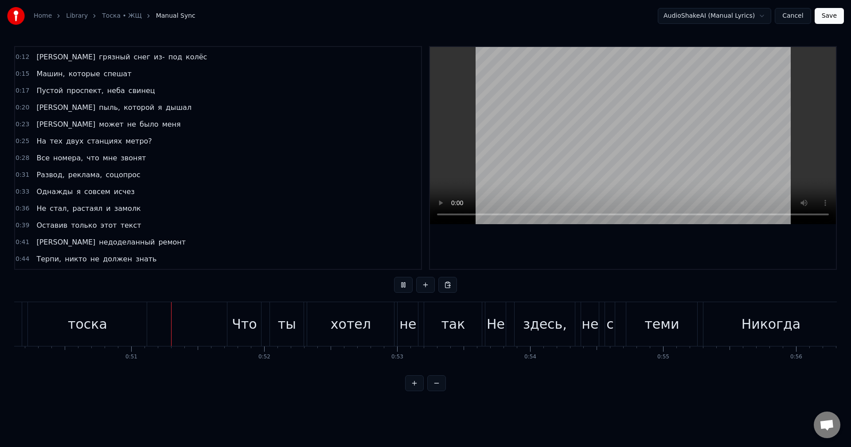
scroll to position [0, 6705]
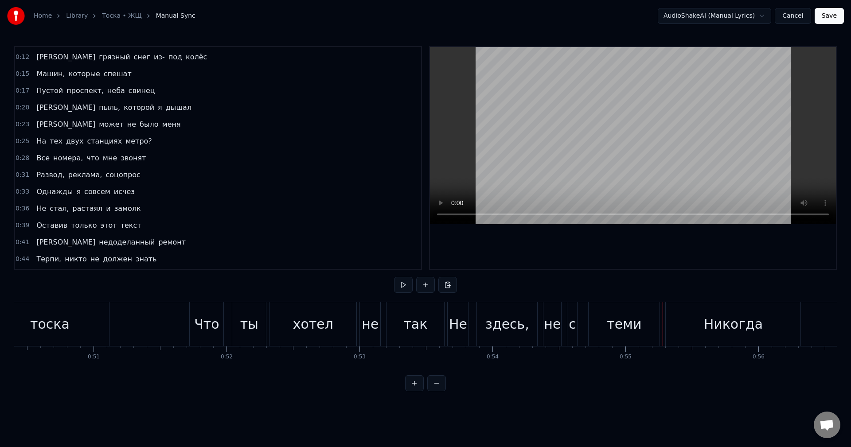
click at [667, 329] on div "Никогда" at bounding box center [733, 324] width 135 height 44
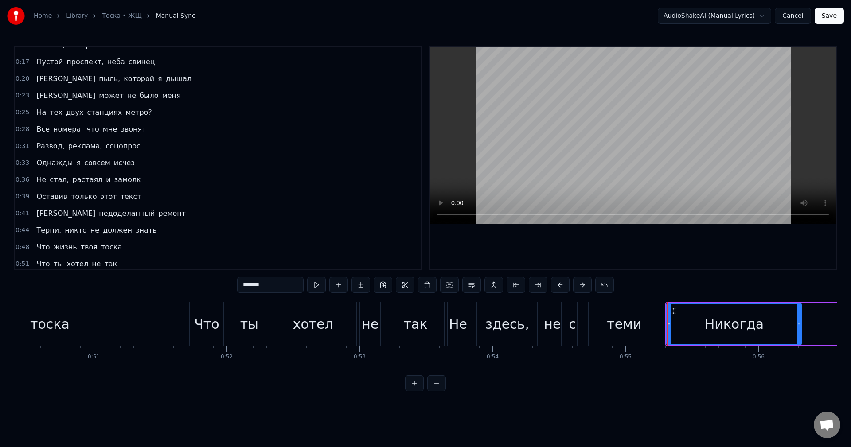
scroll to position [234, 0]
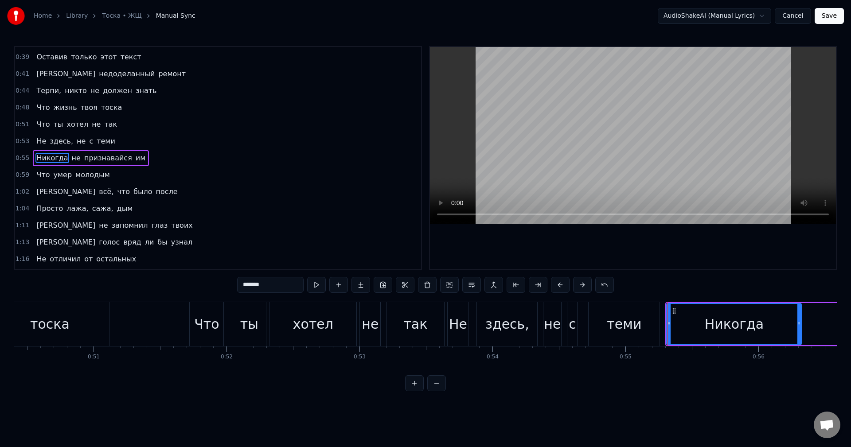
drag, startPoint x: 245, startPoint y: 285, endPoint x: 239, endPoint y: 285, distance: 5.8
click at [239, 285] on input "*******" at bounding box center [270, 285] width 67 height 16
click at [243, 286] on input "*******" at bounding box center [270, 285] width 67 height 16
type input "*******"
click at [661, 325] on div "Не здесь, не с теми" at bounding box center [554, 324] width 215 height 44
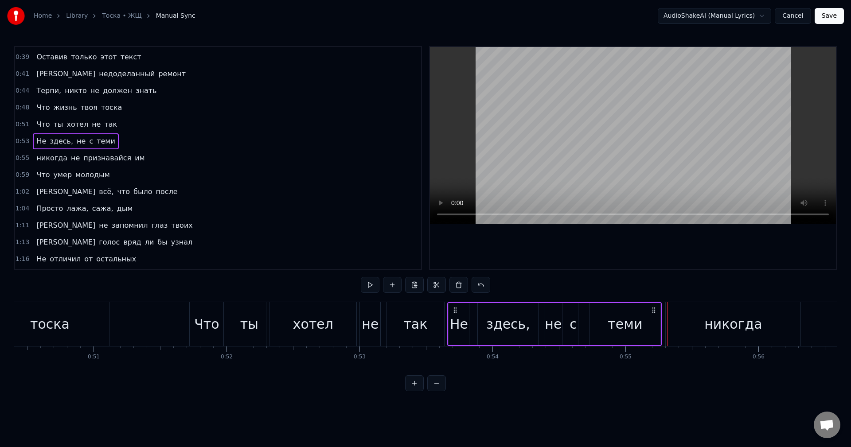
click at [666, 330] on div "никогда" at bounding box center [734, 324] width 136 height 44
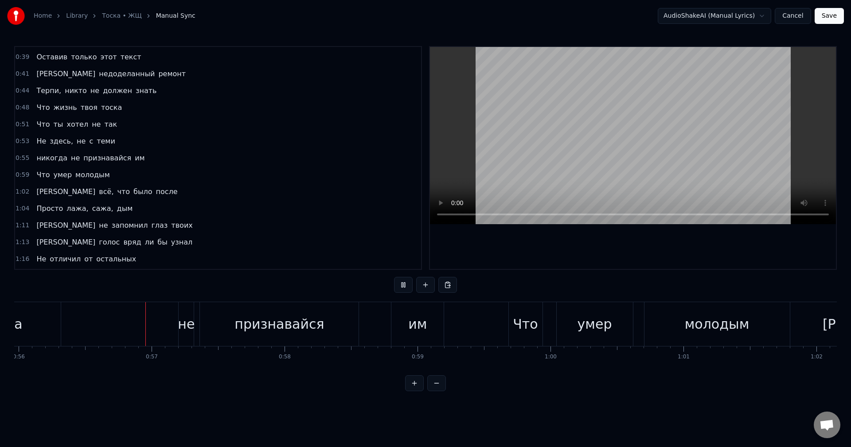
scroll to position [0, 7445]
click at [190, 333] on div "не" at bounding box center [185, 324] width 17 height 20
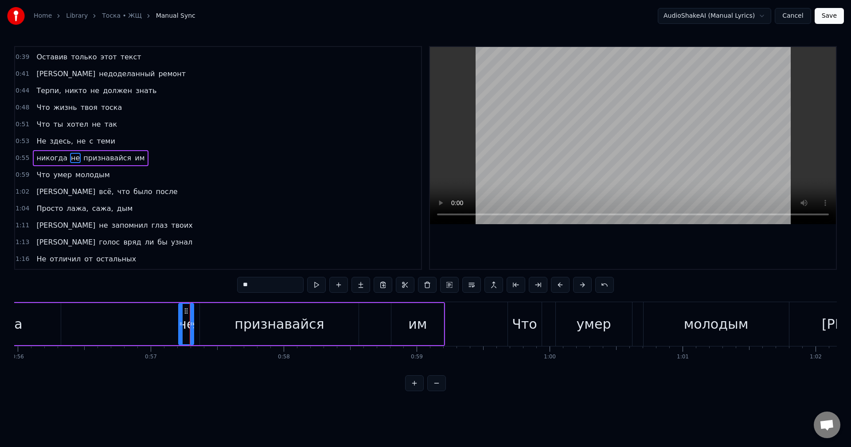
drag, startPoint x: 246, startPoint y: 286, endPoint x: 234, endPoint y: 312, distance: 28.0
click at [235, 287] on div "0:01 Я не запомнил номеров 0:04 Я записал и всё забыл 0:07 Какой был цвет твоих…" at bounding box center [425, 218] width 823 height 345
type input "**"
click at [167, 329] on div "никогда Не признавайся им" at bounding box center [185, 324] width 521 height 44
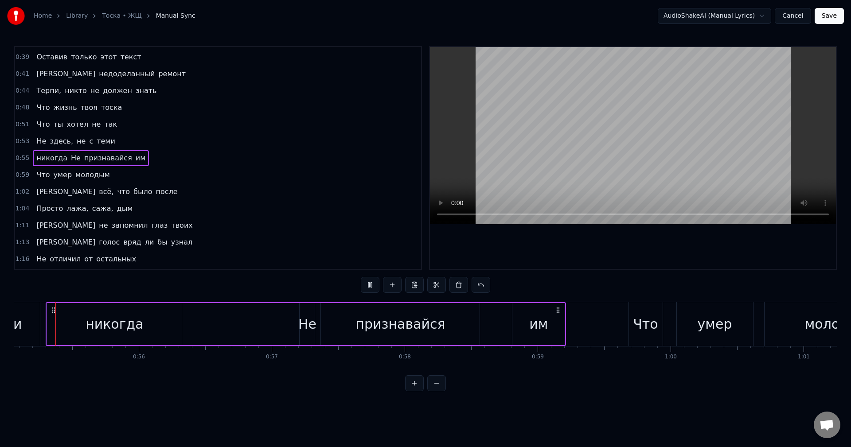
scroll to position [0, 7312]
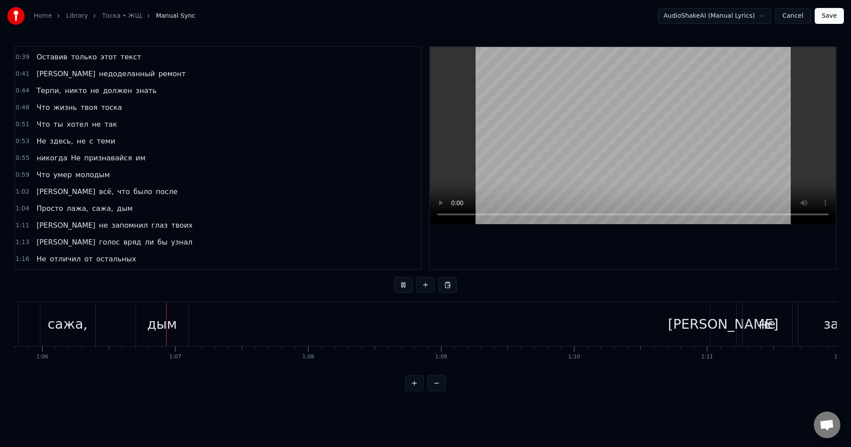
scroll to position [0, 8790]
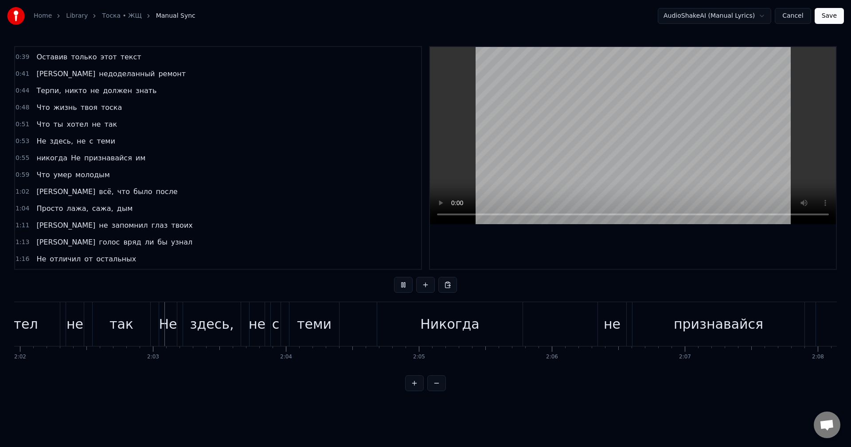
scroll to position [0, 16244]
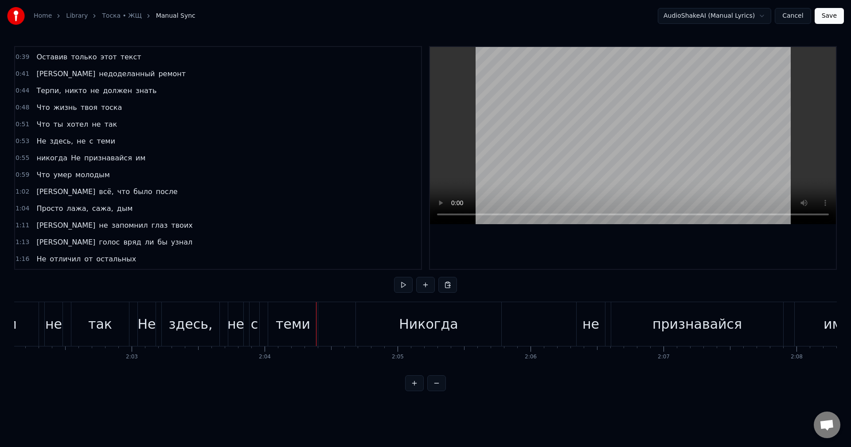
click at [413, 324] on div "Никогда" at bounding box center [428, 324] width 59 height 20
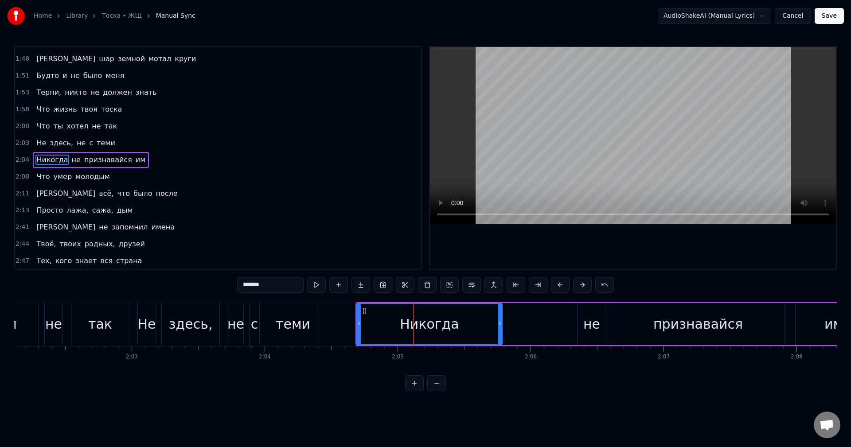
scroll to position [638, 0]
click at [247, 288] on input "*******" at bounding box center [270, 285] width 67 height 16
click at [599, 330] on div "не" at bounding box center [592, 324] width 28 height 42
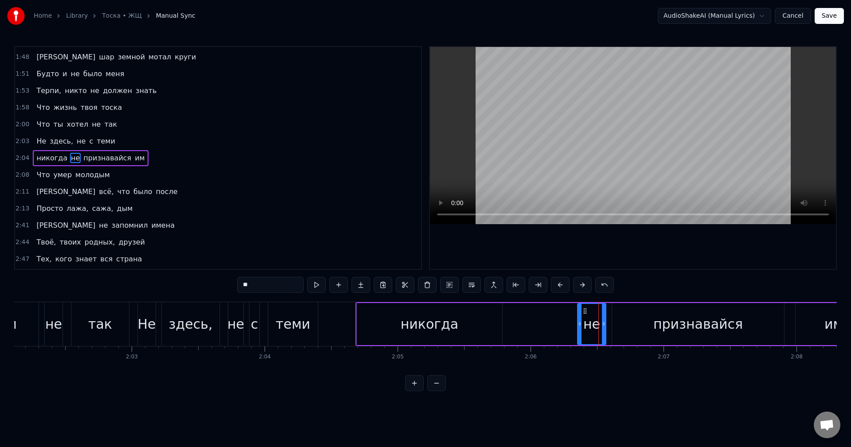
click at [242, 289] on input "**" at bounding box center [270, 285] width 67 height 16
type input "**"
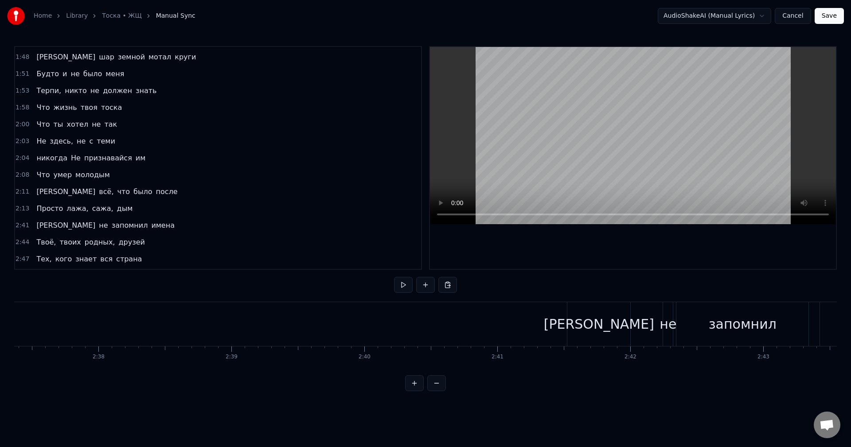
scroll to position [0, 20952]
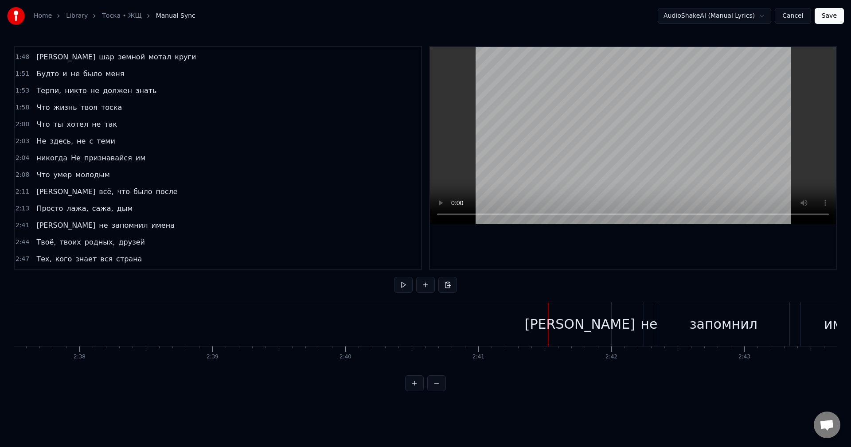
drag, startPoint x: 524, startPoint y: 328, endPoint x: 529, endPoint y: 328, distance: 5.3
click at [631, 321] on div "Я не запомнил имена" at bounding box center [720, 324] width 345 height 44
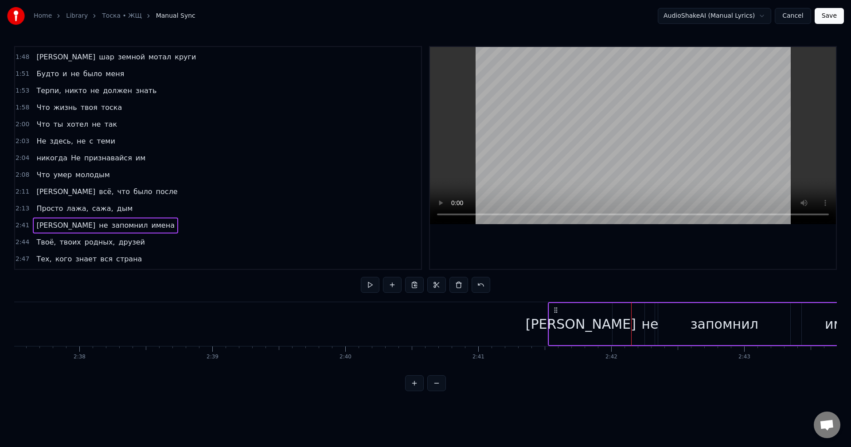
click at [649, 327] on div "не" at bounding box center [650, 324] width 17 height 20
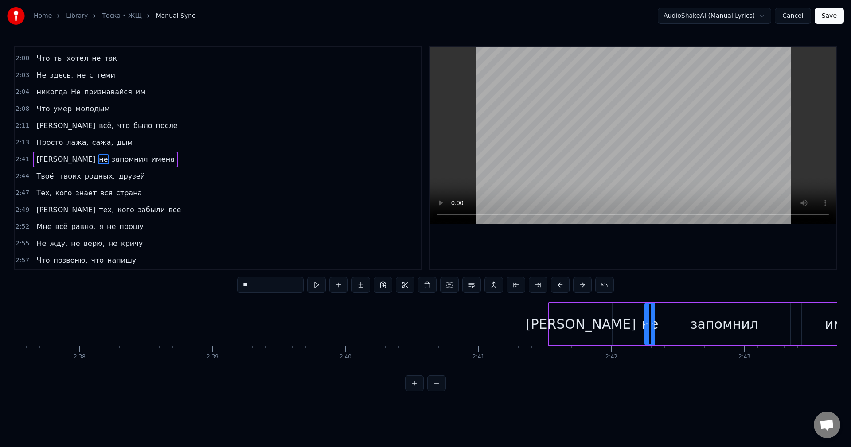
scroll to position [706, 0]
drag, startPoint x: 647, startPoint y: 325, endPoint x: 633, endPoint y: 325, distance: 14.6
click at [634, 325] on icon at bounding box center [636, 324] width 4 height 7
click at [619, 324] on div "Я не запомнил имена" at bounding box center [720, 324] width 345 height 44
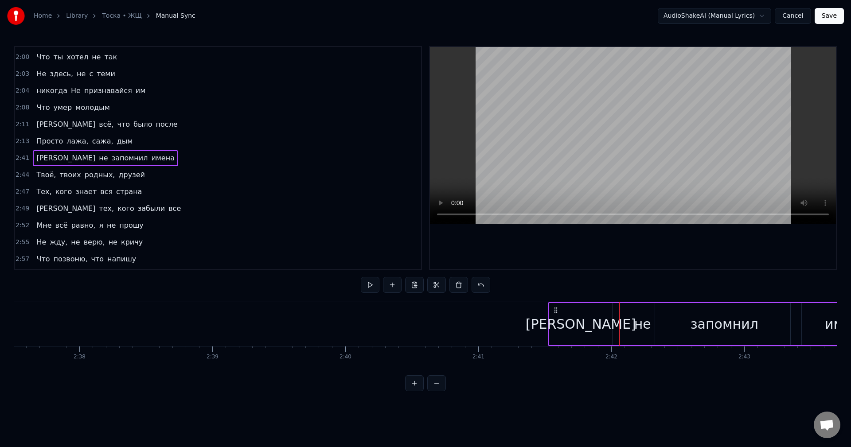
click at [606, 324] on div "[PERSON_NAME]" at bounding box center [580, 324] width 63 height 42
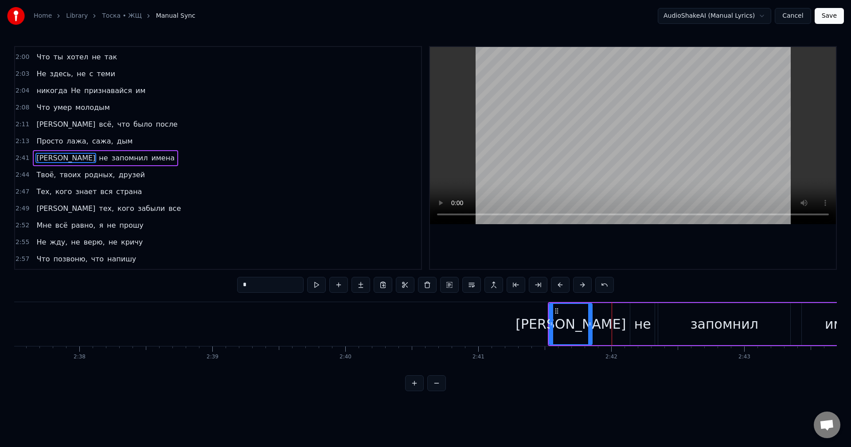
drag, startPoint x: 610, startPoint y: 326, endPoint x: 589, endPoint y: 327, distance: 21.3
click at [589, 327] on icon at bounding box center [590, 324] width 4 height 7
click at [634, 326] on div "не" at bounding box center [643, 324] width 24 height 42
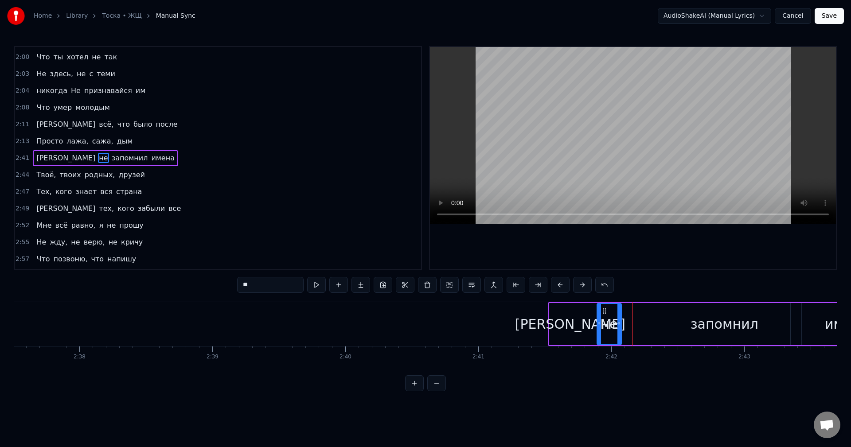
drag, startPoint x: 636, startPoint y: 311, endPoint x: 605, endPoint y: 313, distance: 31.5
click at [605, 313] on icon at bounding box center [604, 311] width 7 height 7
click at [665, 323] on div "запомнил" at bounding box center [724, 324] width 132 height 42
type input "********"
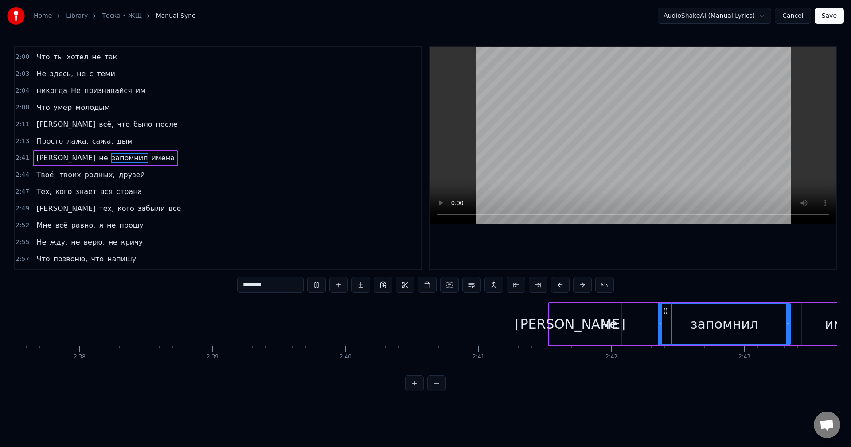
click at [633, 320] on div "Я не запомнил имена" at bounding box center [720, 324] width 345 height 44
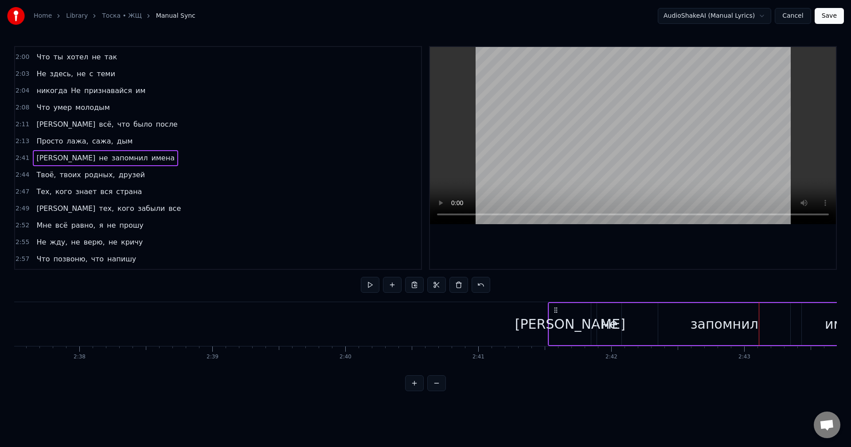
click at [631, 321] on div "Я не запомнил имена" at bounding box center [720, 324] width 345 height 44
click at [610, 322] on div "не" at bounding box center [609, 324] width 17 height 20
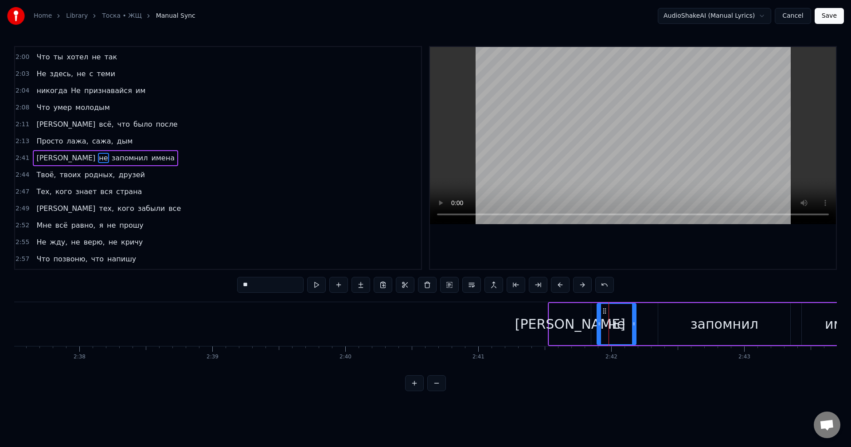
drag, startPoint x: 621, startPoint y: 325, endPoint x: 637, endPoint y: 328, distance: 16.6
click at [636, 328] on div at bounding box center [634, 324] width 4 height 40
drag, startPoint x: 637, startPoint y: 328, endPoint x: 646, endPoint y: 329, distance: 9.0
click at [644, 329] on div at bounding box center [643, 324] width 4 height 40
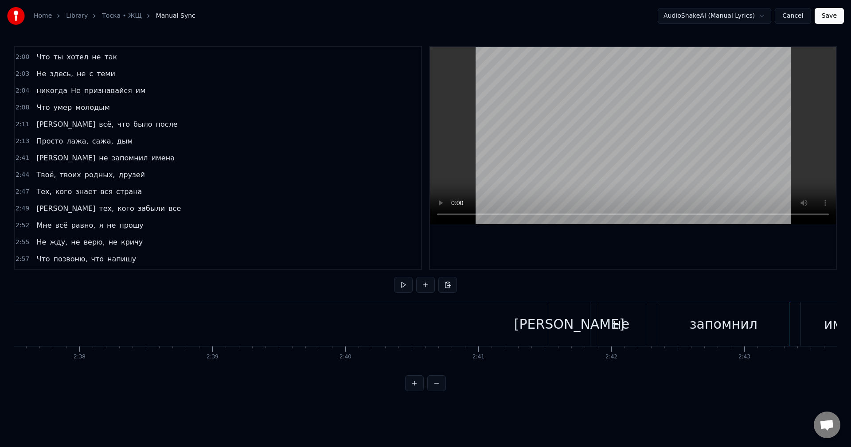
click at [795, 326] on div "Я не запомнил имена" at bounding box center [720, 324] width 345 height 44
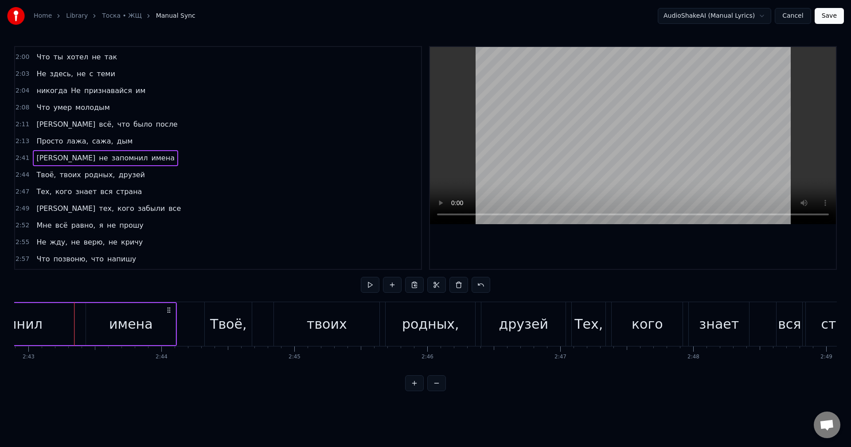
scroll to position [0, 21688]
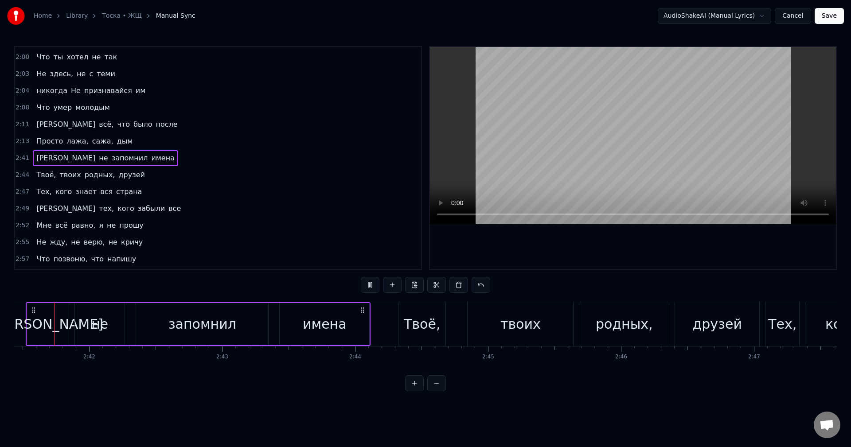
scroll to position [0, 21468]
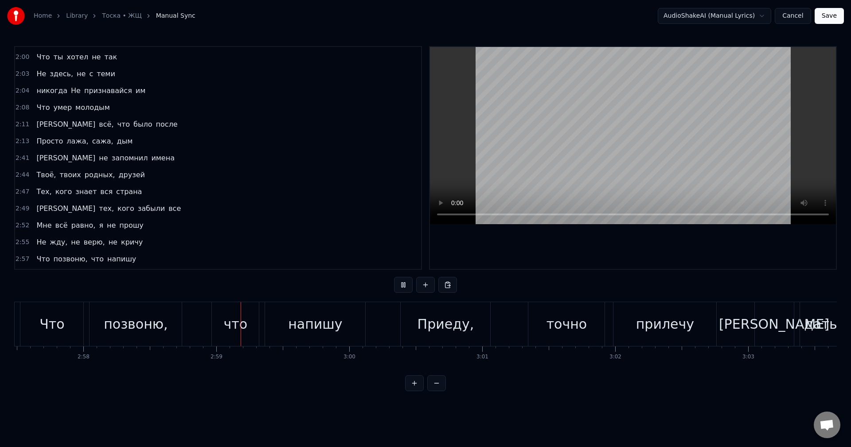
scroll to position [0, 23725]
